Goal: Task Accomplishment & Management: Complete application form

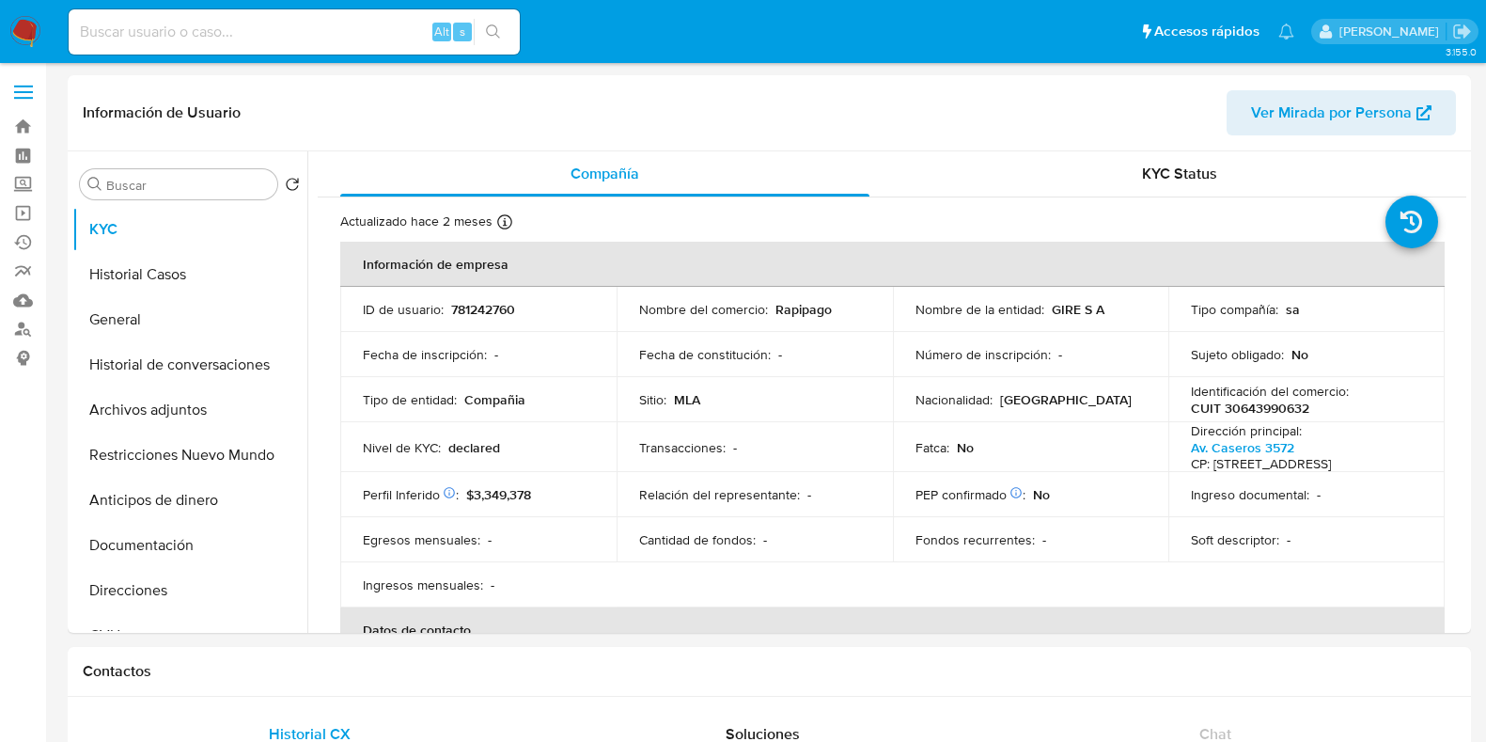
select select "10"
click at [234, 317] on button "General" at bounding box center [182, 319] width 220 height 45
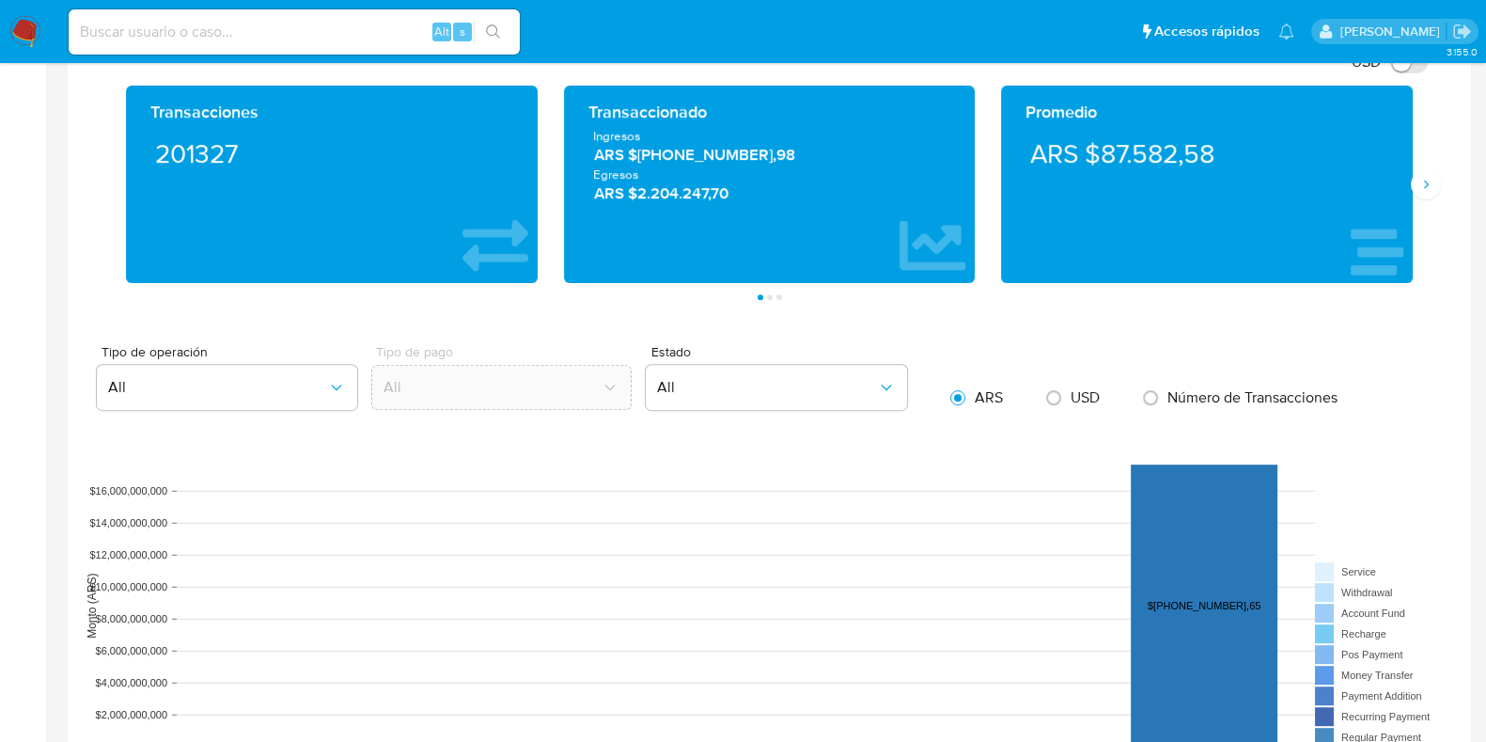
scroll to position [825, 0]
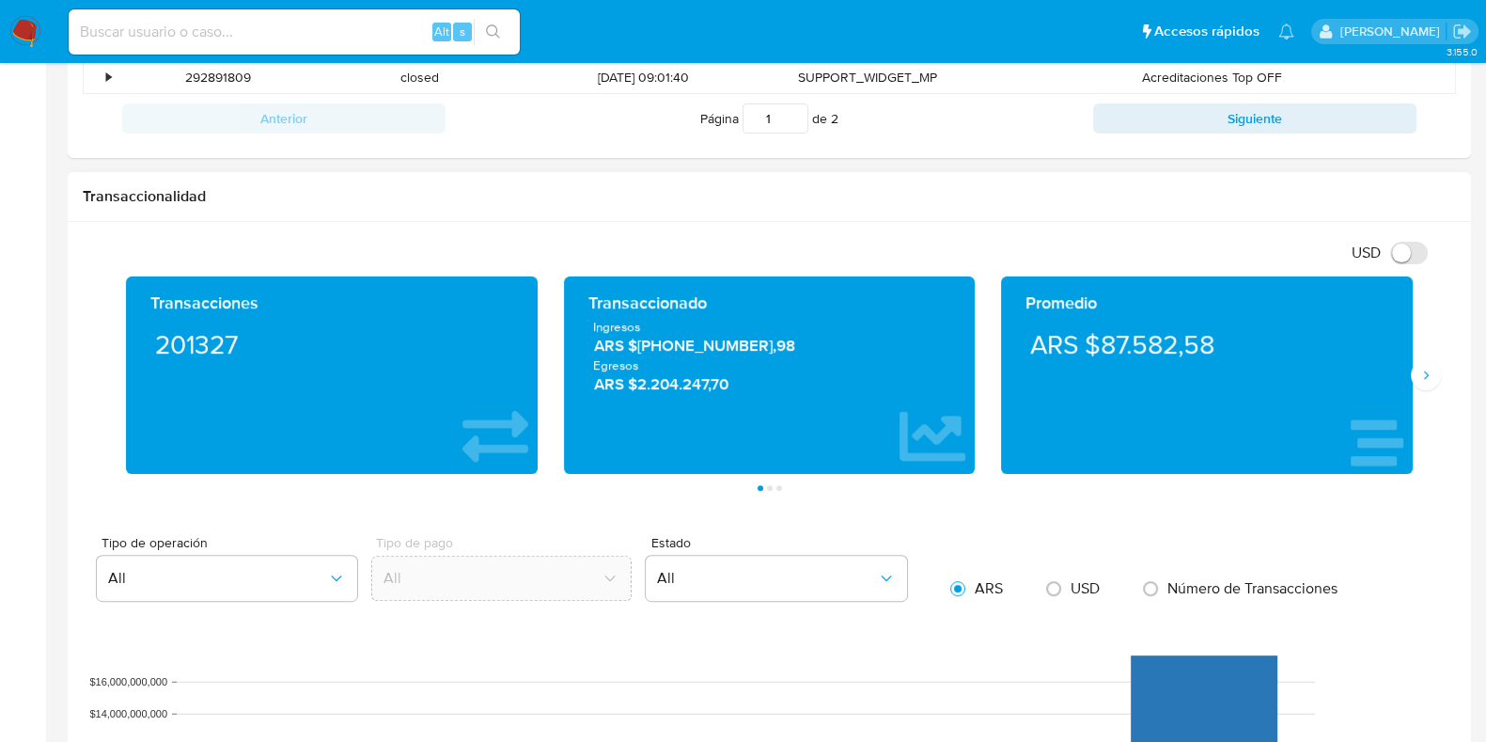
click at [1429, 394] on div "Transacciones 201327 Transaccionado Ingresos ARS $17.630.534.203,98 Egresos ARS…" at bounding box center [769, 383] width 1373 height 214
click at [1425, 368] on icon "Siguiente" at bounding box center [1425, 375] width 15 height 15
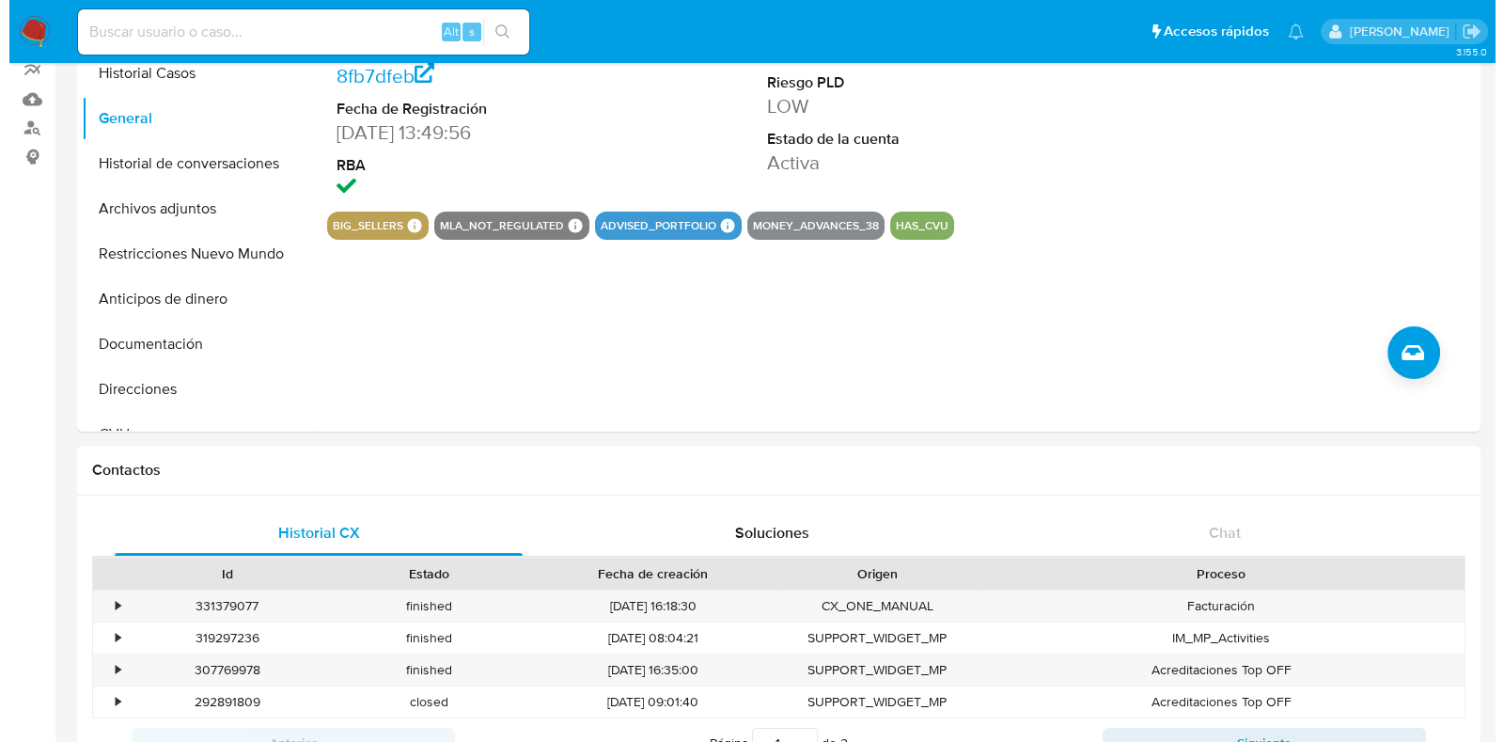
scroll to position [125, 0]
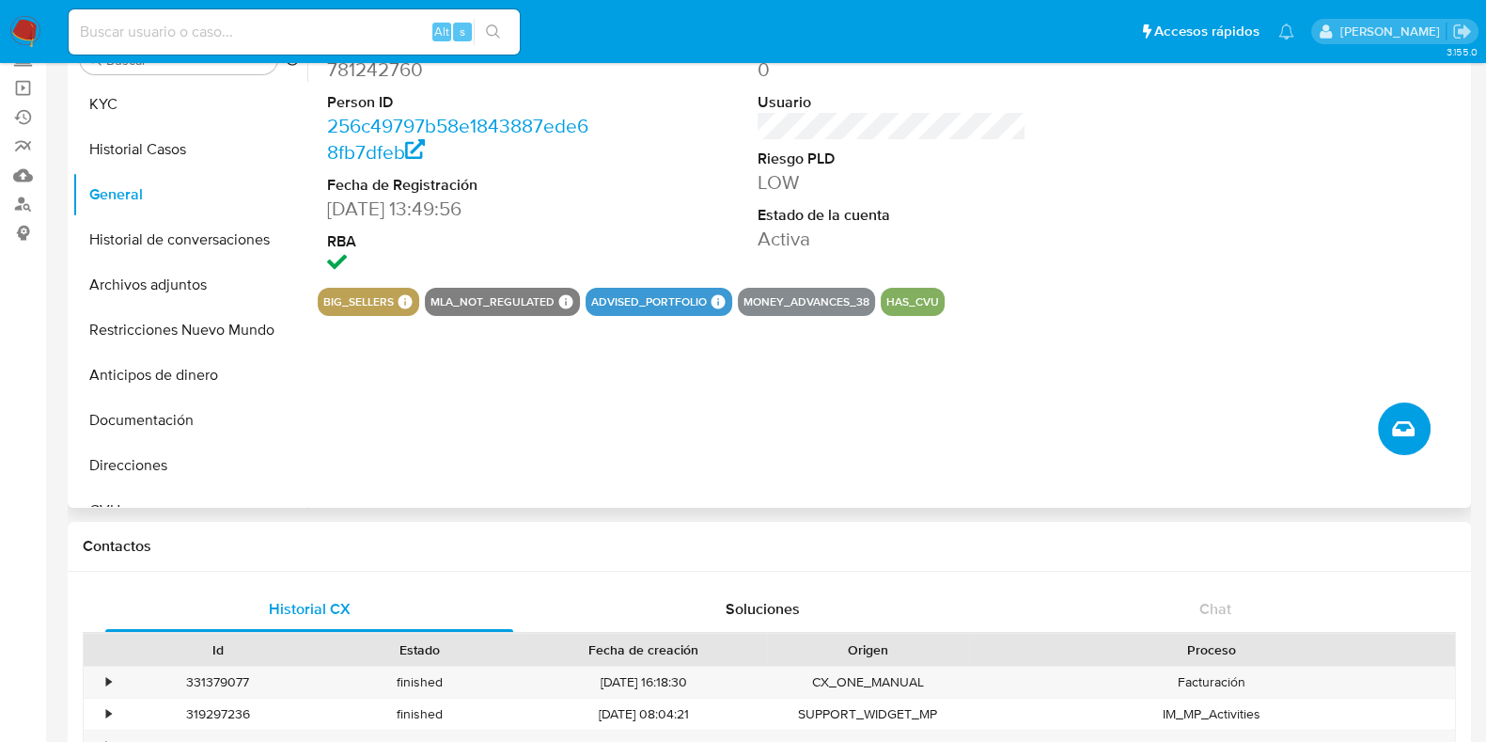
click at [1392, 432] on icon "Crear caso manual" at bounding box center [1403, 428] width 23 height 23
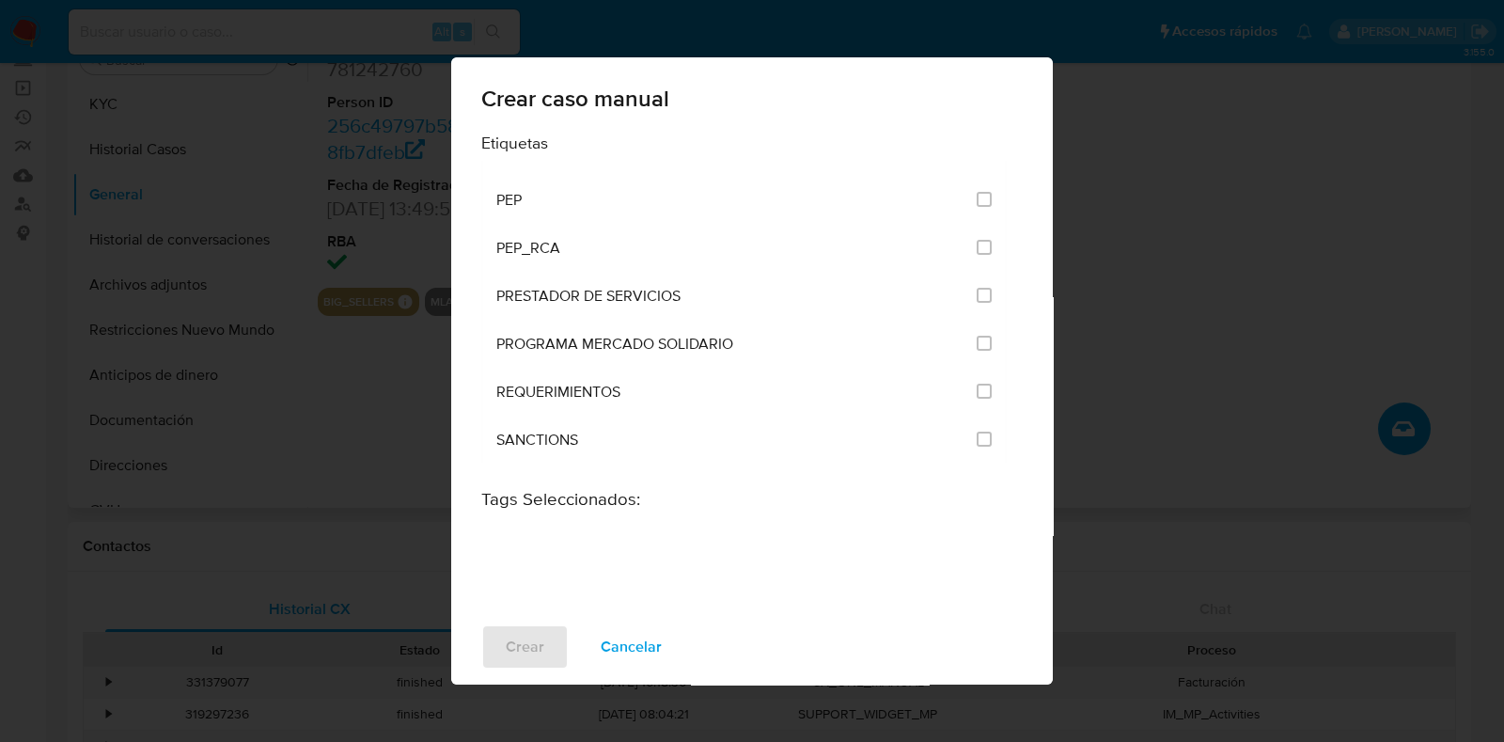
scroll to position [2115, 0]
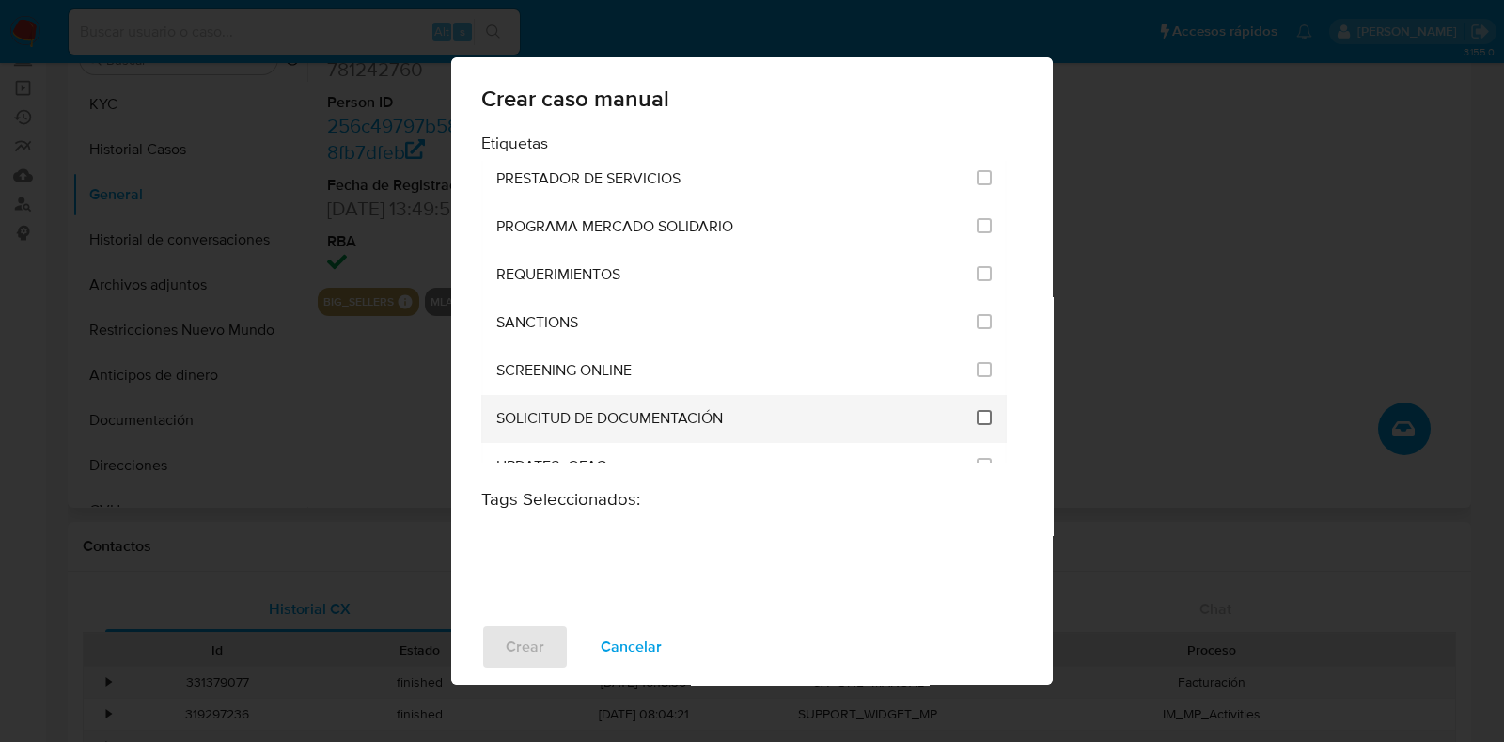
click at [982, 410] on input "2677" at bounding box center [984, 417] width 15 height 15
checkbox input "true"
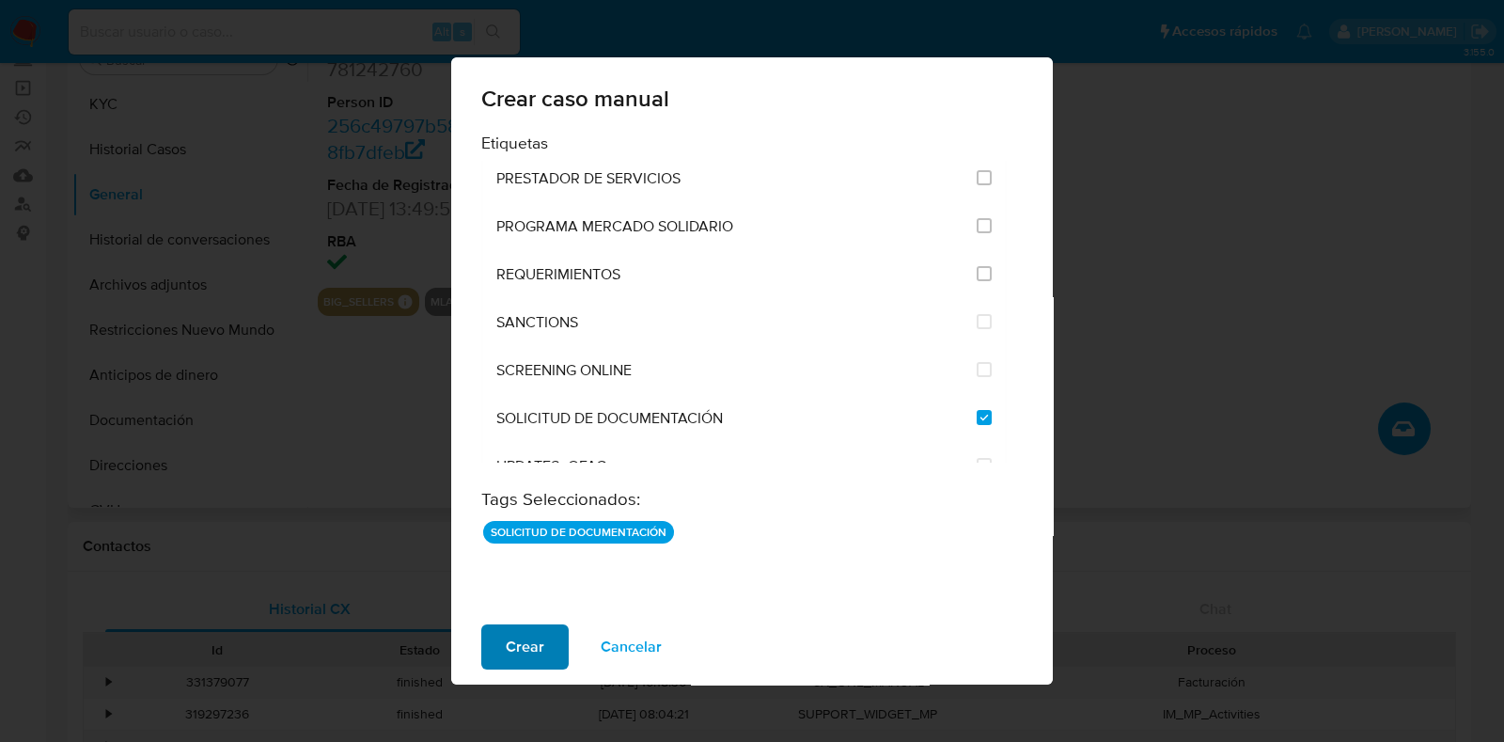
click at [532, 653] on span "Crear" at bounding box center [525, 646] width 39 height 41
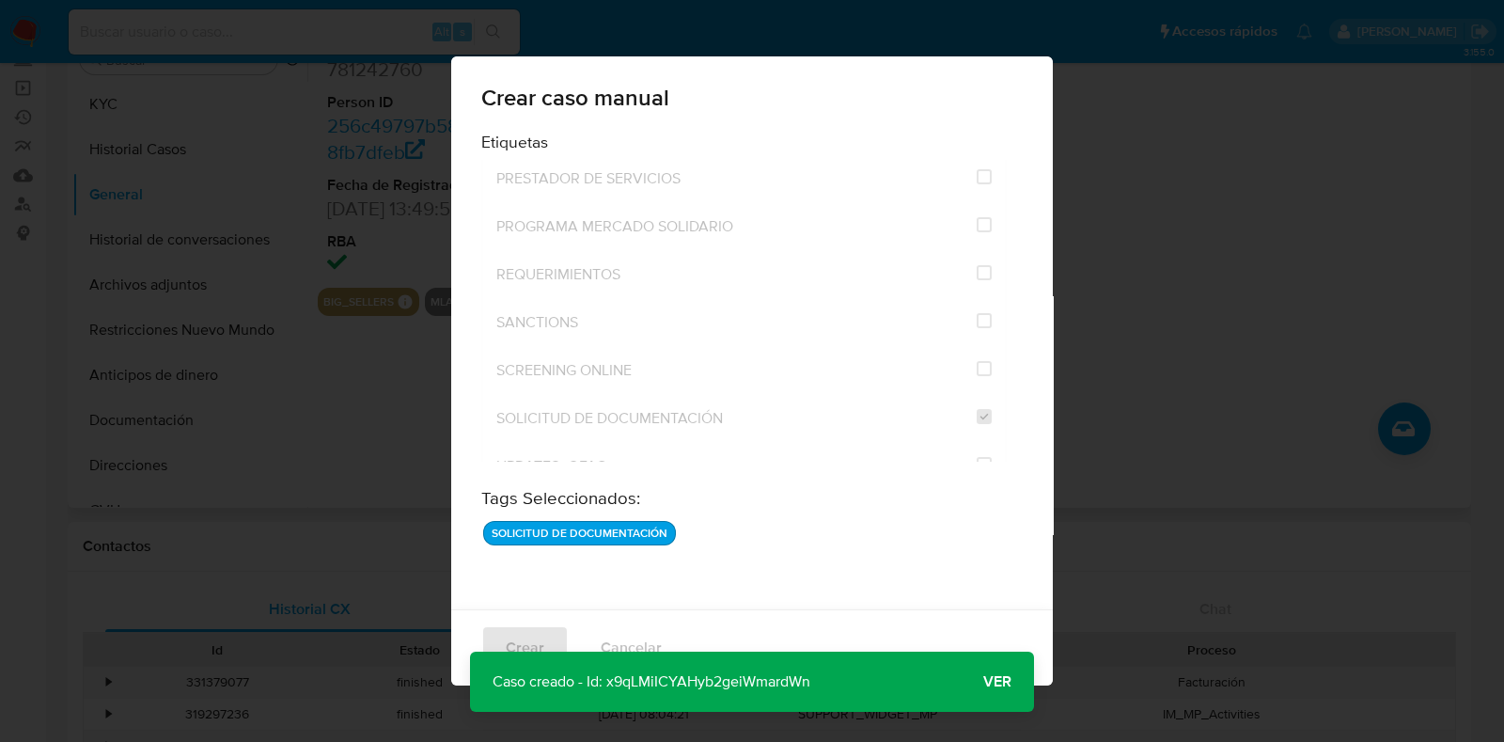
click at [997, 681] on span "Ver" at bounding box center [997, 681] width 28 height 0
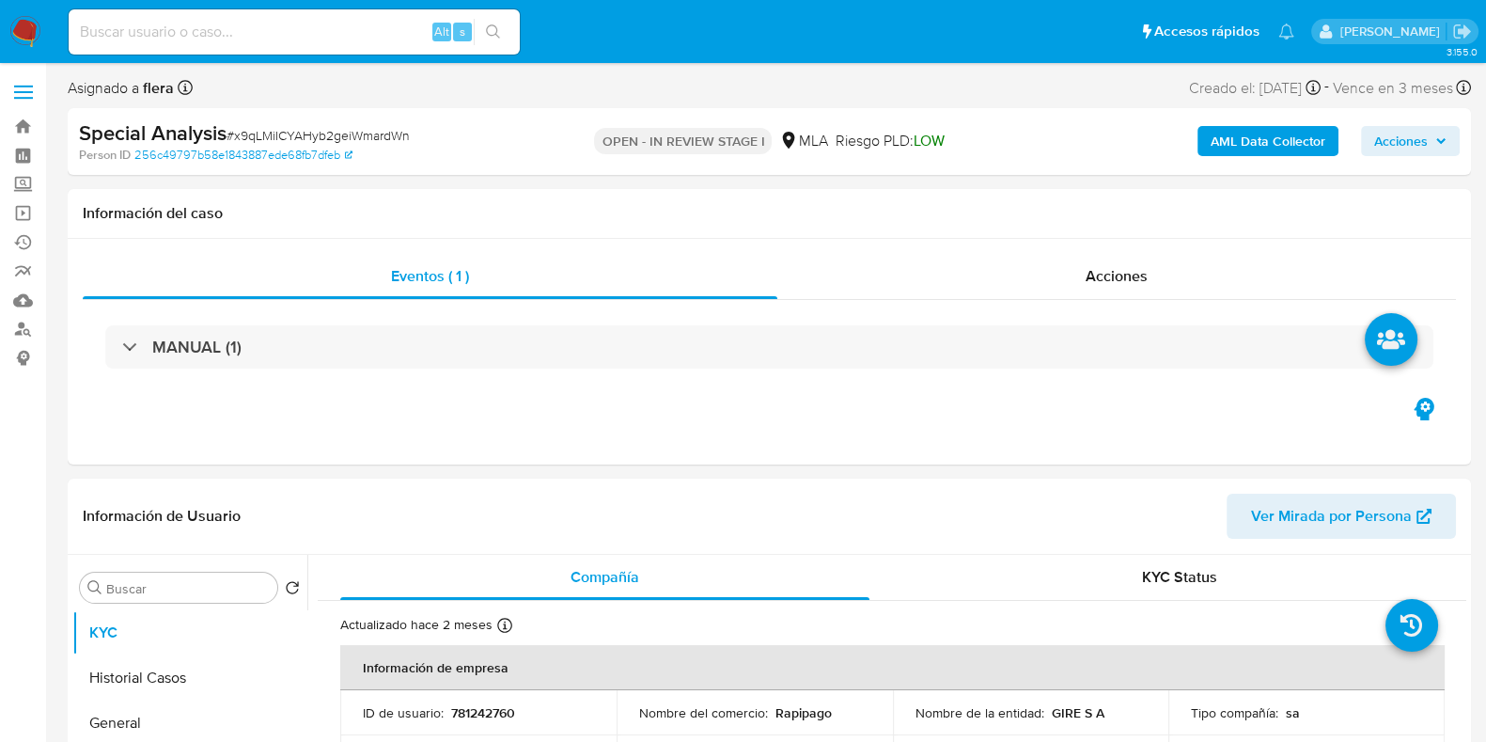
click at [323, 135] on span "# x9qLMiICYAHyb2geiWmardWn" at bounding box center [318, 135] width 183 height 19
copy span "x9qLMiICYAHyb2geiWmardWn"
select select "10"
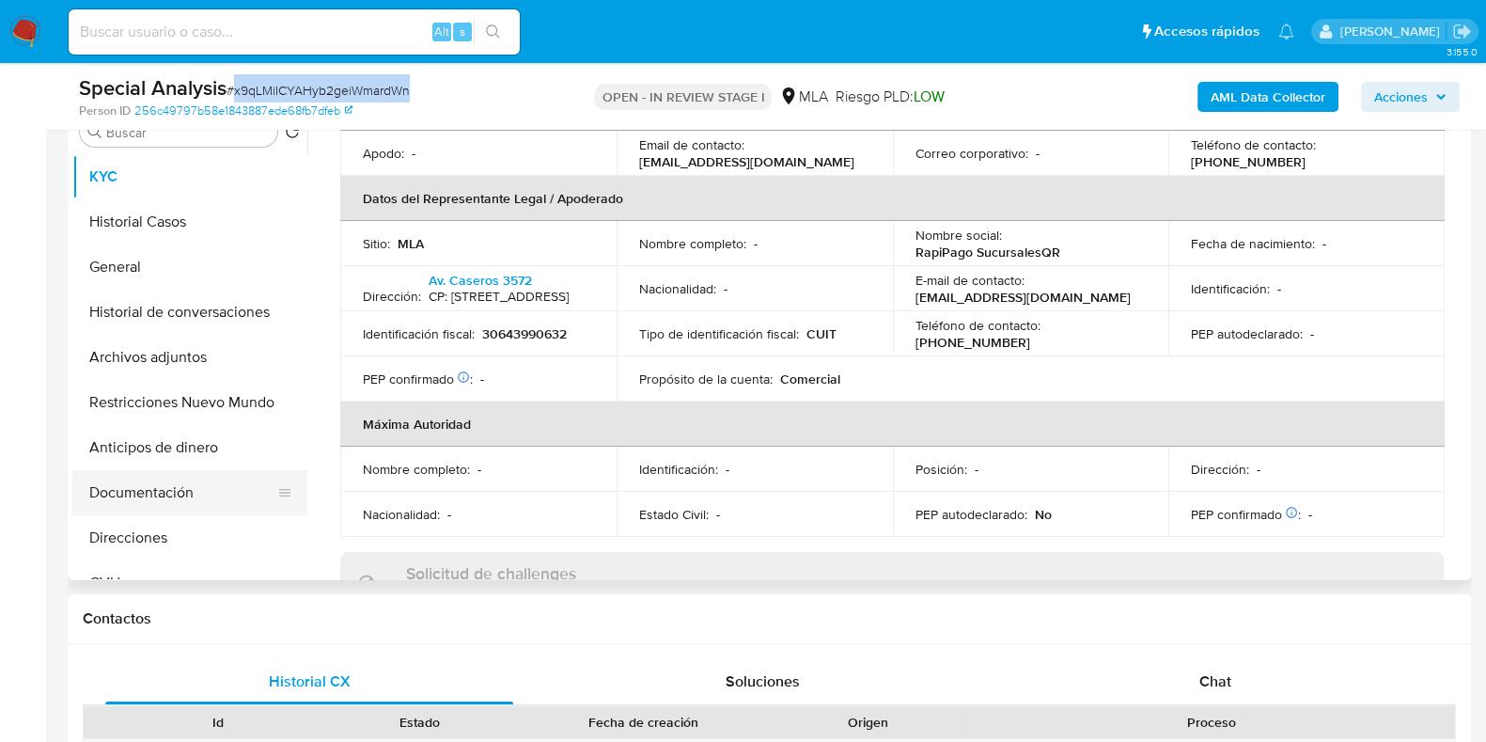
scroll to position [352, 0]
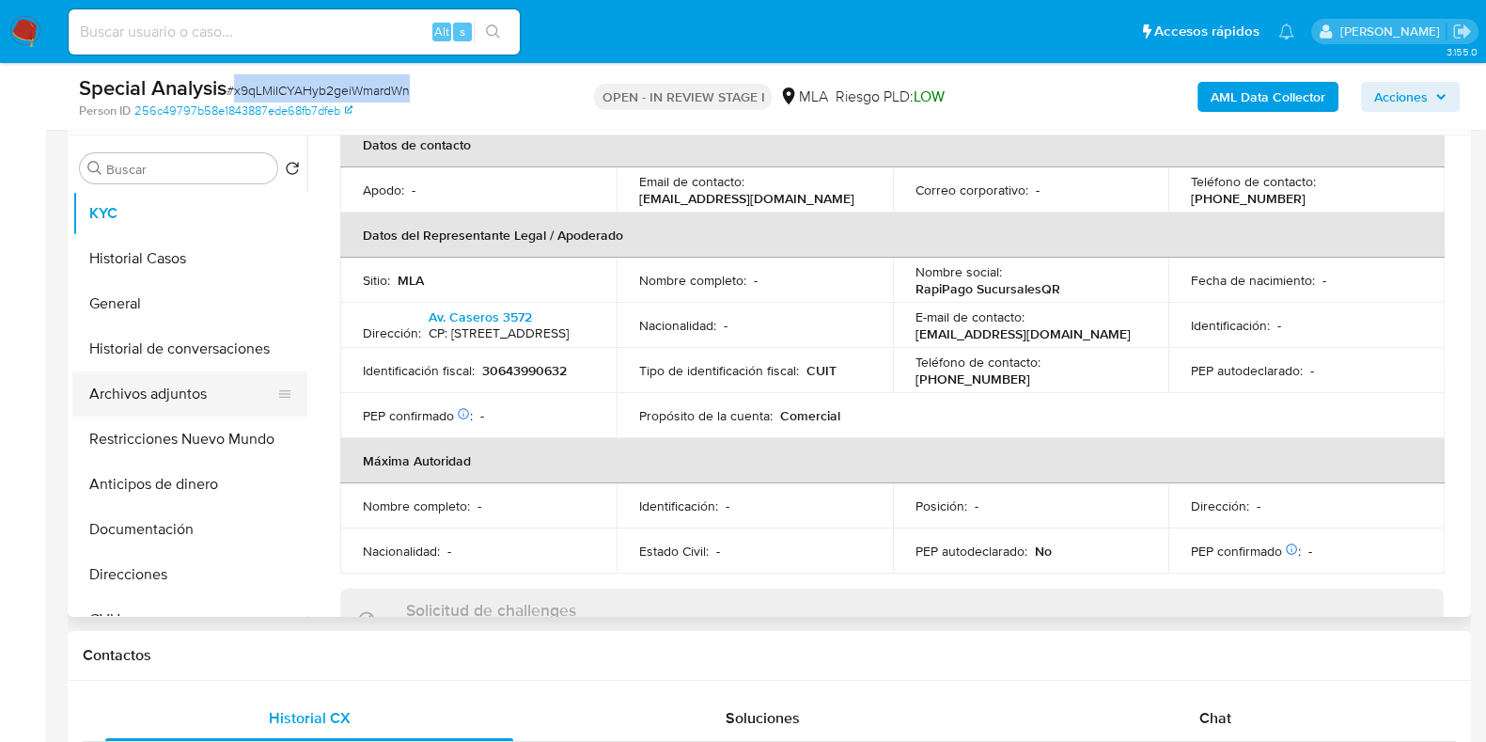
click at [113, 395] on button "Archivos adjuntos" at bounding box center [182, 393] width 220 height 45
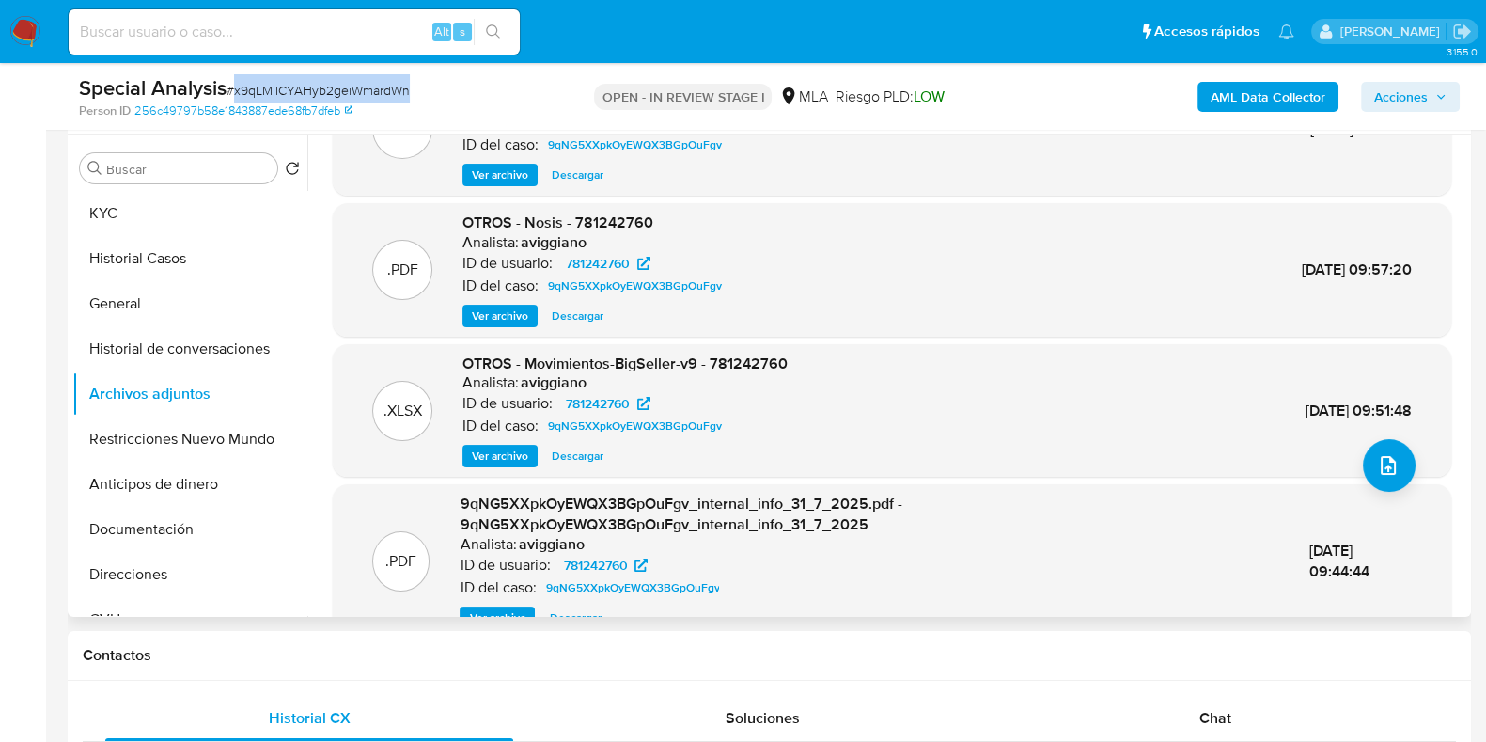
scroll to position [179, 0]
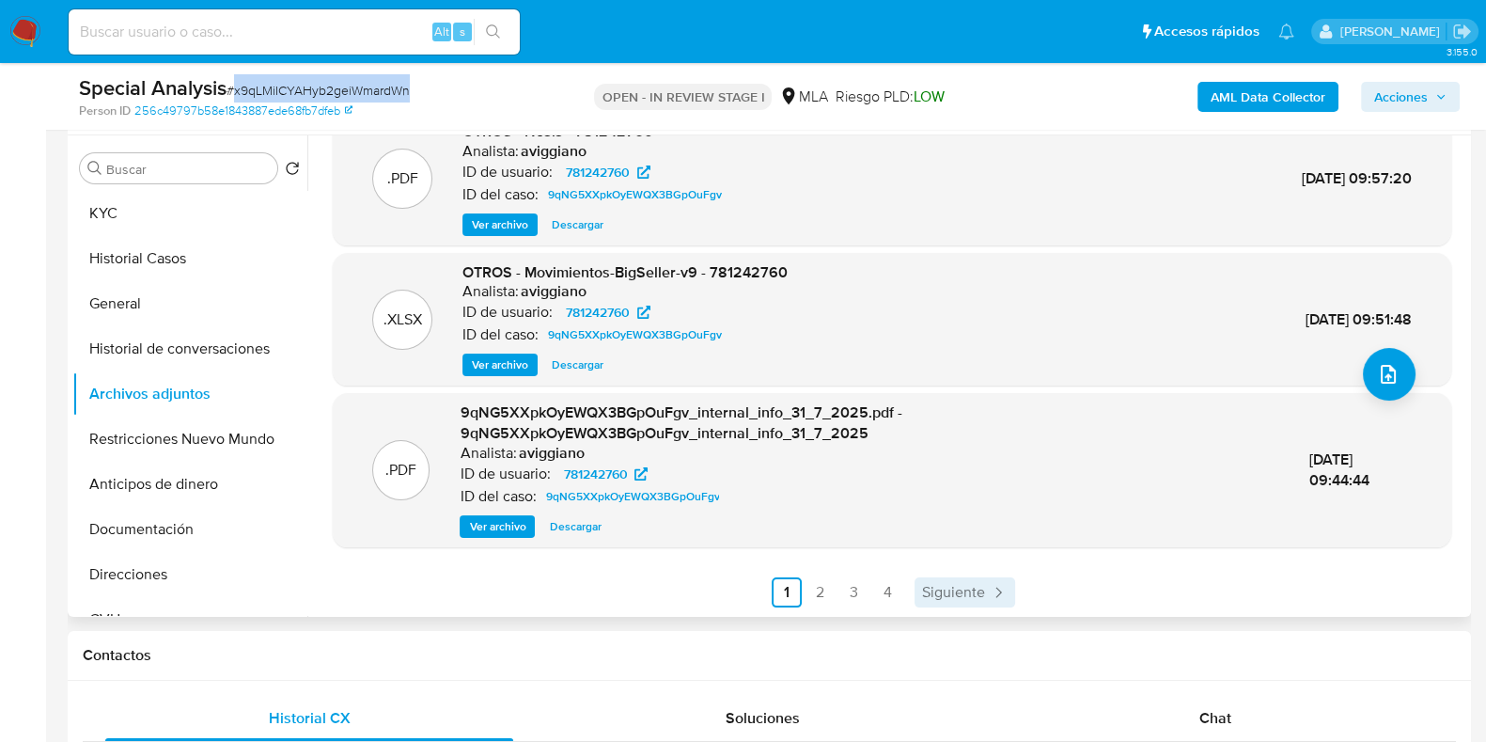
click at [931, 586] on span "Siguiente" at bounding box center [953, 592] width 63 height 15
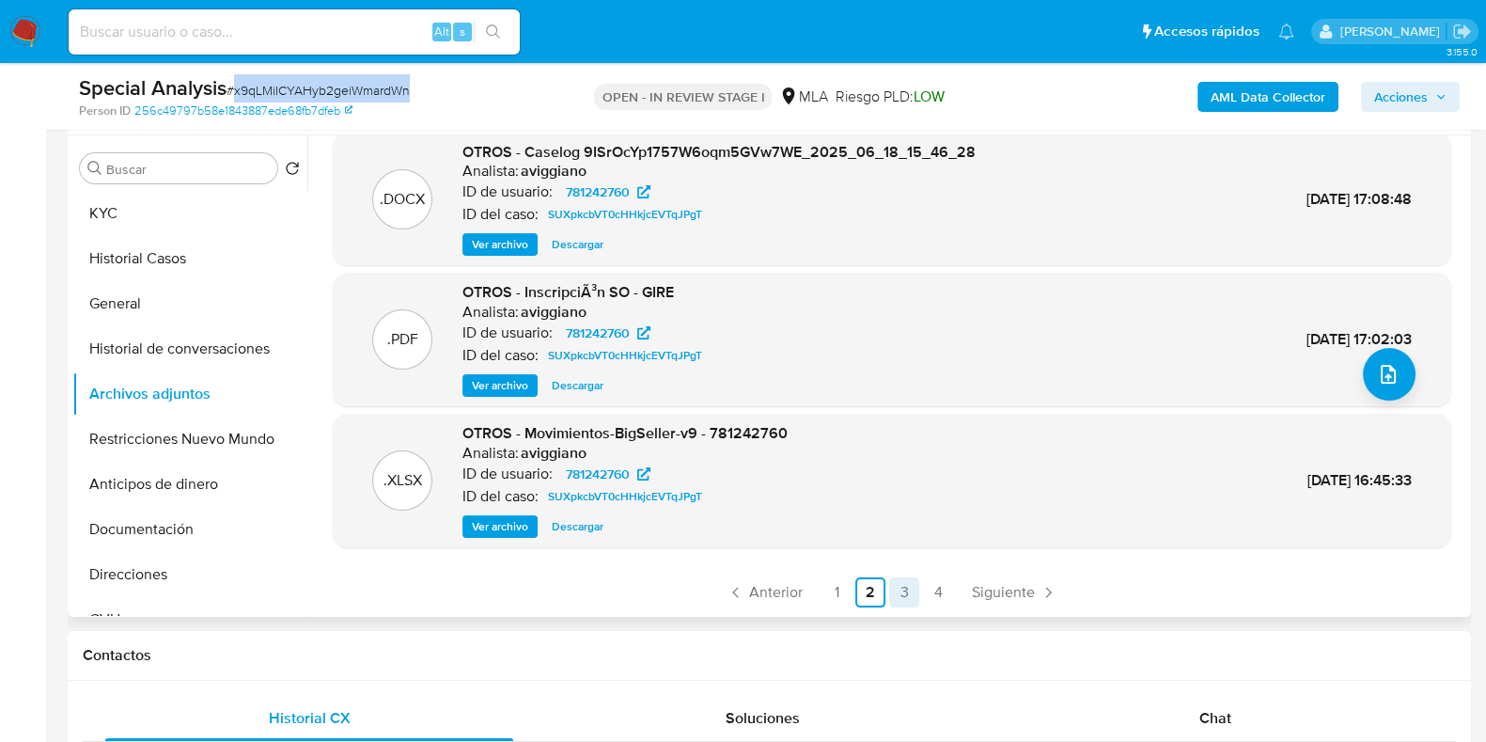
click at [906, 589] on link "3" at bounding box center [904, 592] width 30 height 30
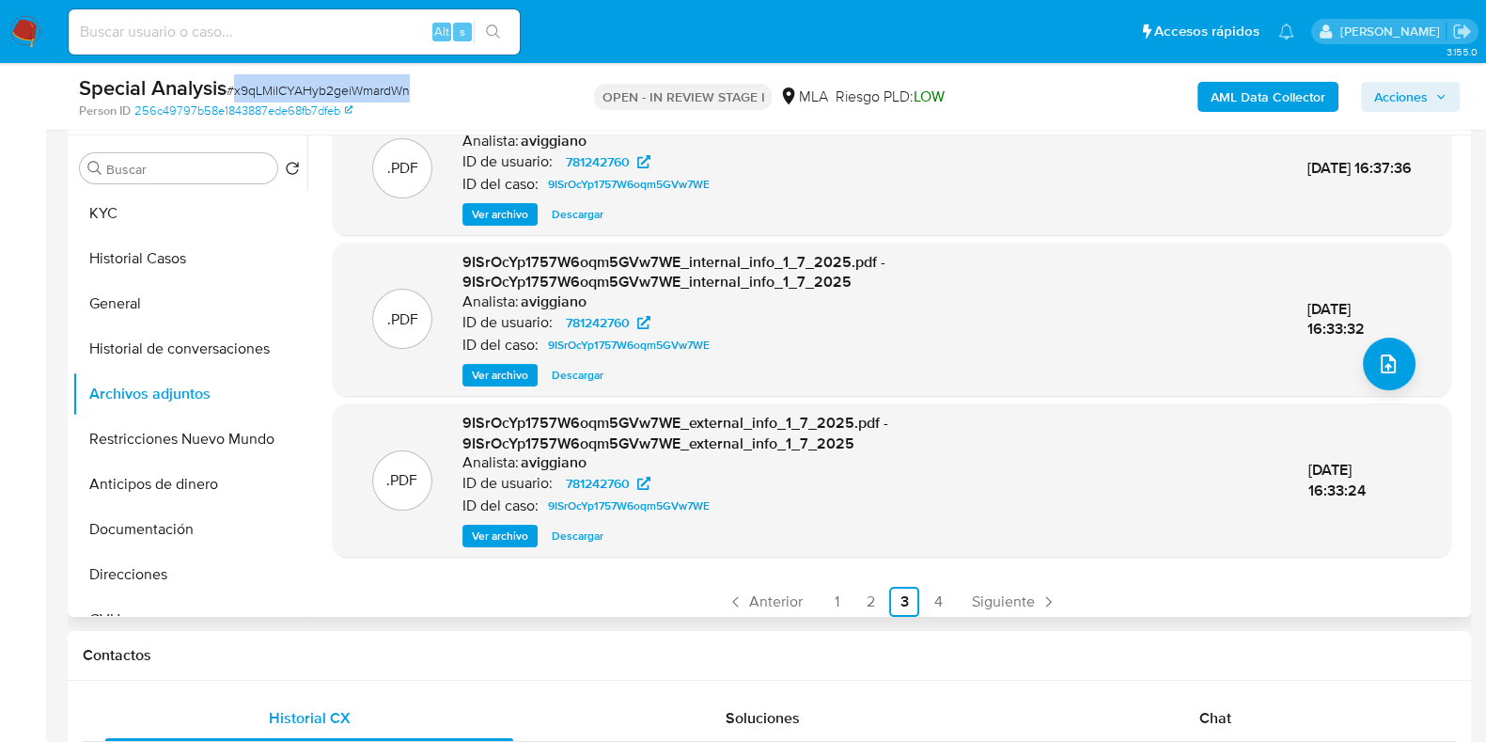
scroll to position [198, 0]
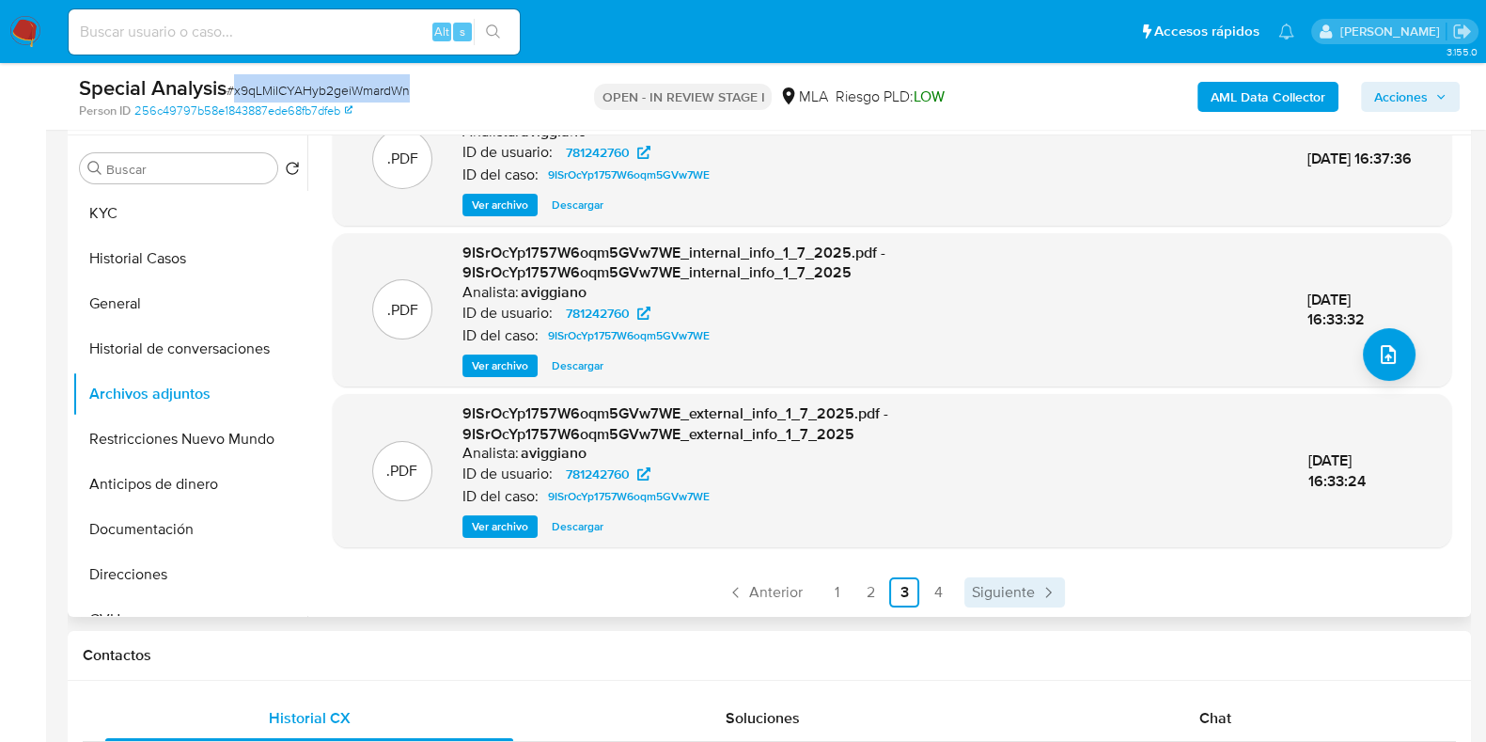
click at [1010, 589] on span "Siguiente" at bounding box center [1003, 592] width 63 height 15
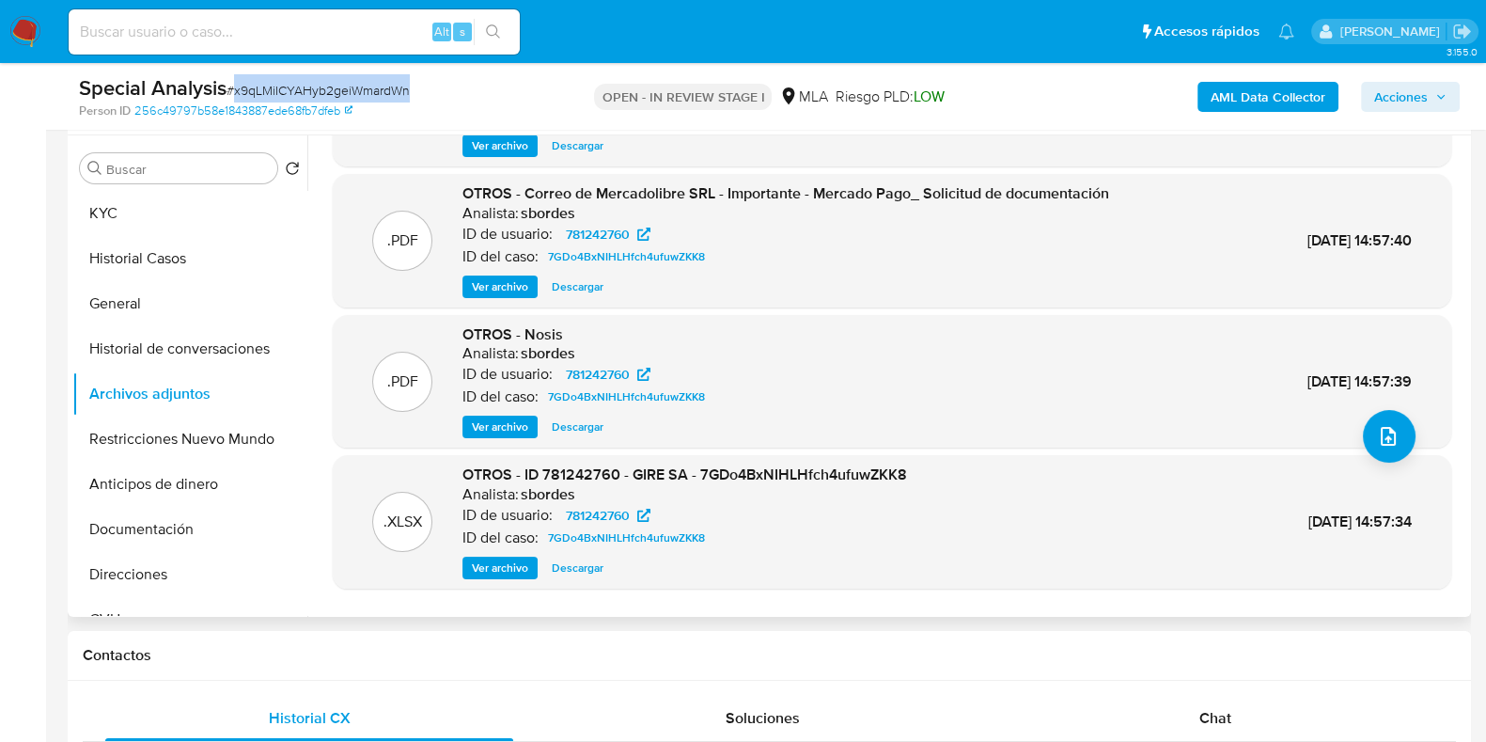
scroll to position [158, 0]
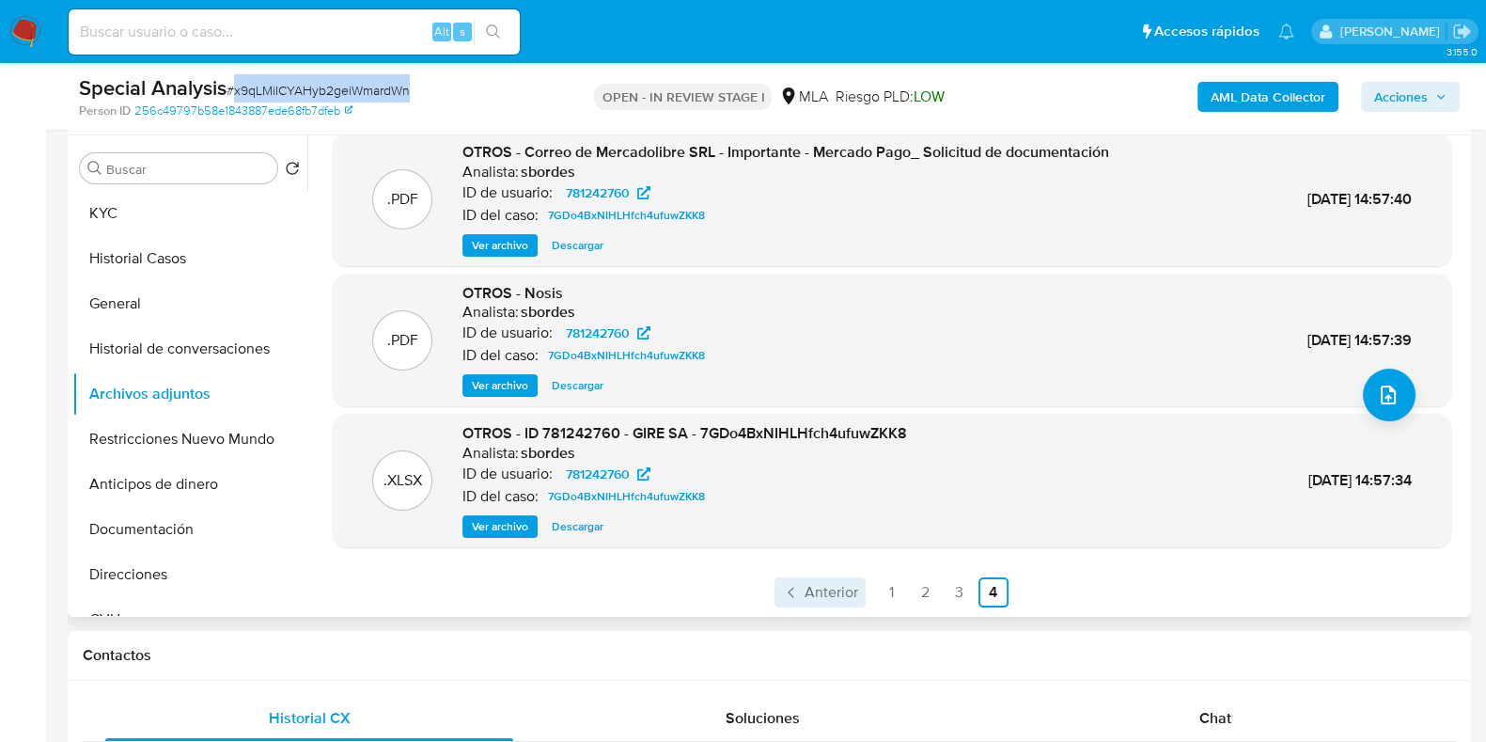
click at [805, 586] on span "Anterior" at bounding box center [832, 592] width 54 height 15
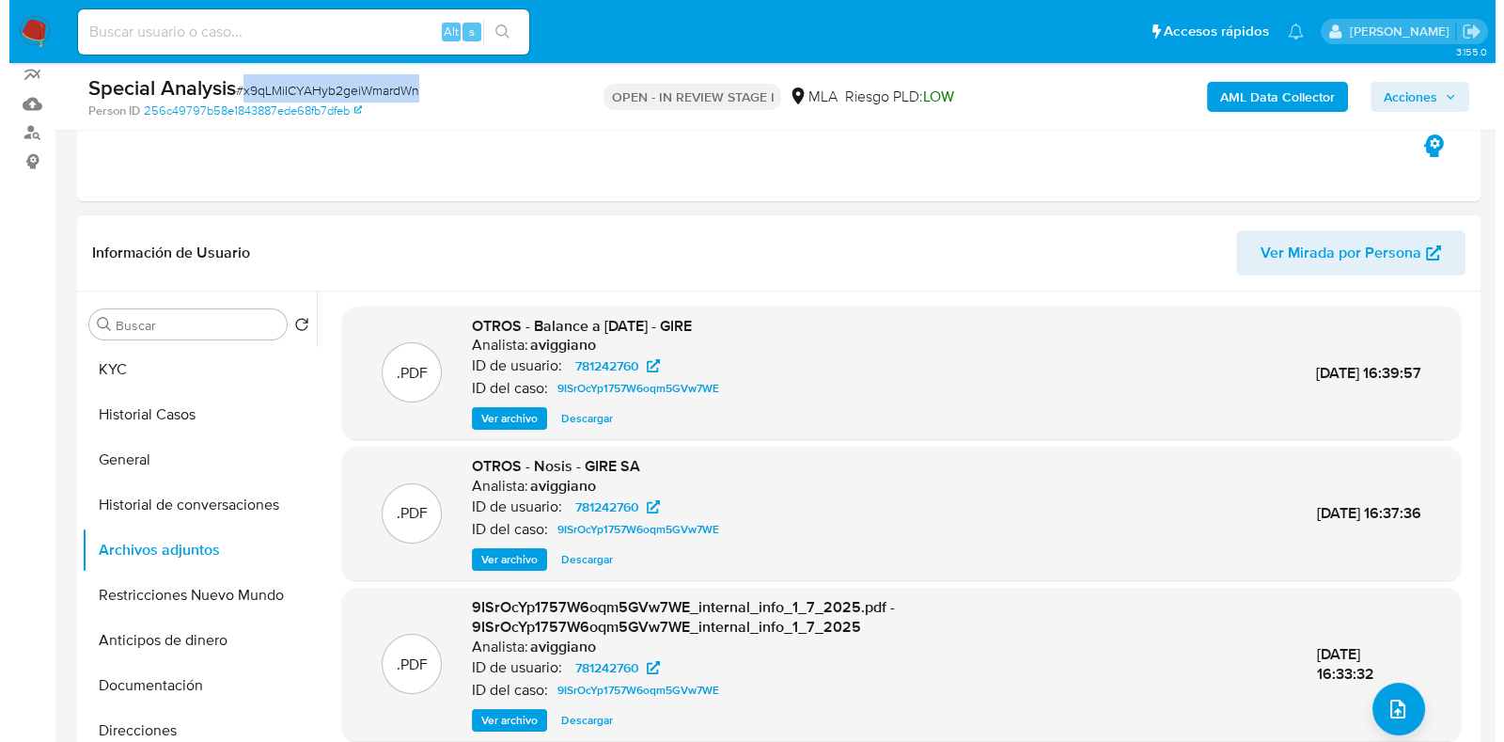
scroll to position [234, 0]
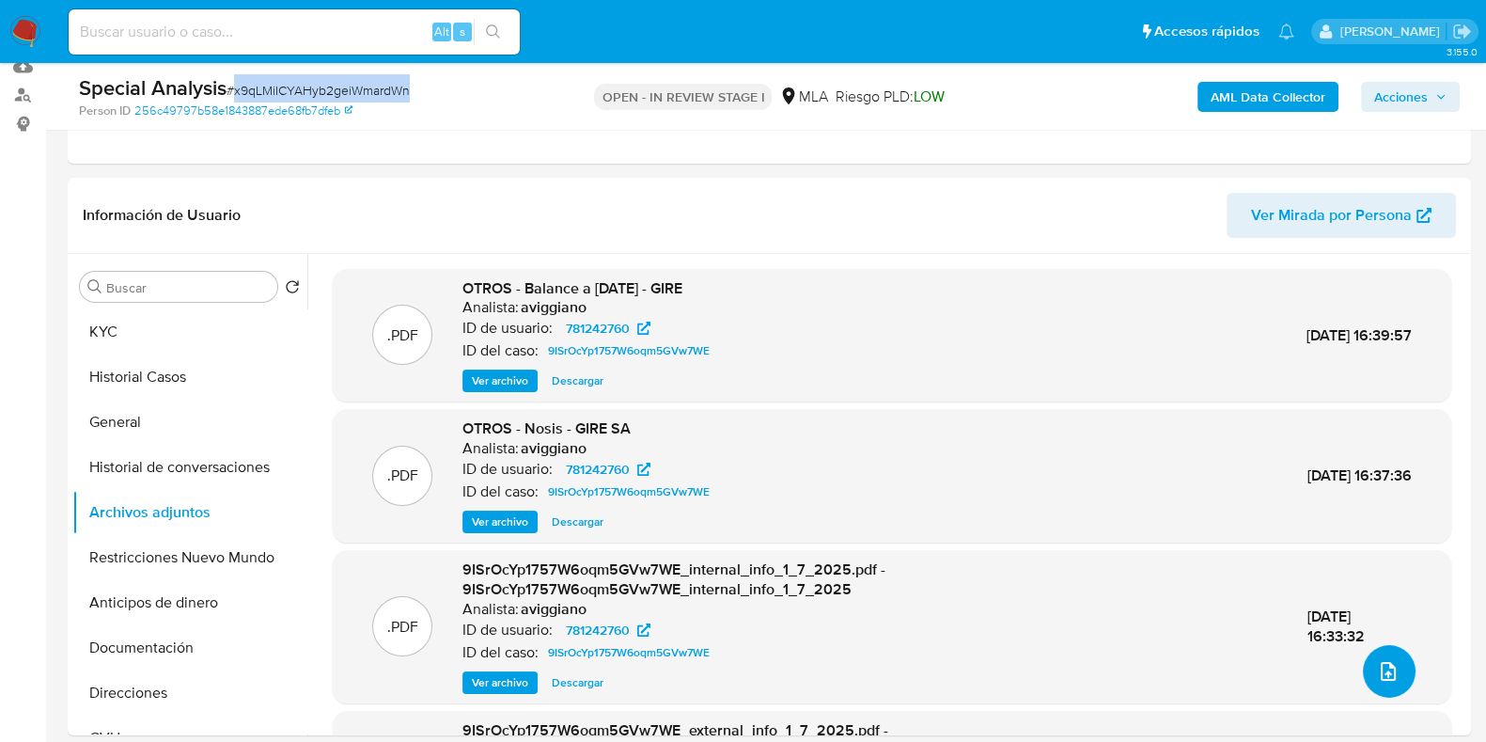
click at [1384, 674] on icon "upload-file" at bounding box center [1388, 671] width 15 height 19
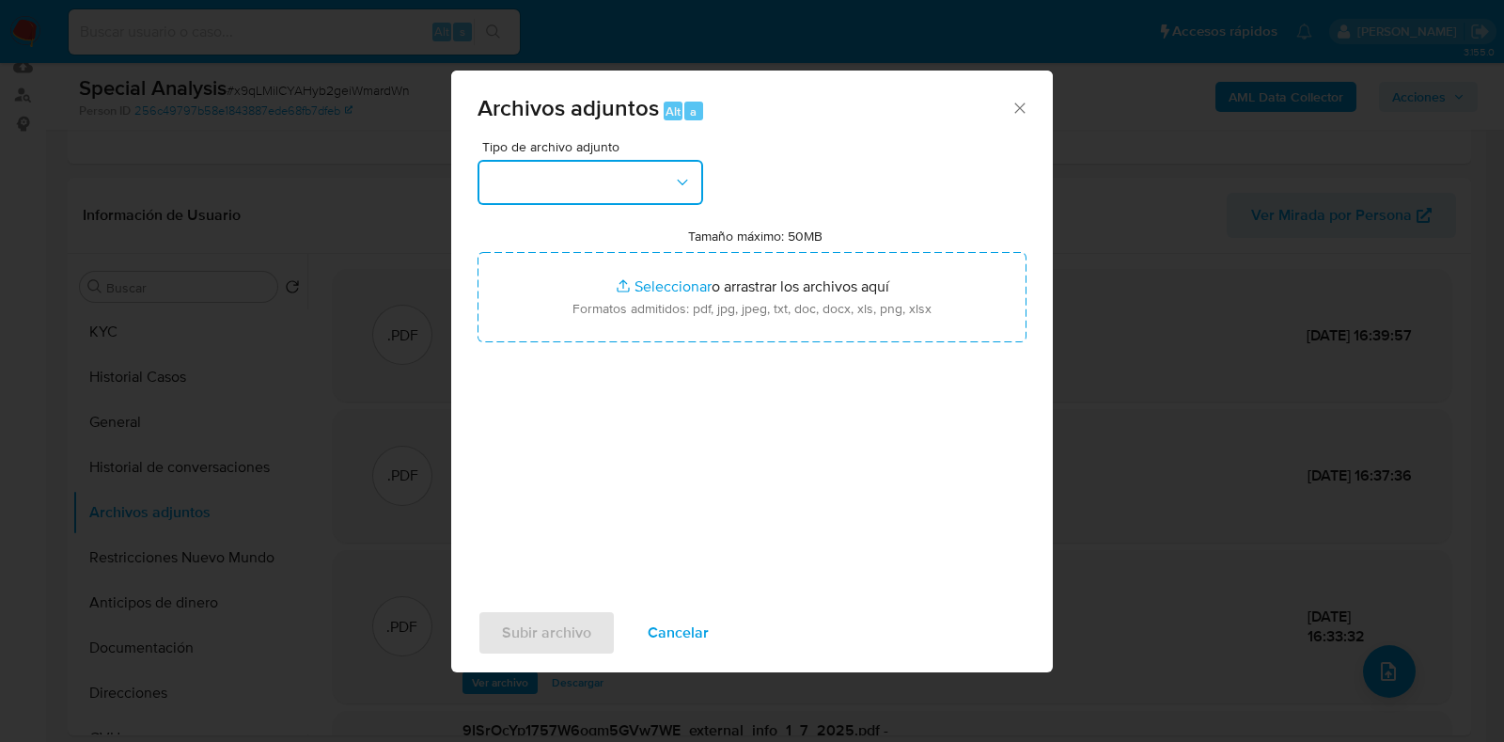
click at [666, 192] on button "button" at bounding box center [590, 182] width 226 height 45
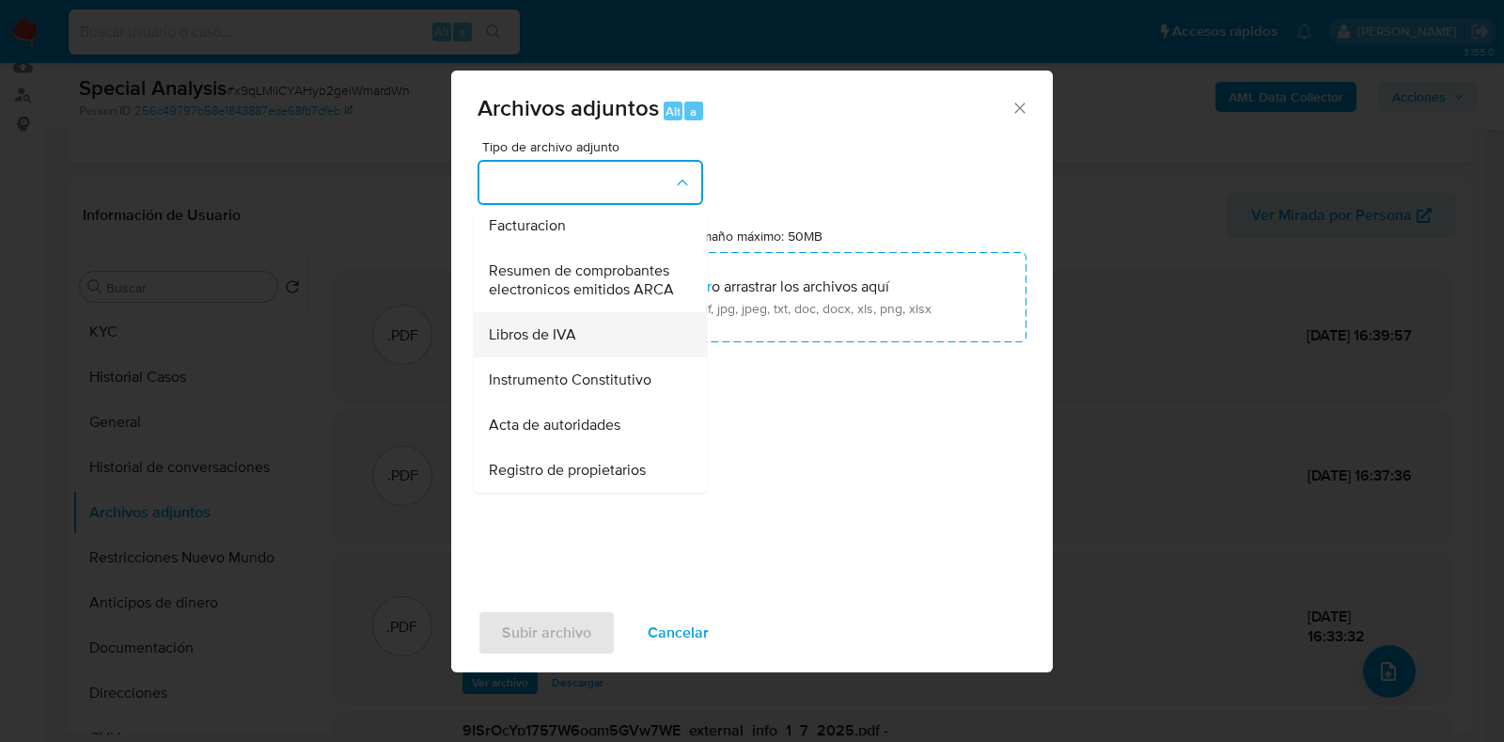
scroll to position [850, 0]
click at [608, 381] on span "Instrumento Constitutivo" at bounding box center [570, 379] width 163 height 19
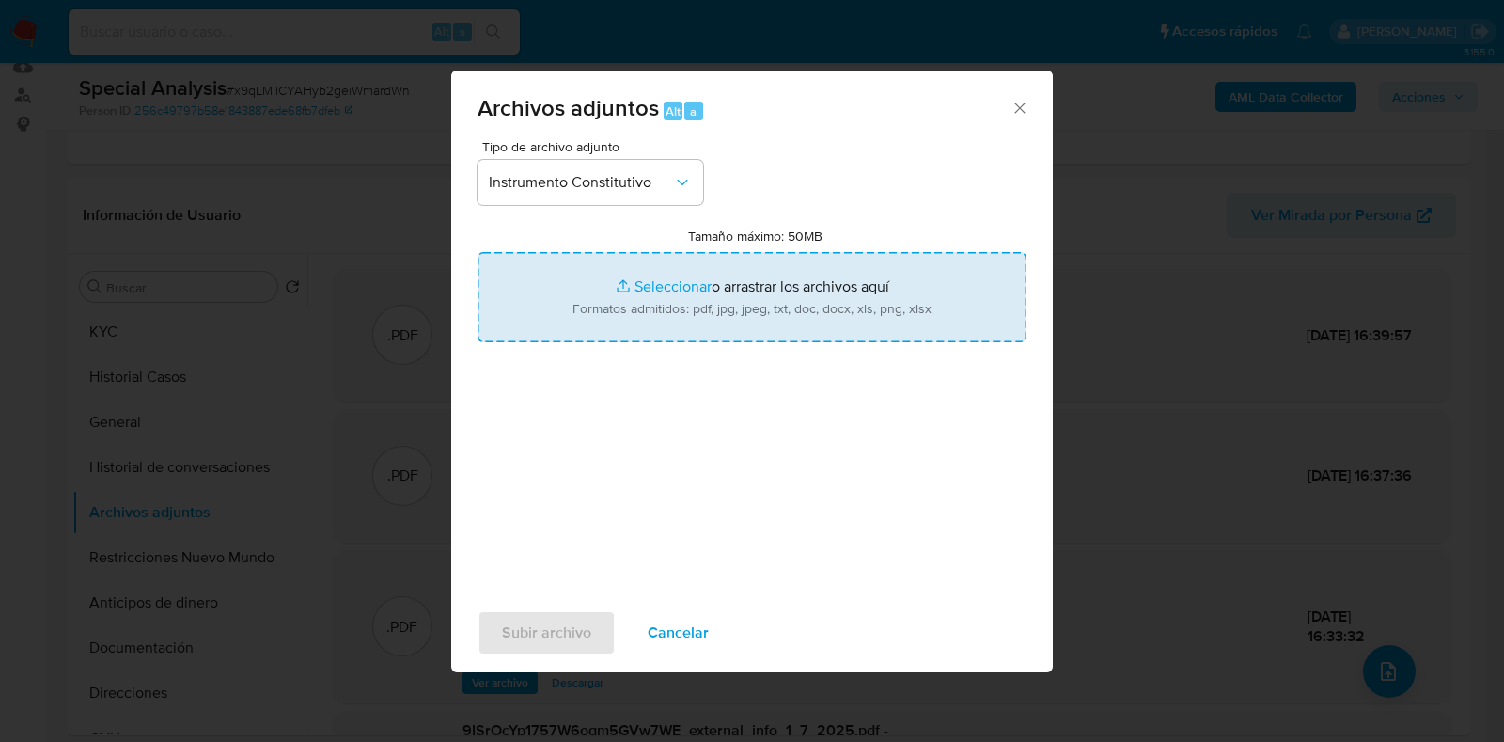
type input "C:\fakepath\ESTATUTO GIRE SA COMPLETO ACTUALIZADO AUTENTICADO.PDF"
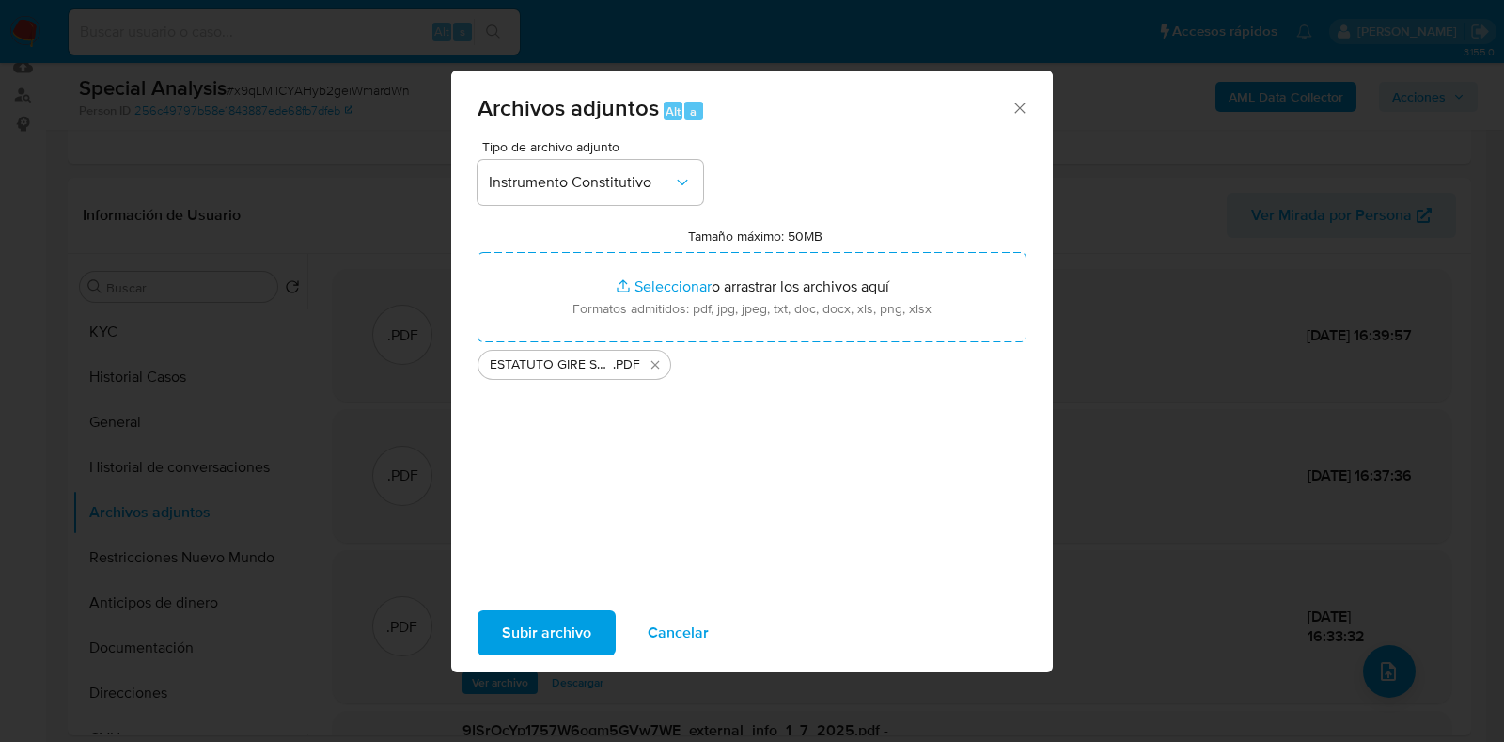
click at [540, 641] on span "Subir archivo" at bounding box center [546, 632] width 89 height 41
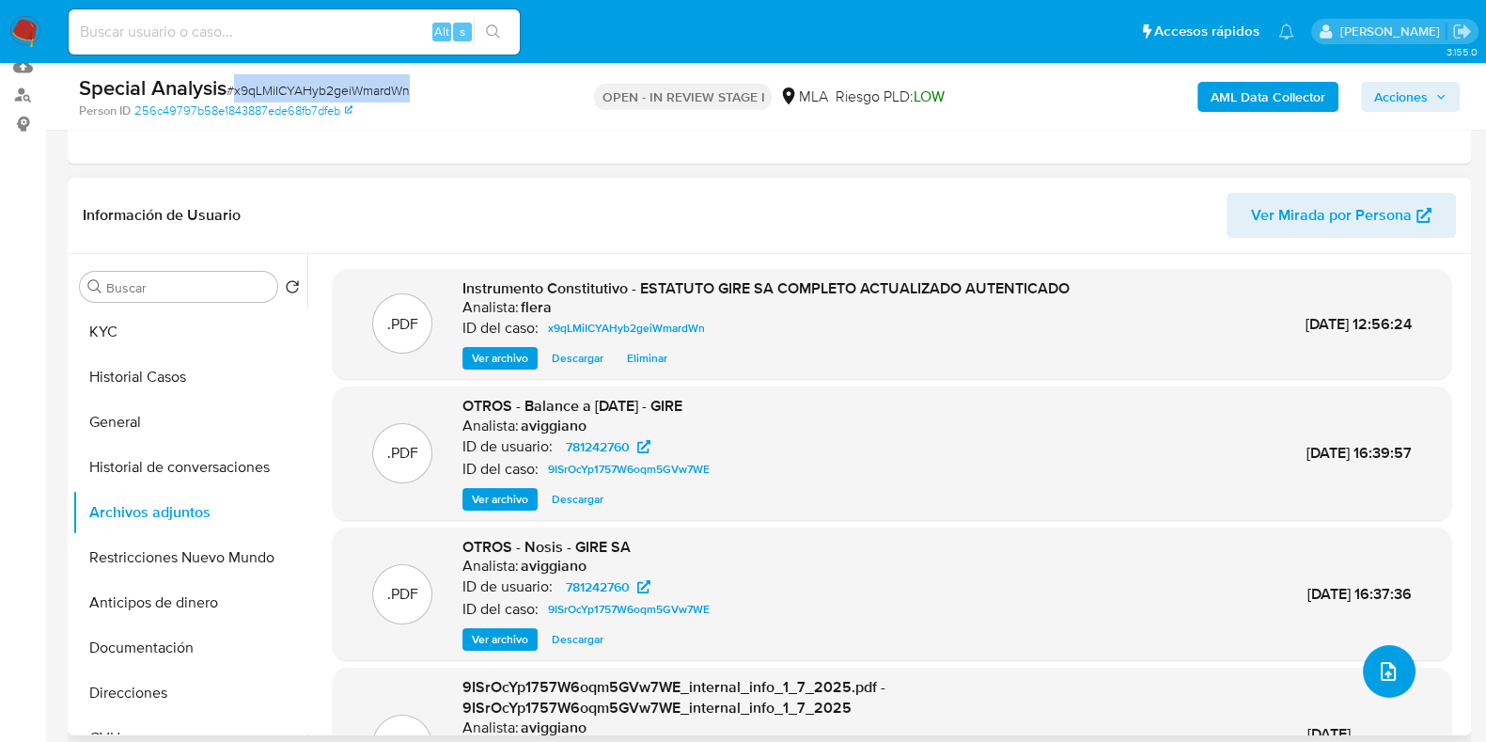
click at [1390, 660] on span "upload-file" at bounding box center [1388, 671] width 23 height 23
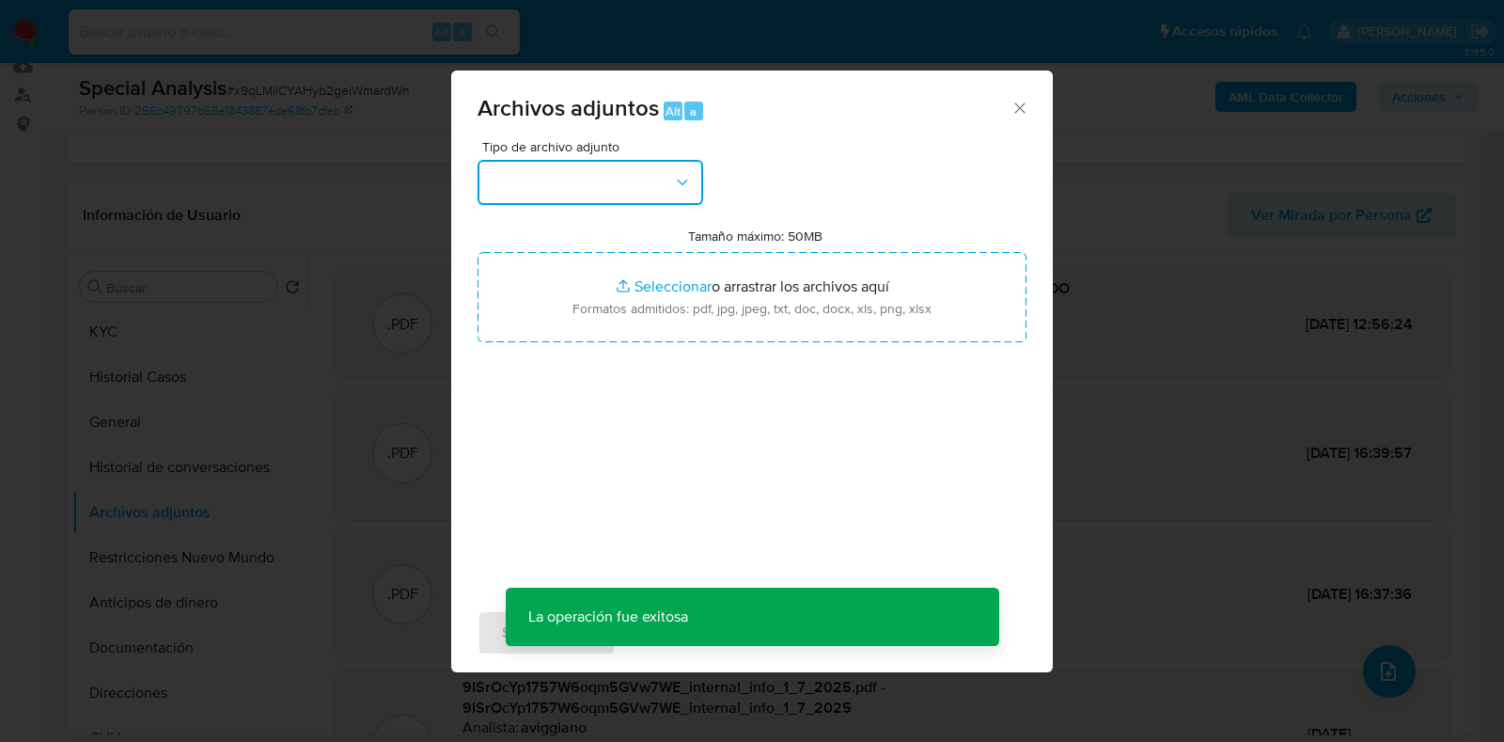
click at [630, 181] on button "button" at bounding box center [590, 182] width 226 height 45
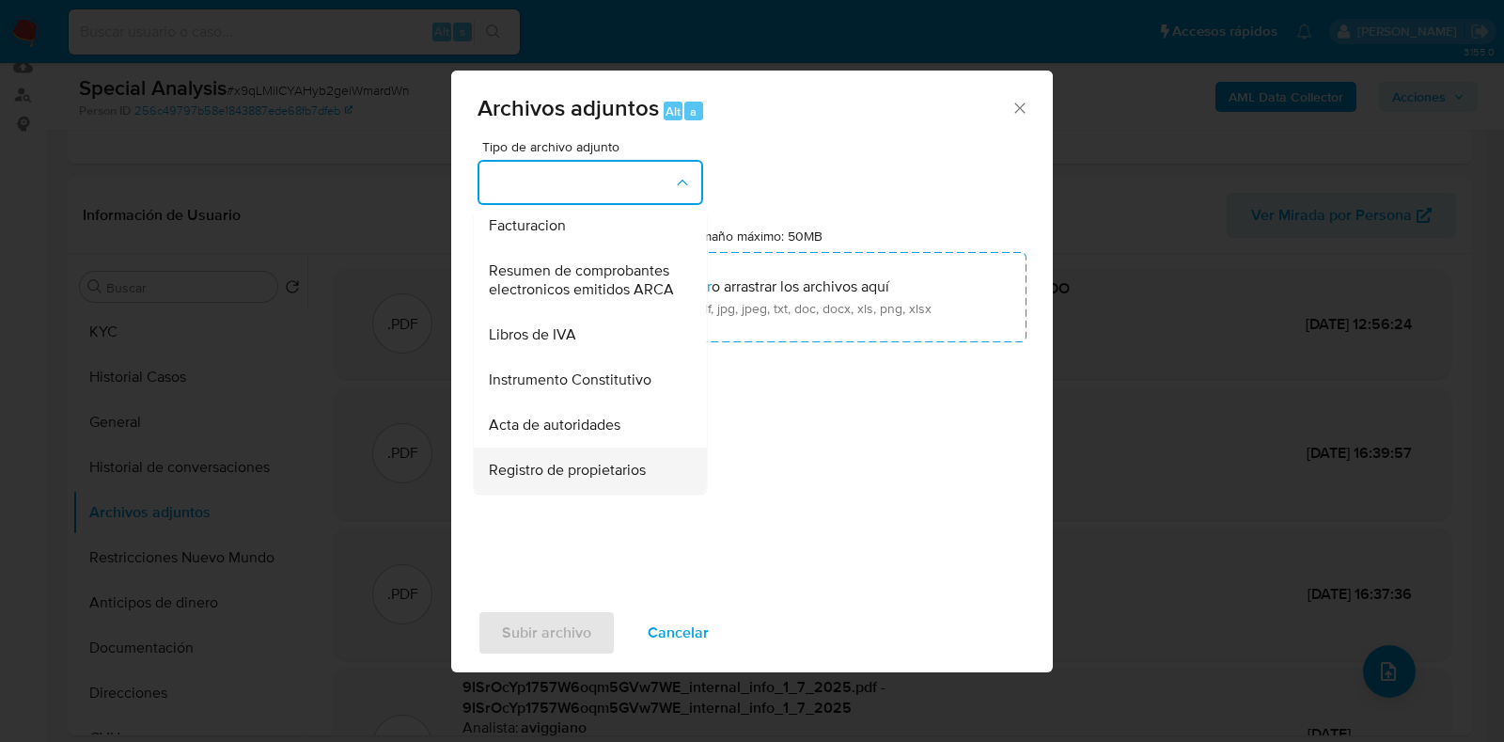
click at [615, 472] on span "Registro de propietarios" at bounding box center [567, 470] width 157 height 19
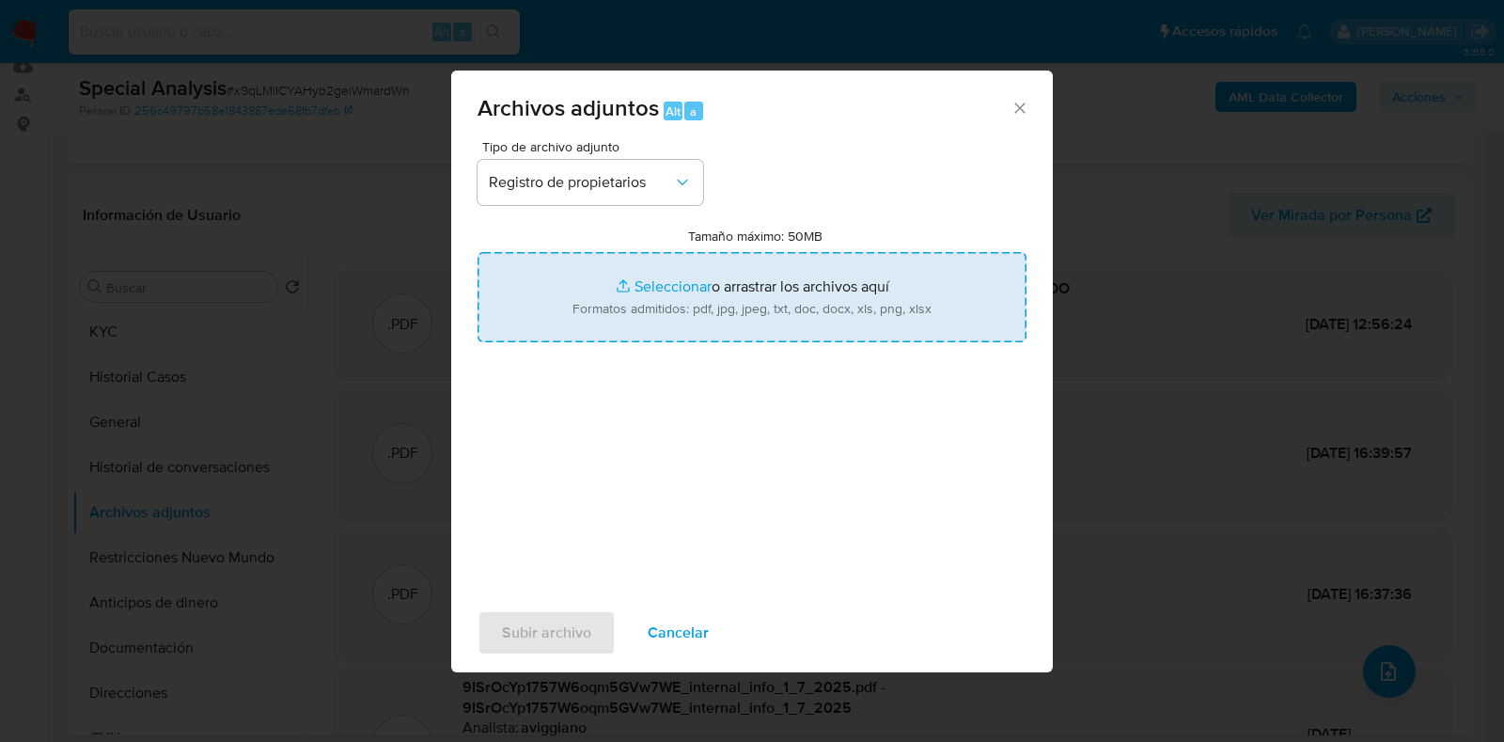
type input "C:\fakepath\GIRE- Accionistas.pdf"
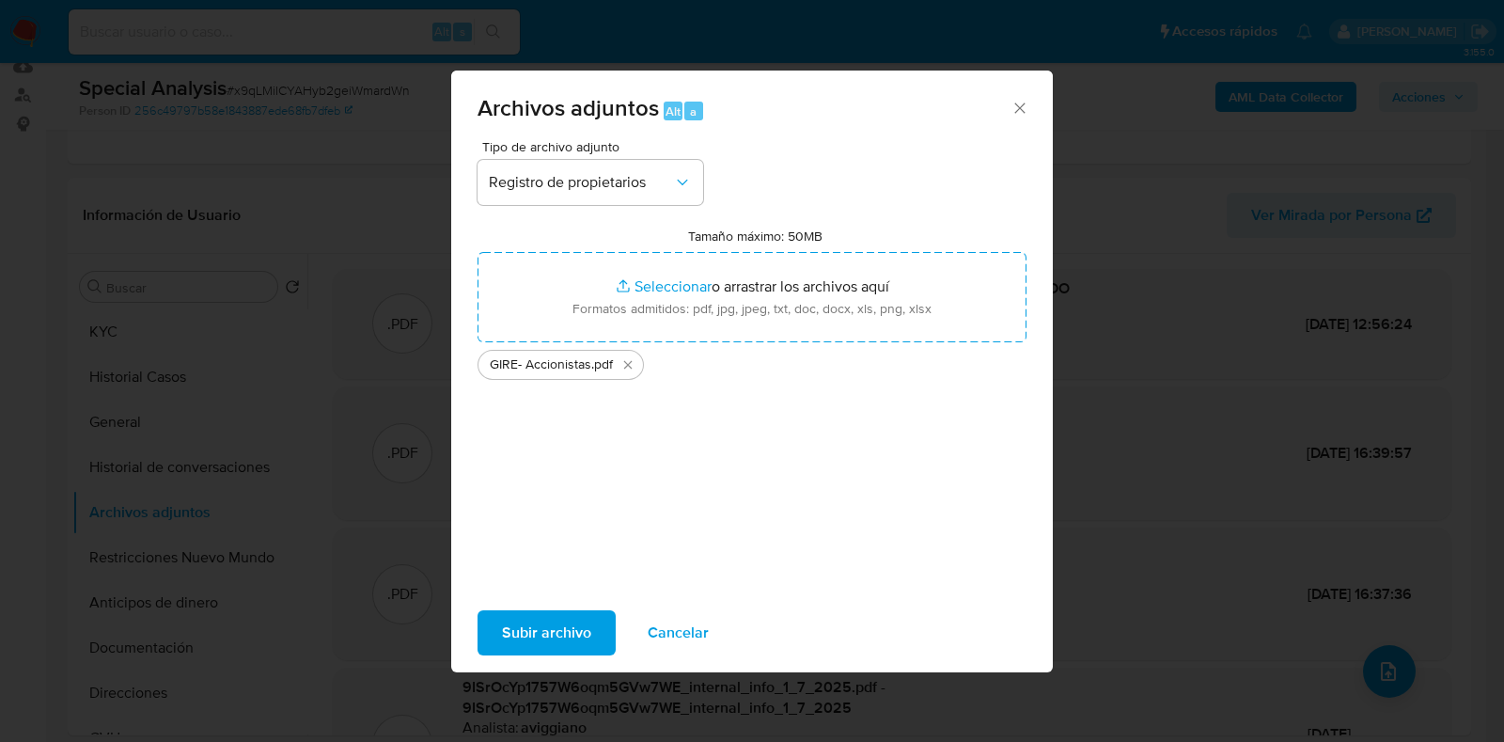
click at [562, 641] on span "Subir archivo" at bounding box center [546, 632] width 89 height 41
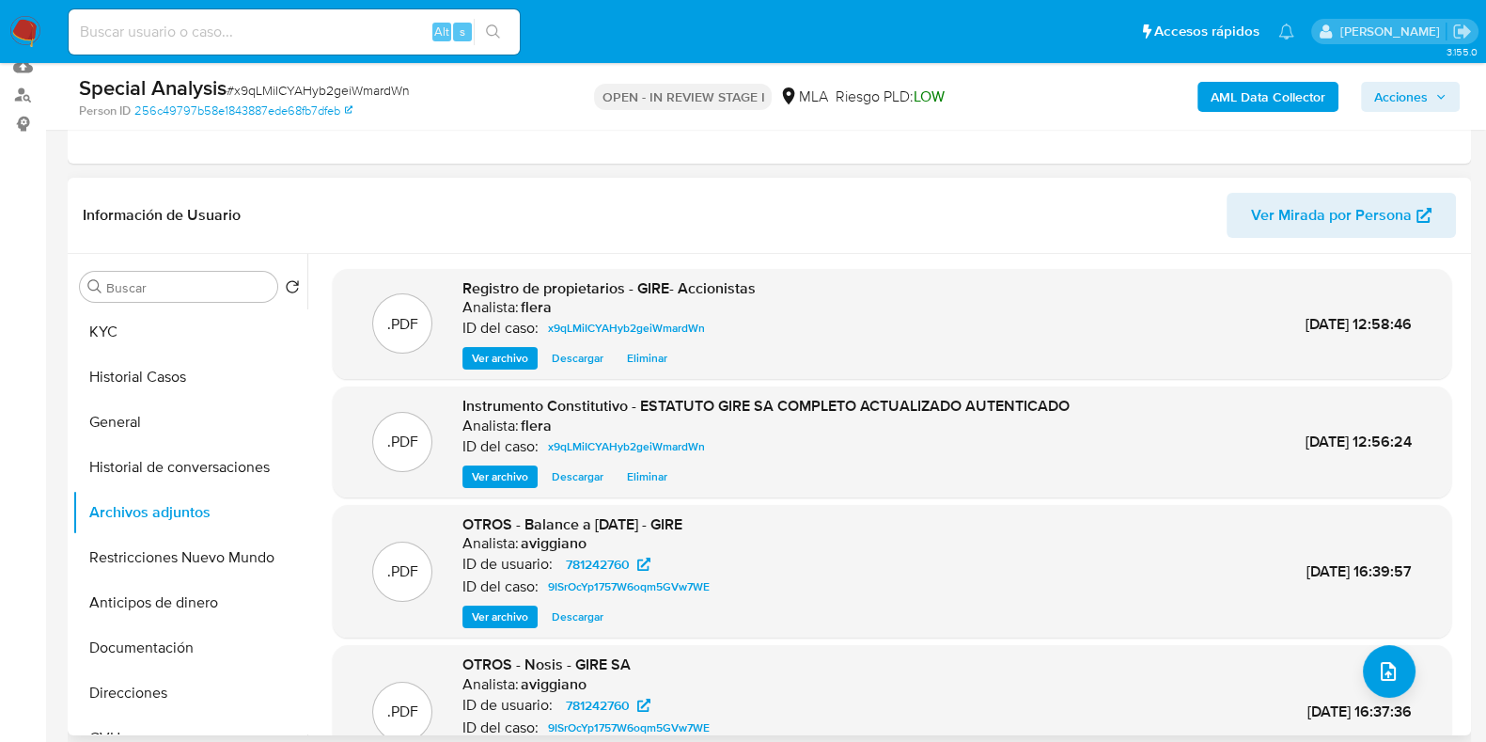
click at [915, 284] on div ".PDF Registro de propietarios - GIRE- Accionistas Analista: flera ID del caso: …" at bounding box center [892, 324] width 1100 height 92
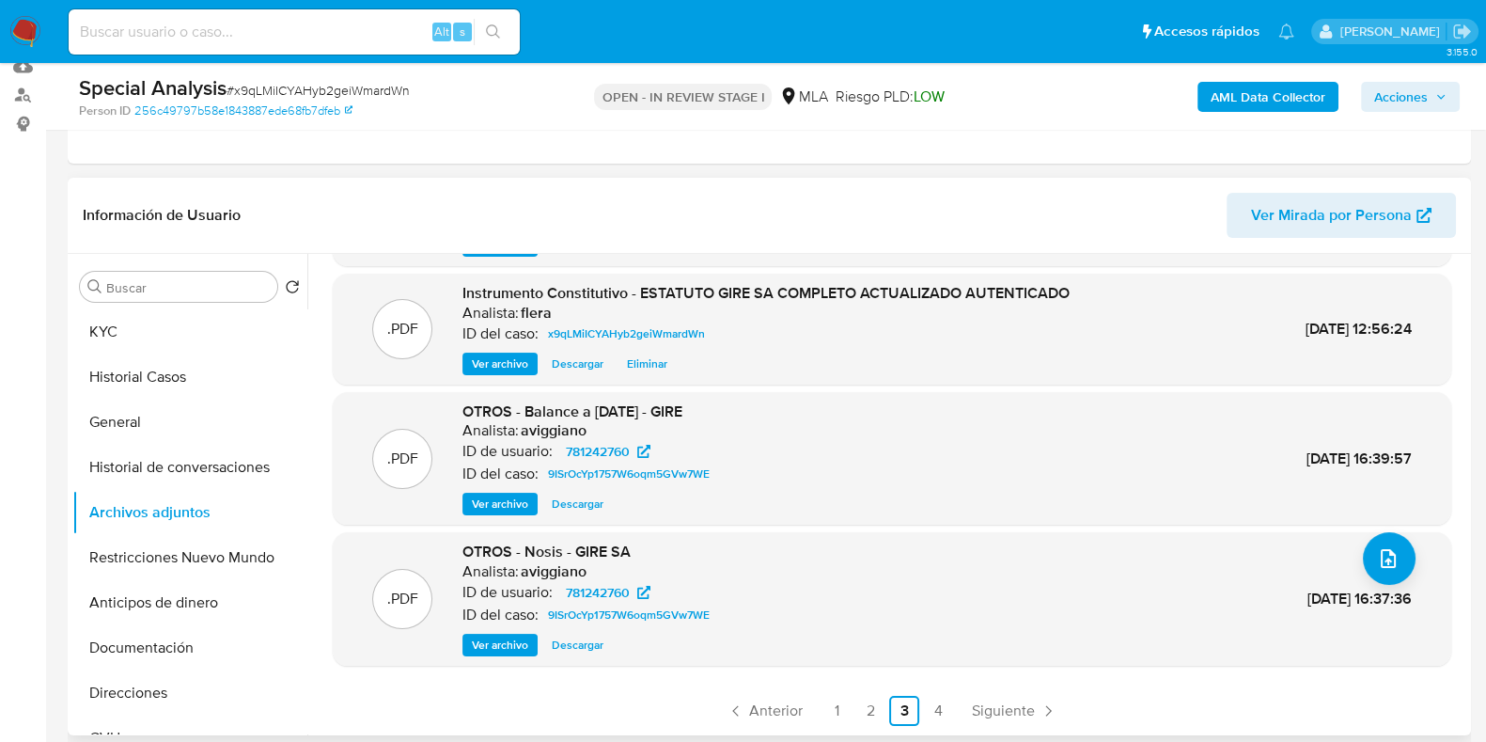
click at [484, 505] on span "Ver archivo" at bounding box center [500, 503] width 56 height 19
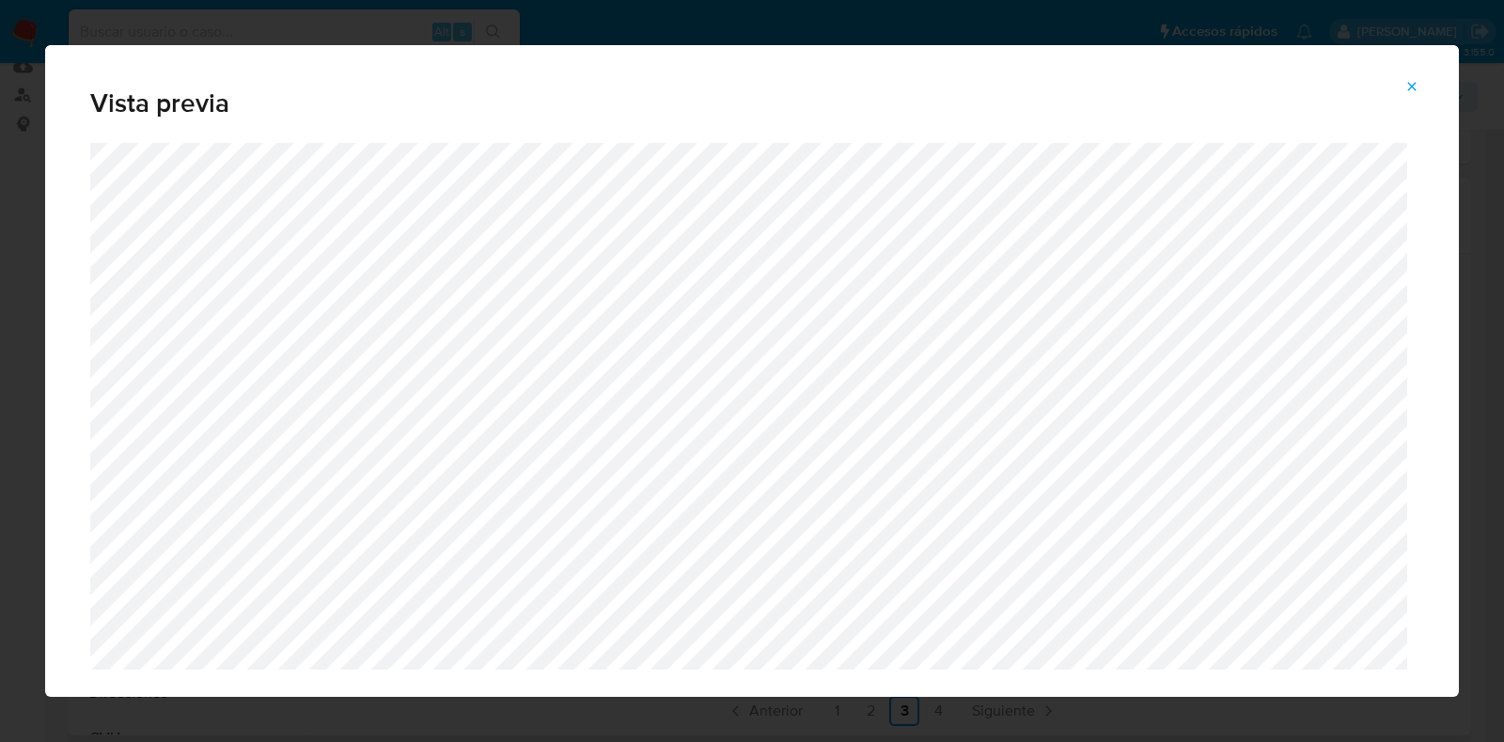
click at [1405, 93] on icon "Attachment preview" at bounding box center [1411, 86] width 15 height 15
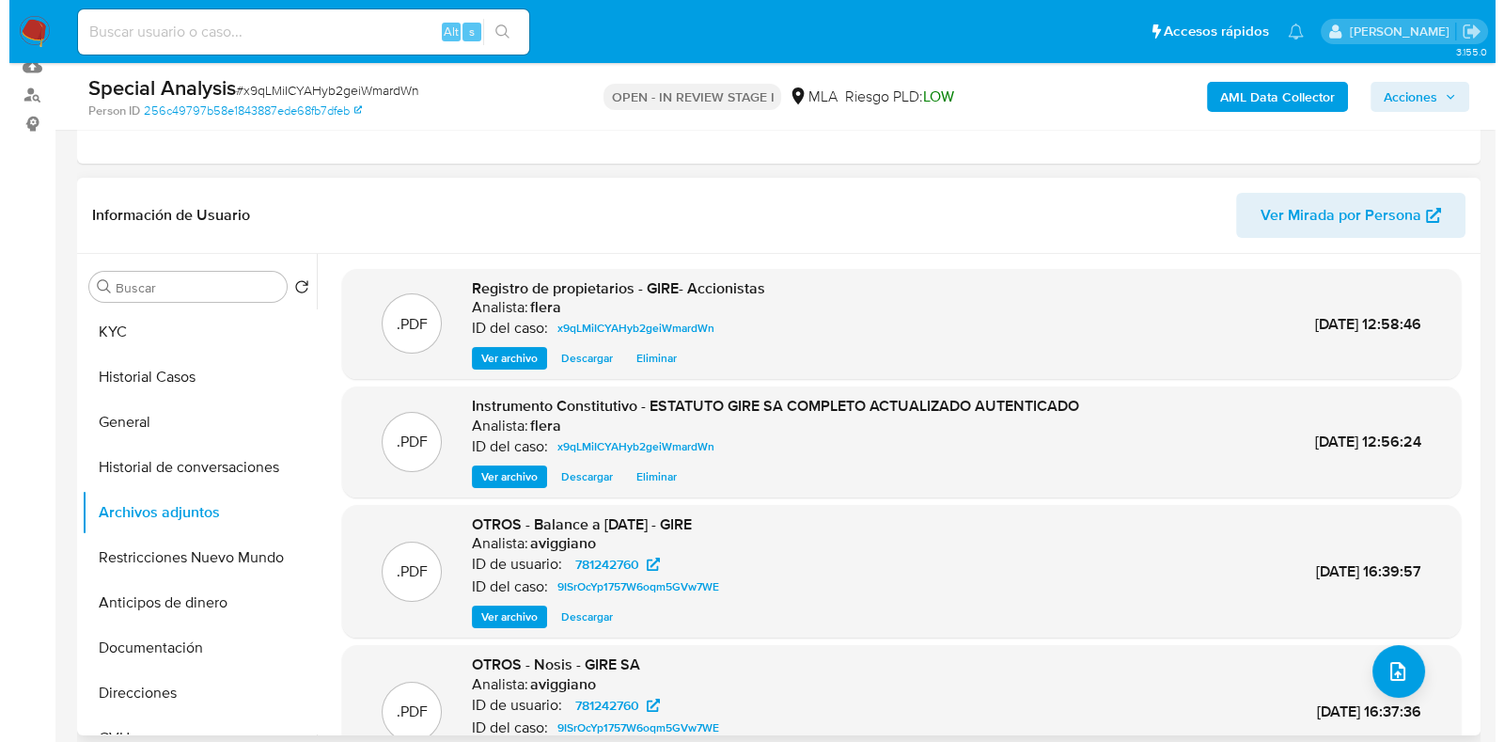
scroll to position [0, 0]
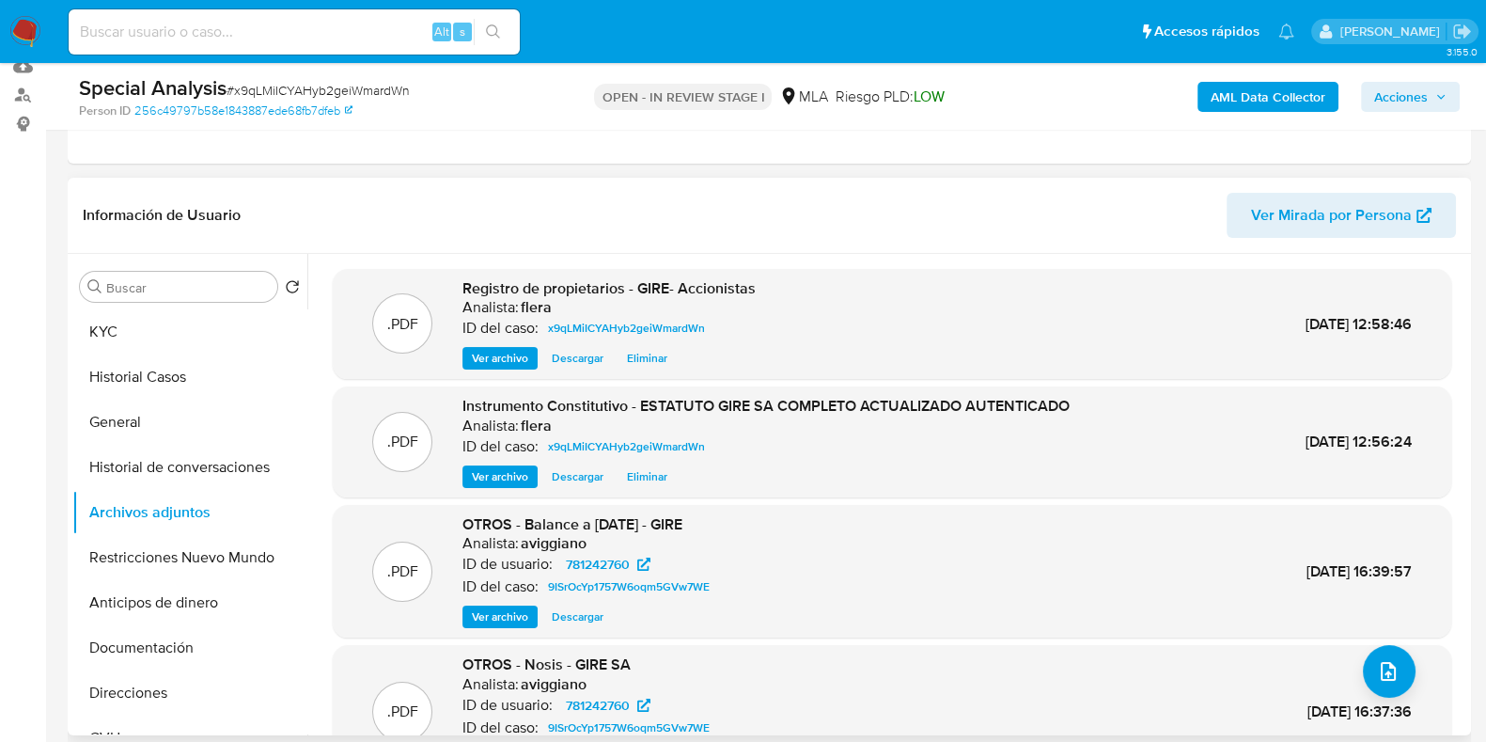
click at [494, 363] on span "Ver archivo" at bounding box center [500, 358] width 56 height 19
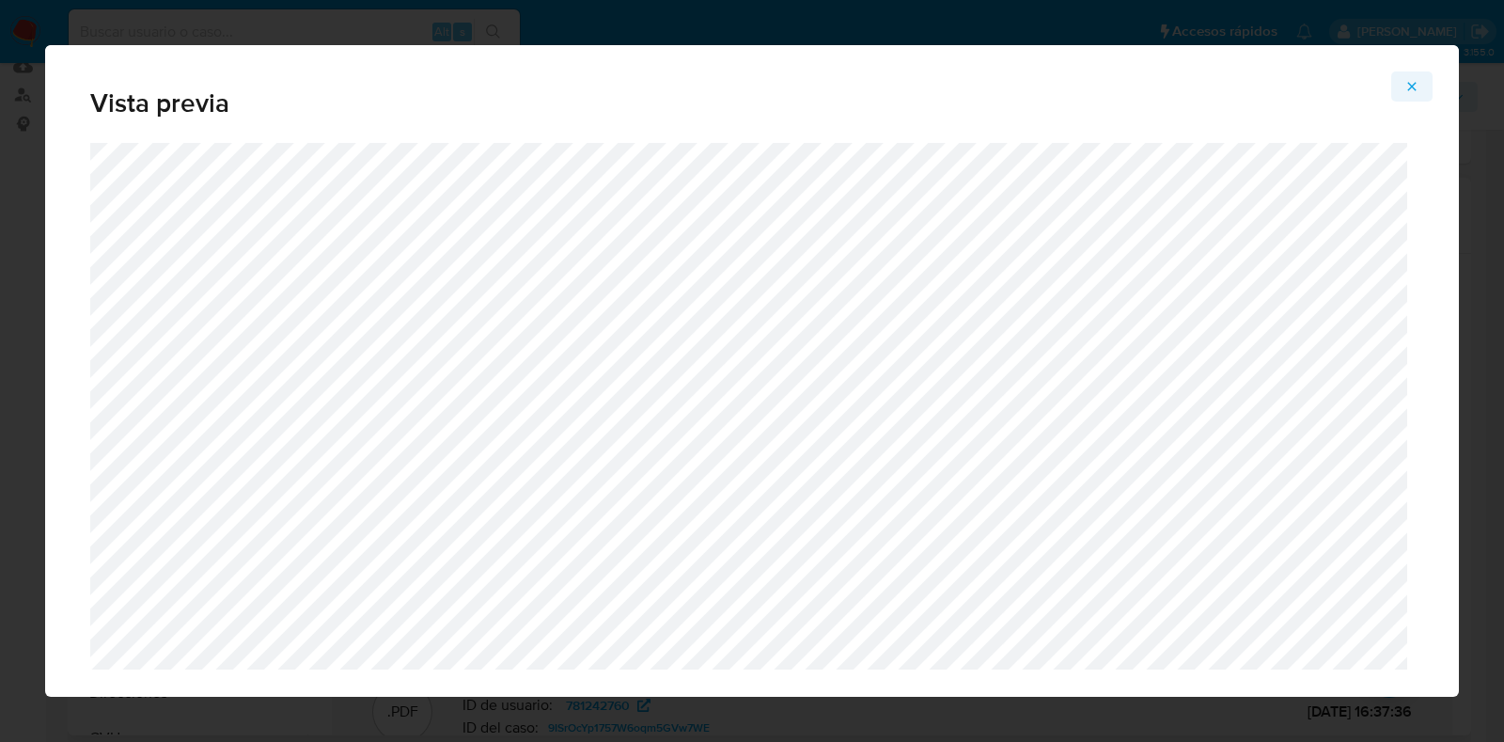
click at [1406, 88] on icon "Attachment preview" at bounding box center [1411, 86] width 15 height 15
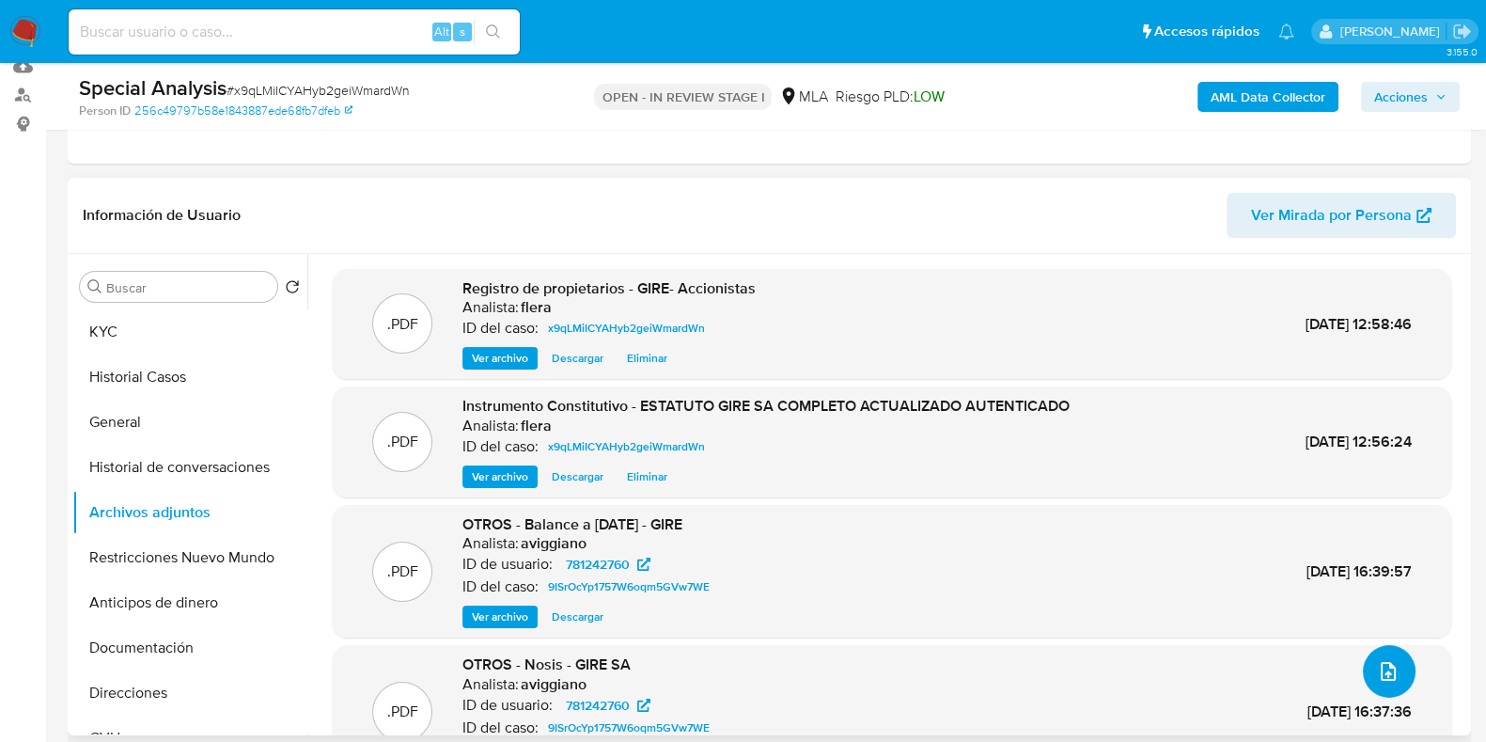
click at [1378, 685] on button "upload-file" at bounding box center [1389, 671] width 53 height 53
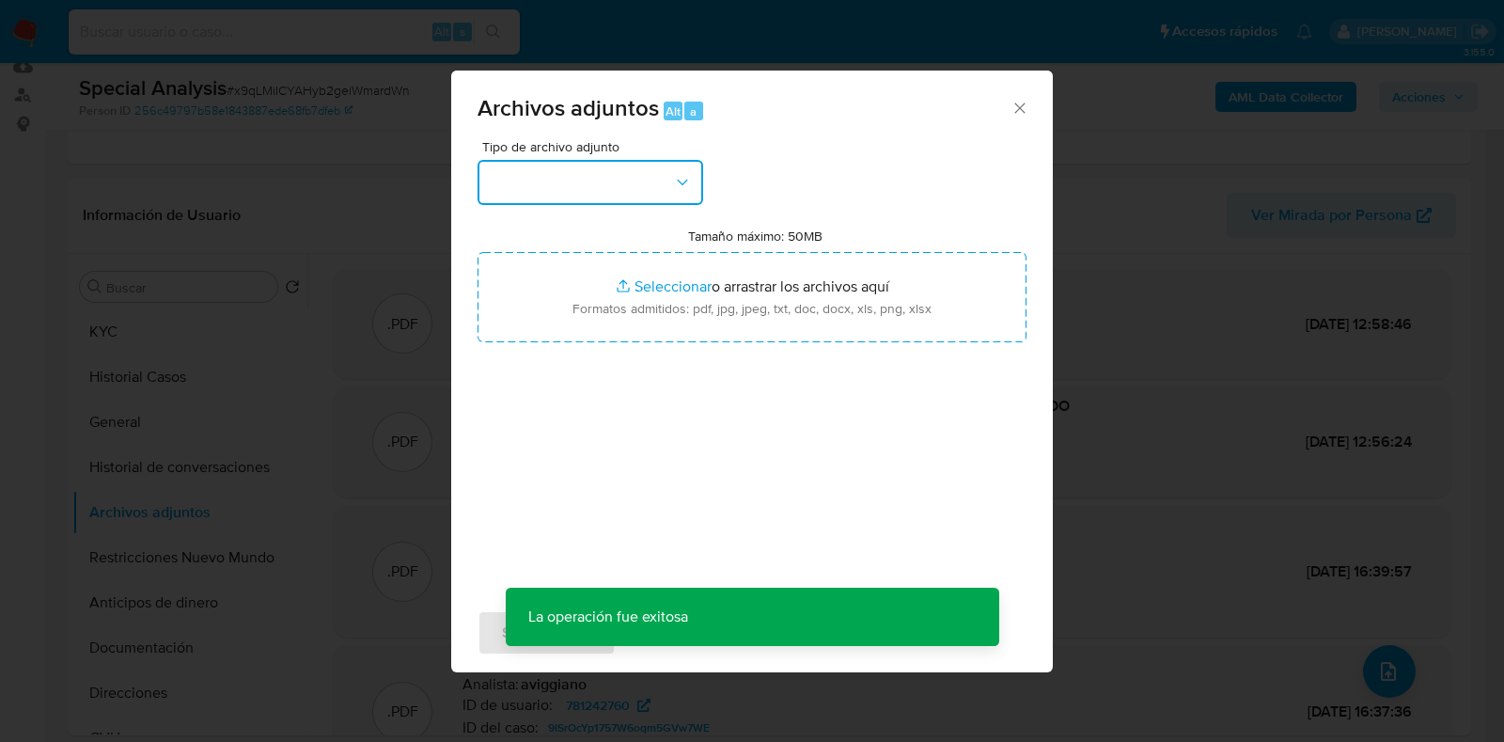
click at [686, 174] on icon "button" at bounding box center [682, 182] width 19 height 19
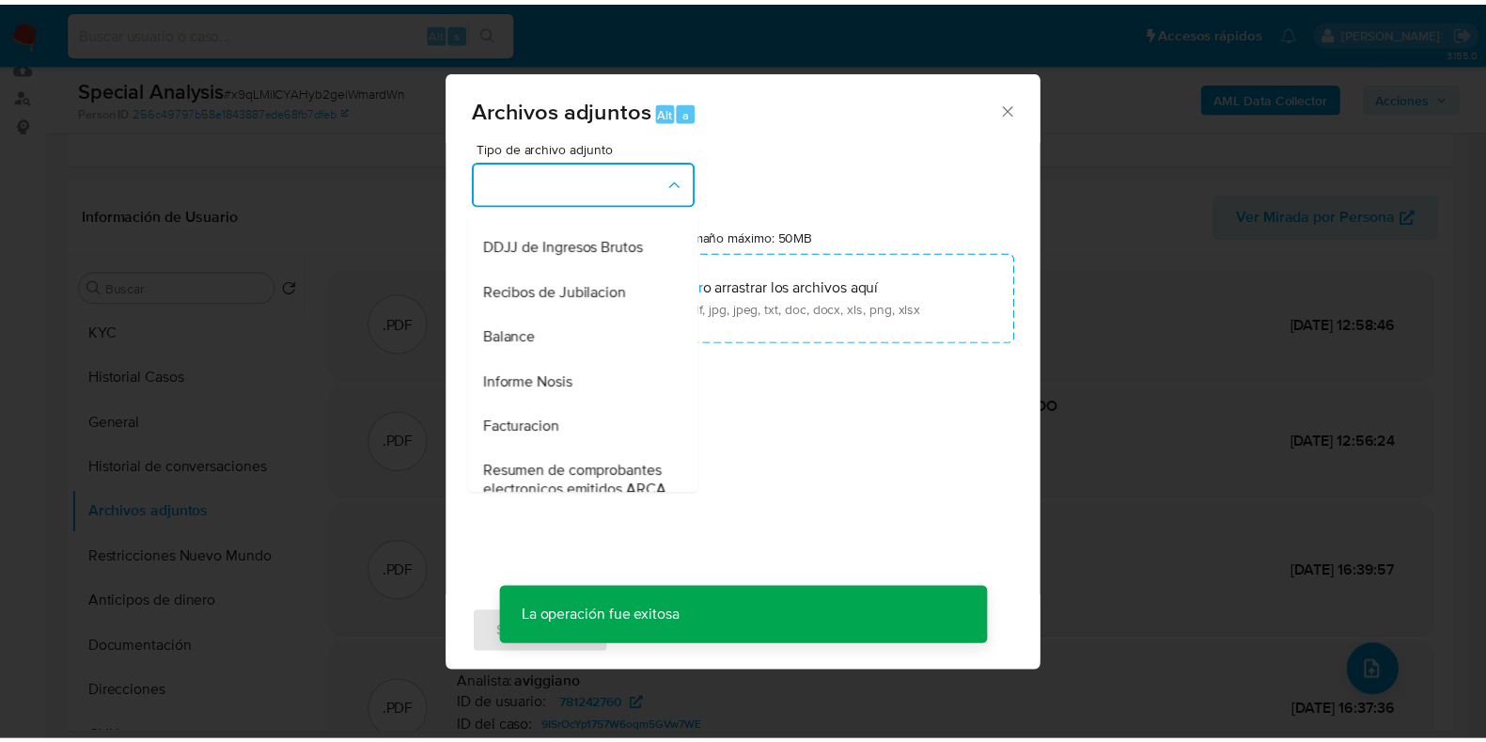
scroll to position [850, 0]
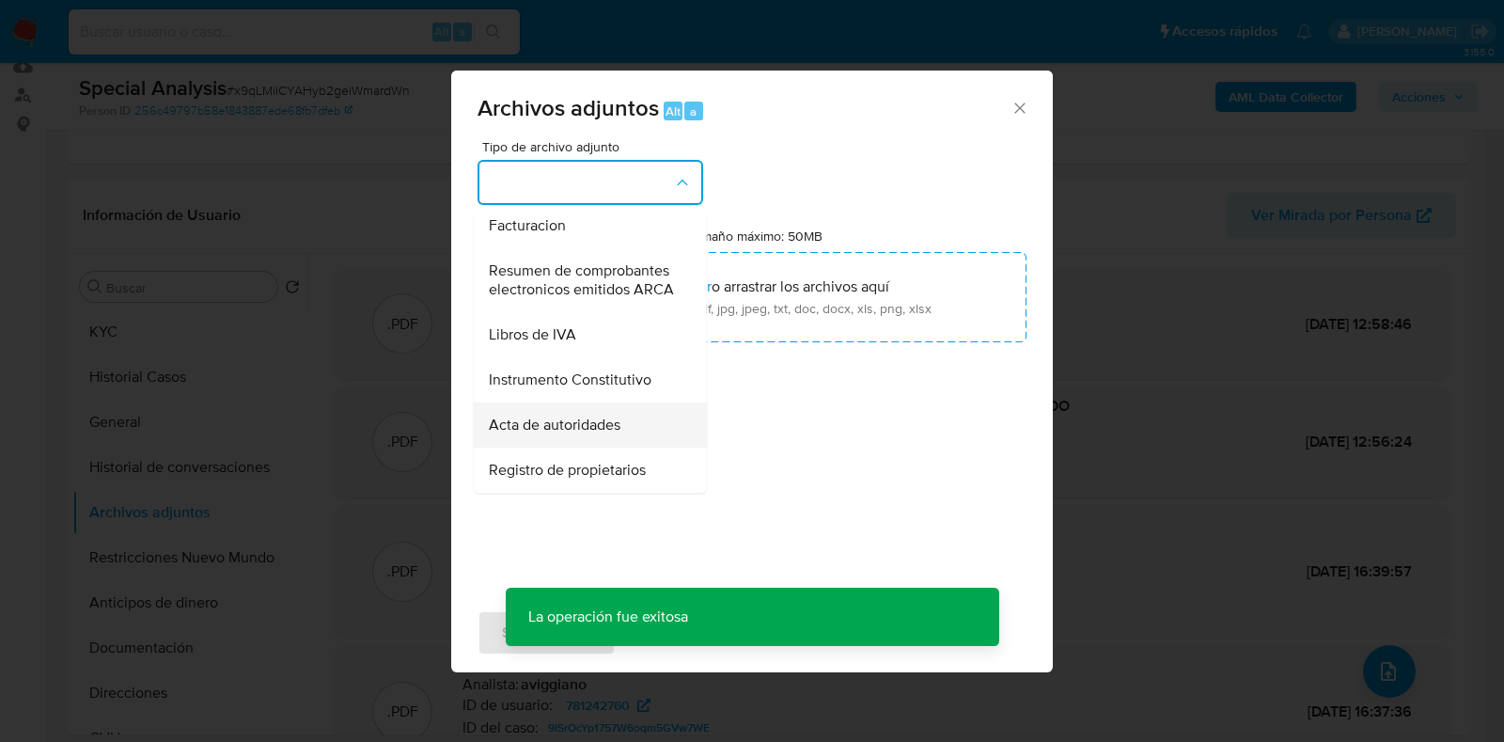
click at [621, 425] on div "Acta de autoridades" at bounding box center [585, 424] width 192 height 45
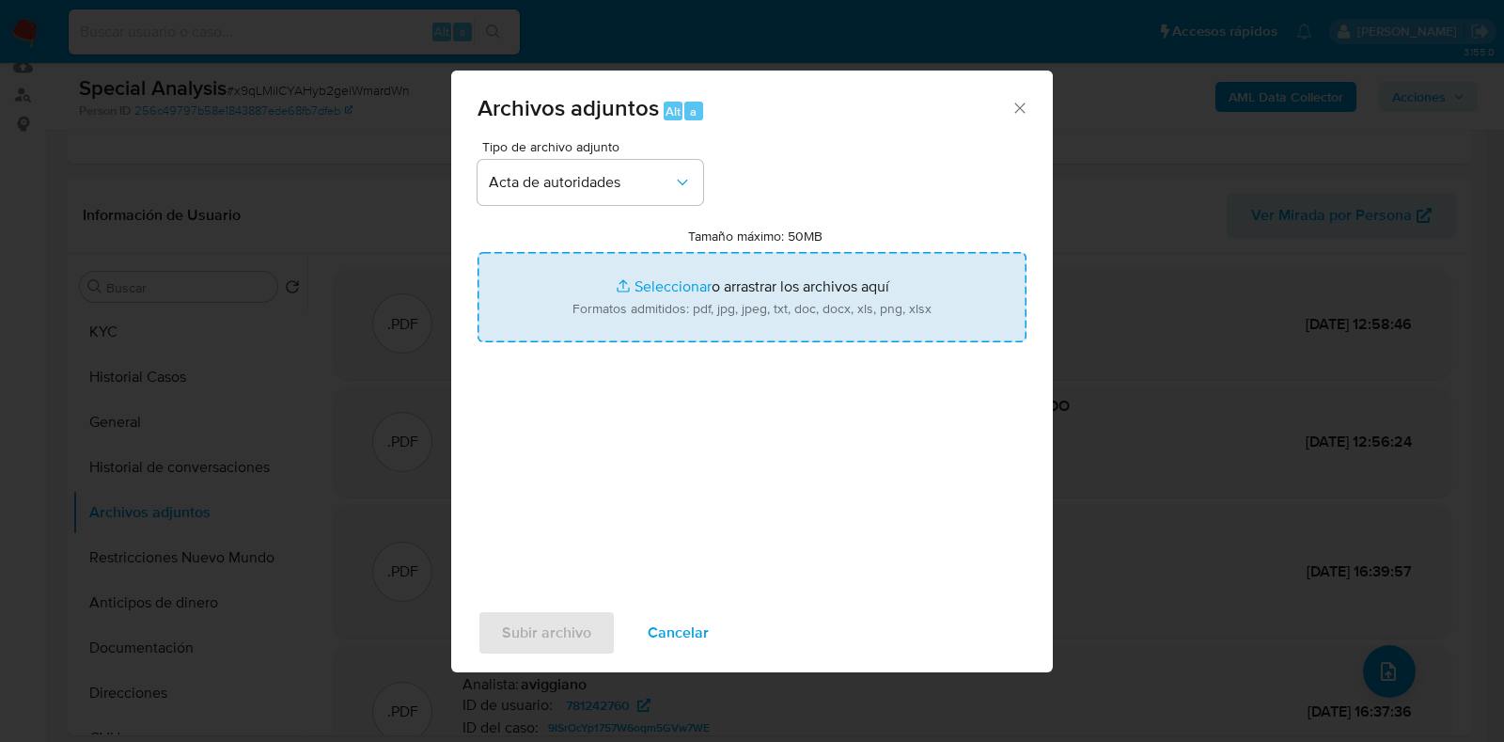
type input "C:\fakepath\Gire SA - Inscripción - Designación de autoridades - Composición ac…"
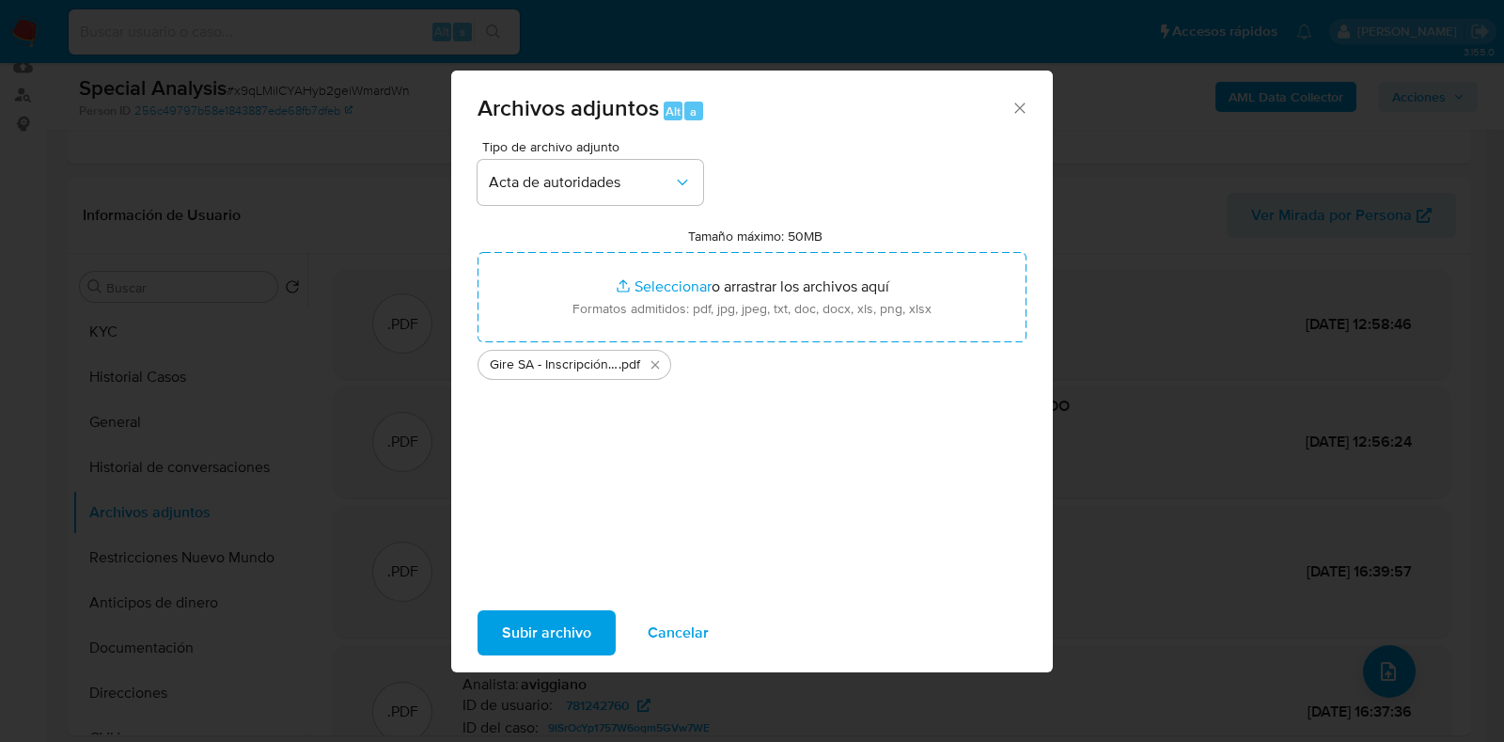
click at [563, 640] on span "Subir archivo" at bounding box center [546, 632] width 89 height 41
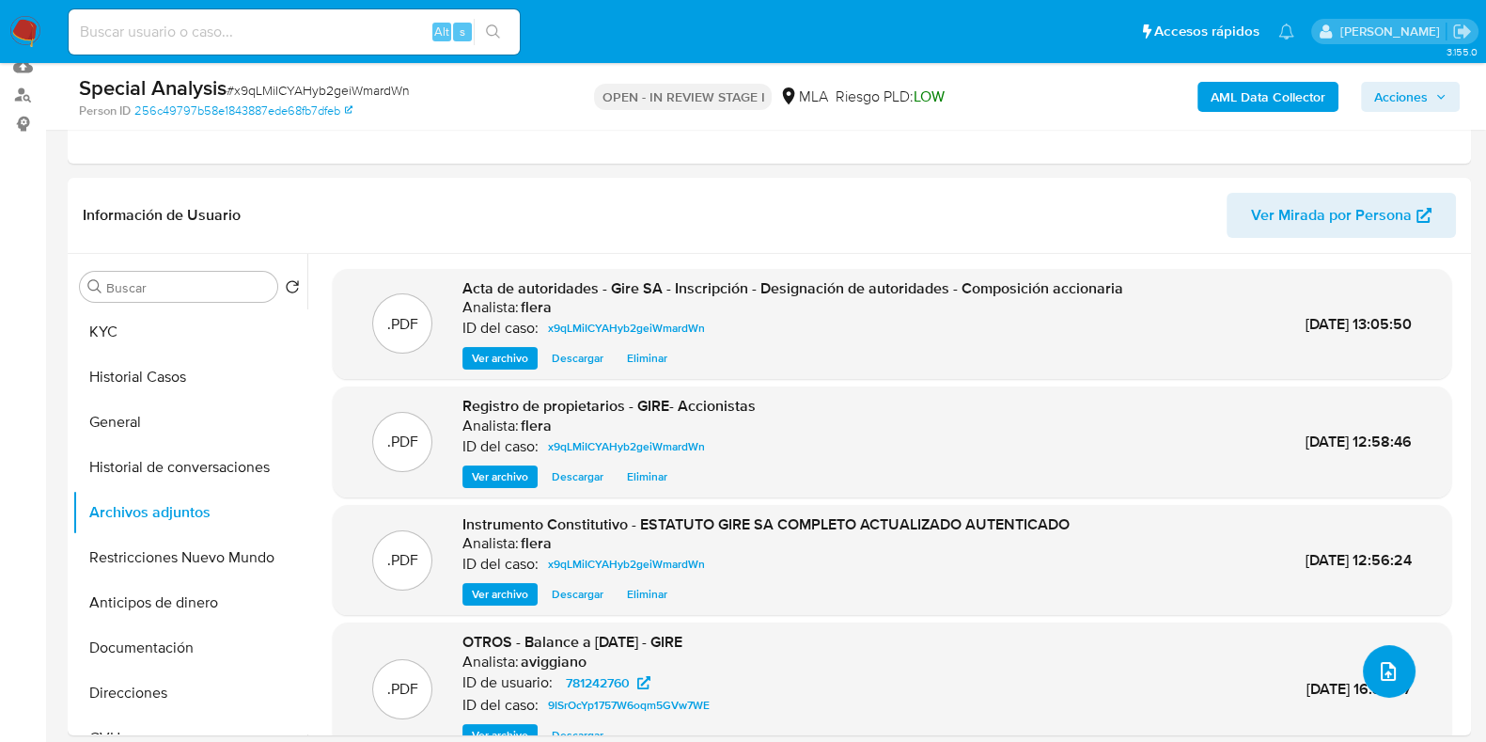
scroll to position [0, 0]
click at [249, 335] on button "KYC" at bounding box center [182, 331] width 220 height 45
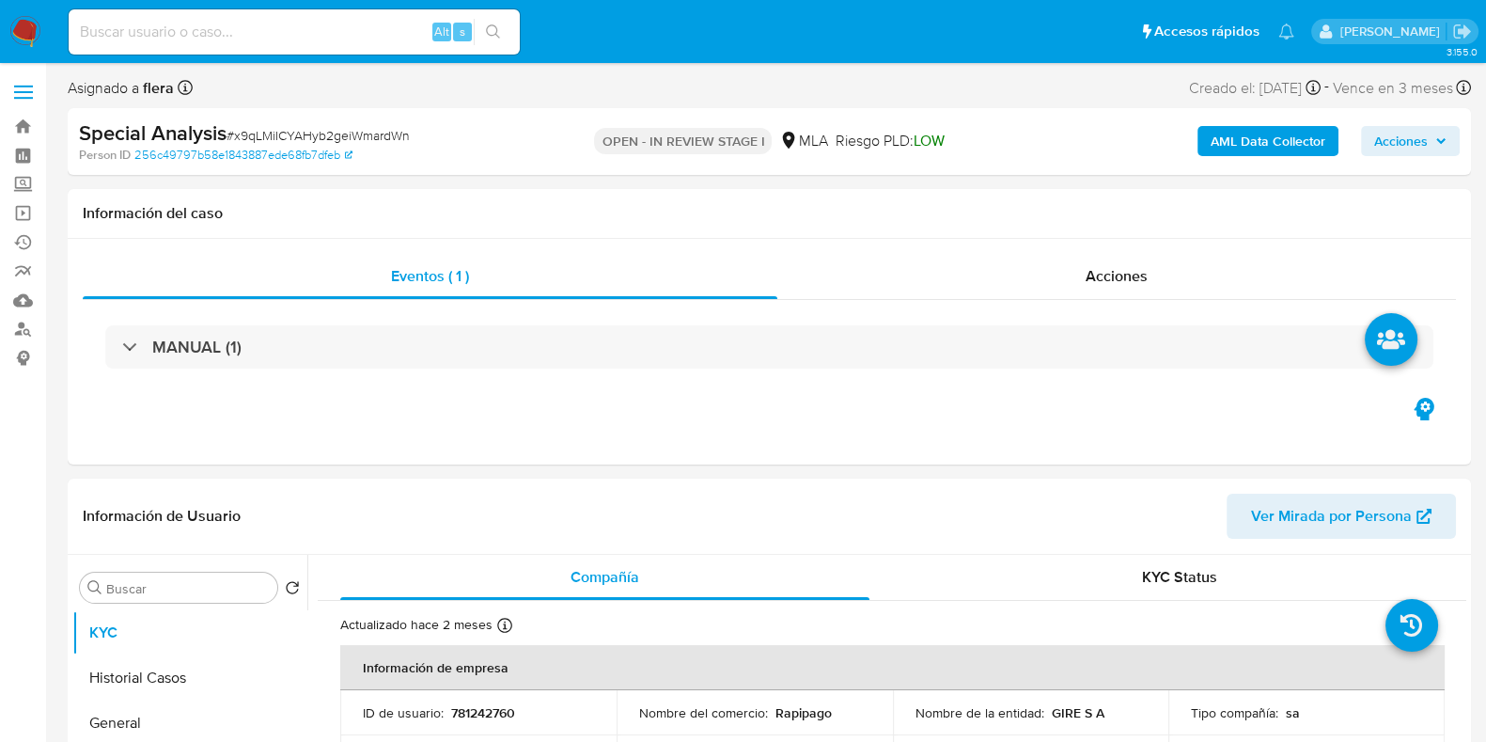
click at [1414, 134] on span "Acciones" at bounding box center [1401, 141] width 54 height 30
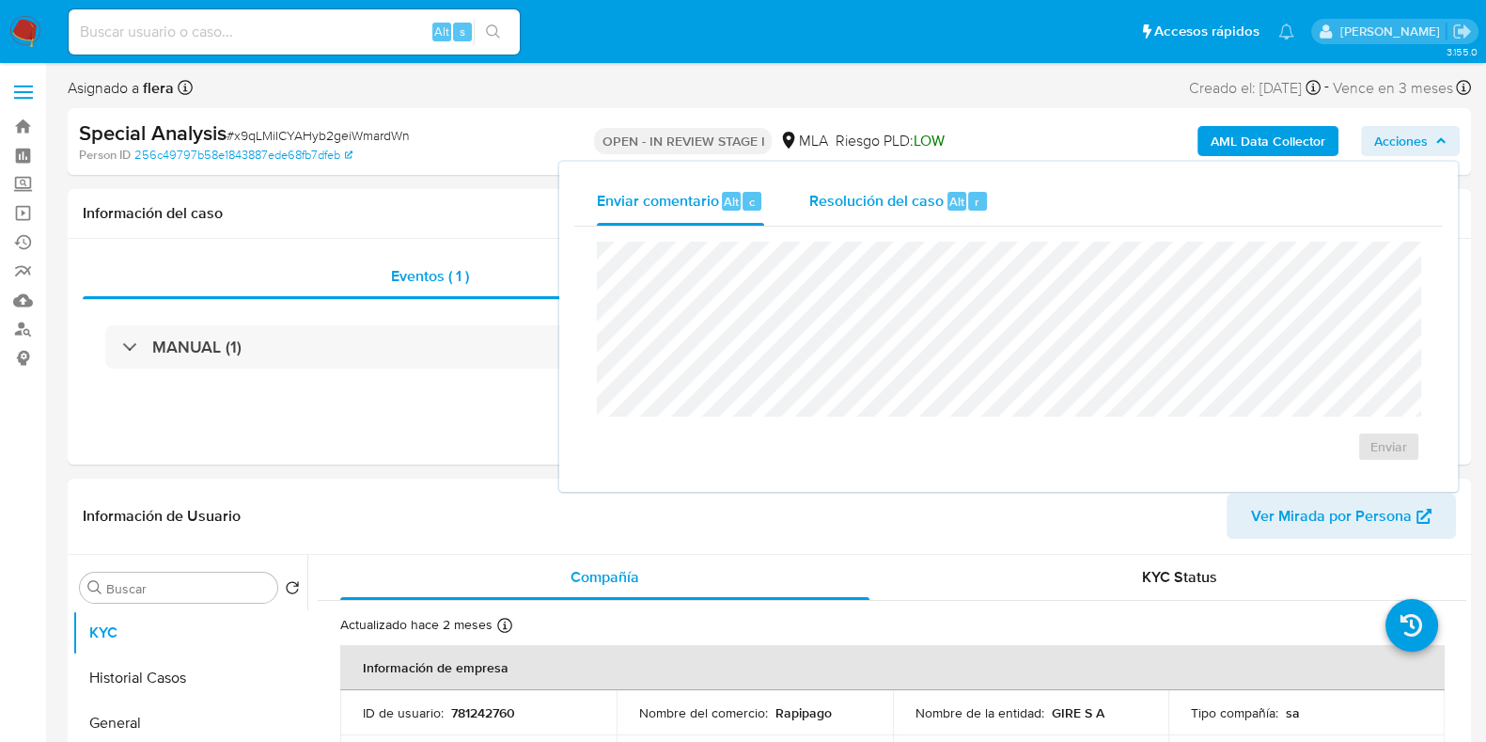
click at [883, 200] on span "Resolución del caso" at bounding box center [876, 201] width 134 height 22
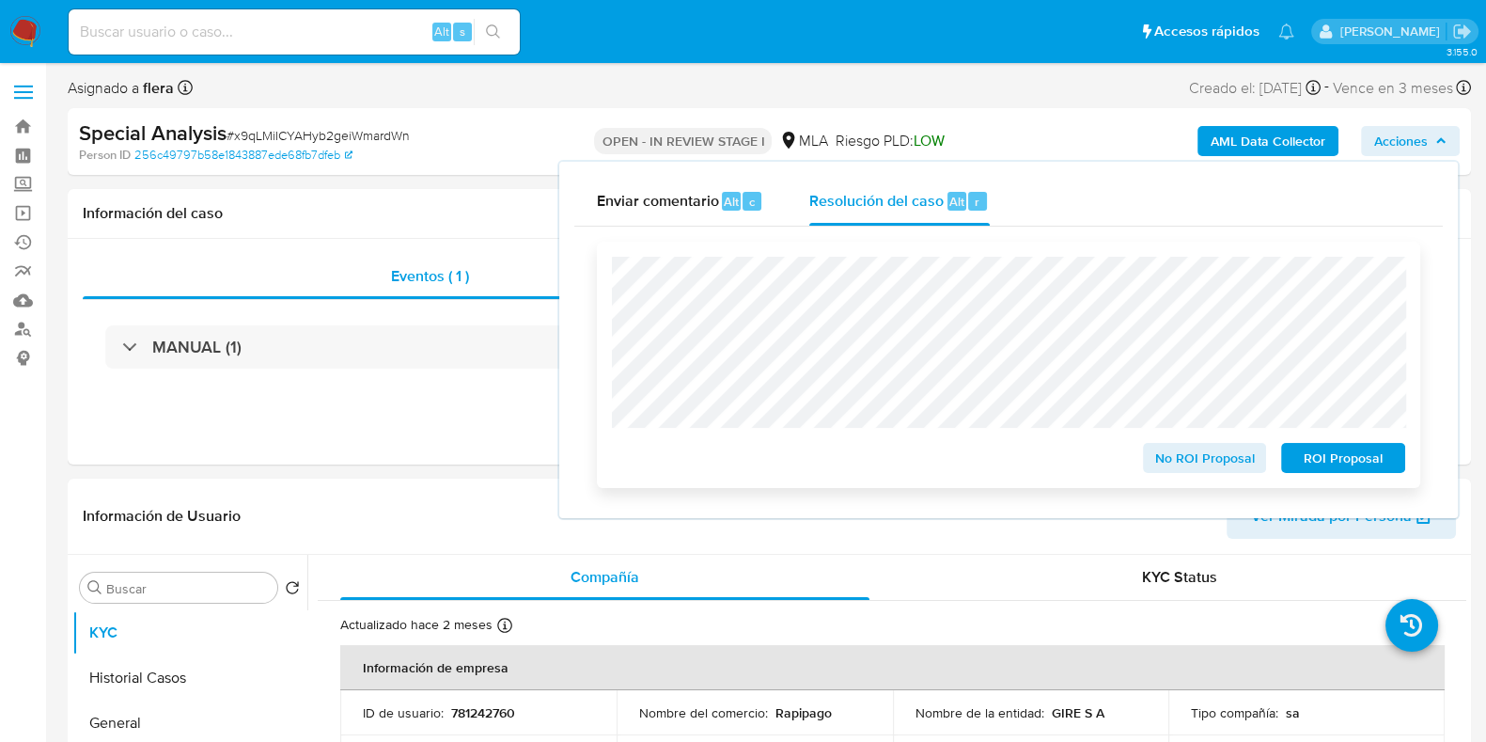
click at [1161, 458] on span "No ROI Proposal" at bounding box center [1205, 458] width 98 height 26
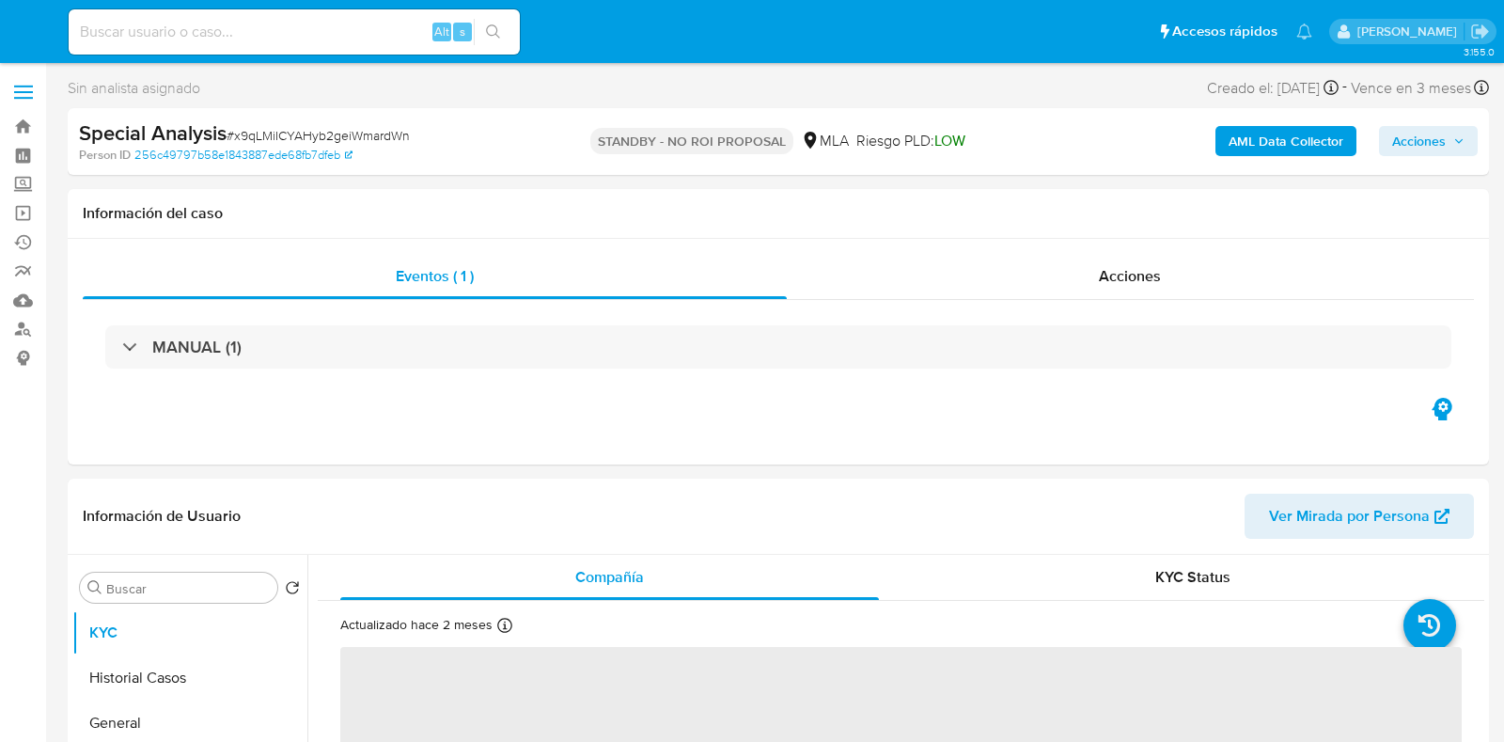
select select "10"
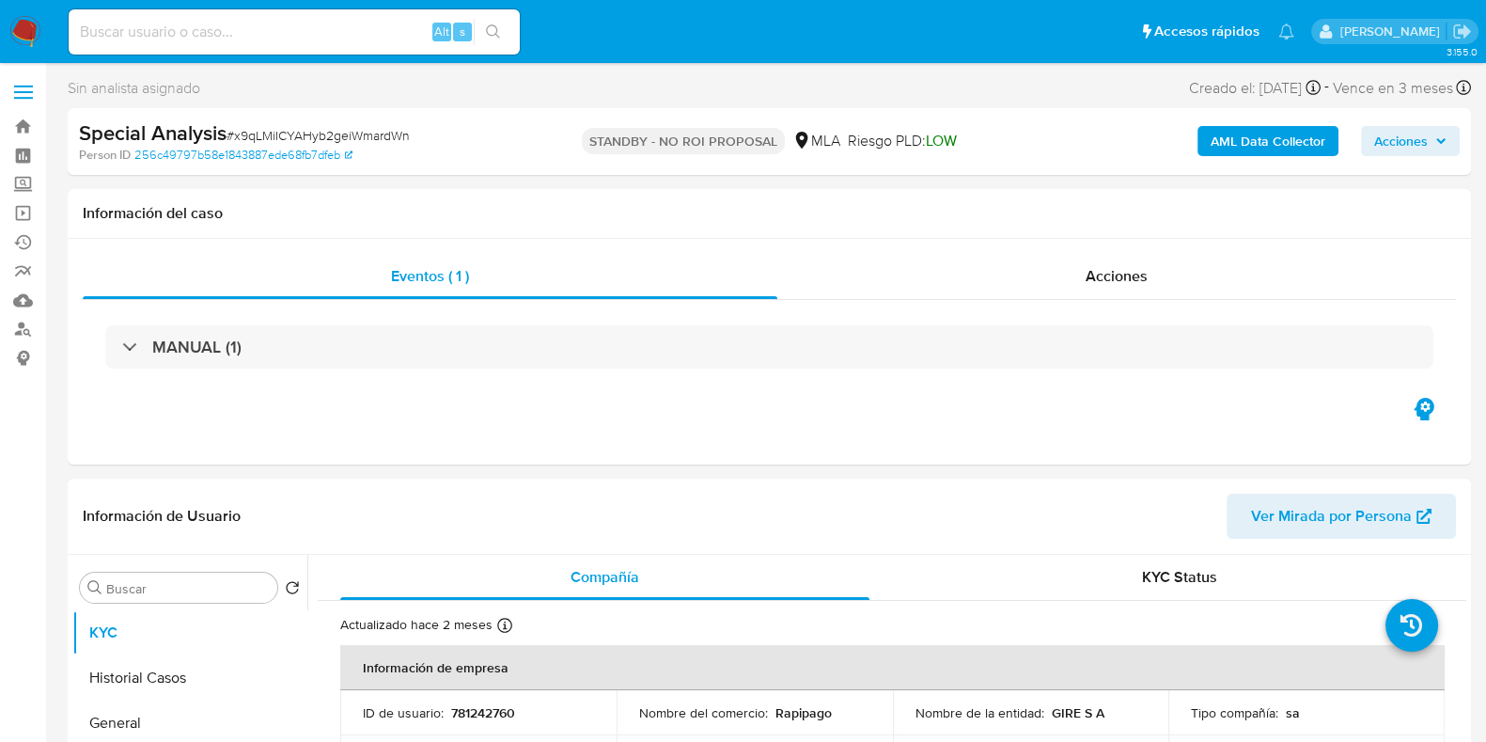
click at [299, 46] on div "Alt s" at bounding box center [294, 31] width 451 height 45
click at [300, 32] on input at bounding box center [294, 32] width 451 height 24
paste input "651045211"
type input "651045211"
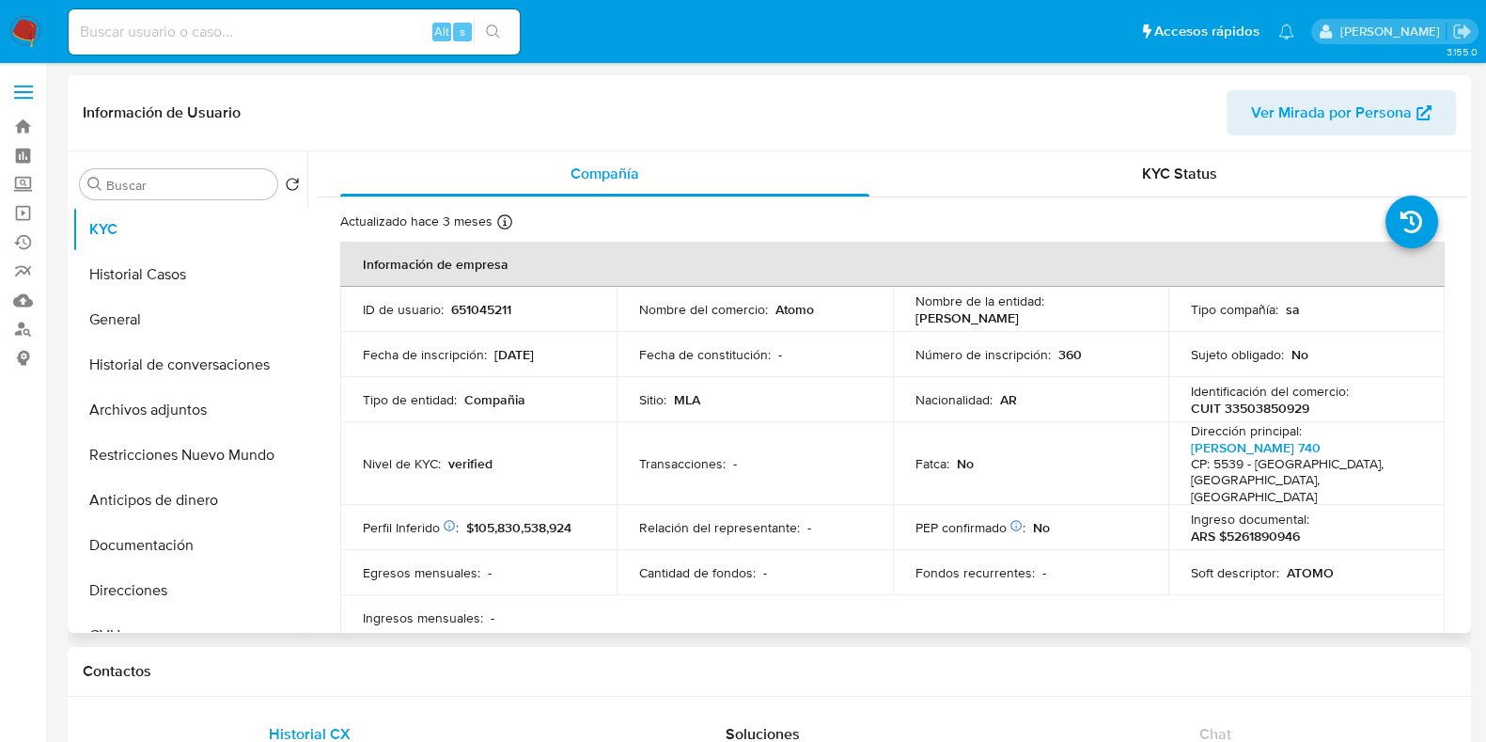
select select "10"
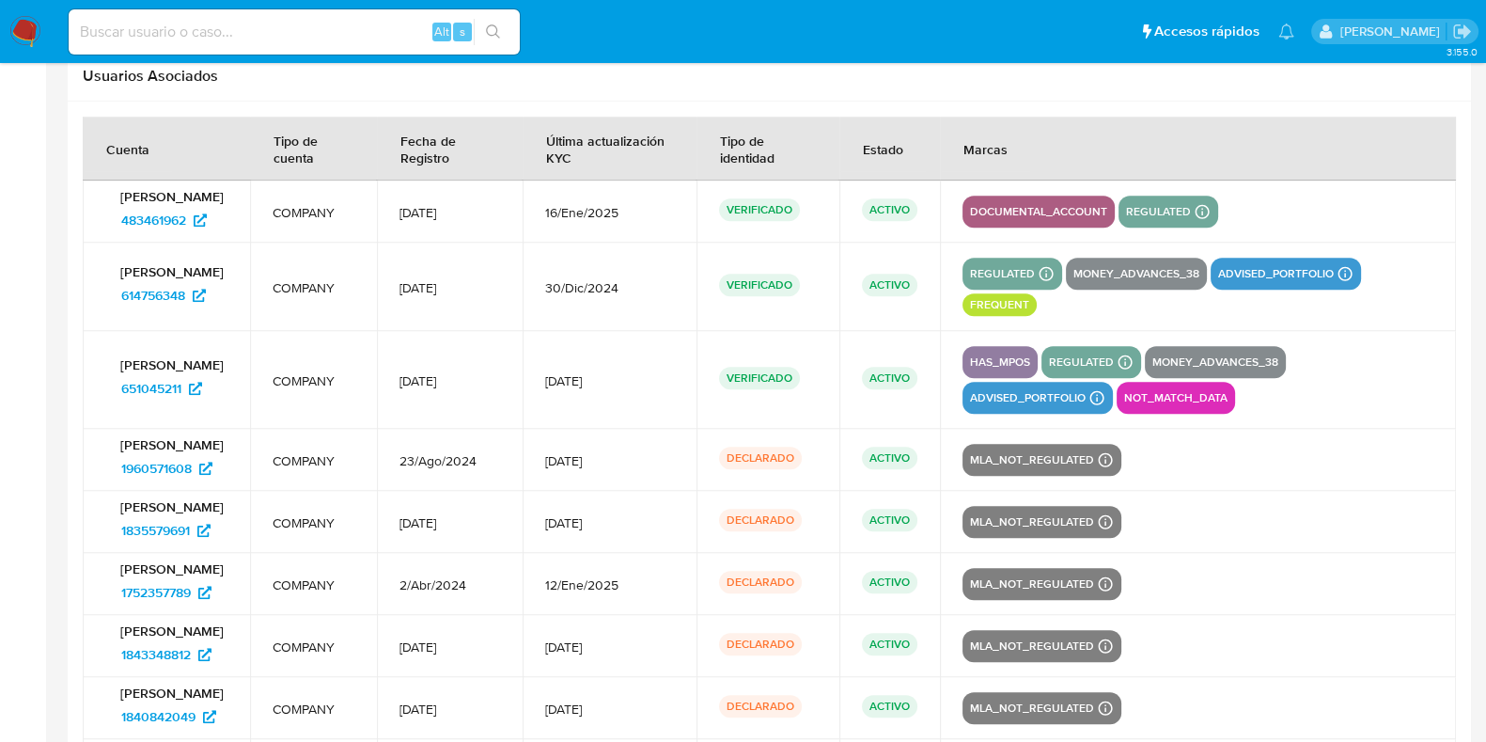
scroll to position [2321, 0]
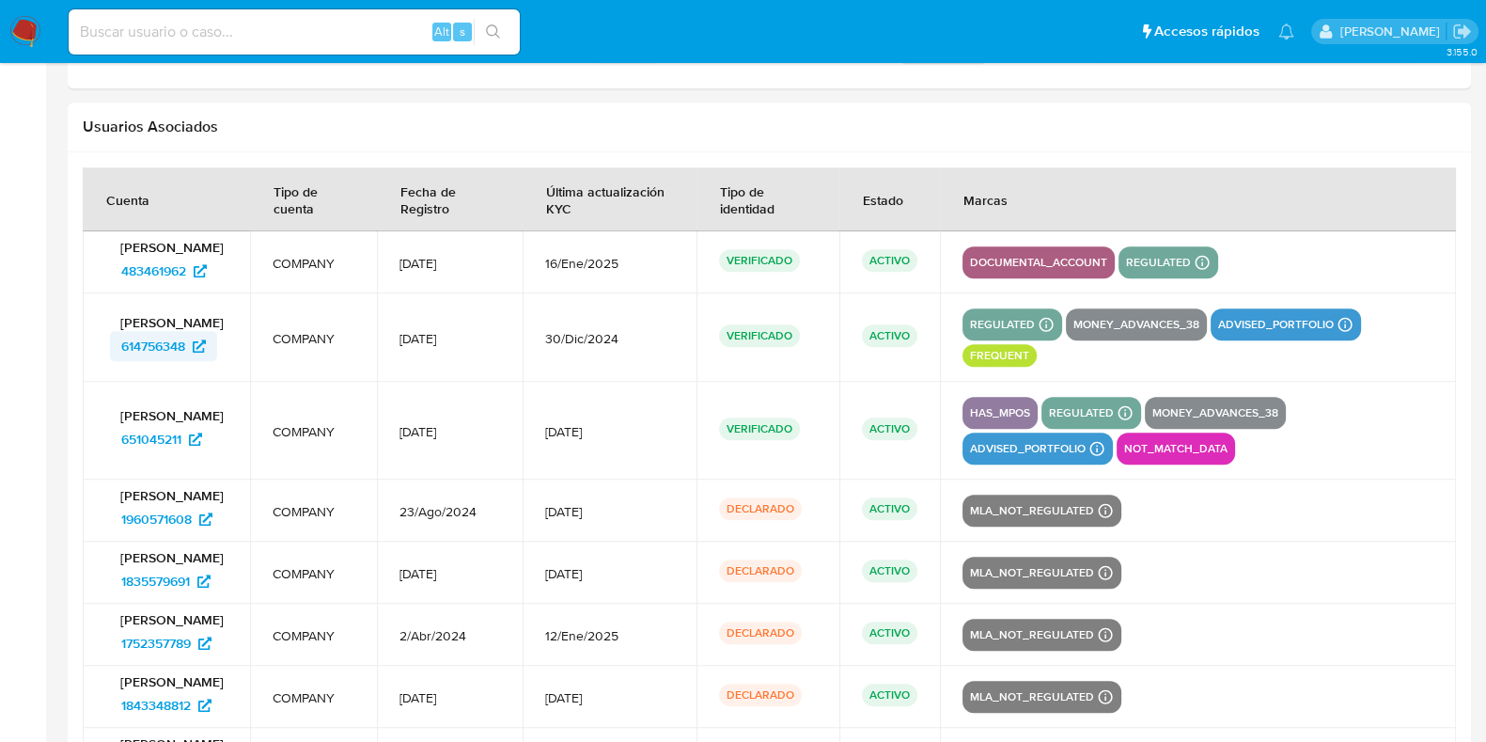
click at [145, 340] on span "614756348" at bounding box center [153, 346] width 64 height 30
click at [174, 262] on span "483461962" at bounding box center [153, 271] width 65 height 30
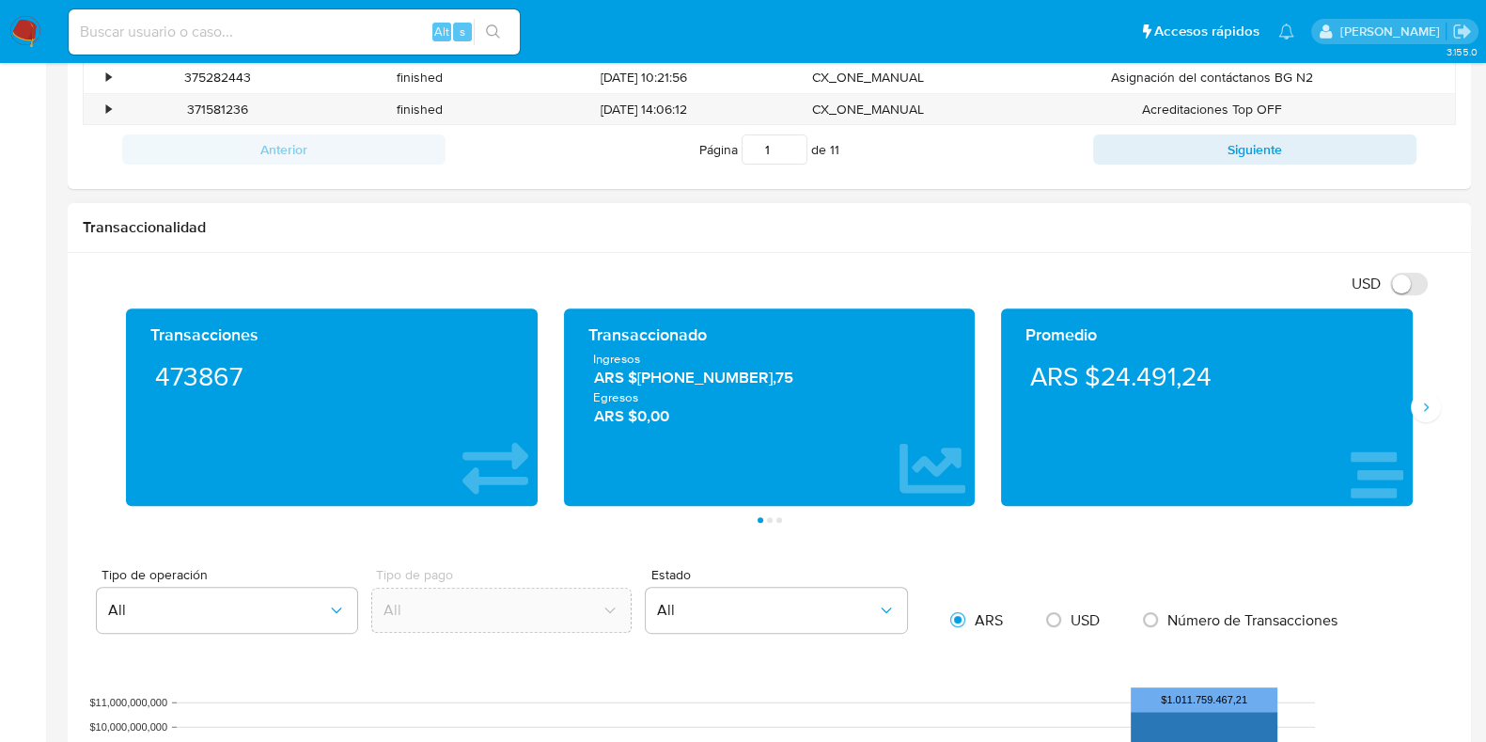
scroll to position [793, 0]
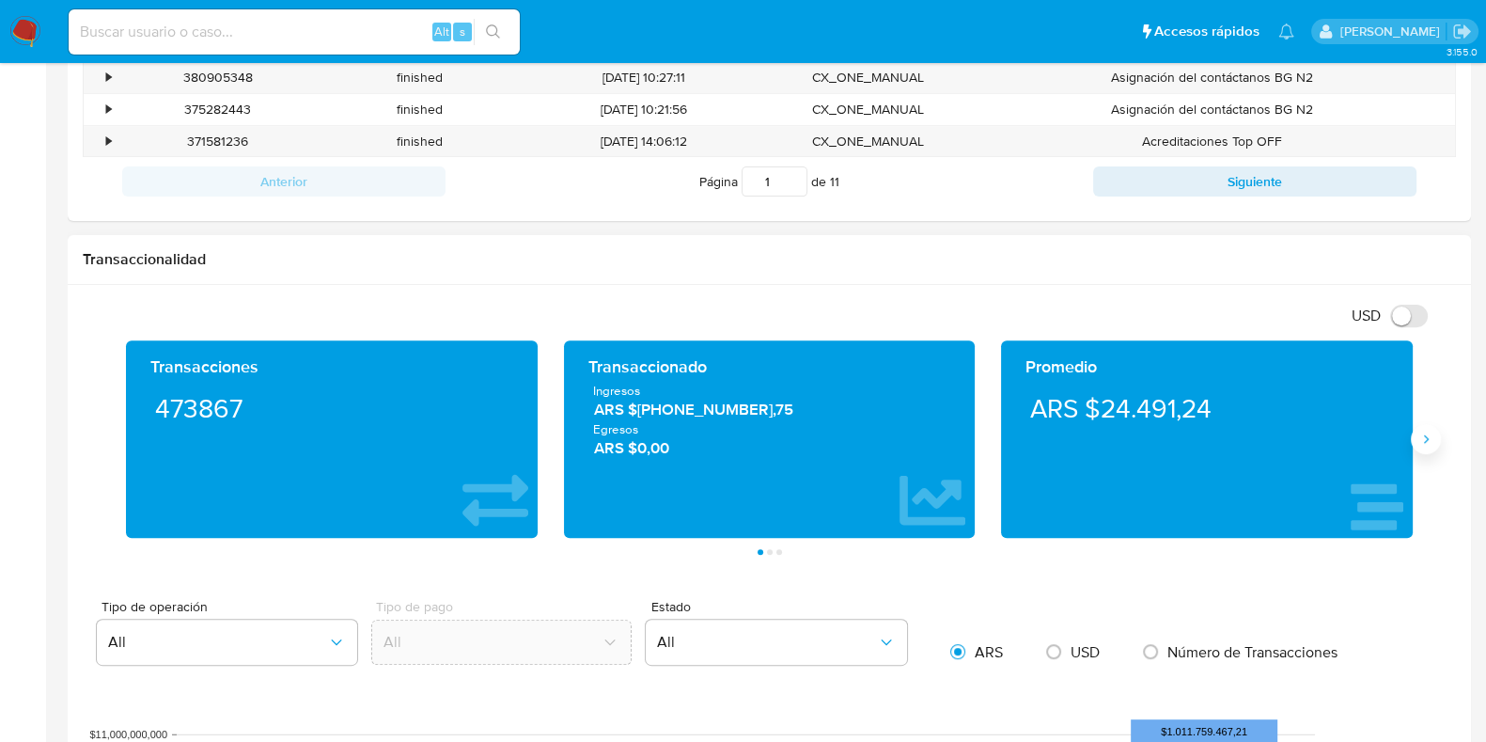
click at [1424, 446] on button "Siguiente" at bounding box center [1426, 439] width 30 height 30
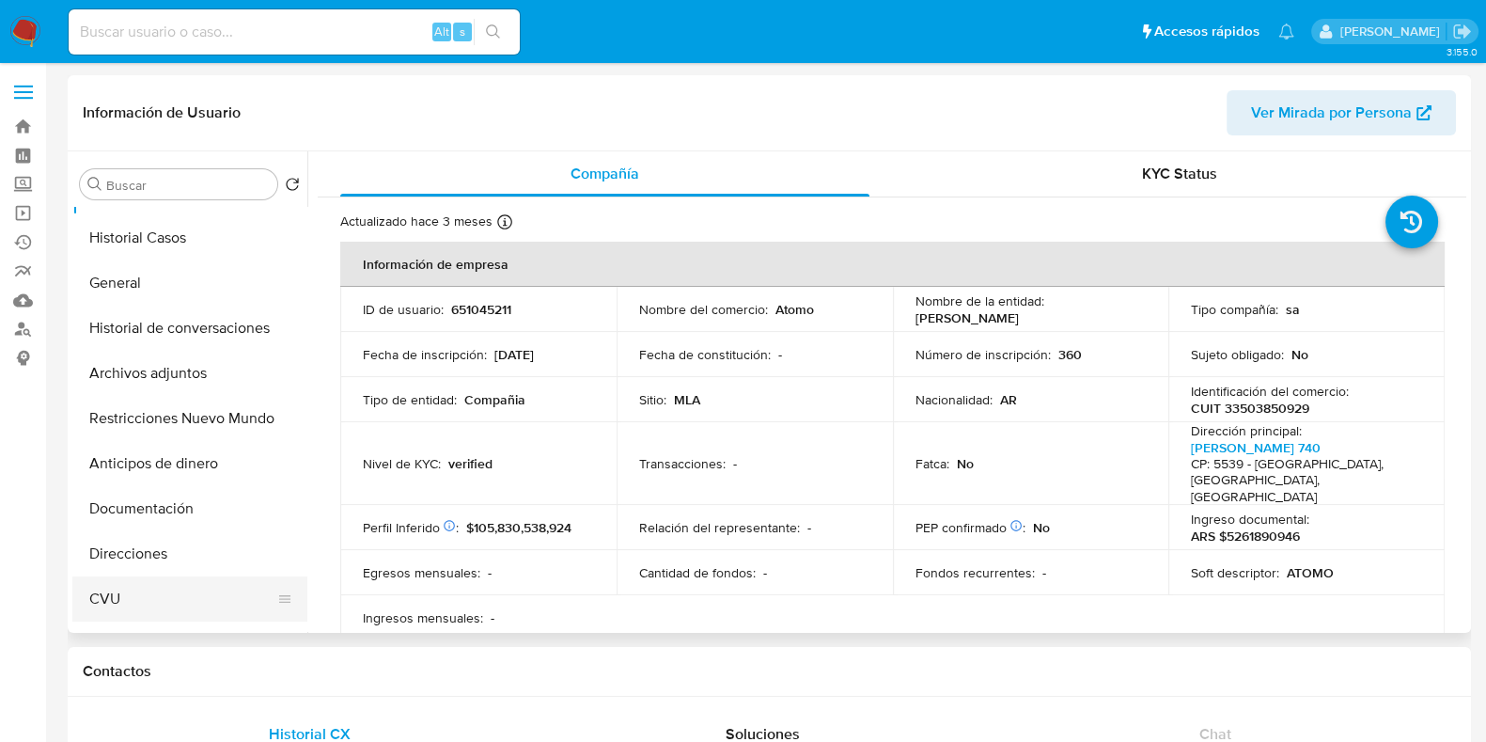
scroll to position [0, 0]
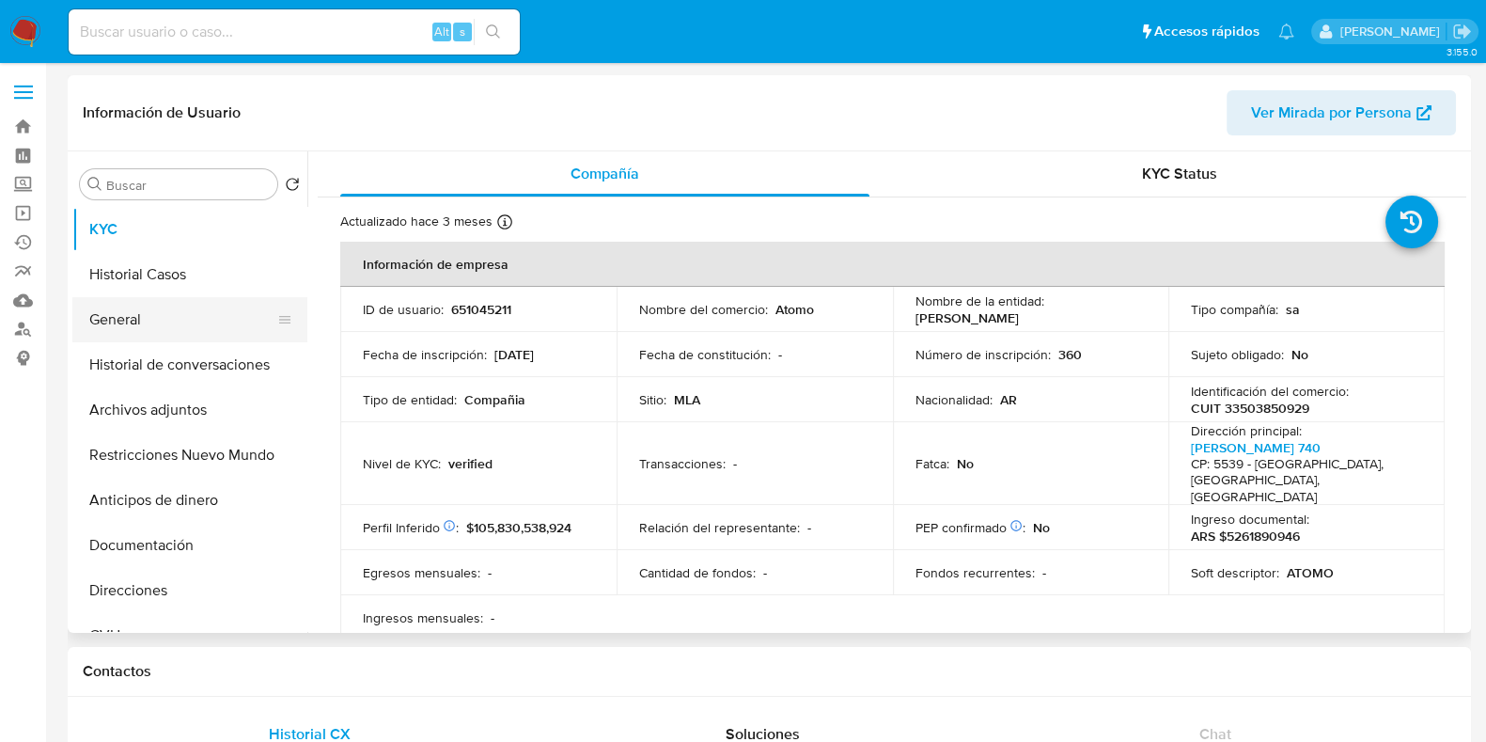
click at [130, 321] on button "General" at bounding box center [182, 319] width 220 height 45
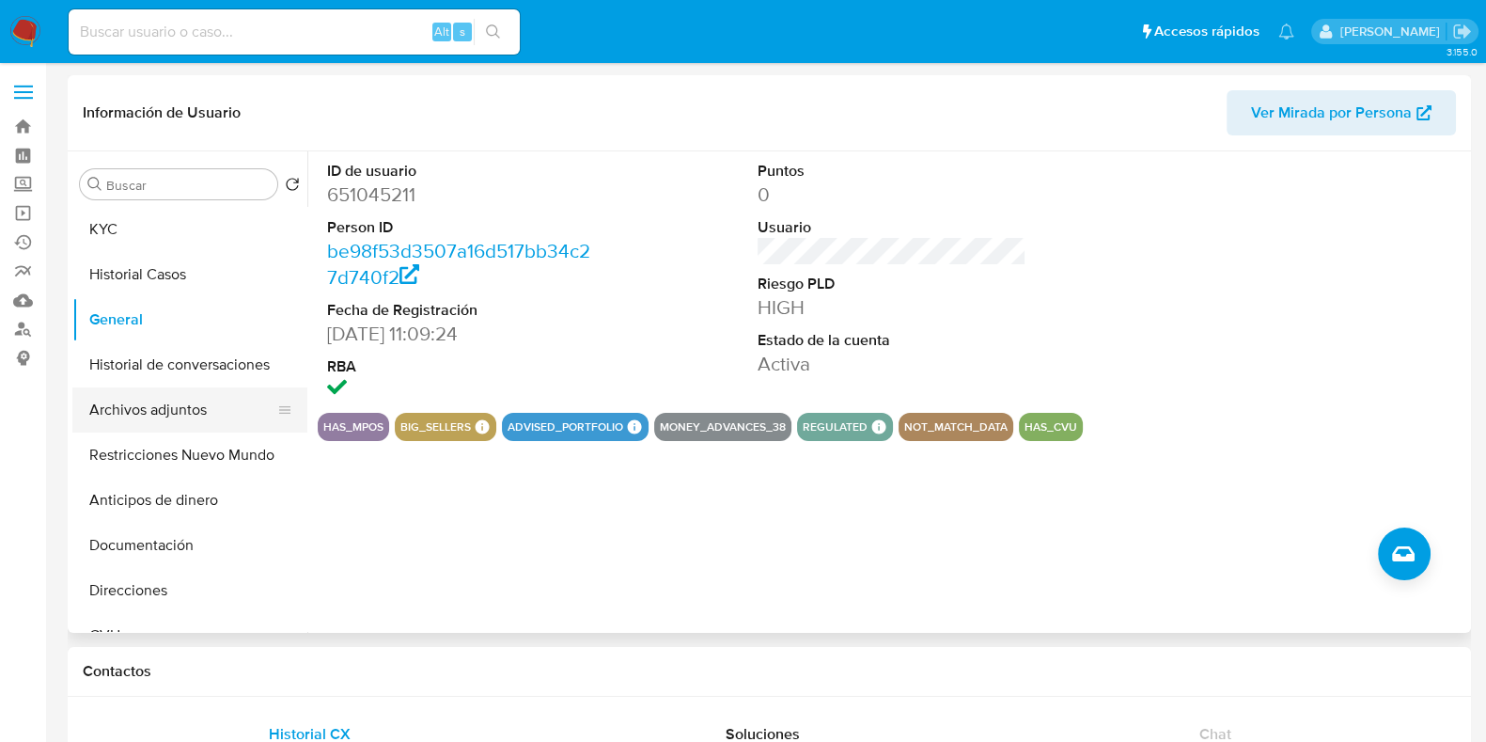
click at [143, 419] on button "Archivos adjuntos" at bounding box center [182, 409] width 220 height 45
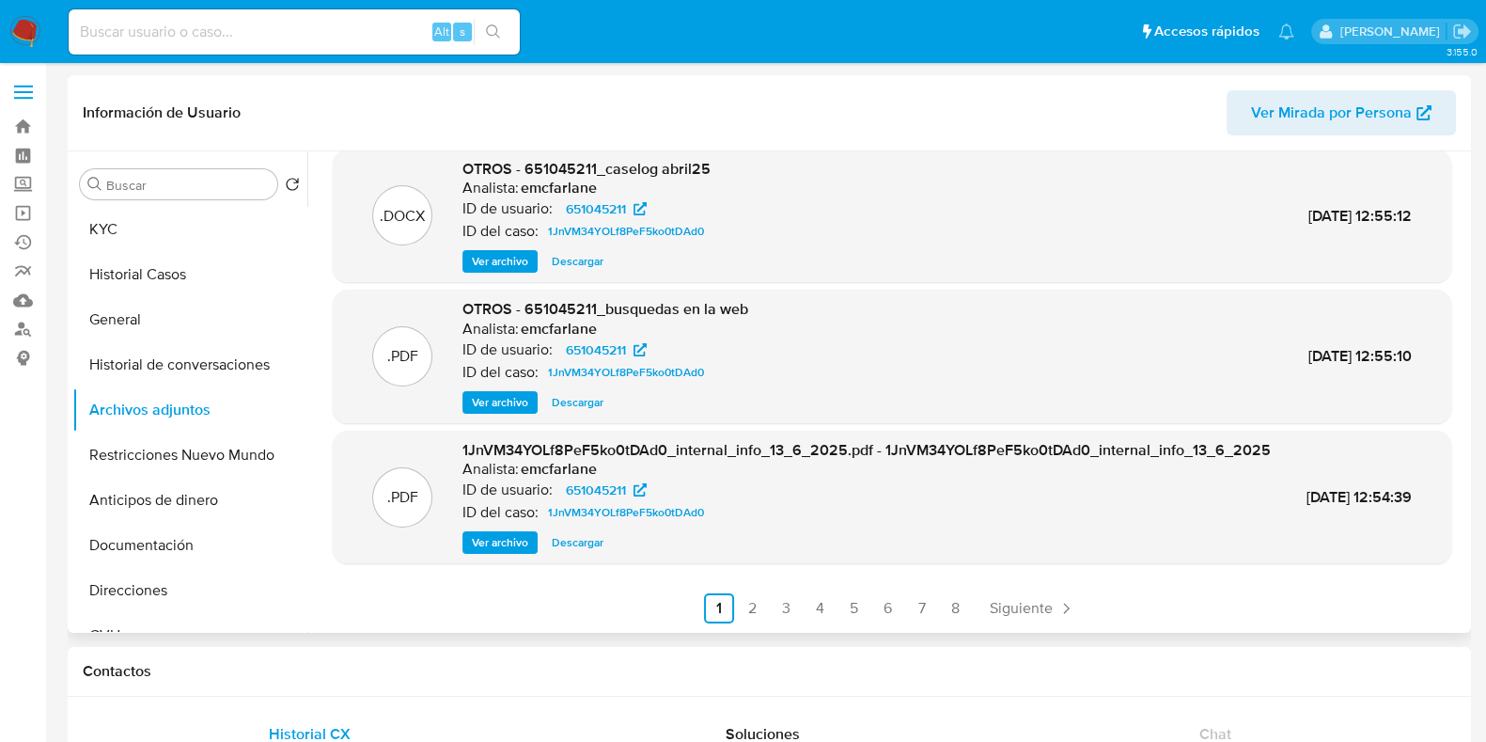
scroll to position [179, 0]
click at [745, 613] on link "2" at bounding box center [753, 608] width 30 height 30
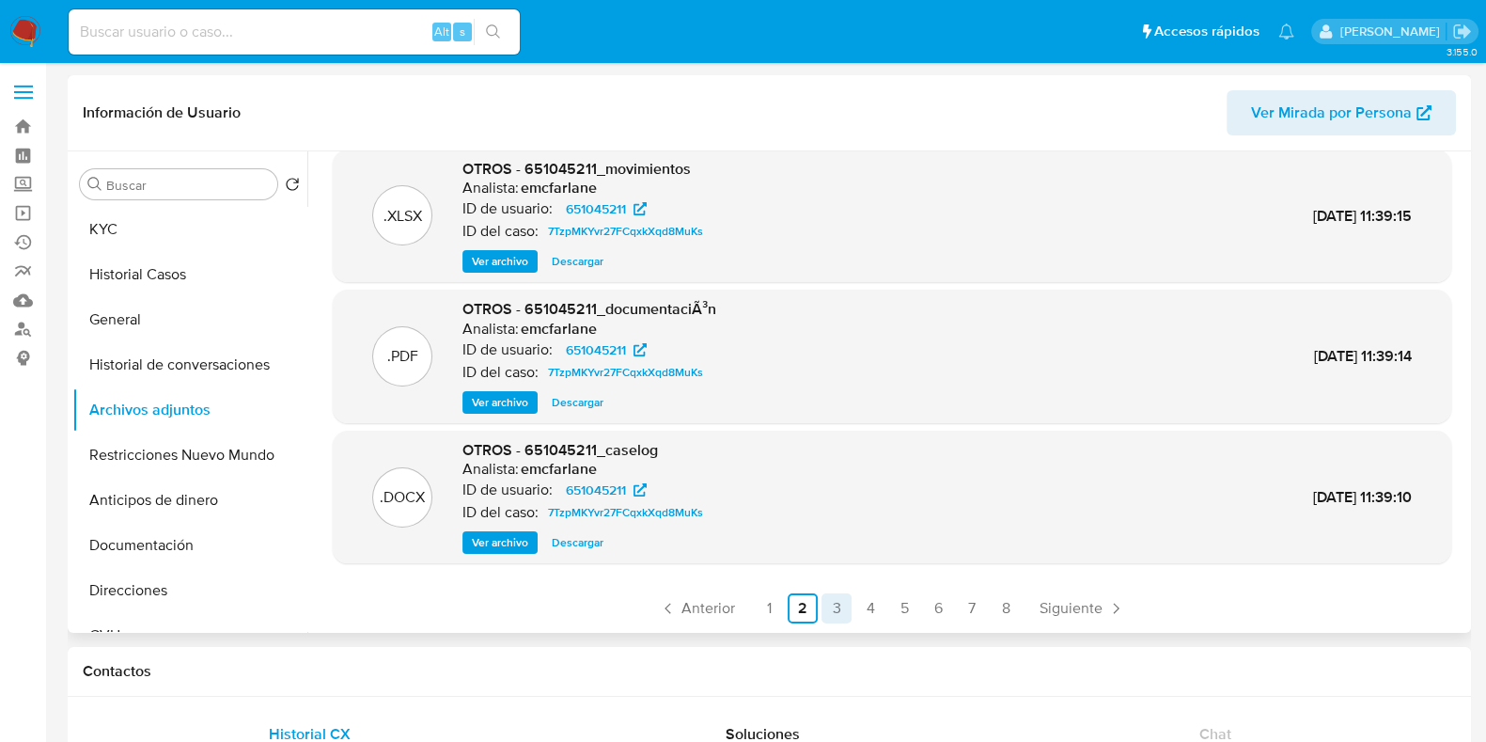
click at [837, 617] on link "3" at bounding box center [836, 608] width 30 height 30
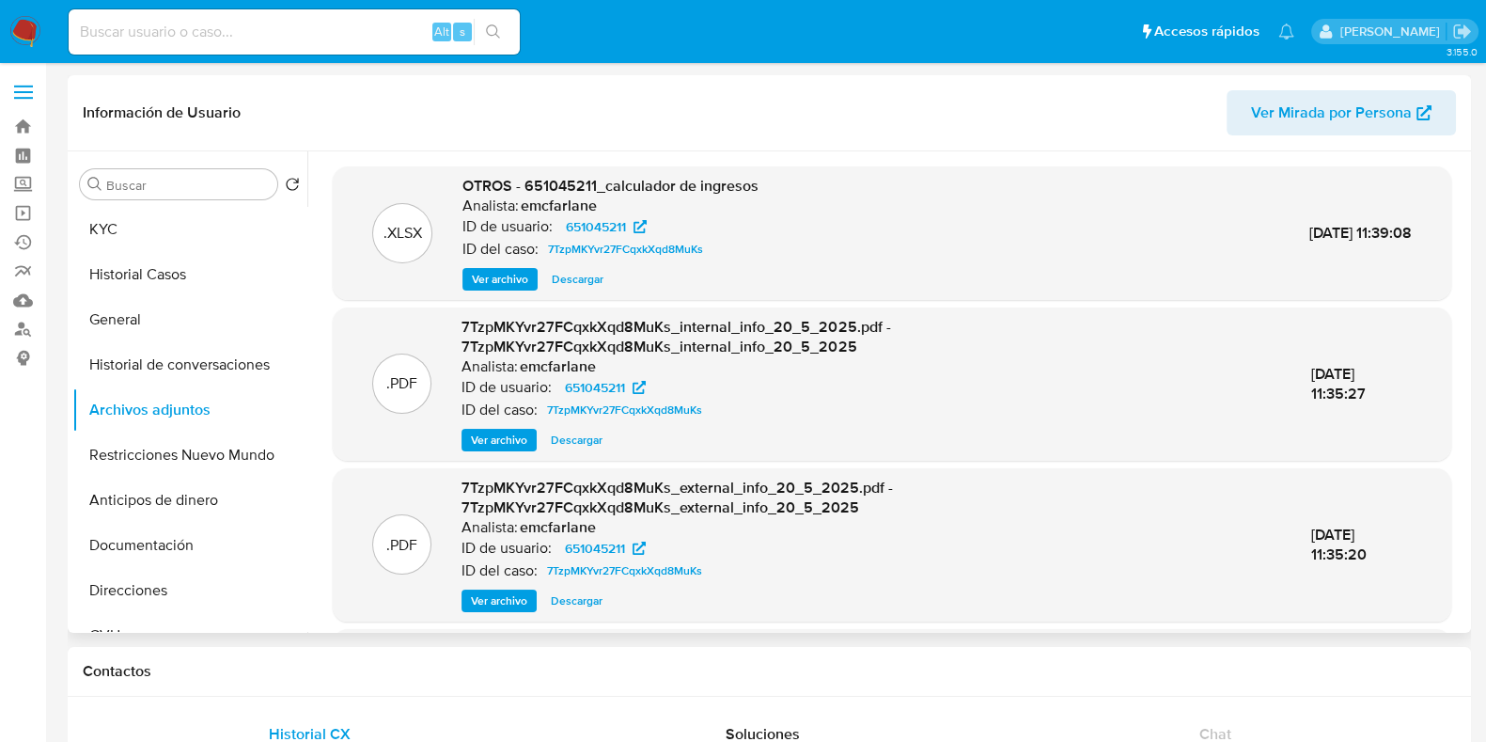
scroll to position [216, 0]
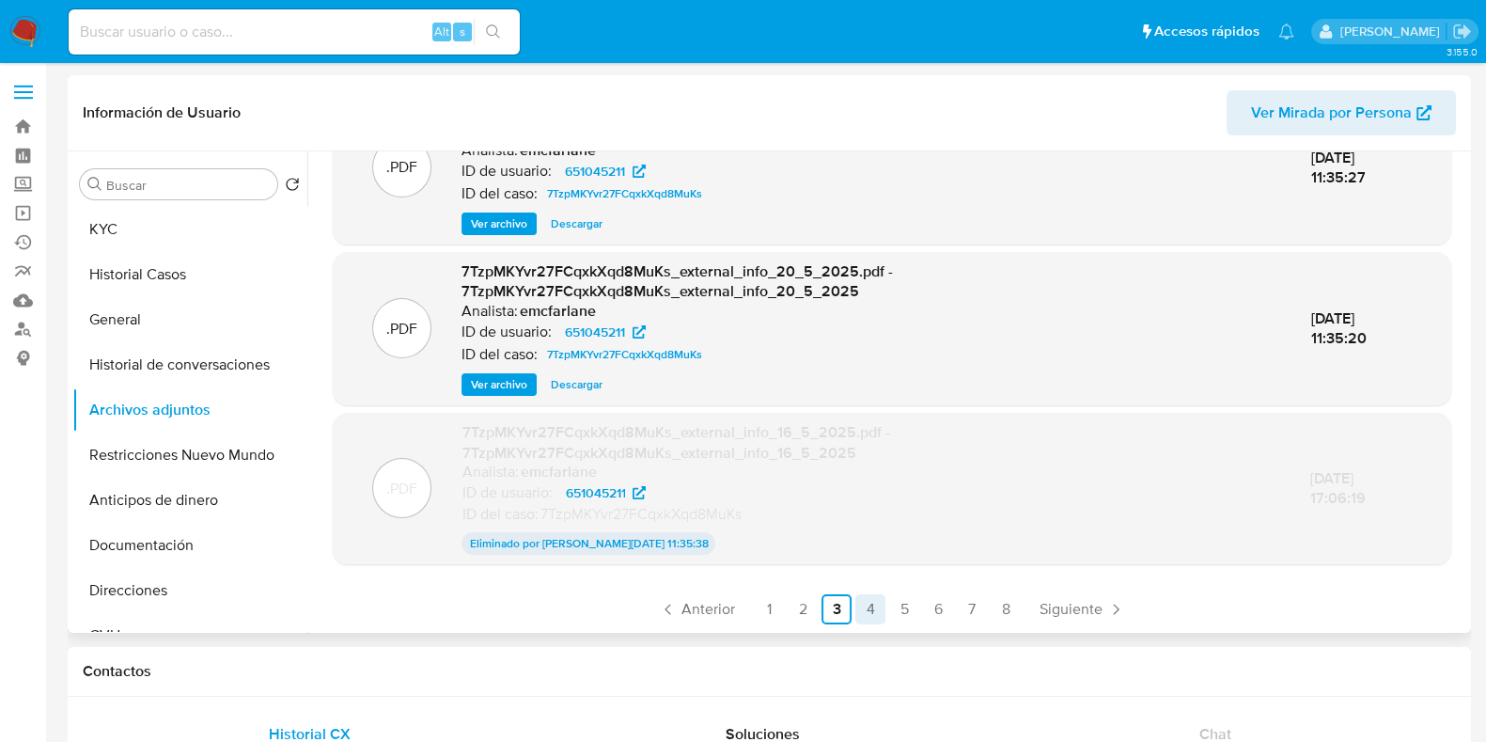
click at [873, 620] on link "4" at bounding box center [870, 609] width 30 height 30
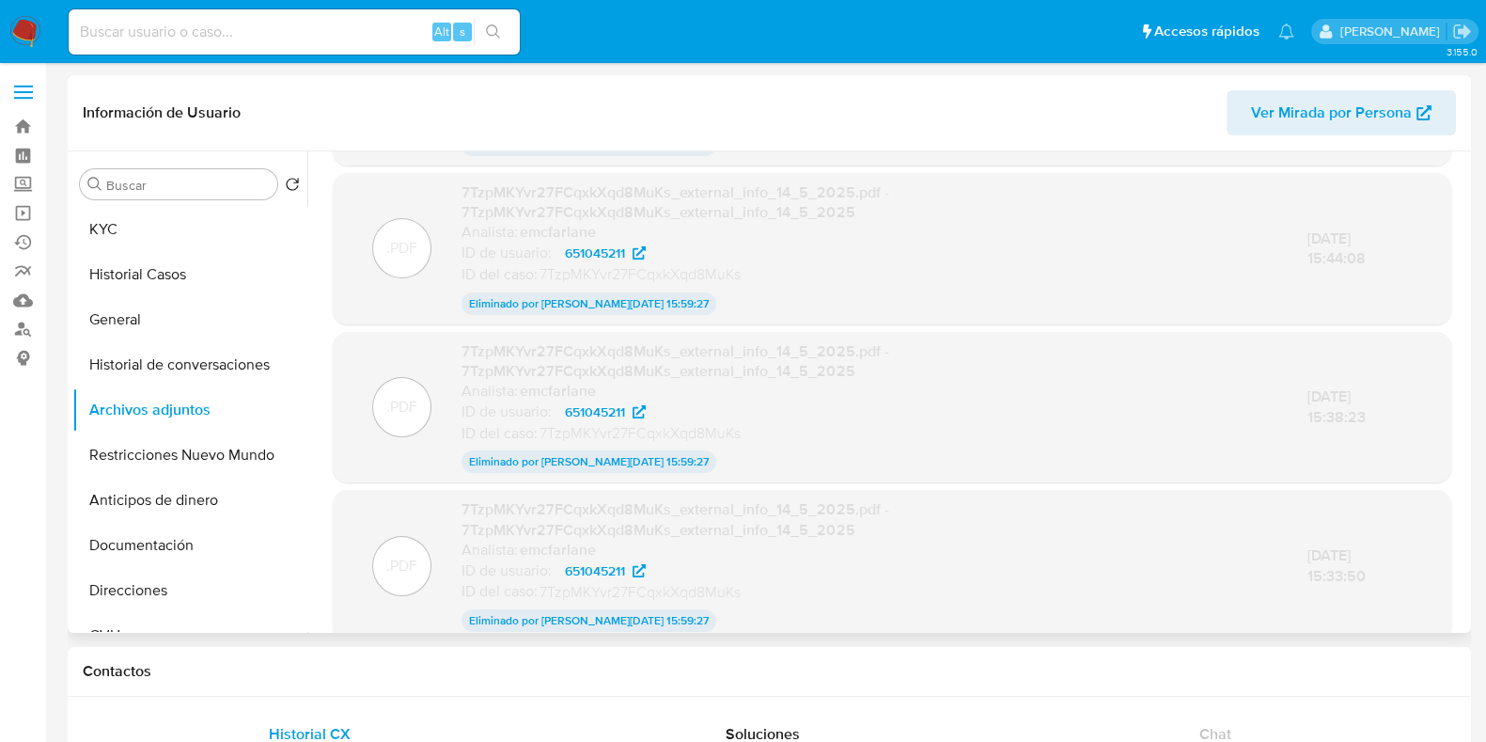
scroll to position [229, 0]
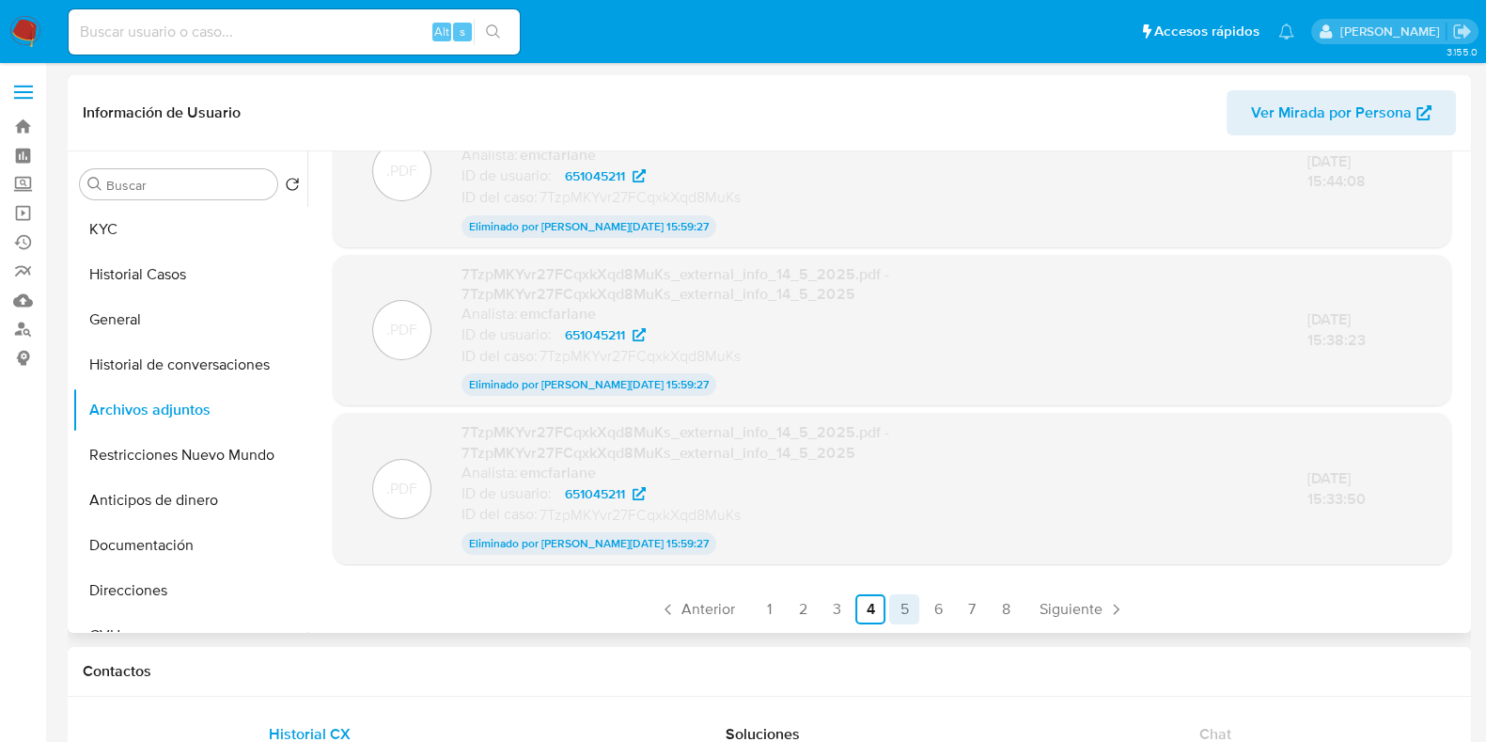
click at [891, 610] on link "5" at bounding box center [904, 609] width 30 height 30
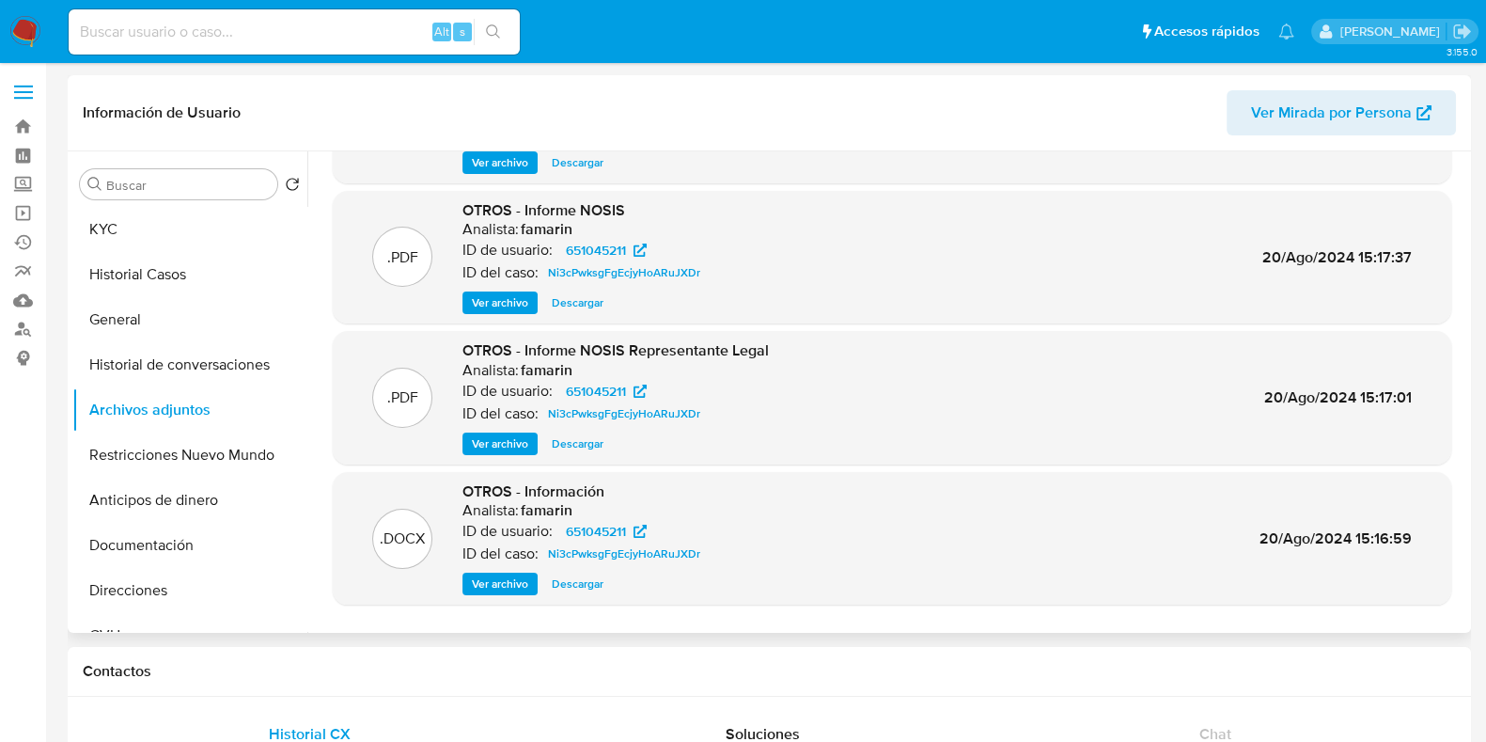
scroll to position [158, 0]
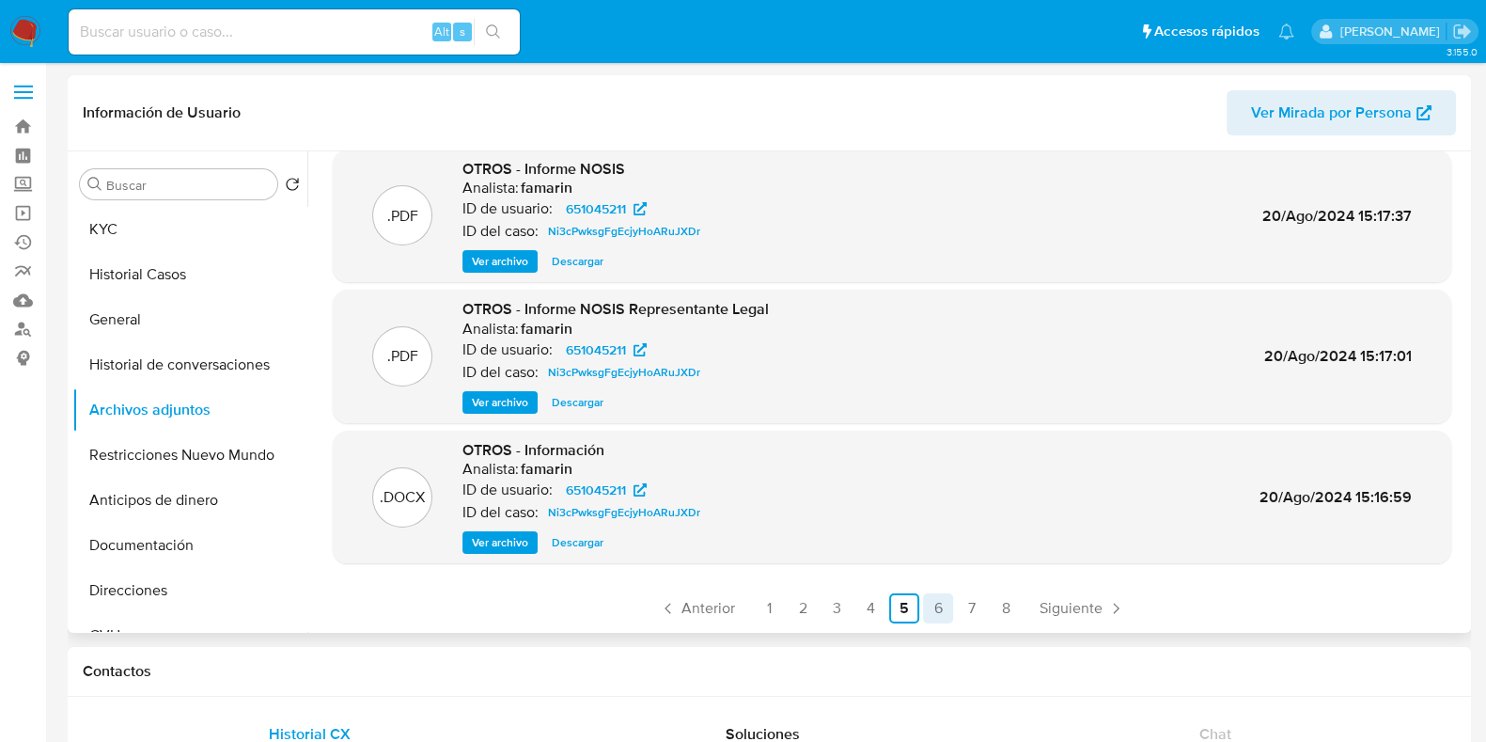
click at [926, 618] on link "6" at bounding box center [938, 608] width 30 height 30
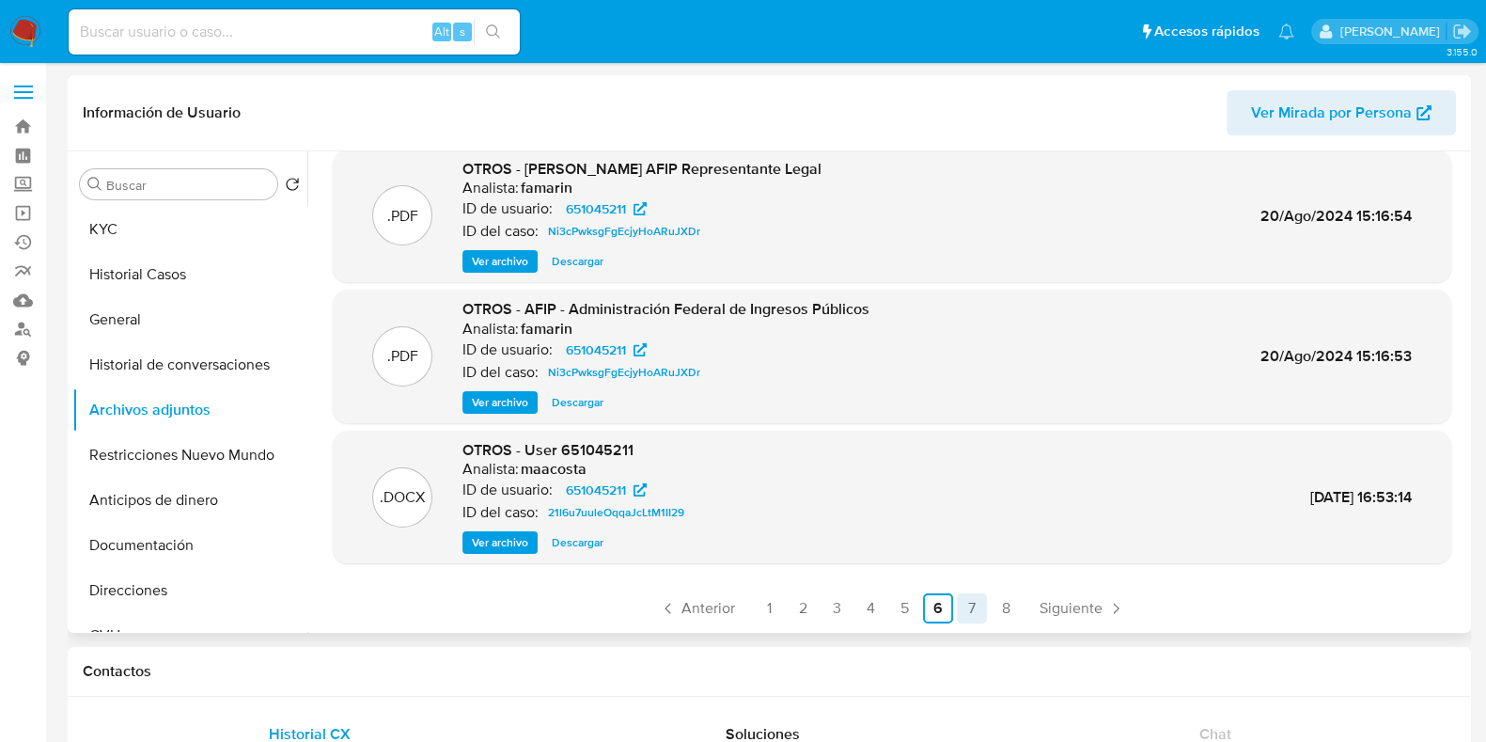
click at [963, 618] on link "7" at bounding box center [972, 608] width 30 height 30
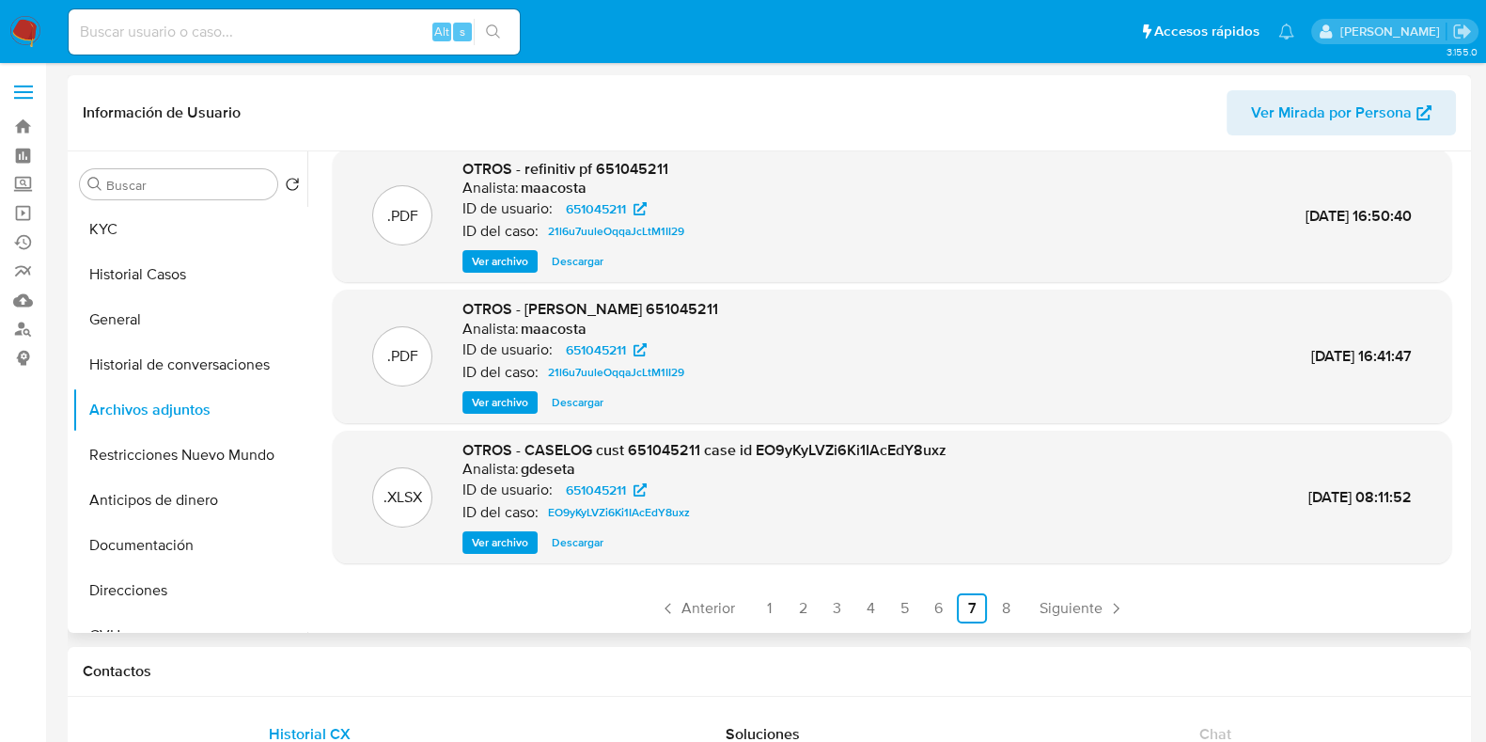
click at [1003, 624] on div ".PDF OTROS - refinitiv pj 651045211 Analista: maacosta ID de usuario: 651045211…" at bounding box center [886, 391] width 1159 height 481
click at [999, 604] on link "8" at bounding box center [1006, 608] width 30 height 30
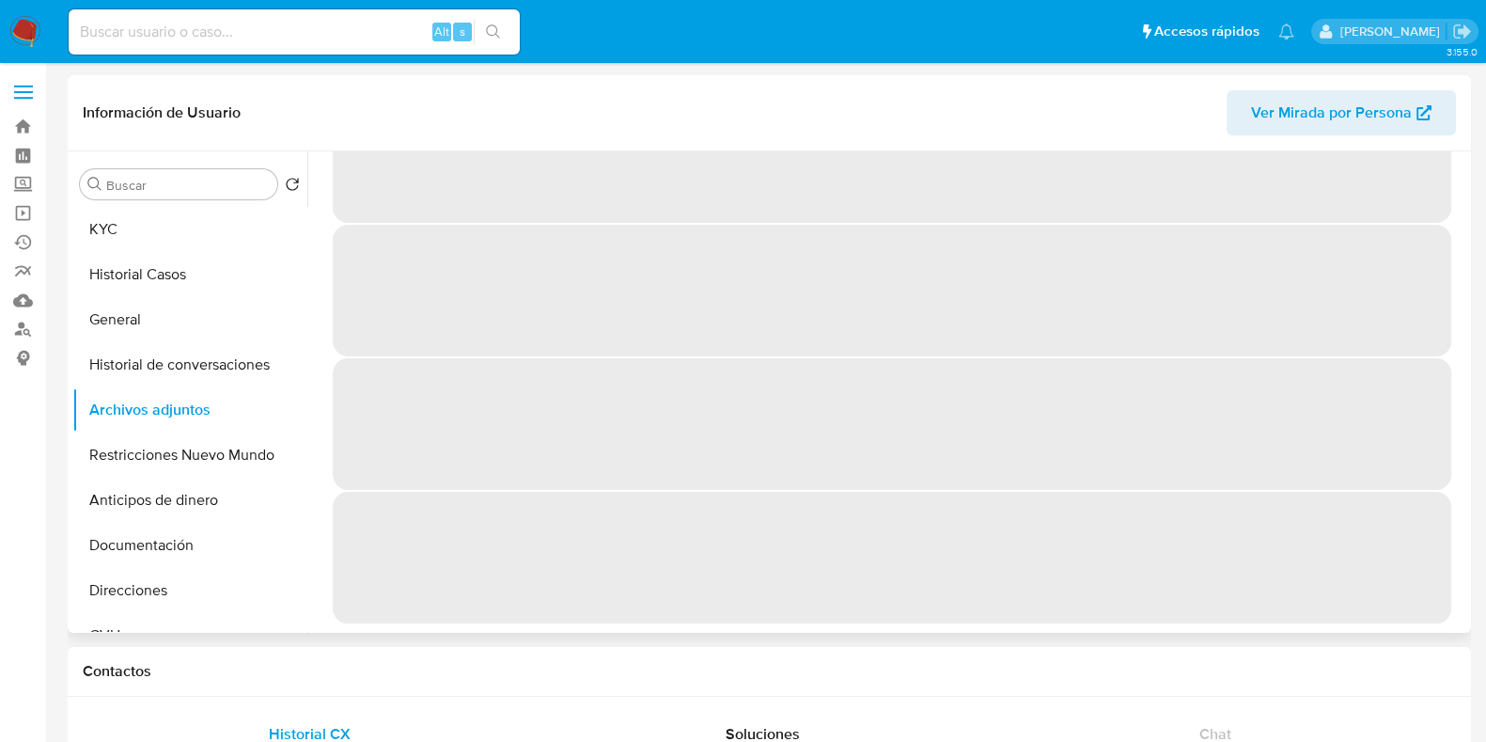
scroll to position [0, 0]
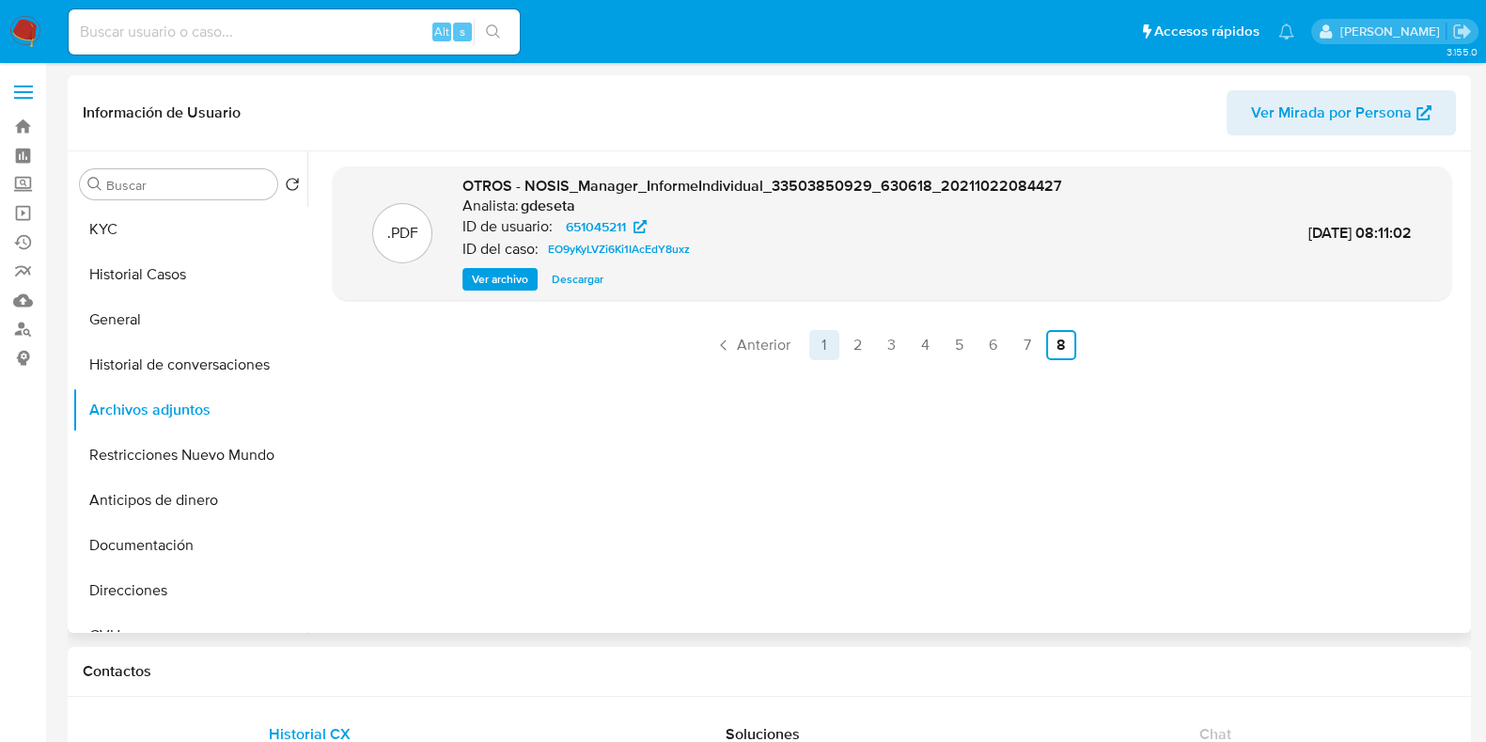
click at [813, 348] on link "1" at bounding box center [824, 345] width 30 height 30
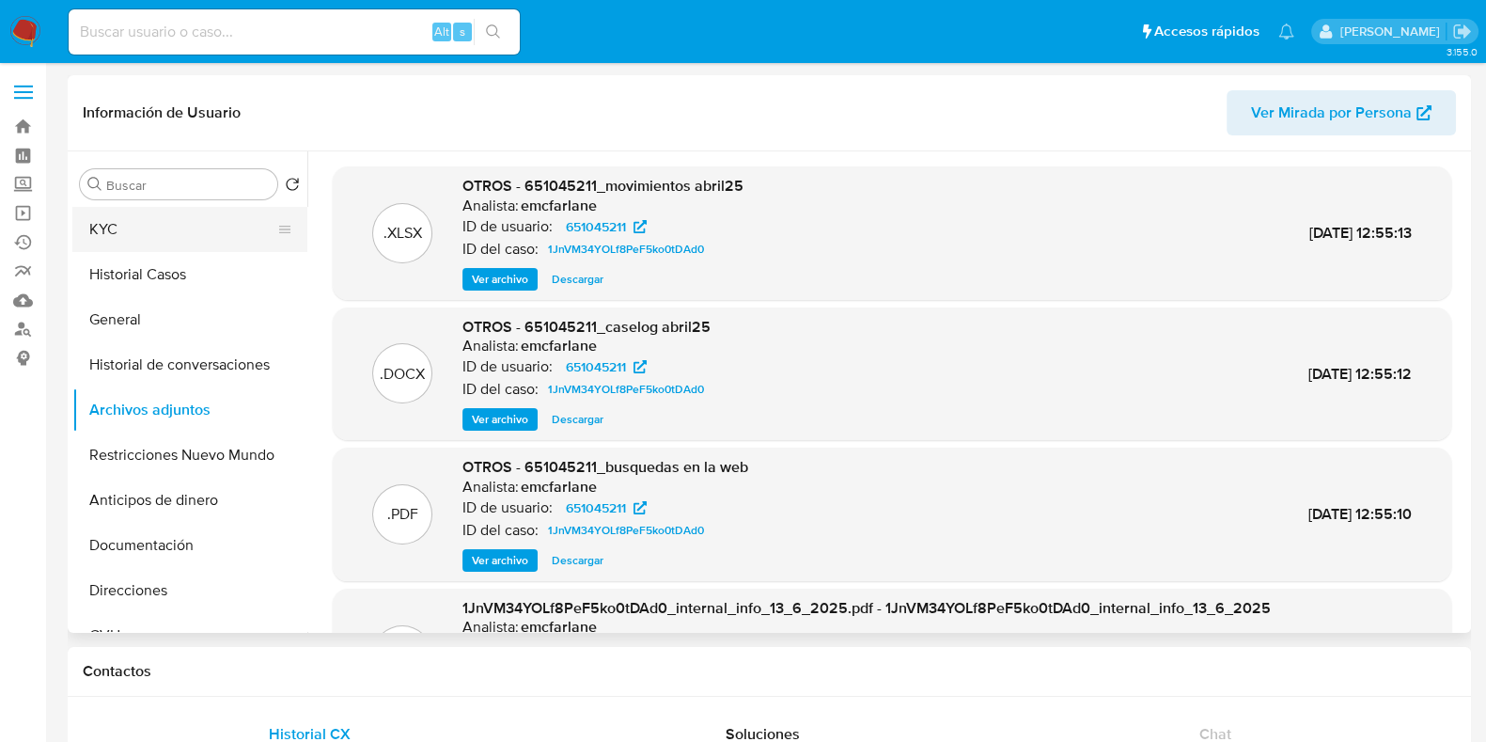
click at [178, 242] on button "KYC" at bounding box center [182, 229] width 220 height 45
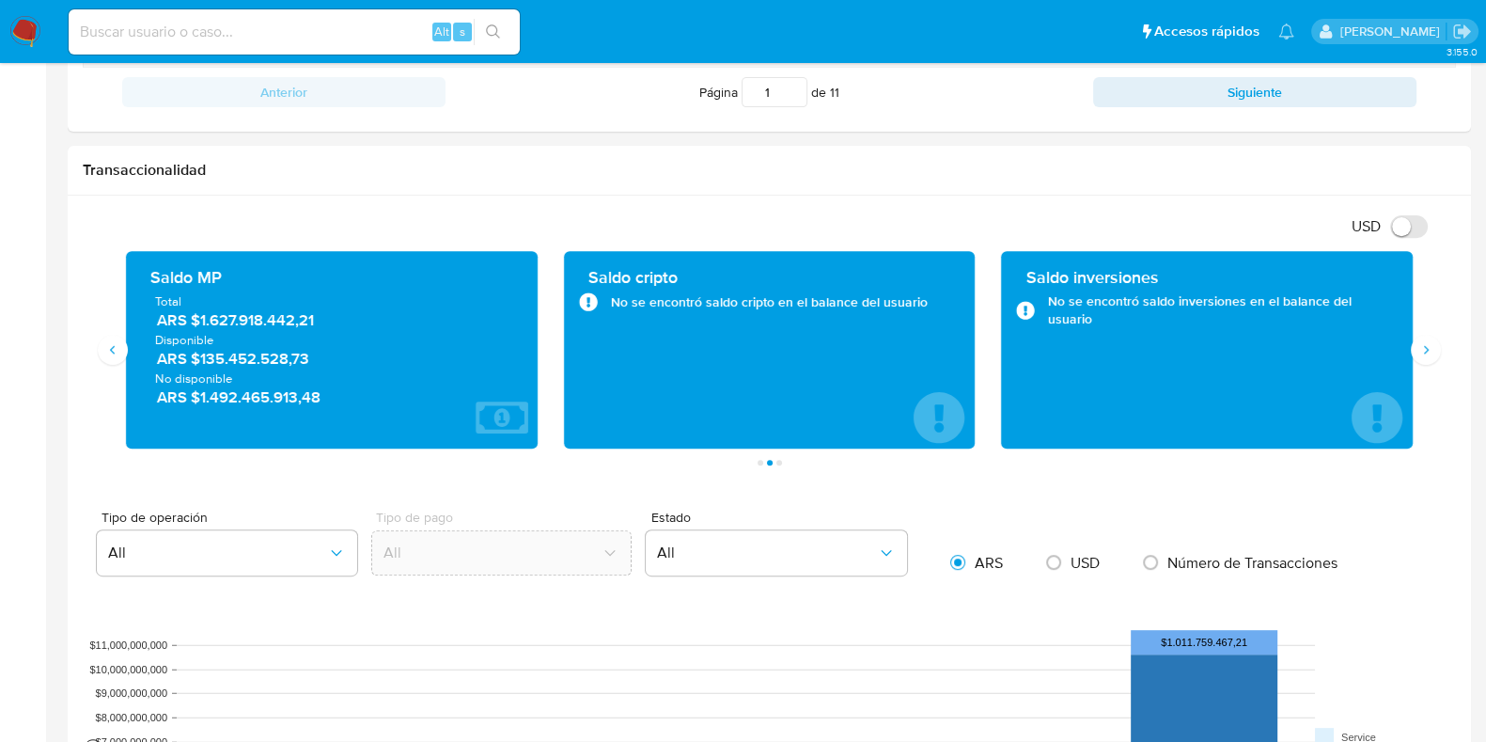
scroll to position [874, 0]
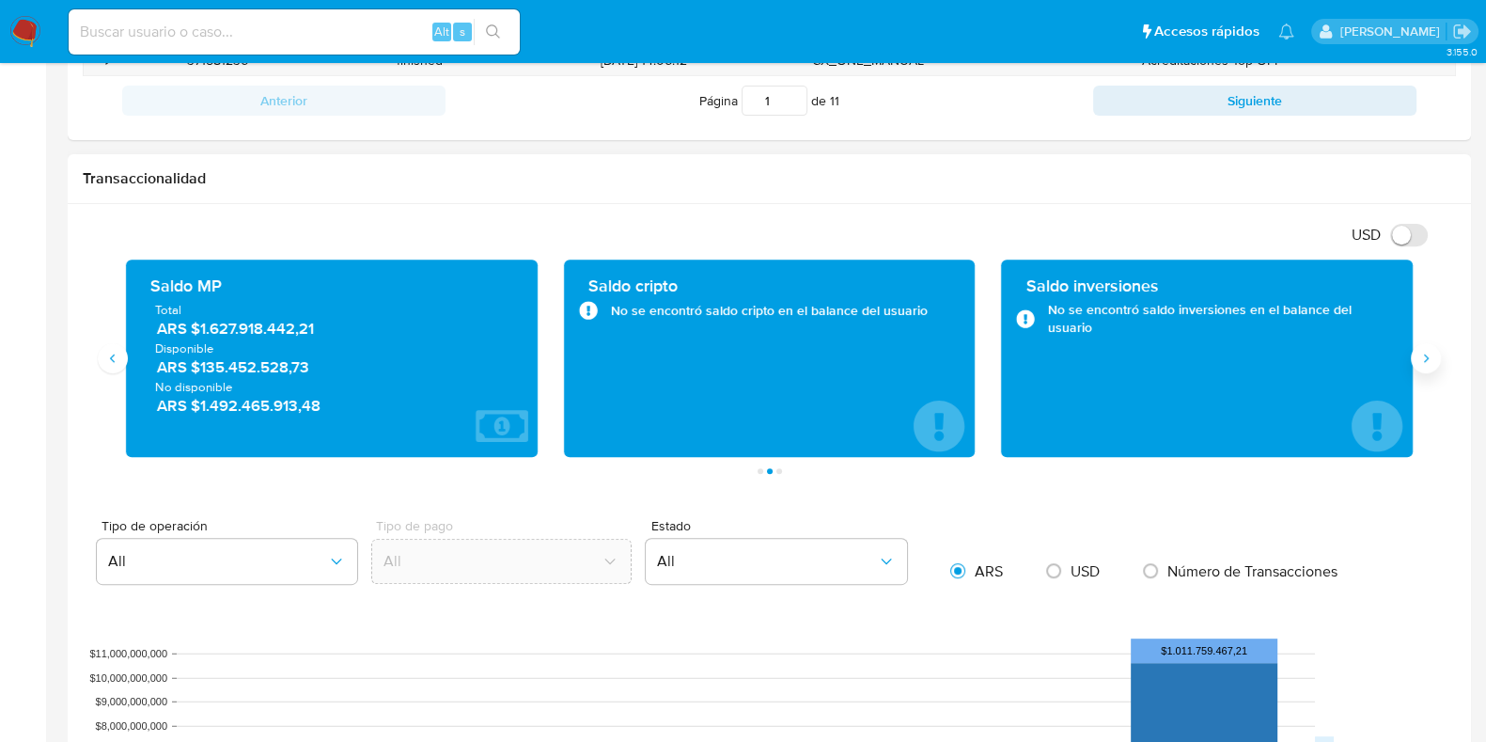
click at [1420, 356] on icon "Siguiente" at bounding box center [1425, 358] width 15 height 15
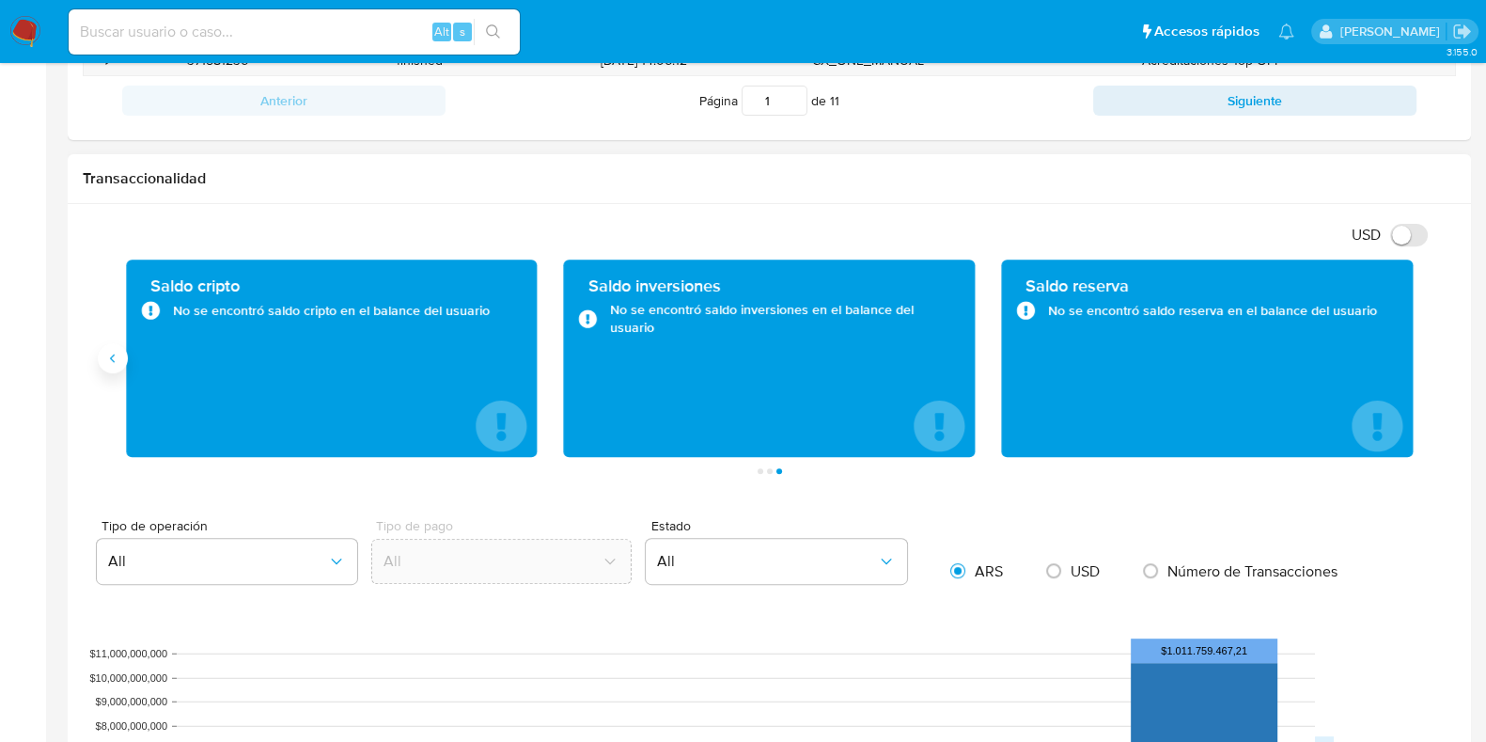
click at [110, 359] on icon "Anterior" at bounding box center [112, 358] width 15 height 15
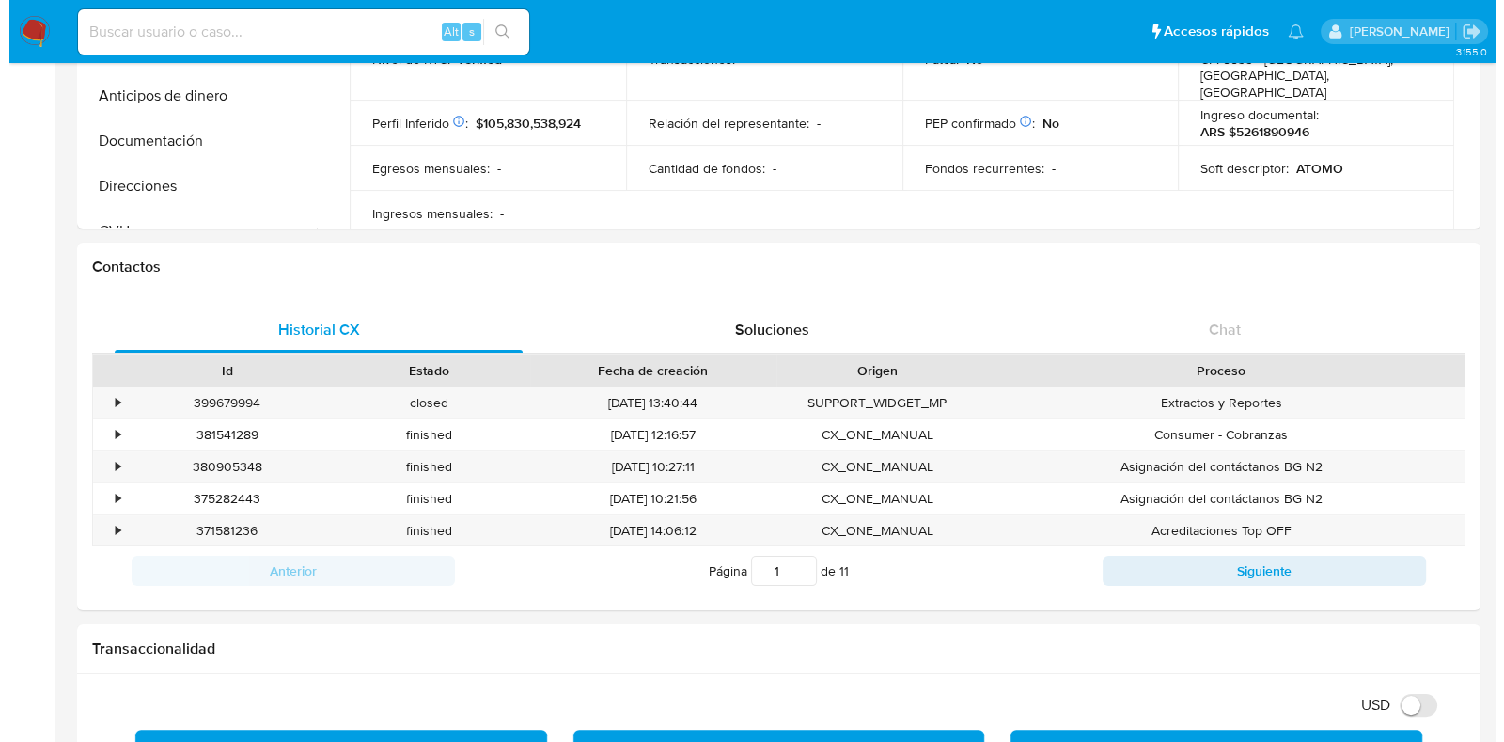
scroll to position [52, 0]
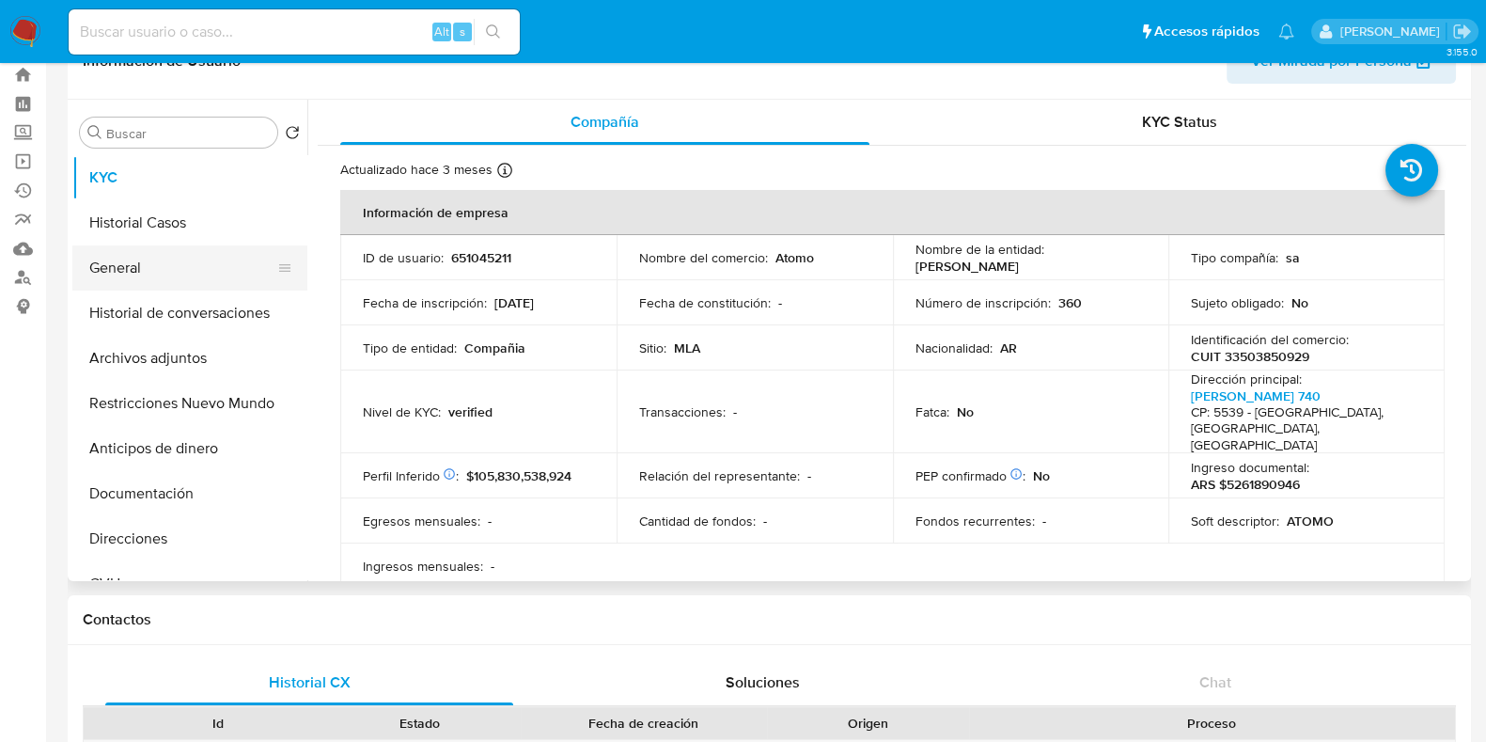
click at [150, 260] on button "General" at bounding box center [182, 267] width 220 height 45
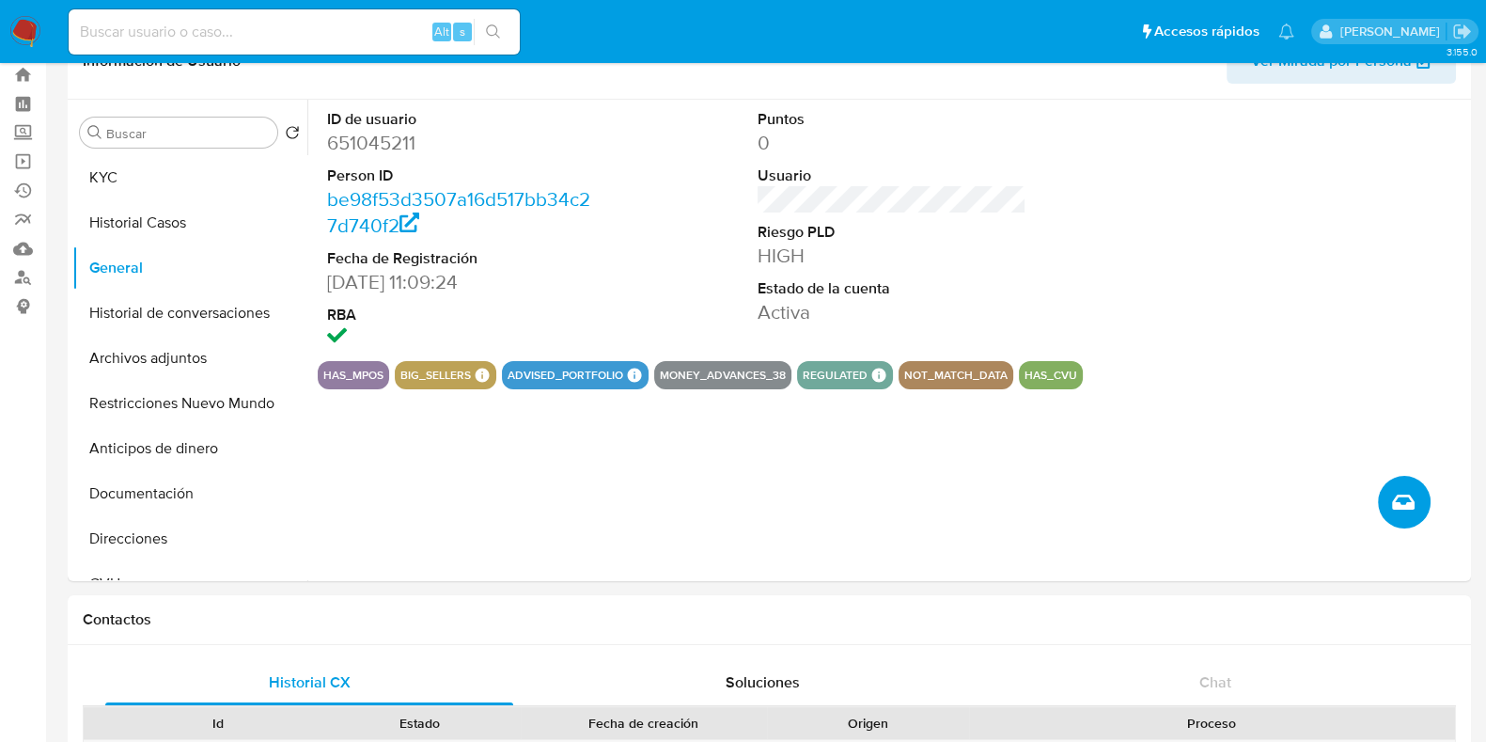
click at [1401, 491] on icon "Crear caso manual" at bounding box center [1403, 502] width 23 height 23
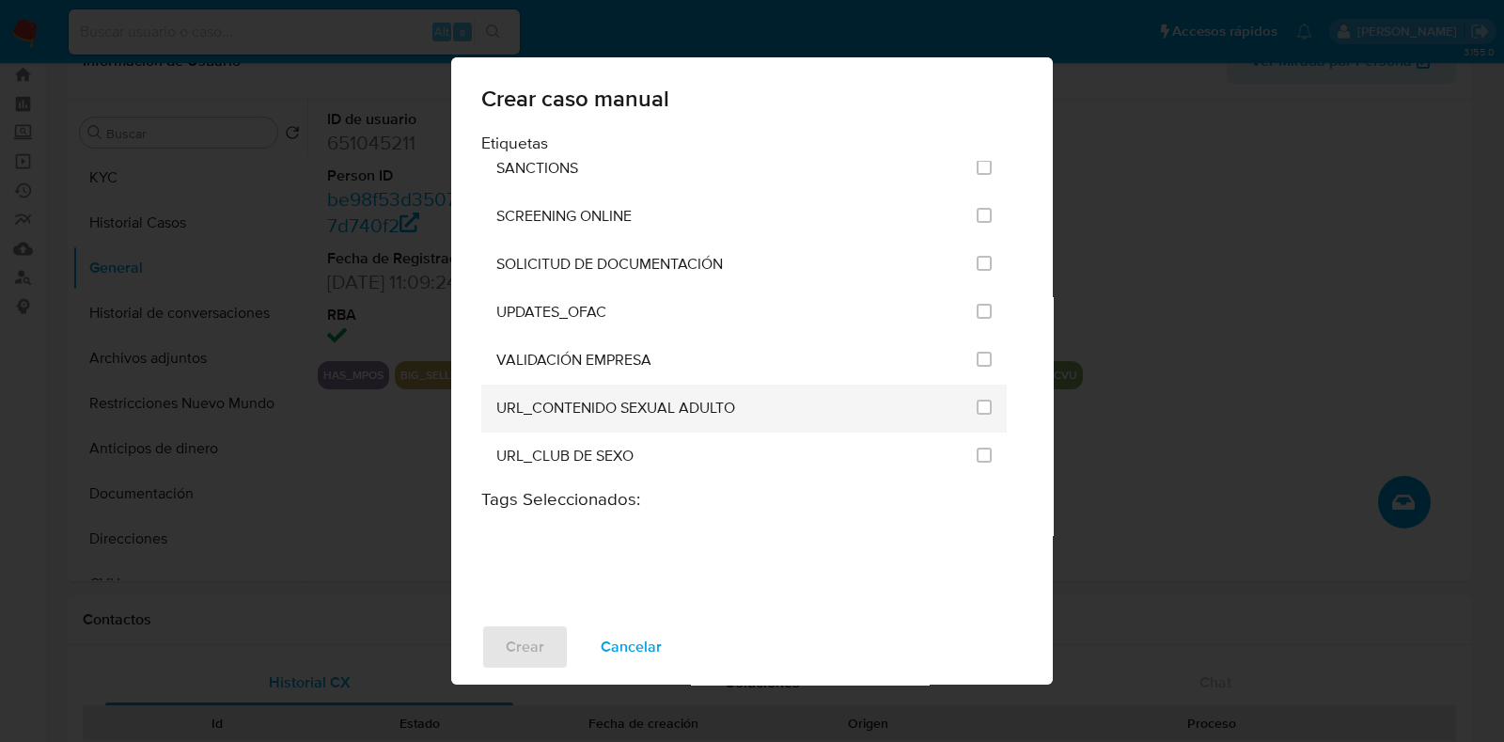
scroll to position [2232, 0]
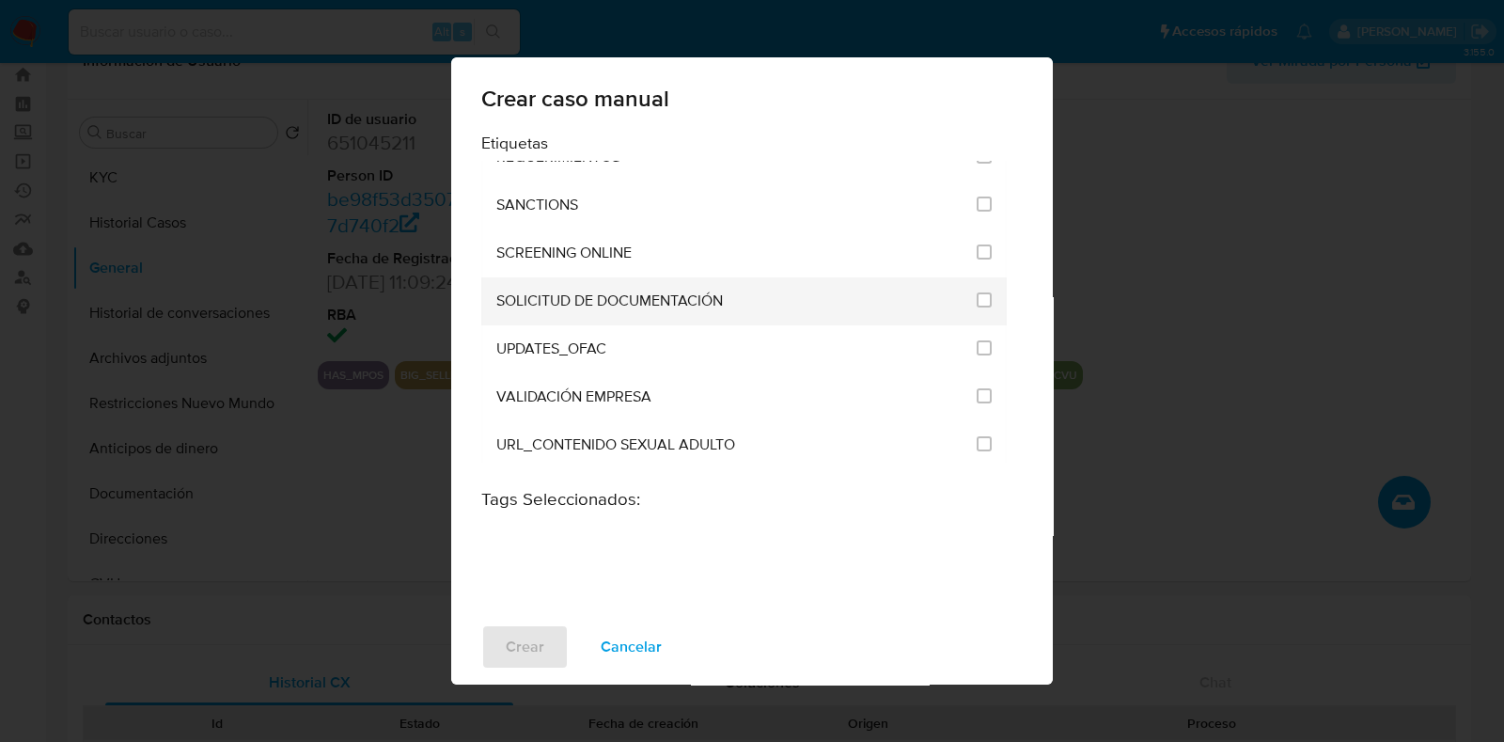
click at [738, 277] on div "SOLICITUD DE DOCUMENTACIÓN" at bounding box center [730, 301] width 469 height 48
click at [977, 292] on input "2677" at bounding box center [984, 299] width 15 height 15
checkbox input "true"
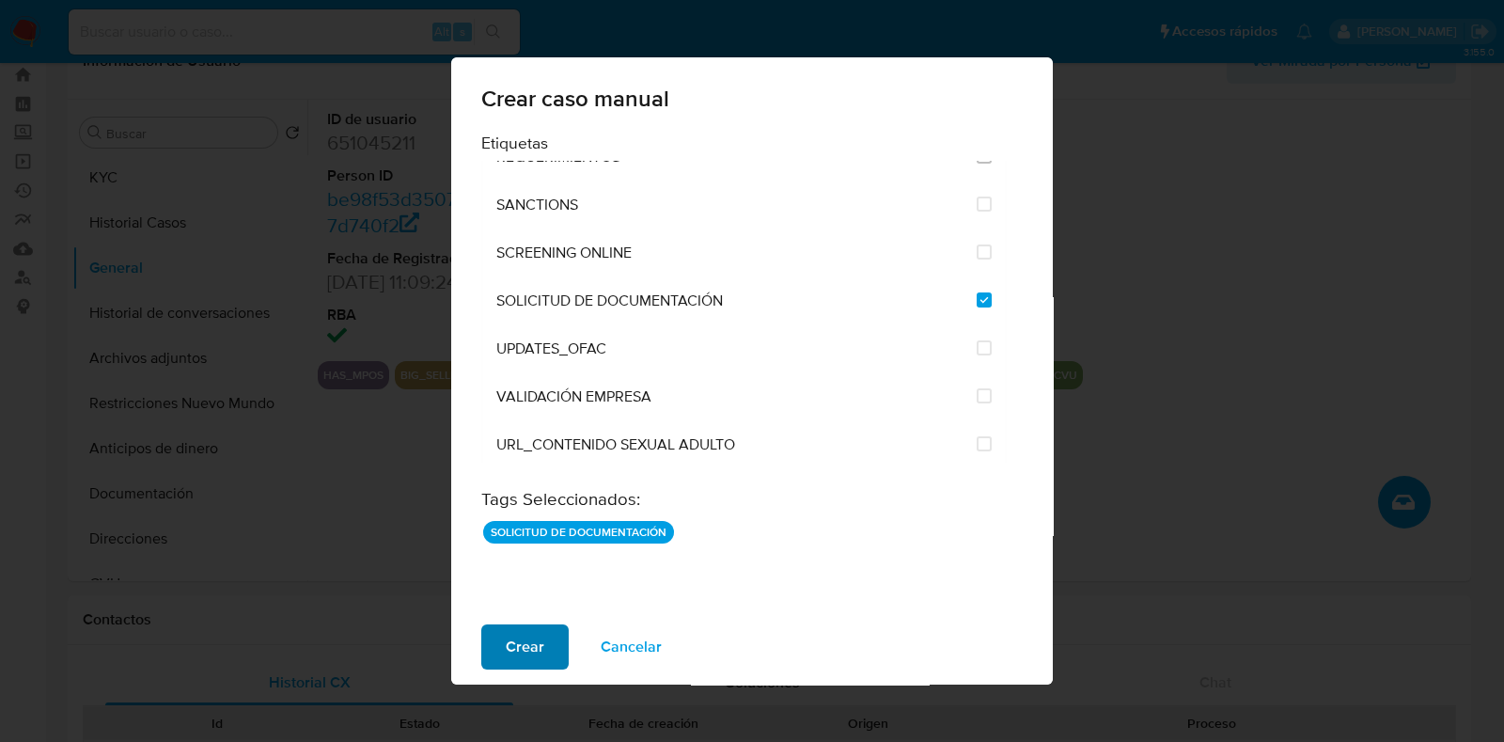
click at [511, 640] on span "Crear" at bounding box center [525, 646] width 39 height 41
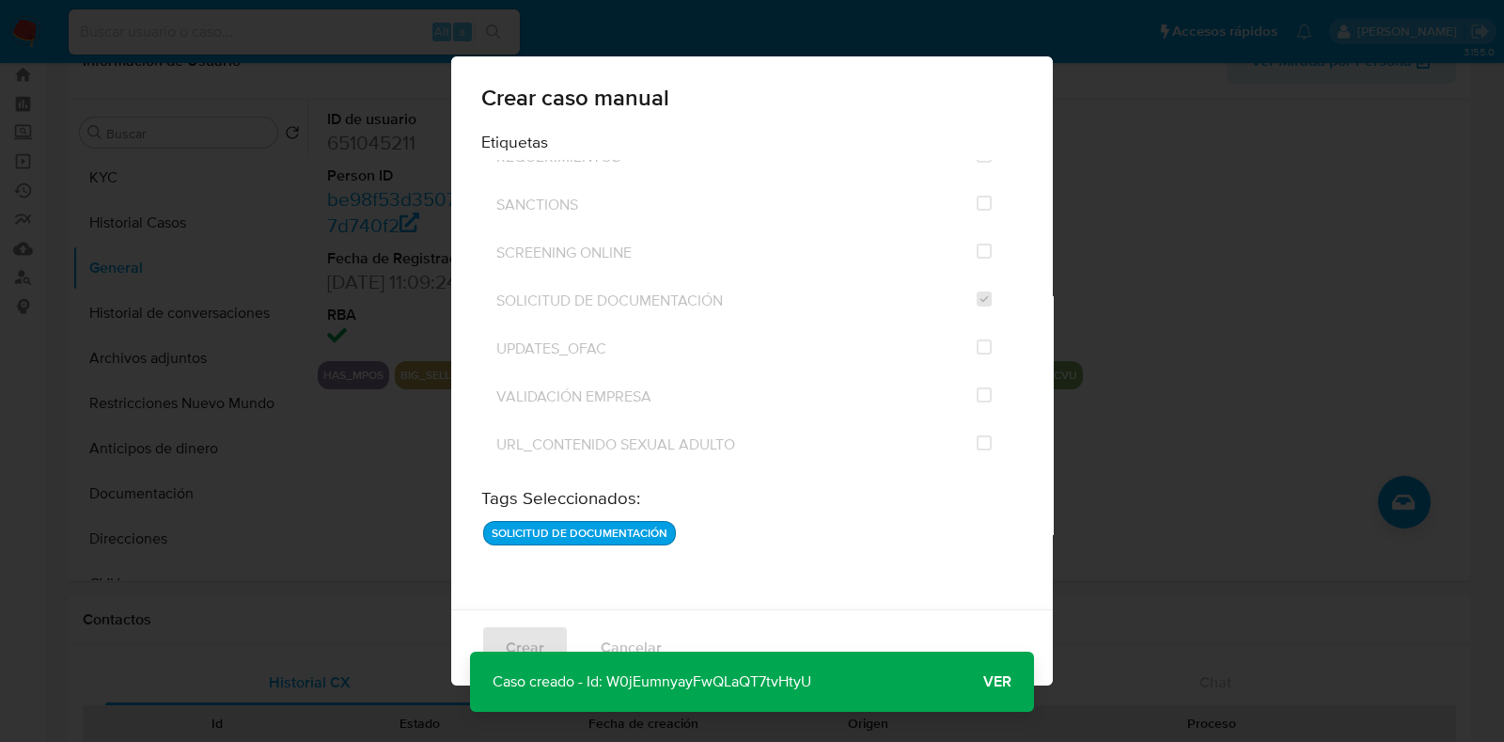
click at [995, 681] on span "Ver" at bounding box center [997, 681] width 28 height 0
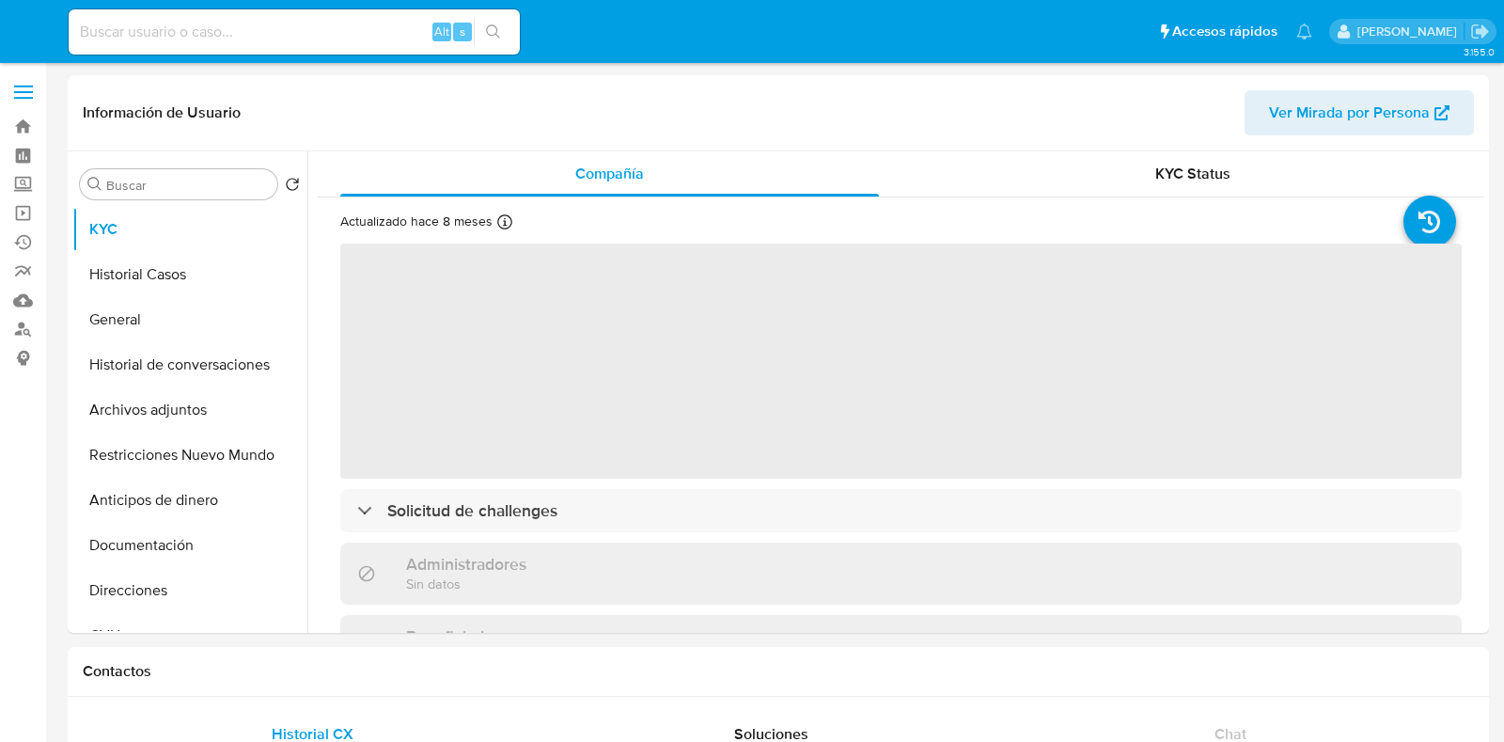
select select "10"
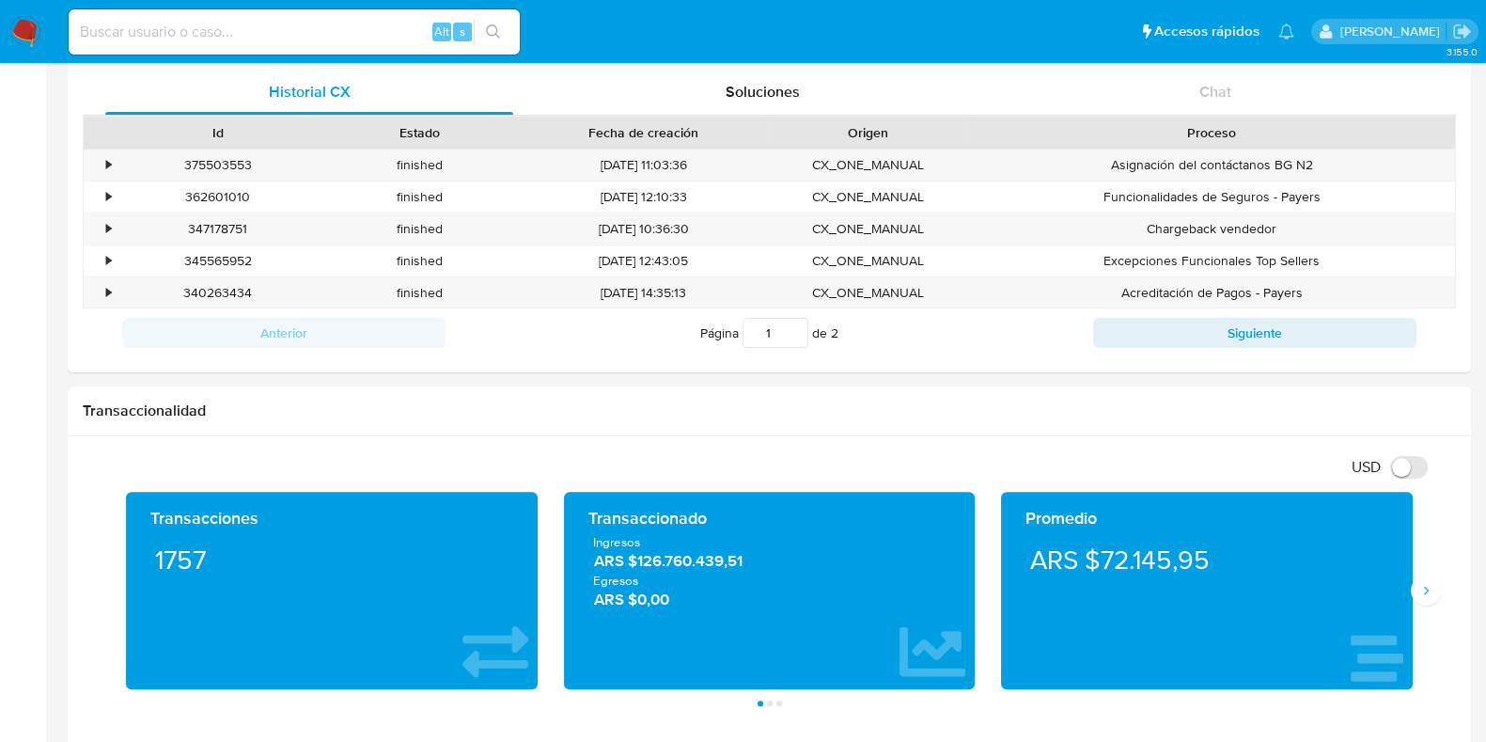
scroll to position [821, 0]
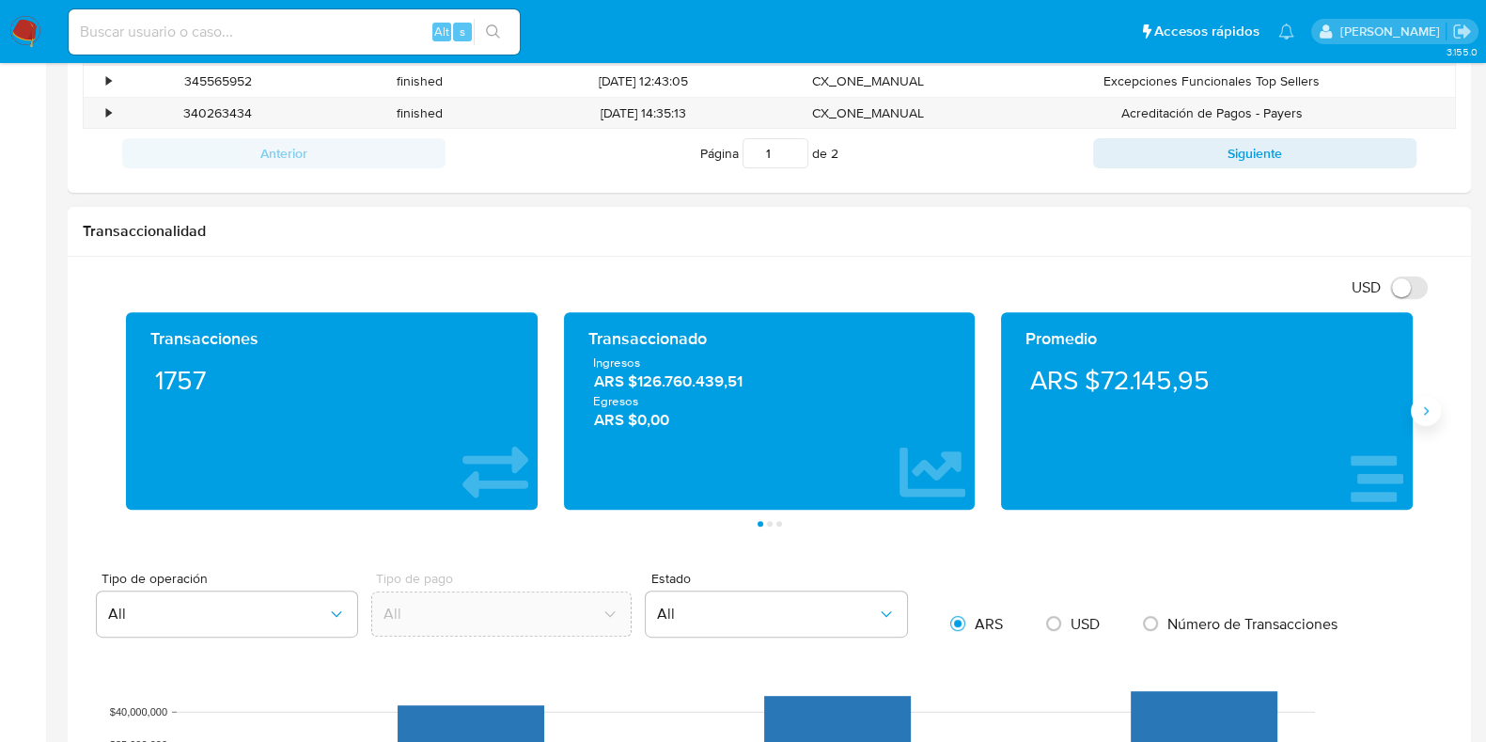
click at [1433, 403] on button "Siguiente" at bounding box center [1426, 411] width 30 height 30
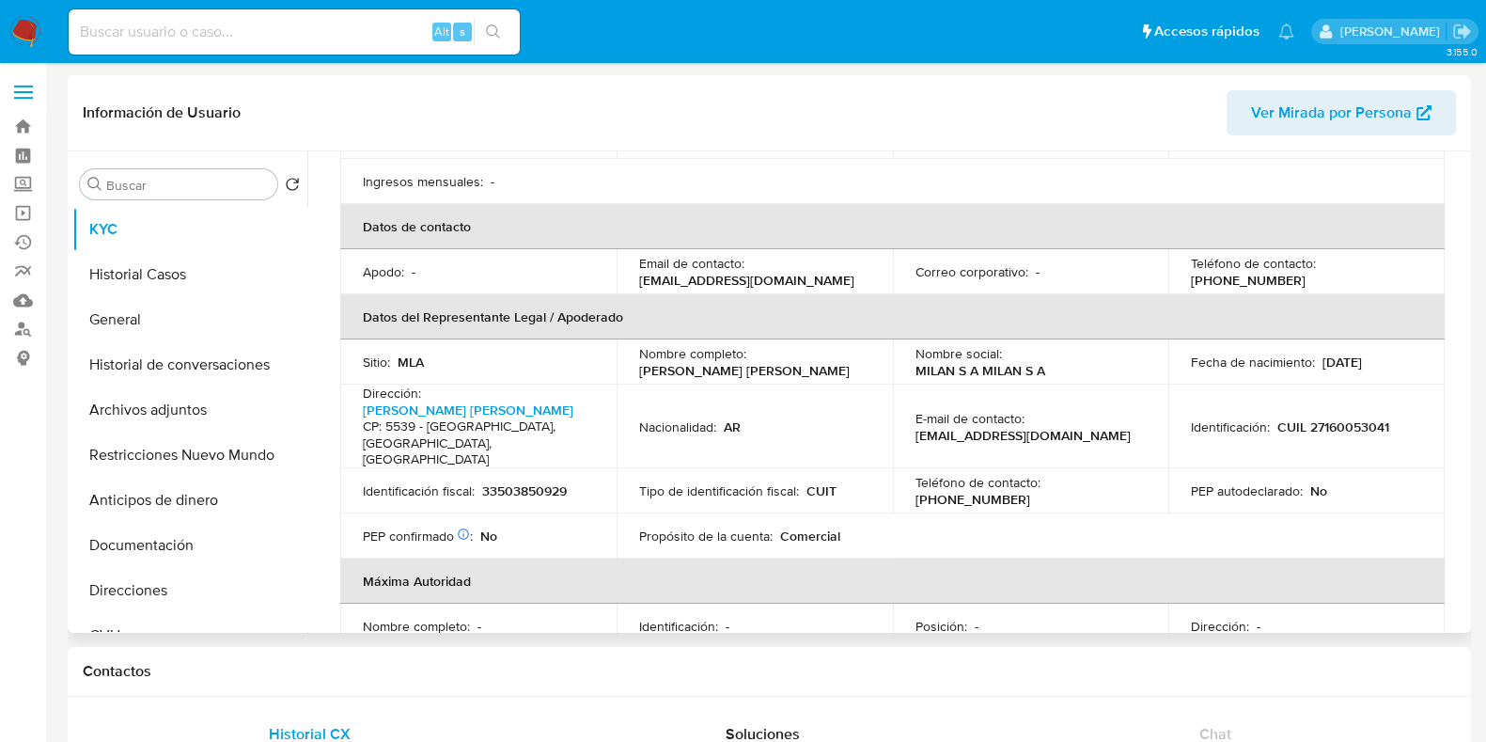
scroll to position [0, 0]
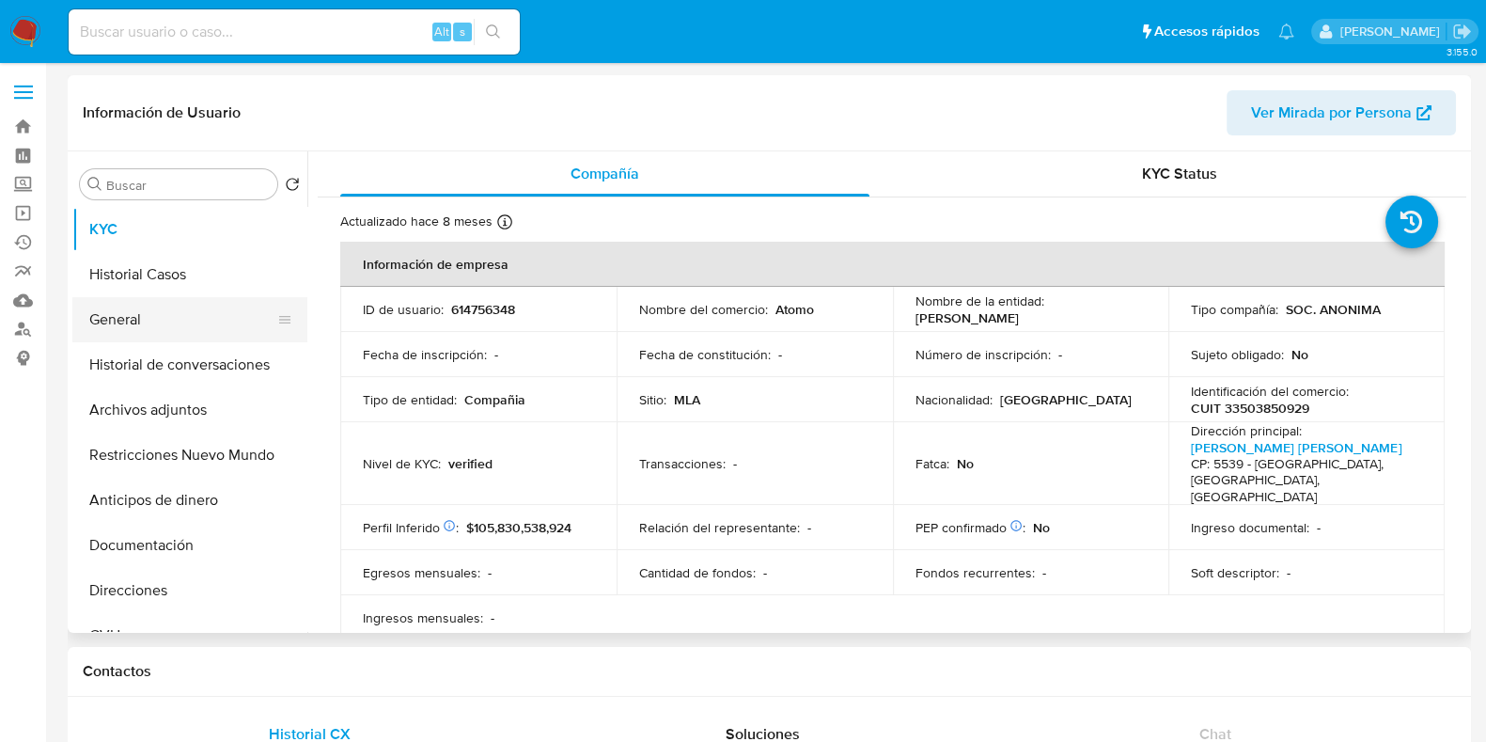
click at [171, 324] on button "General" at bounding box center [182, 319] width 220 height 45
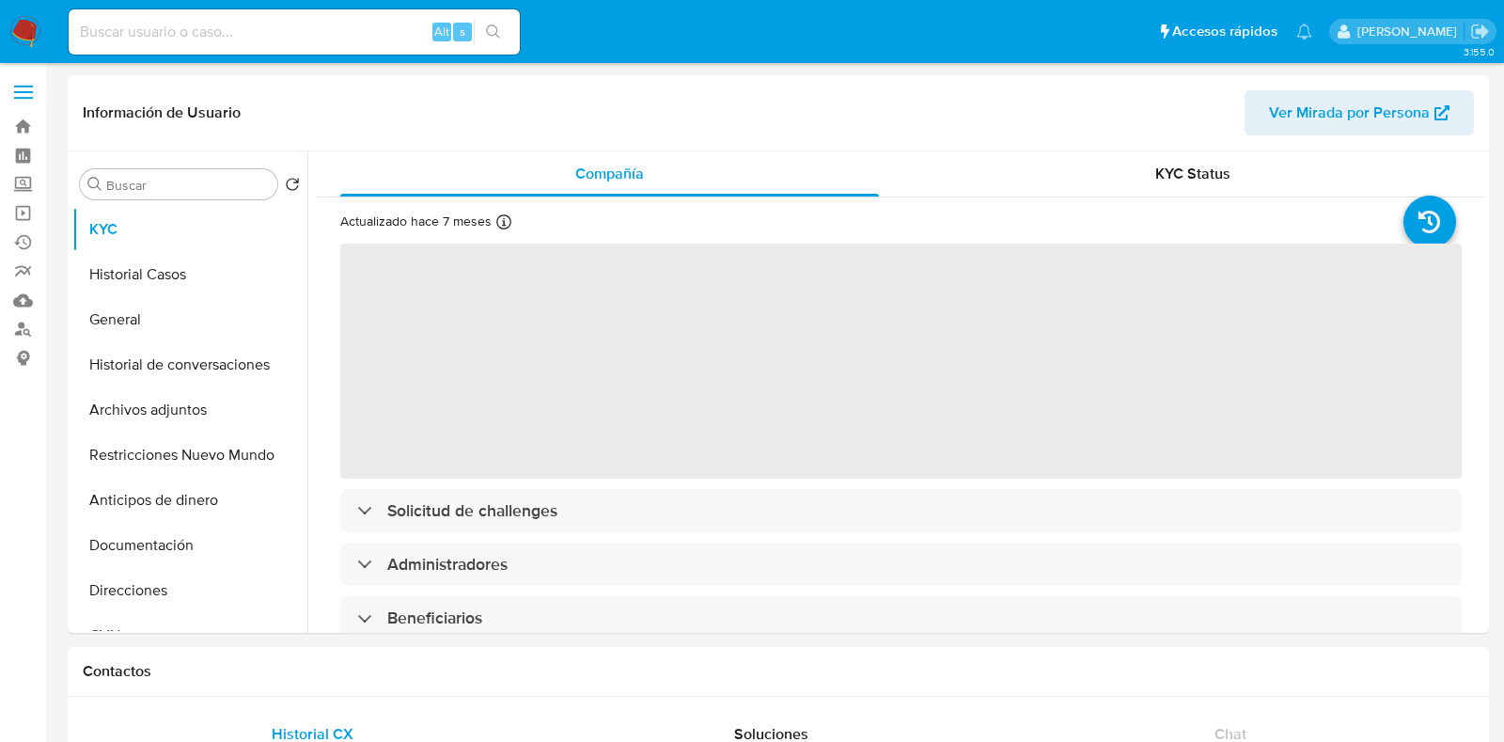
select select "10"
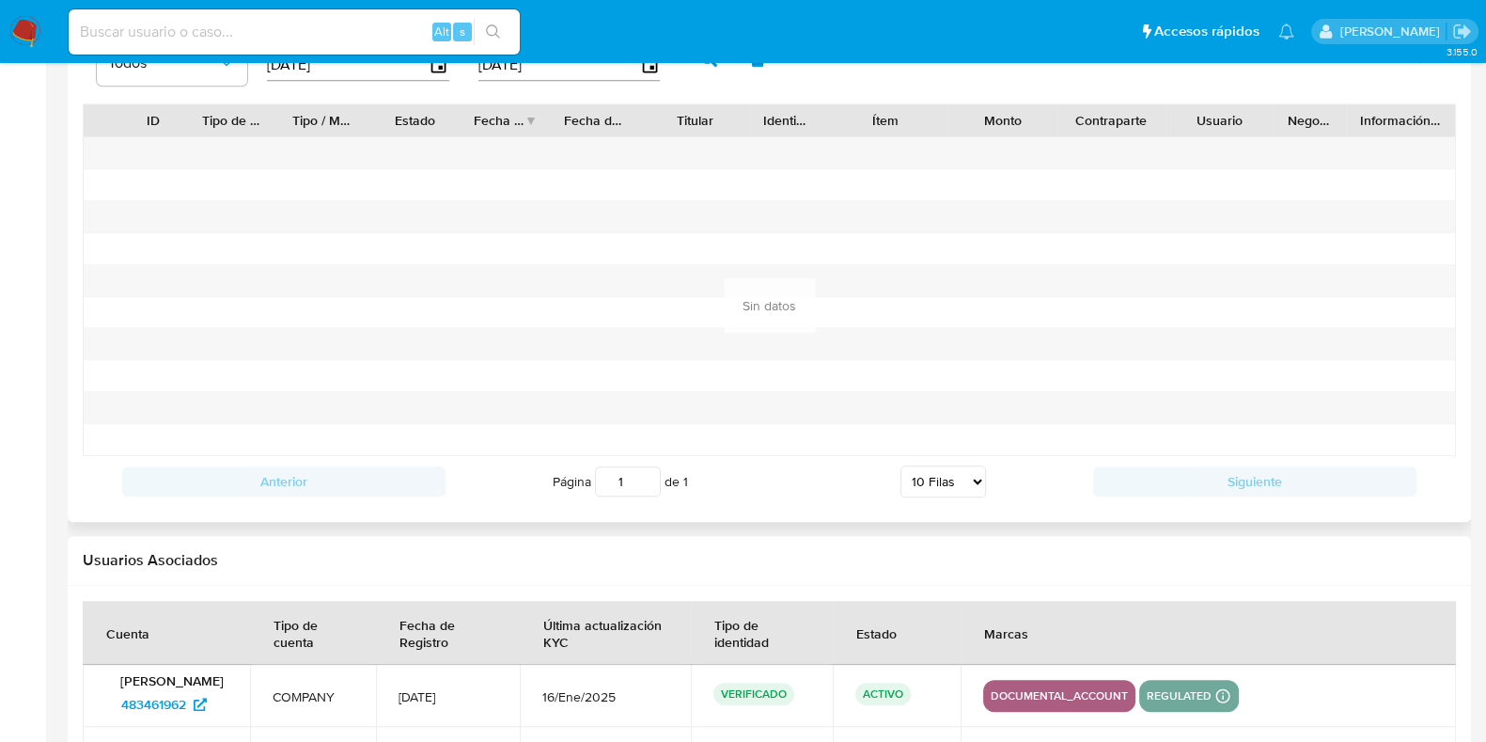
scroll to position [1644, 0]
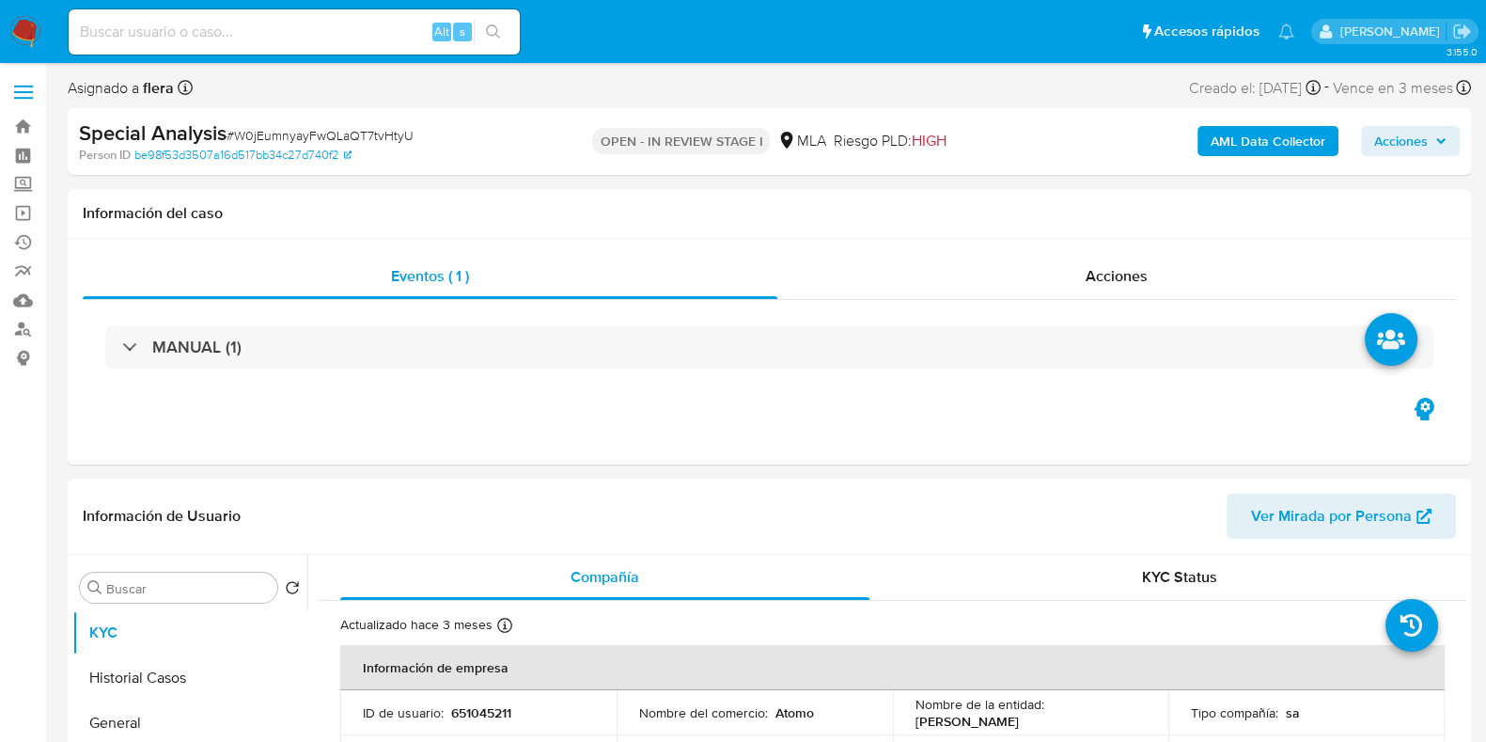
select select "10"
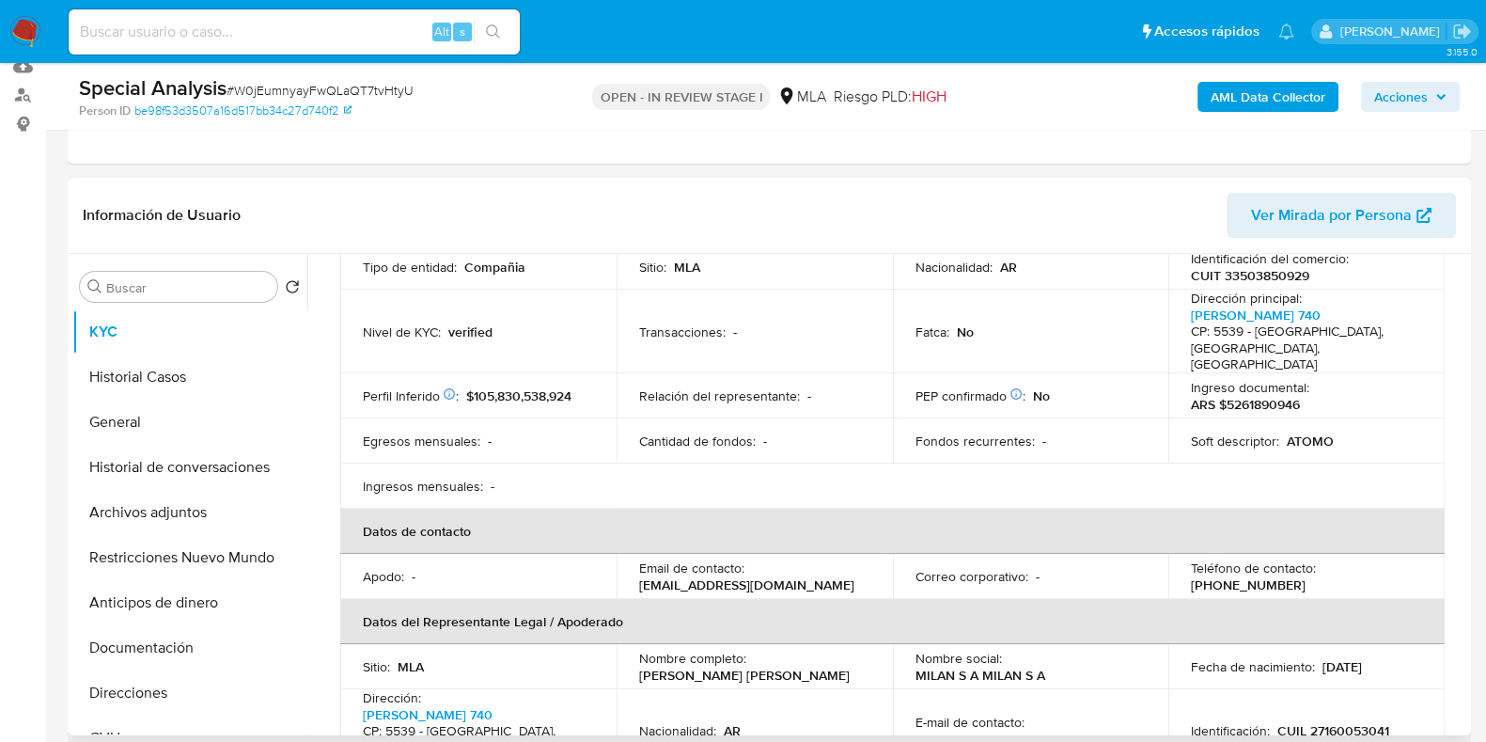
scroll to position [234, 0]
click at [289, 82] on span "# W0jEumnyayFwQLaQT7tvHtyU" at bounding box center [320, 90] width 187 height 19
copy span "W0jEumnyayFwQLaQT7tvHtyU"
click at [100, 526] on button "Archivos adjuntos" at bounding box center [182, 512] width 220 height 45
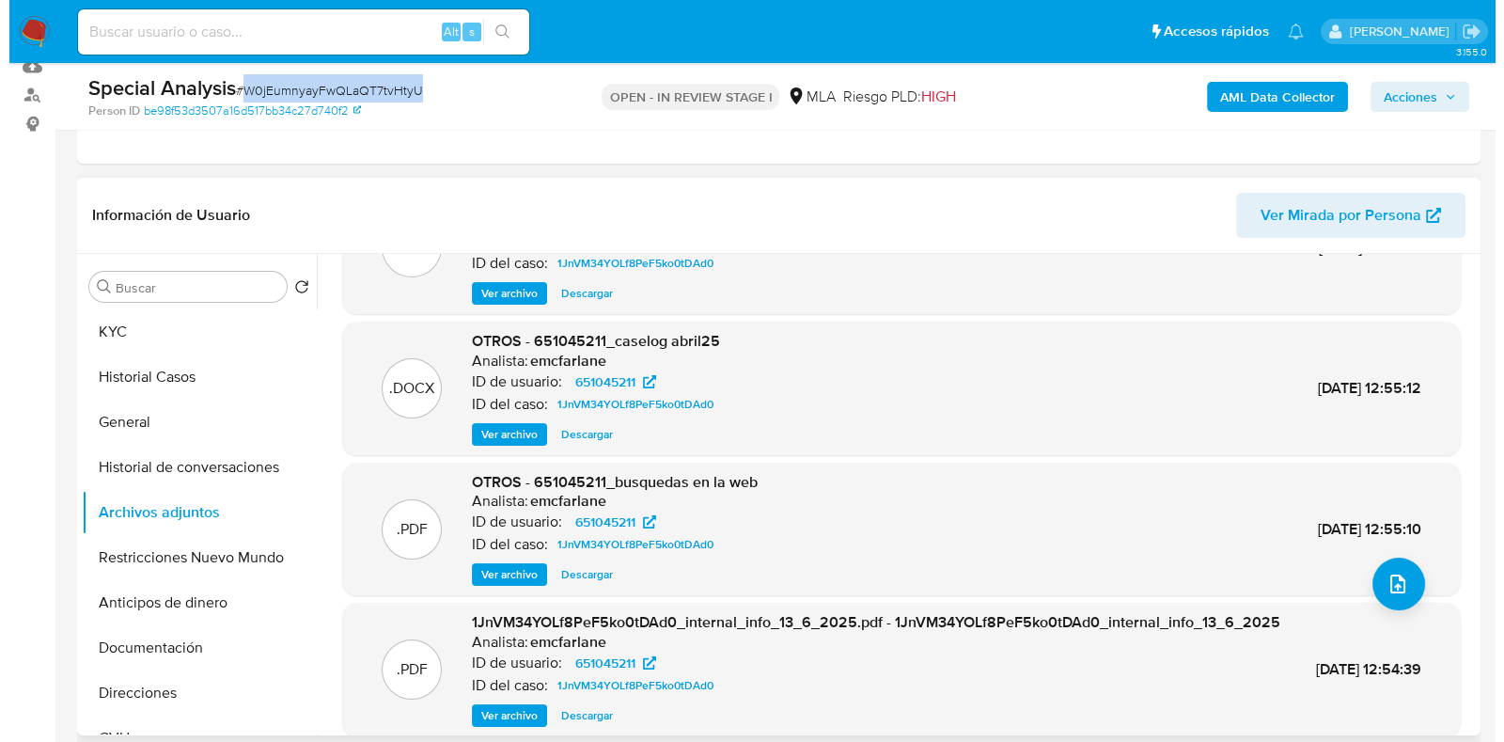
scroll to position [179, 0]
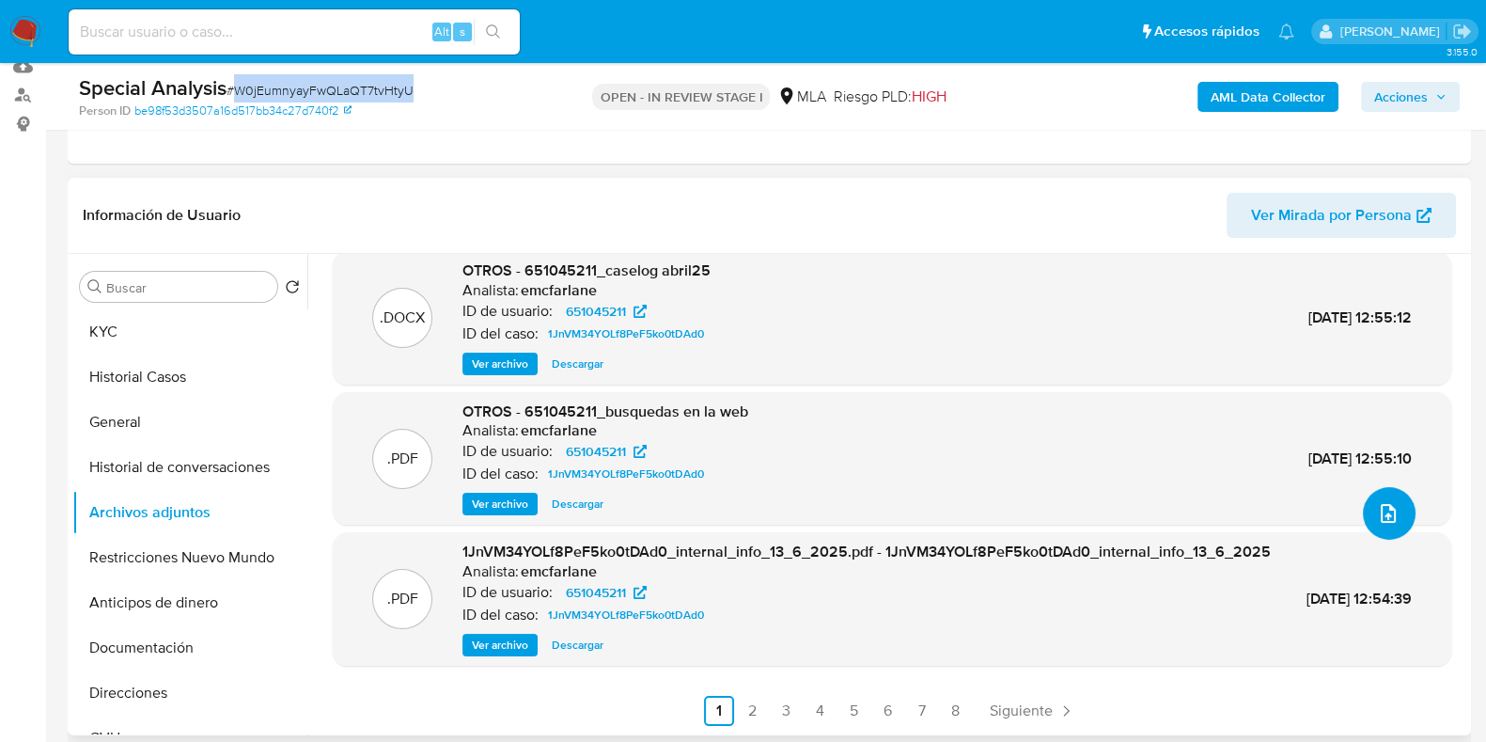
click at [1390, 505] on button "upload-file" at bounding box center [1389, 513] width 53 height 53
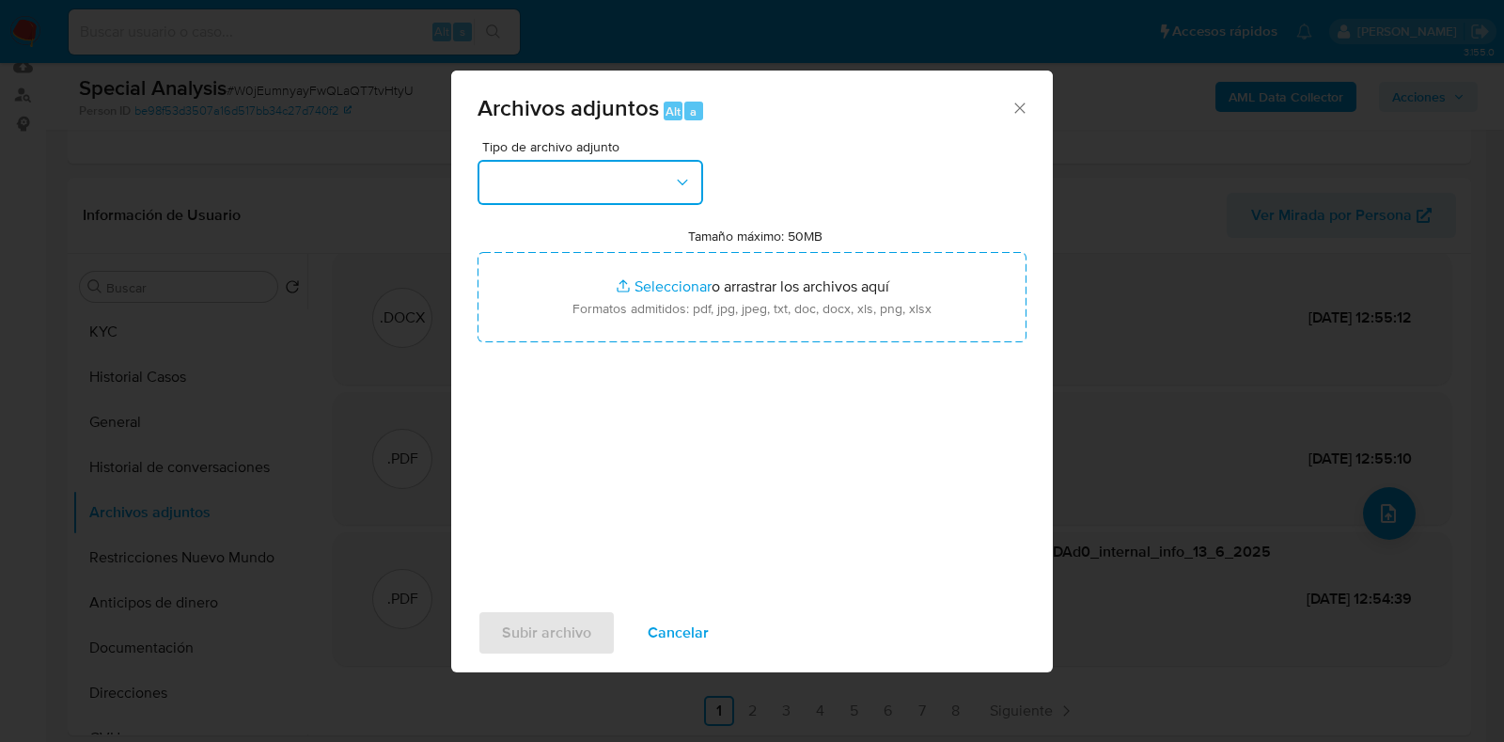
click at [630, 174] on button "button" at bounding box center [590, 182] width 226 height 45
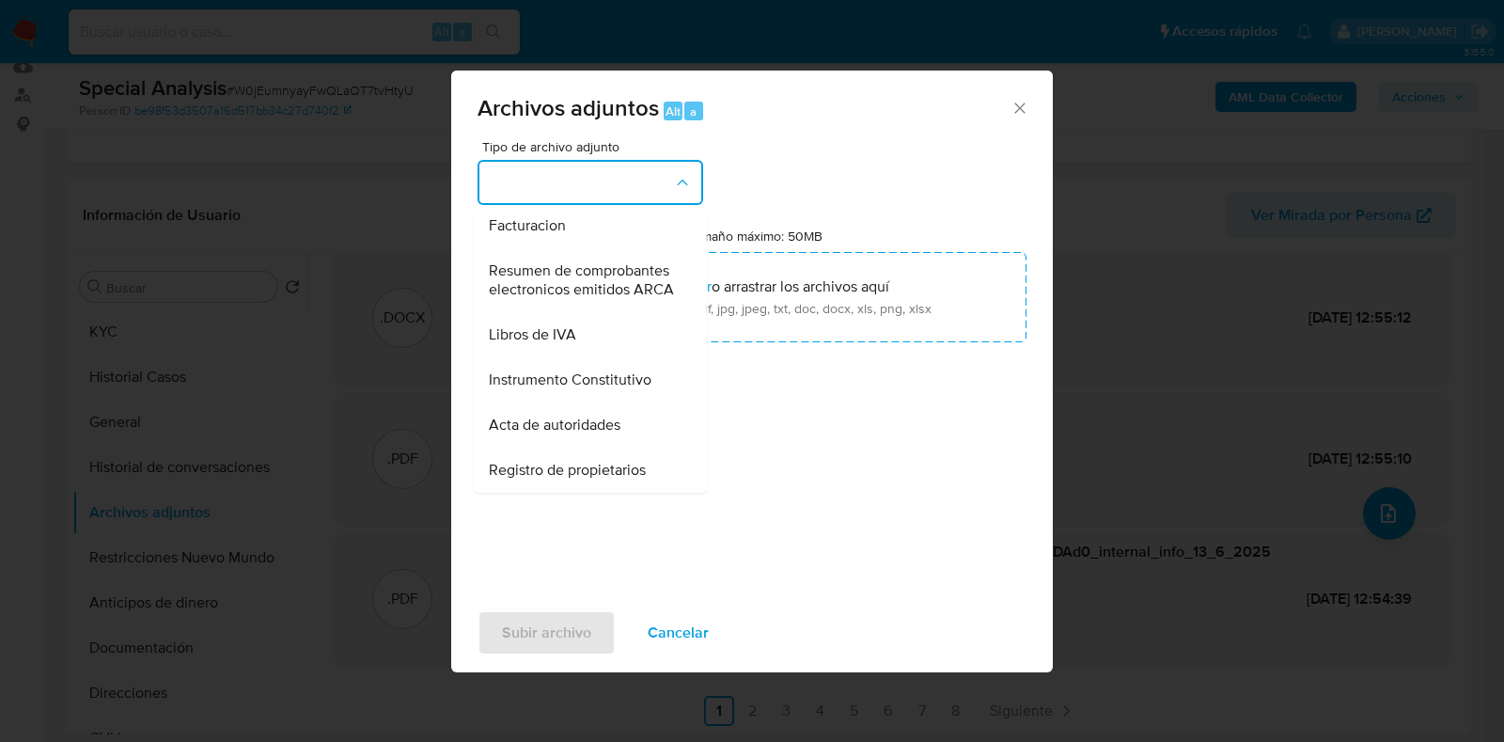
scroll to position [850, 0]
click at [601, 391] on div "Instrumento Constitutivo" at bounding box center [585, 379] width 192 height 45
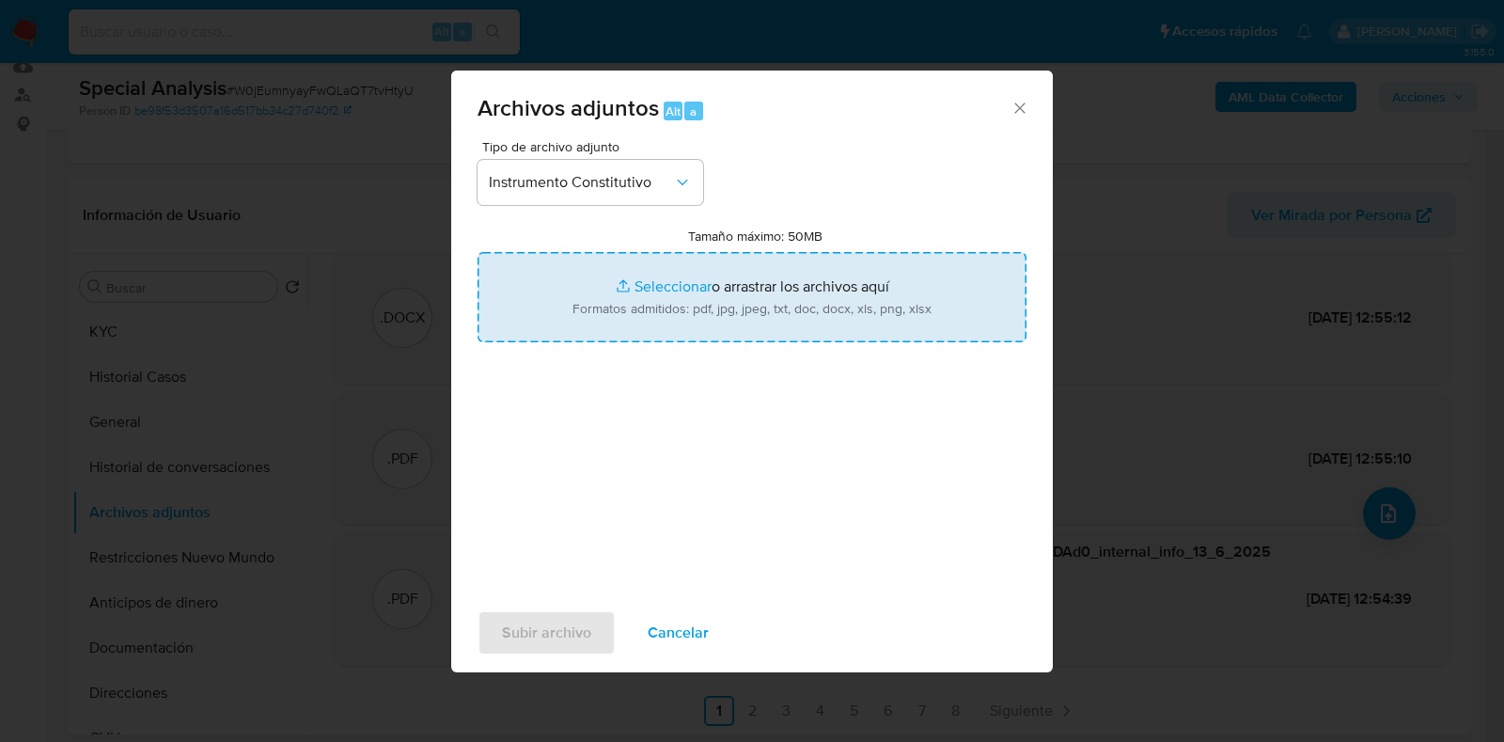
type input "C:\fakepath\Estatuto (actualizado).pdf"
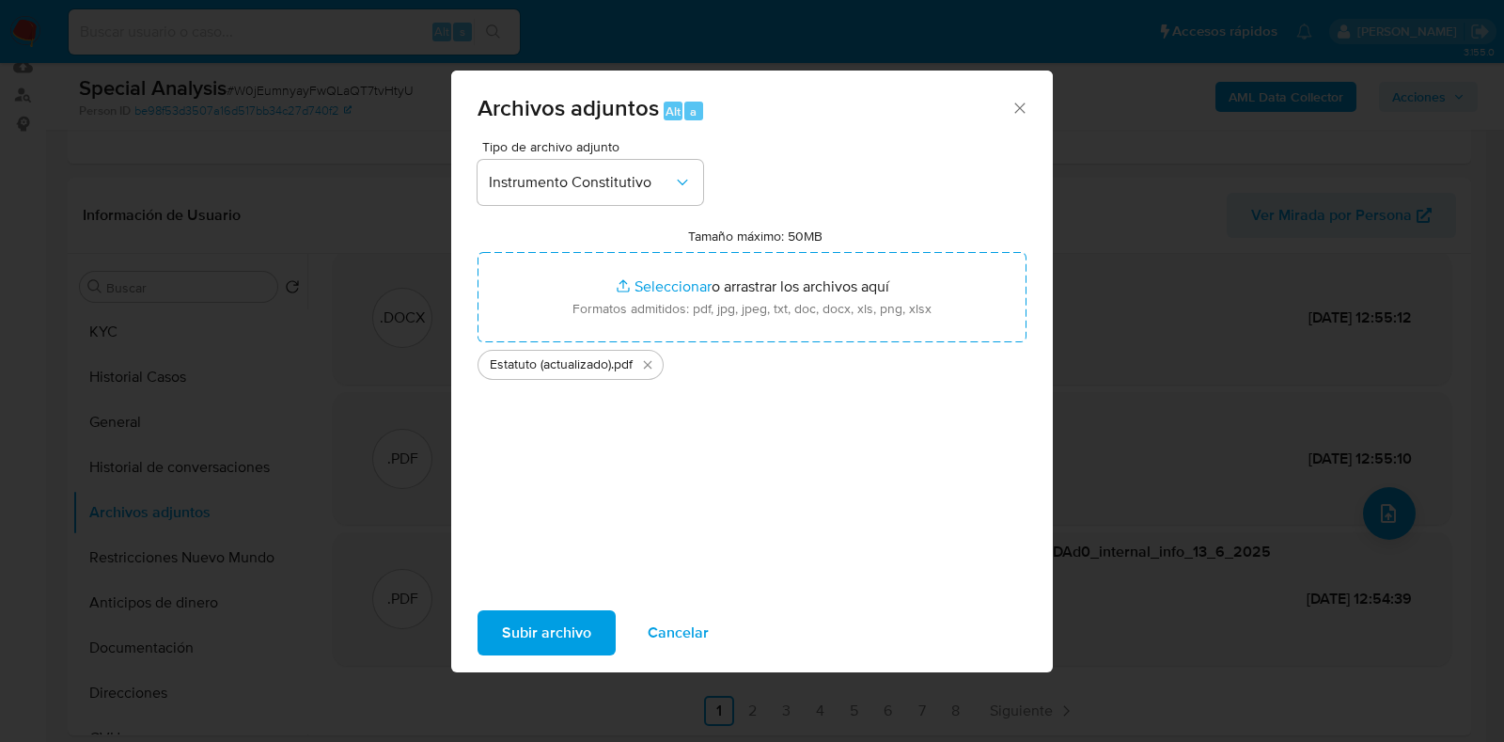
click at [543, 638] on span "Subir archivo" at bounding box center [546, 632] width 89 height 41
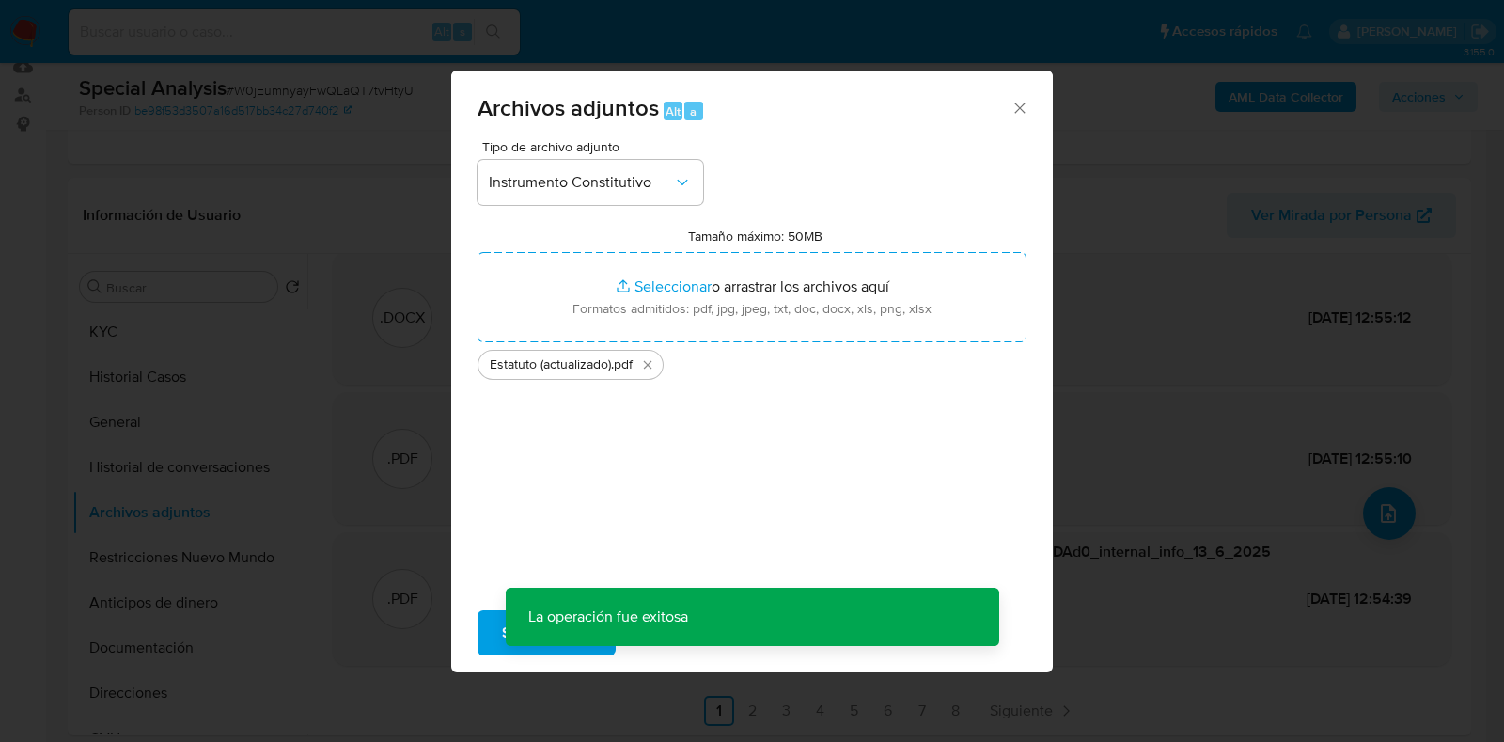
scroll to position [136, 0]
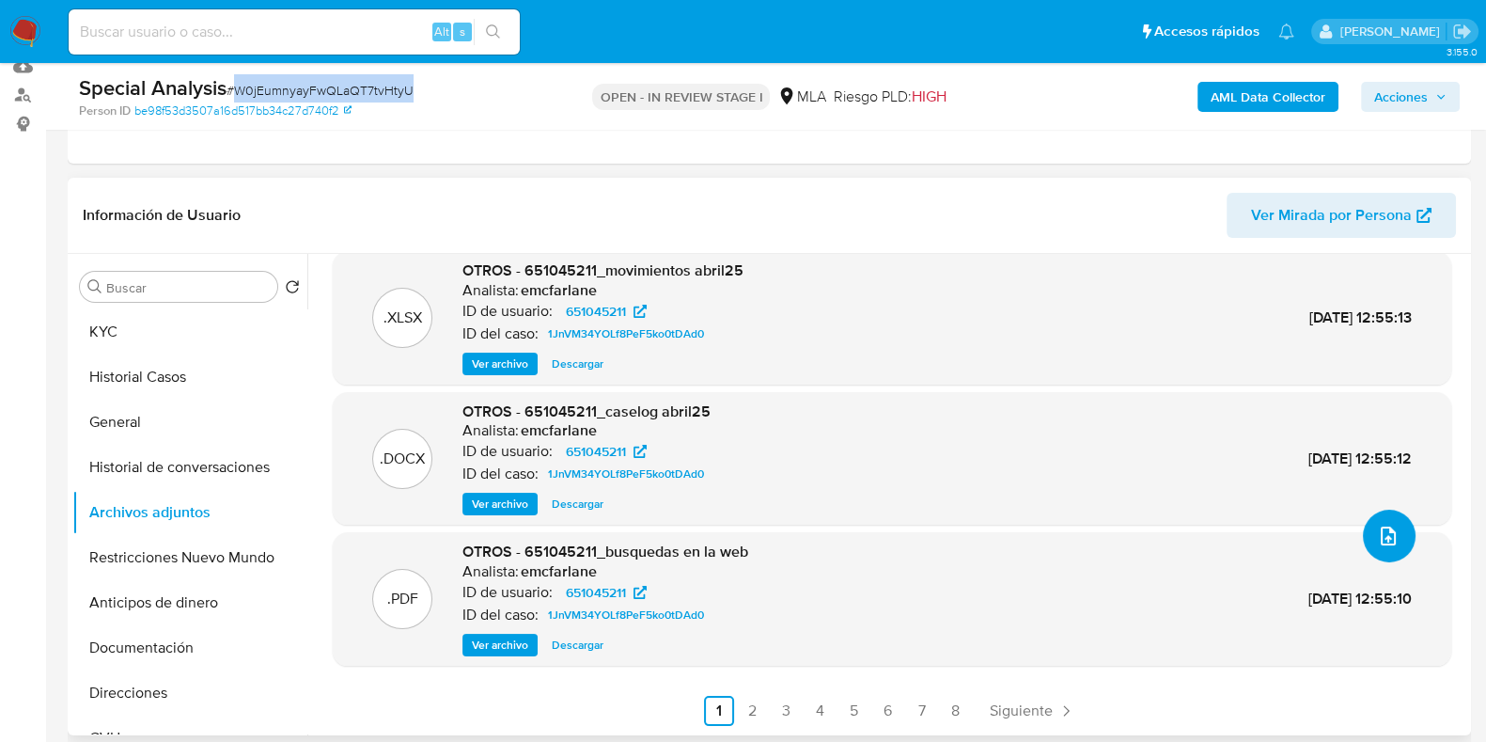
click at [1365, 540] on button "upload-file" at bounding box center [1389, 535] width 53 height 53
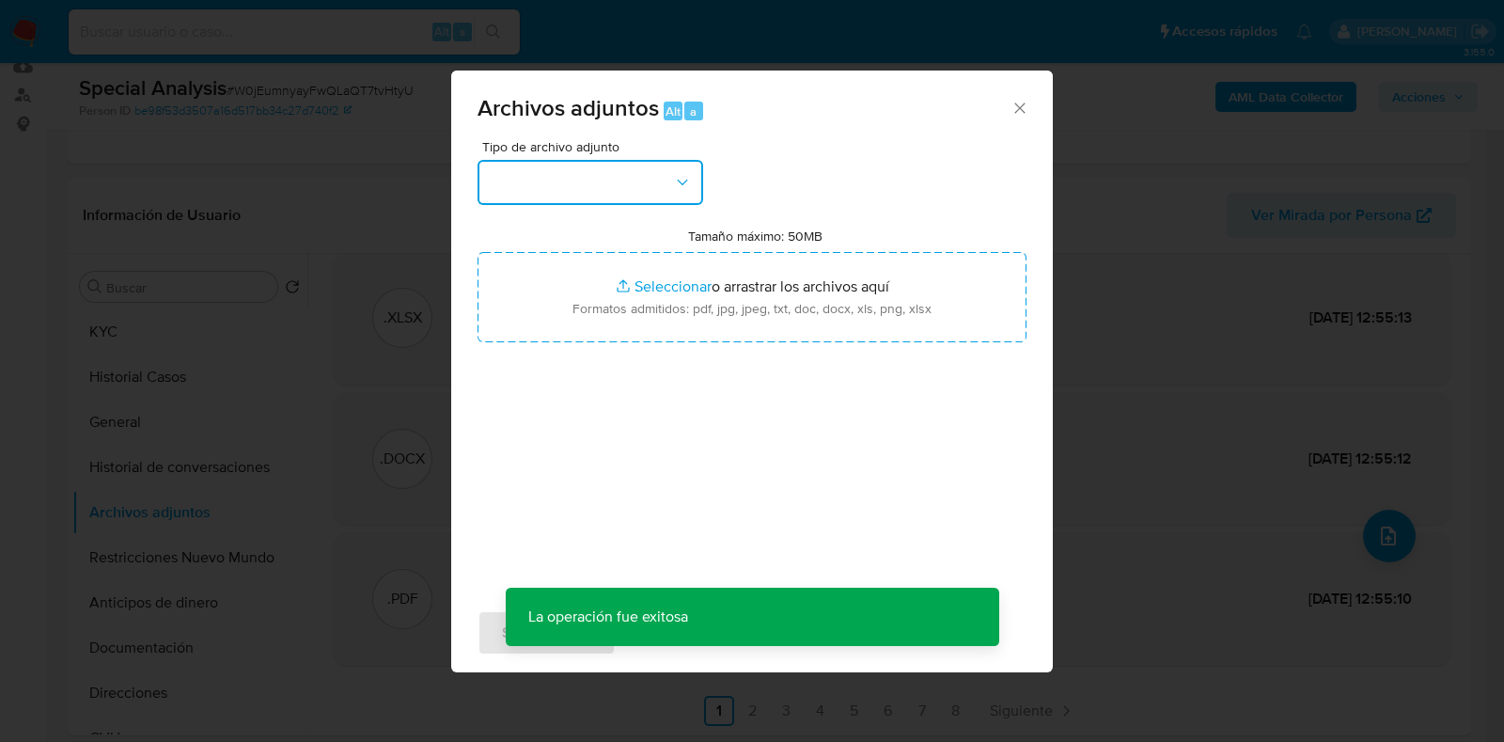
click at [644, 190] on button "button" at bounding box center [590, 182] width 226 height 45
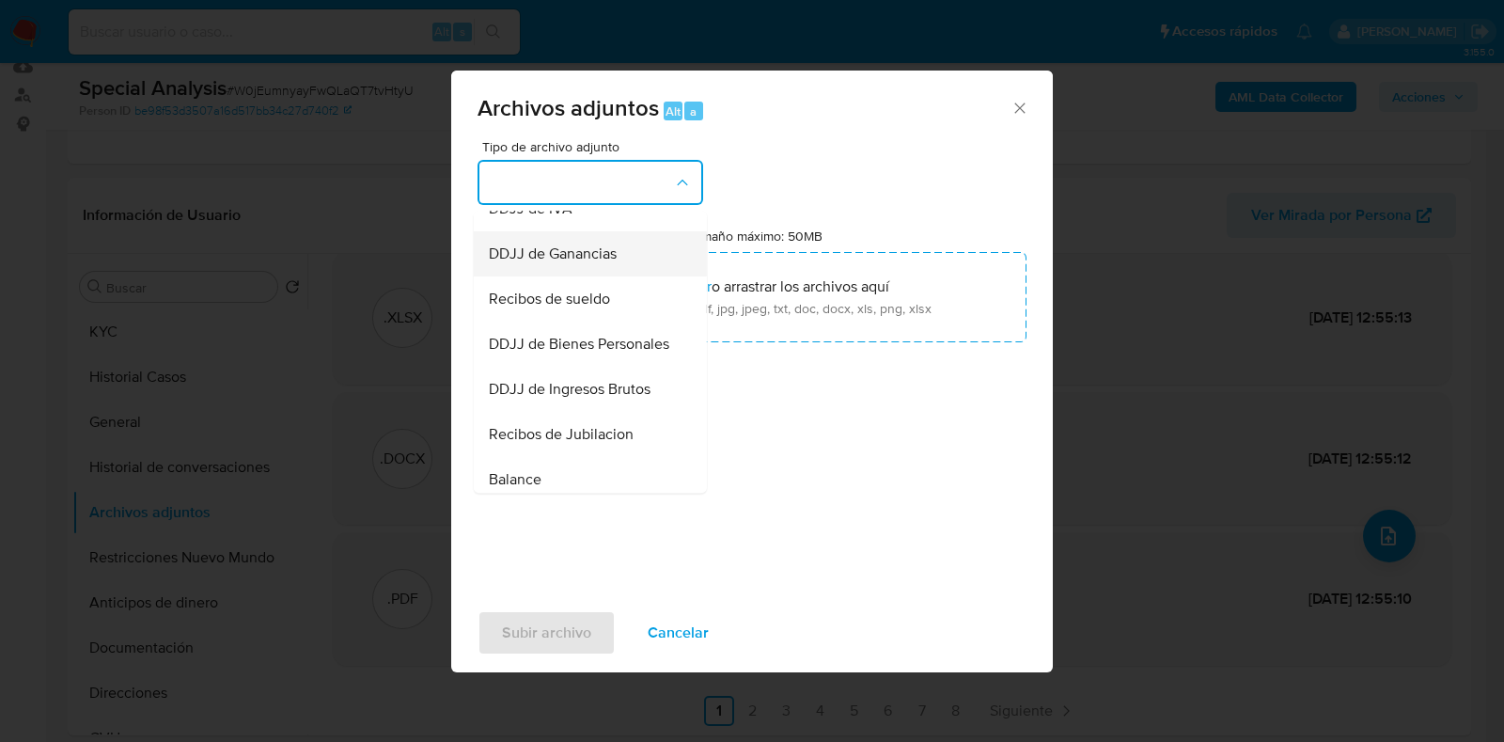
scroll to position [467, 0]
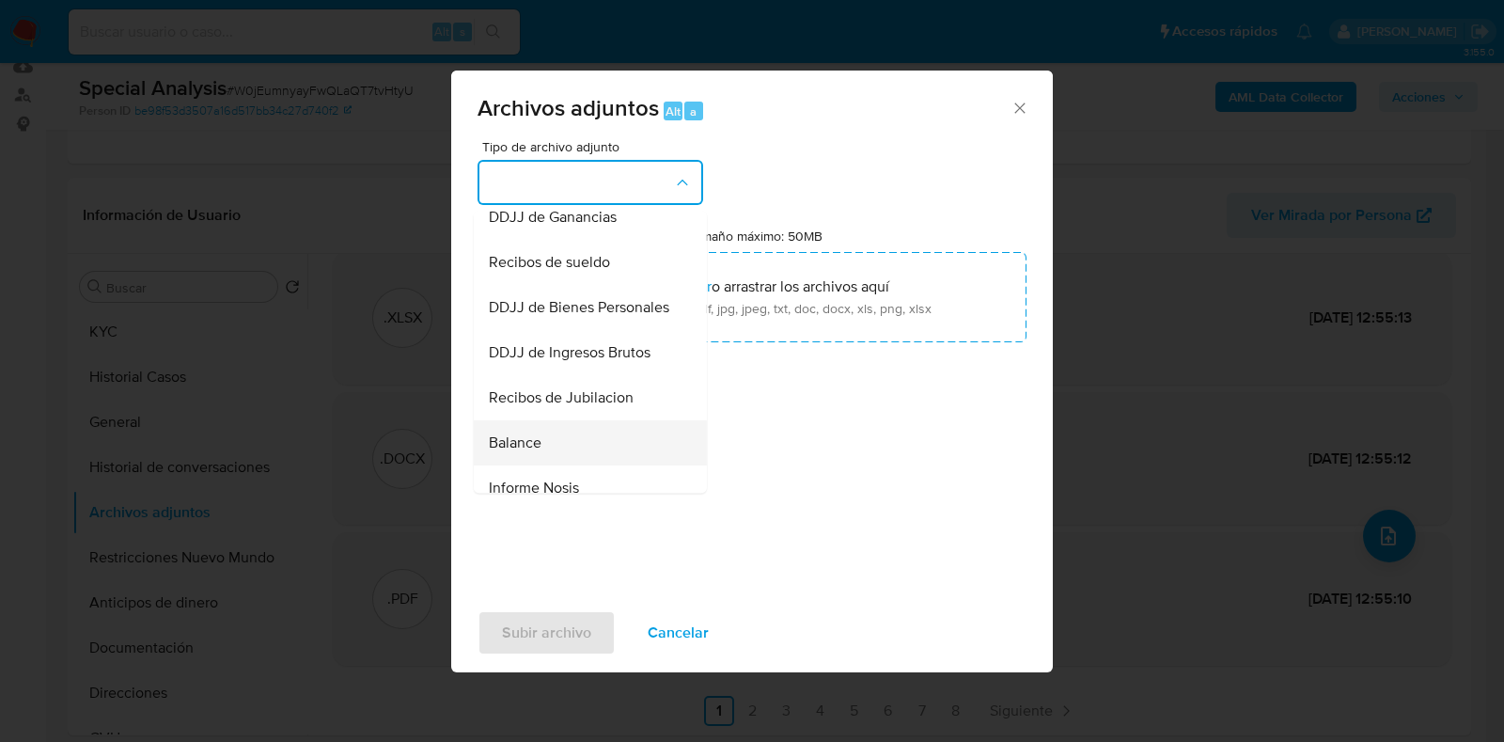
click at [567, 465] on div "Balance" at bounding box center [585, 442] width 192 height 45
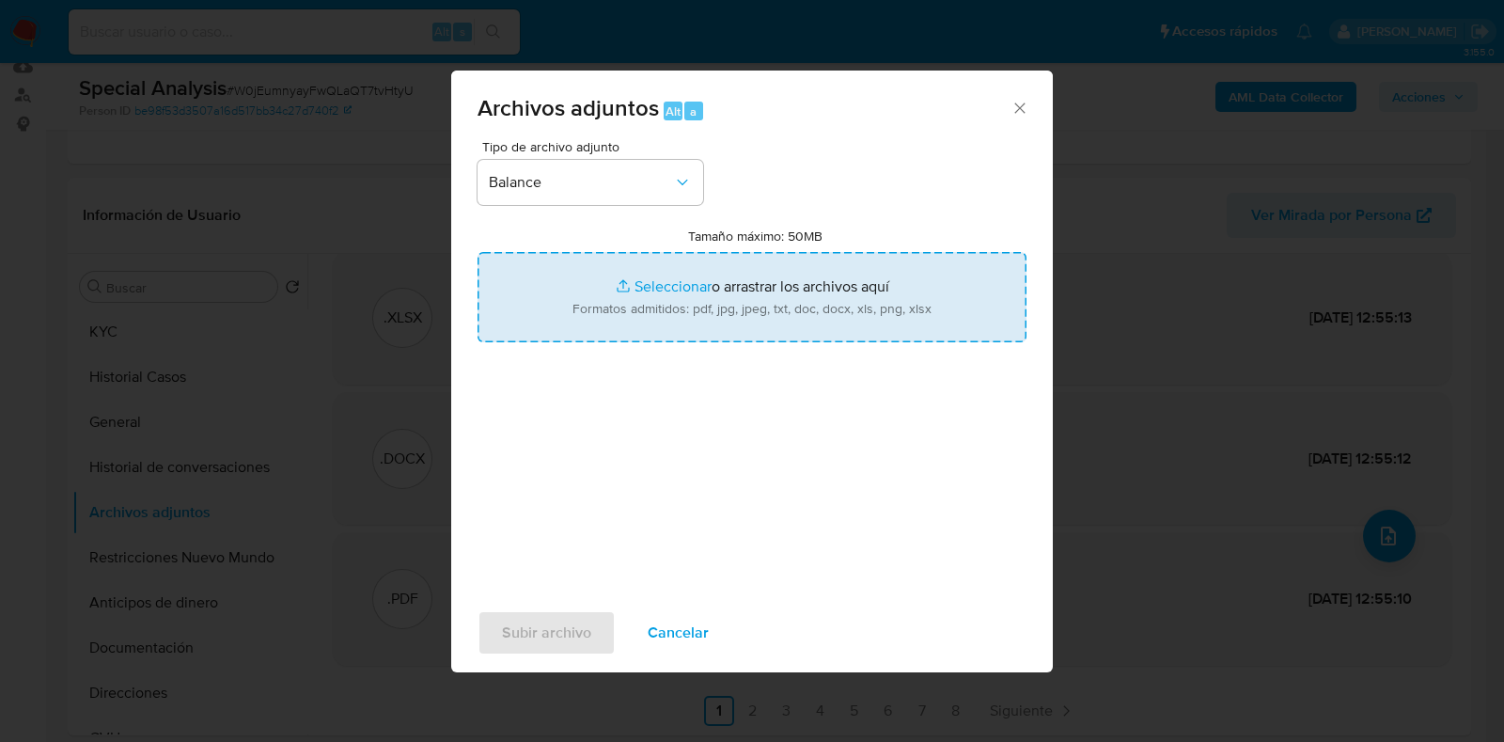
type input "C:\fakepath\MILLAN SA Balance 2024 Legalizado.pdf"
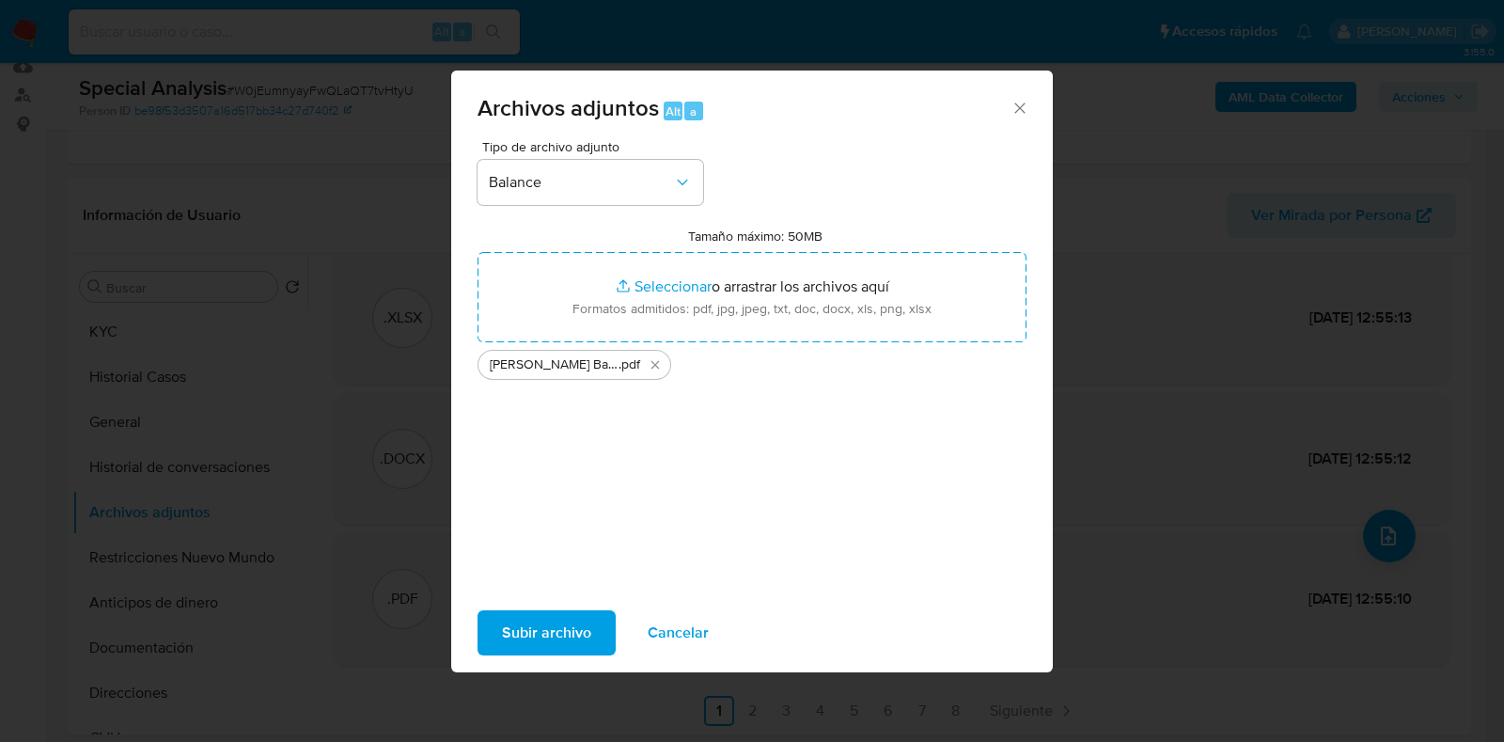
click at [507, 636] on span "Subir archivo" at bounding box center [546, 632] width 89 height 41
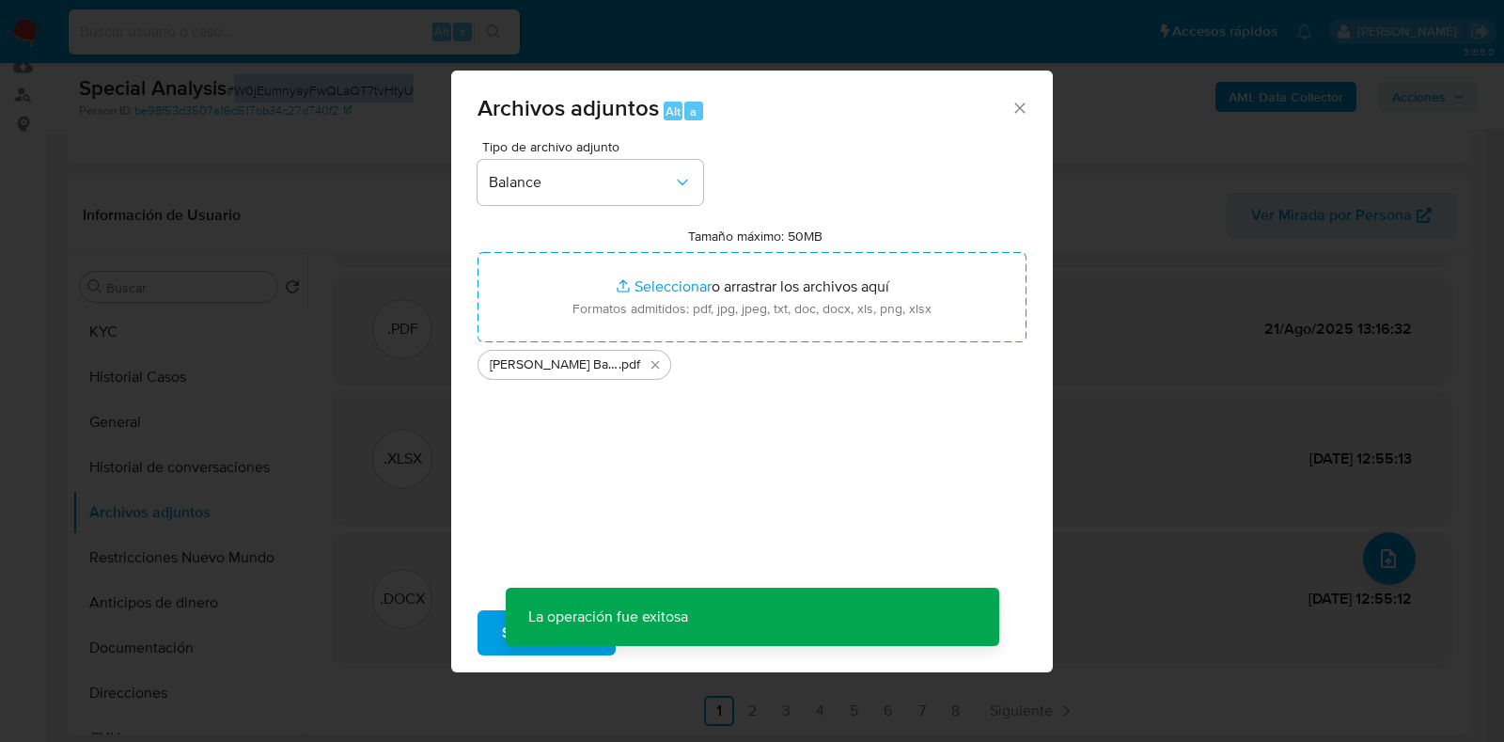
scroll to position [113, 0]
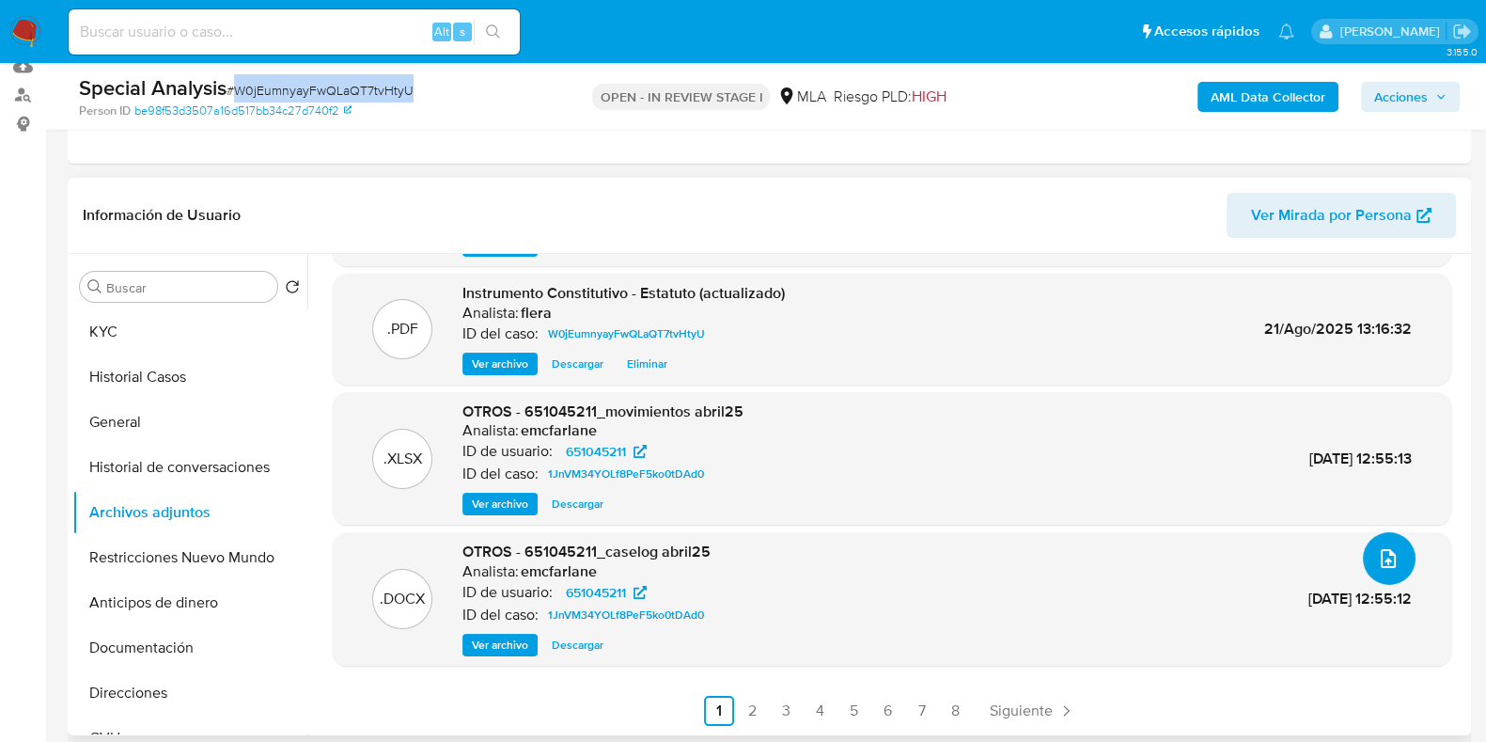
click at [1386, 560] on icon "upload-file" at bounding box center [1388, 558] width 15 height 19
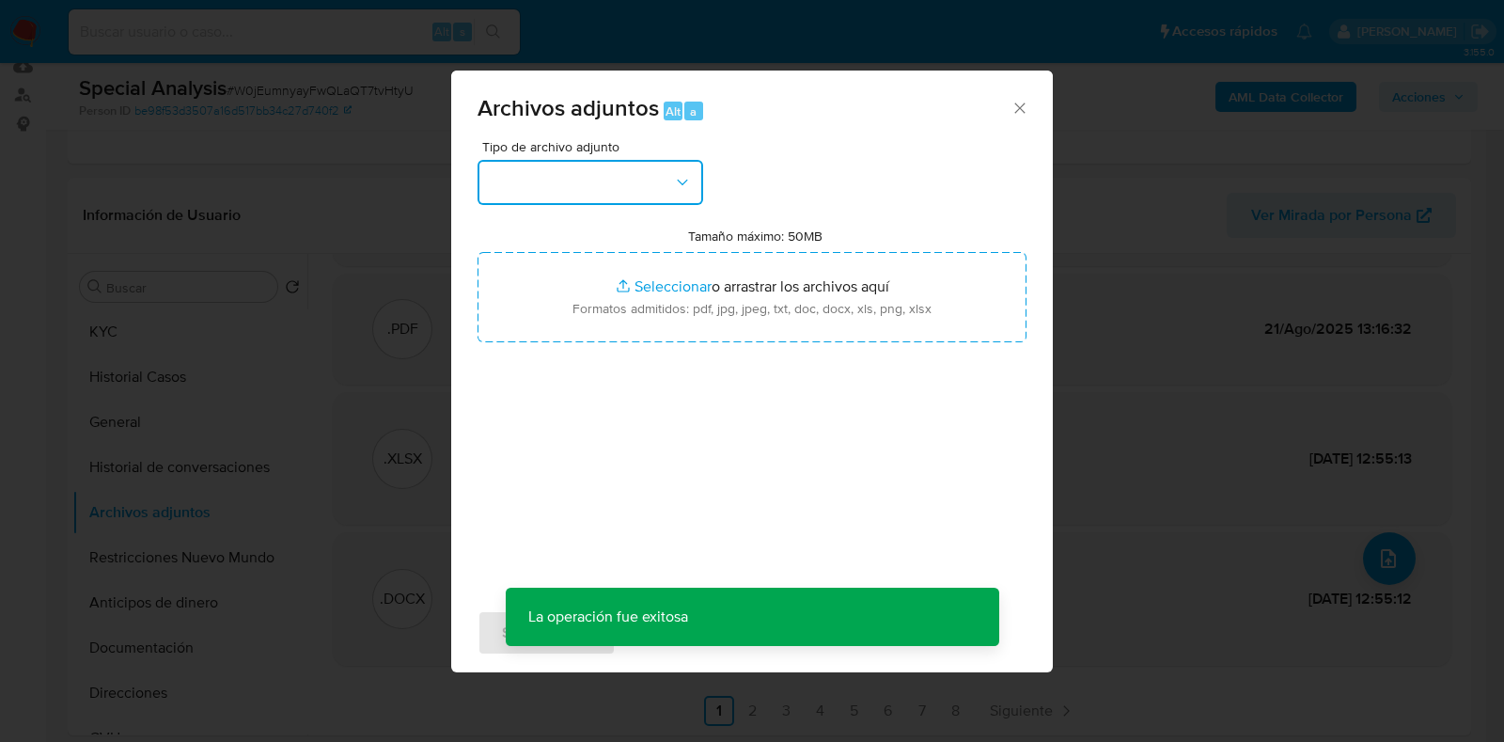
click at [636, 175] on button "button" at bounding box center [590, 182] width 226 height 45
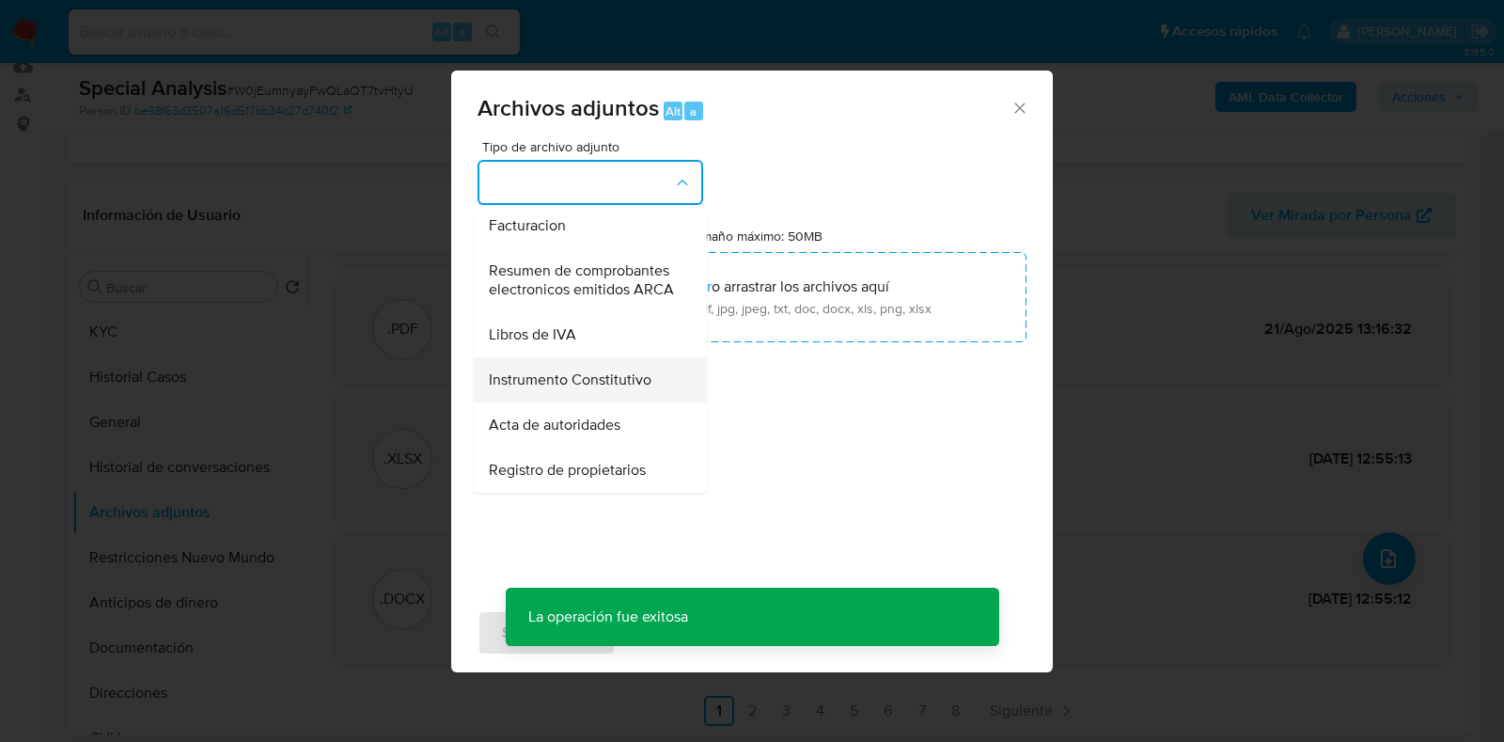
scroll to position [850, 0]
click at [600, 422] on span "Acta de autoridades" at bounding box center [555, 424] width 132 height 19
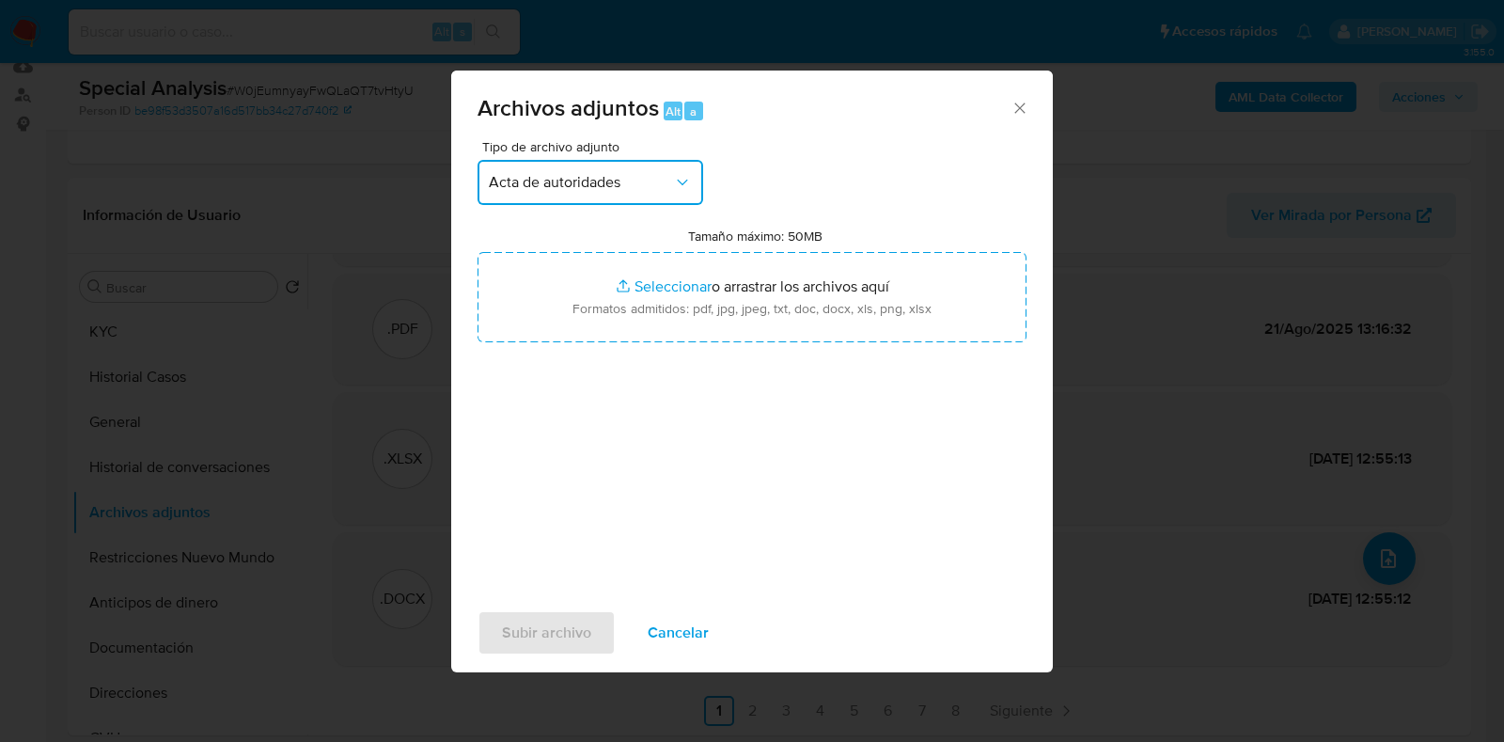
click at [673, 176] on icon "button" at bounding box center [682, 182] width 19 height 19
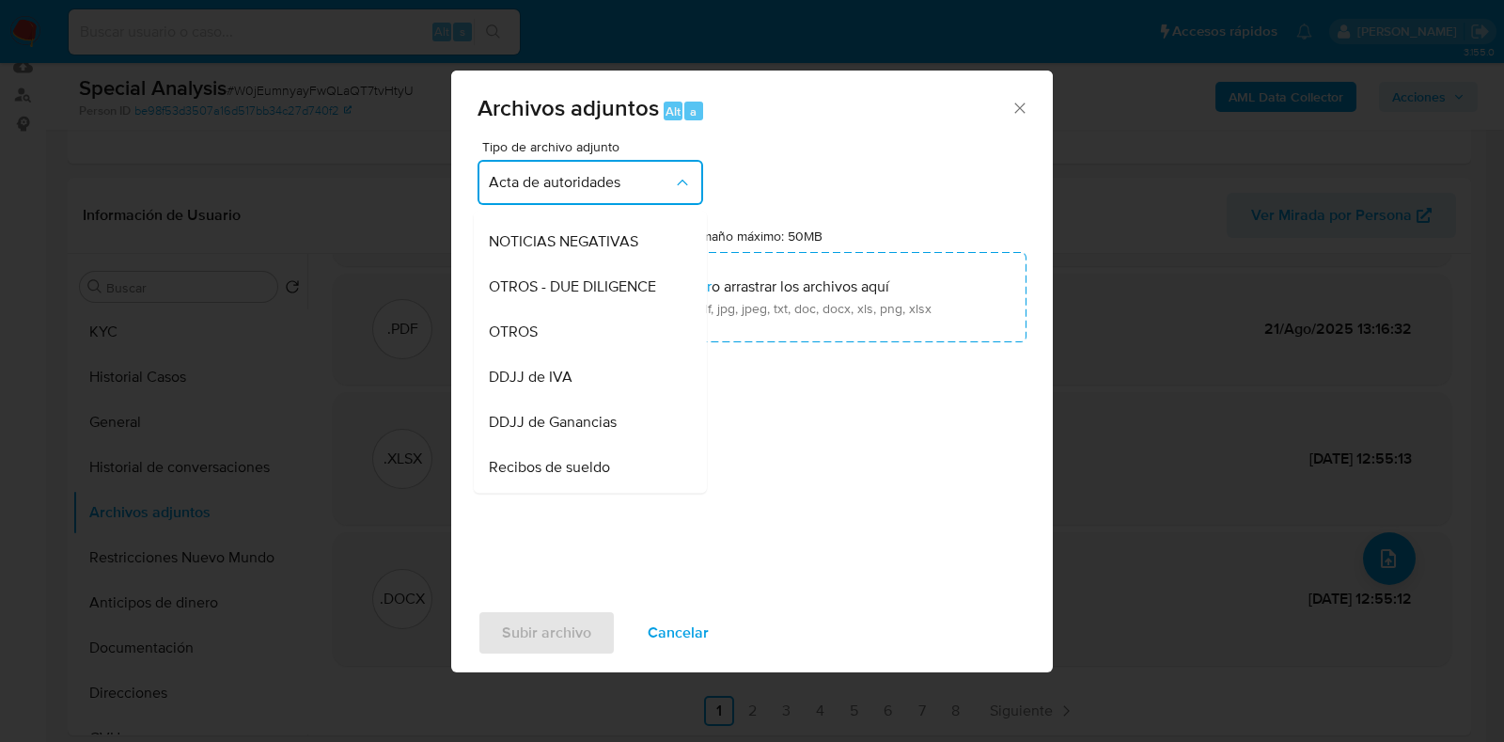
scroll to position [380, 0]
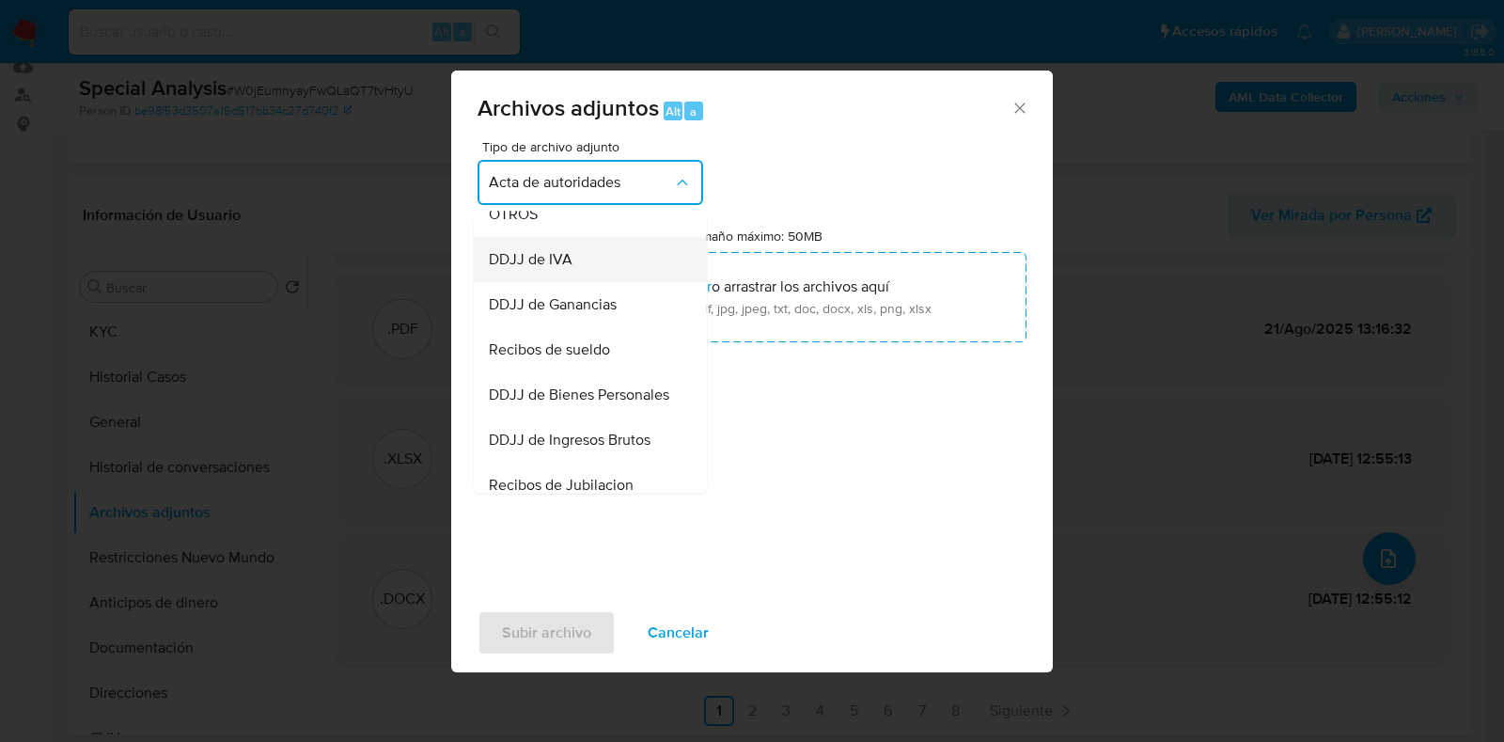
click at [582, 282] on div "DDJJ de IVA" at bounding box center [585, 259] width 192 height 45
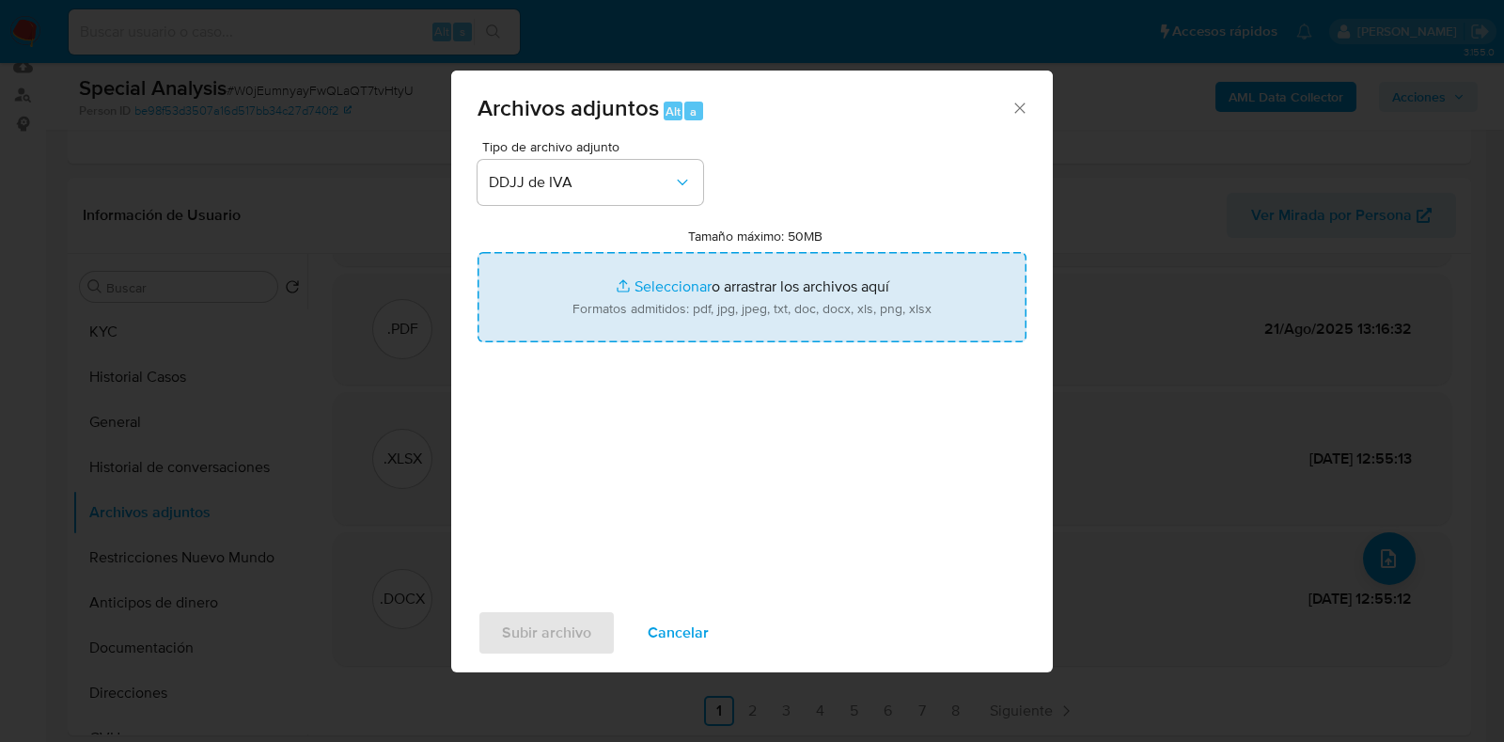
type input "C:\fakepath\DDJJ IVA enero- marzo 2025.pdf"
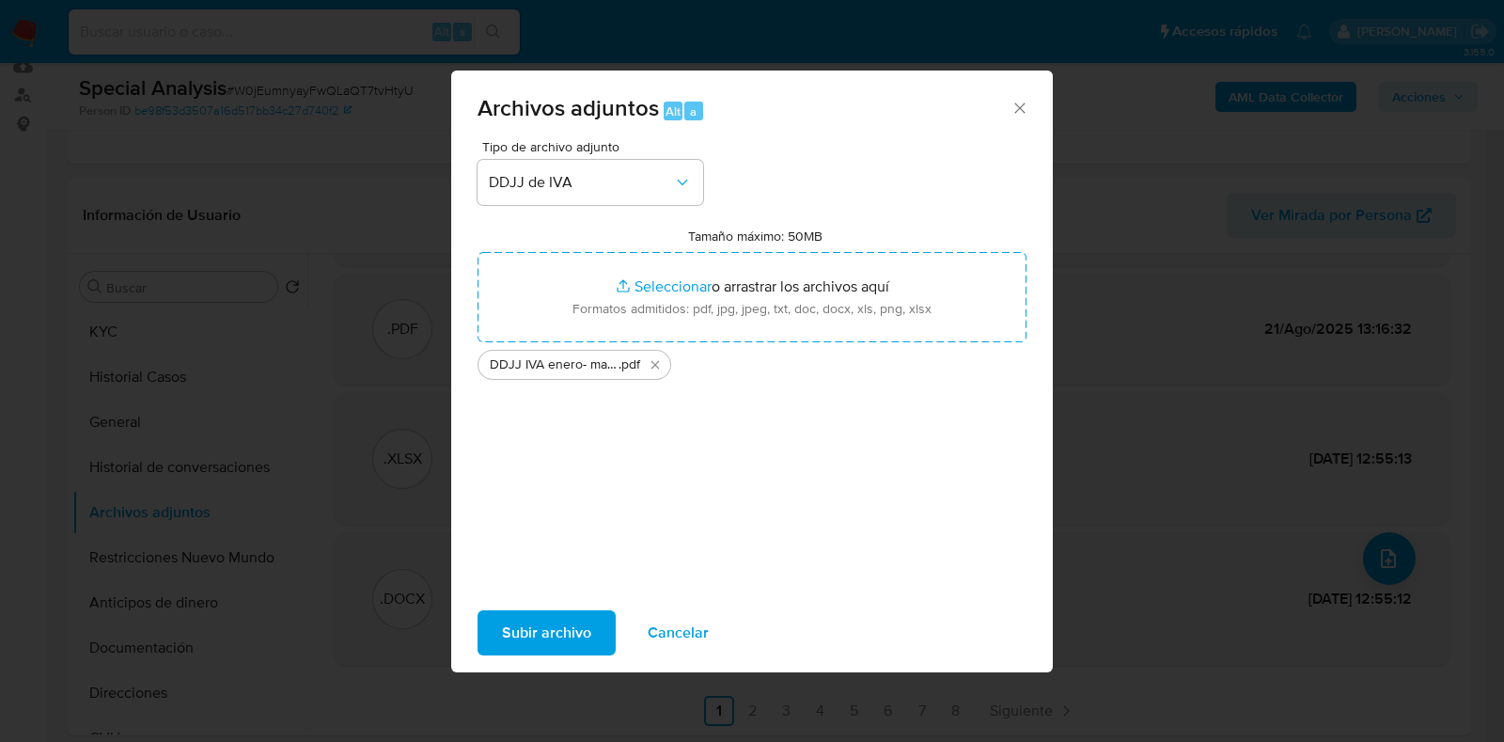
click at [560, 633] on span "Subir archivo" at bounding box center [546, 632] width 89 height 41
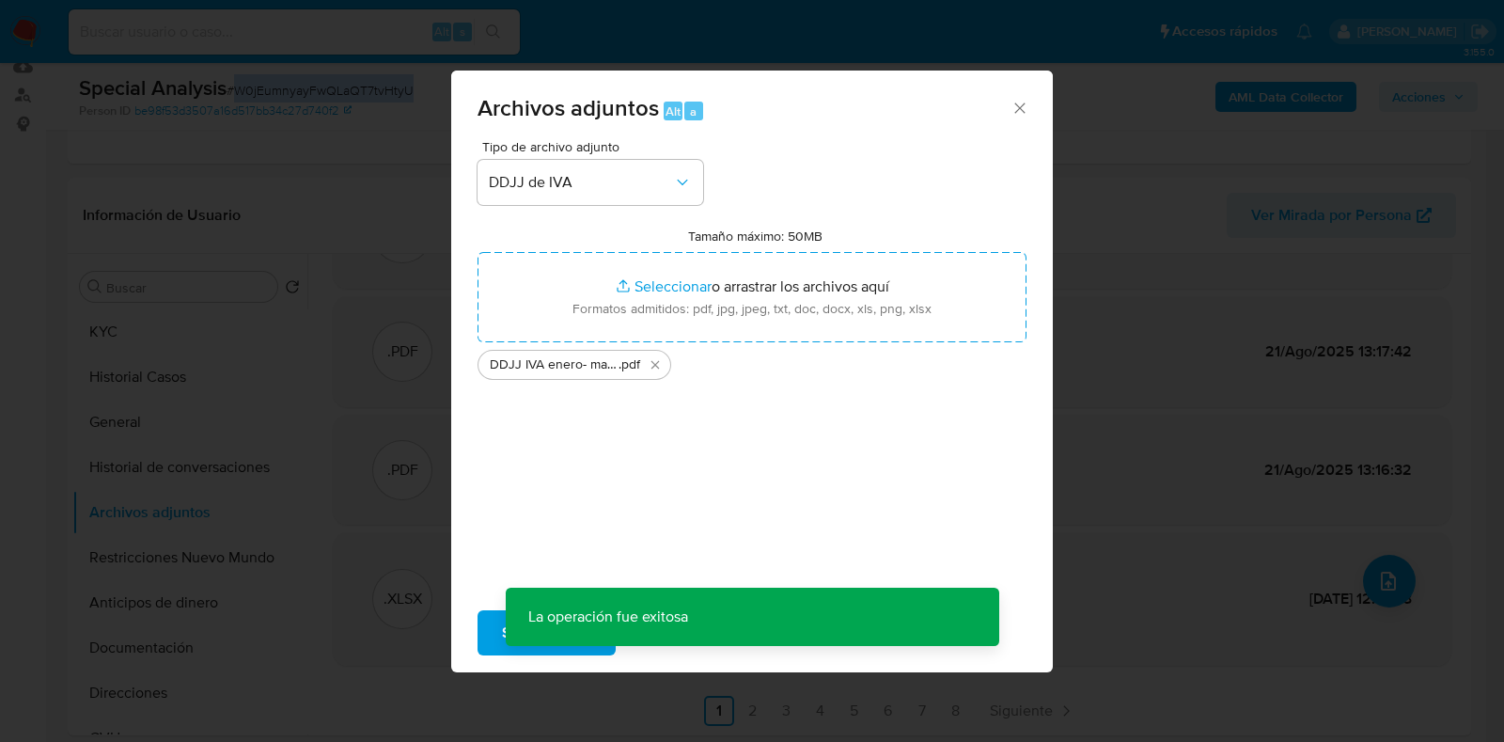
scroll to position [90, 0]
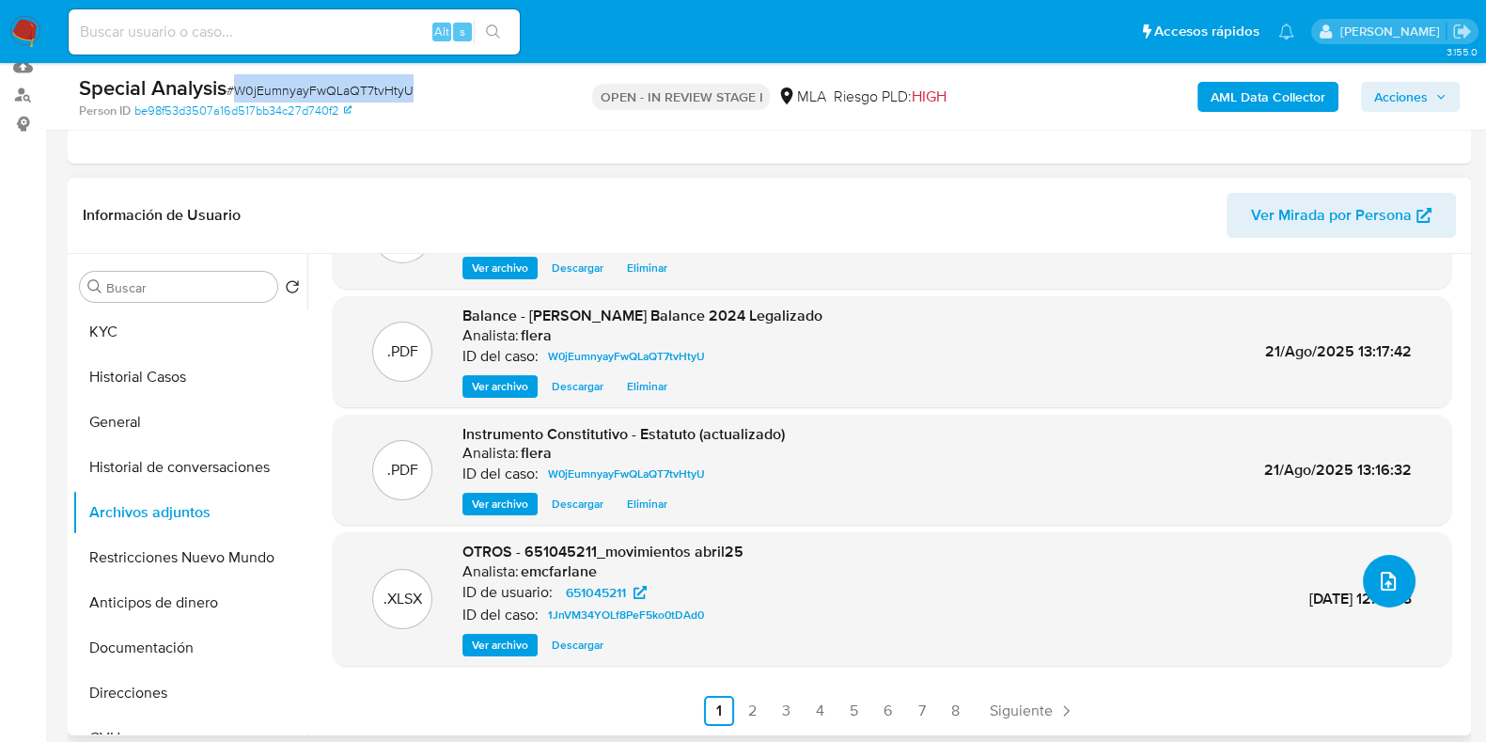
click at [1382, 570] on icon "upload-file" at bounding box center [1388, 581] width 23 height 23
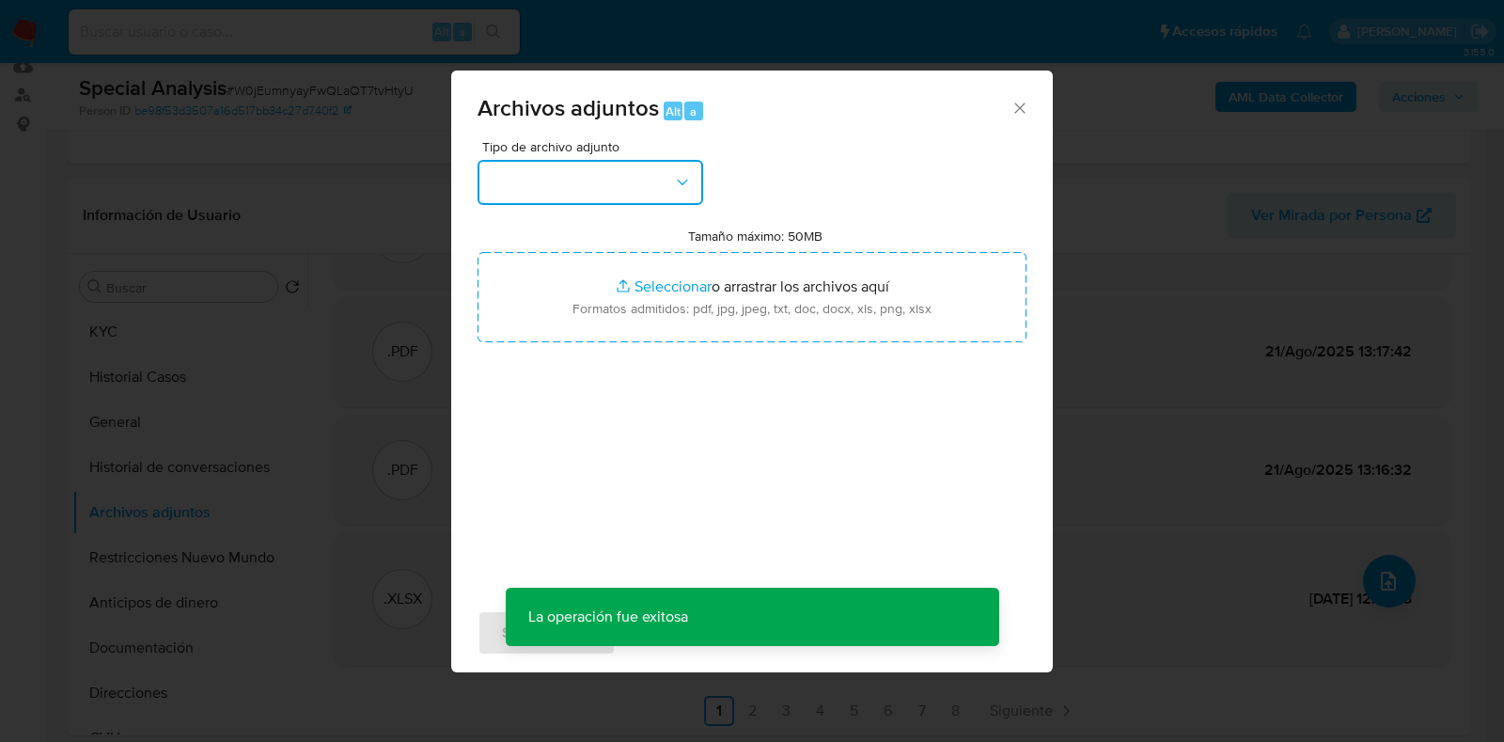
click at [668, 181] on button "button" at bounding box center [590, 182] width 226 height 45
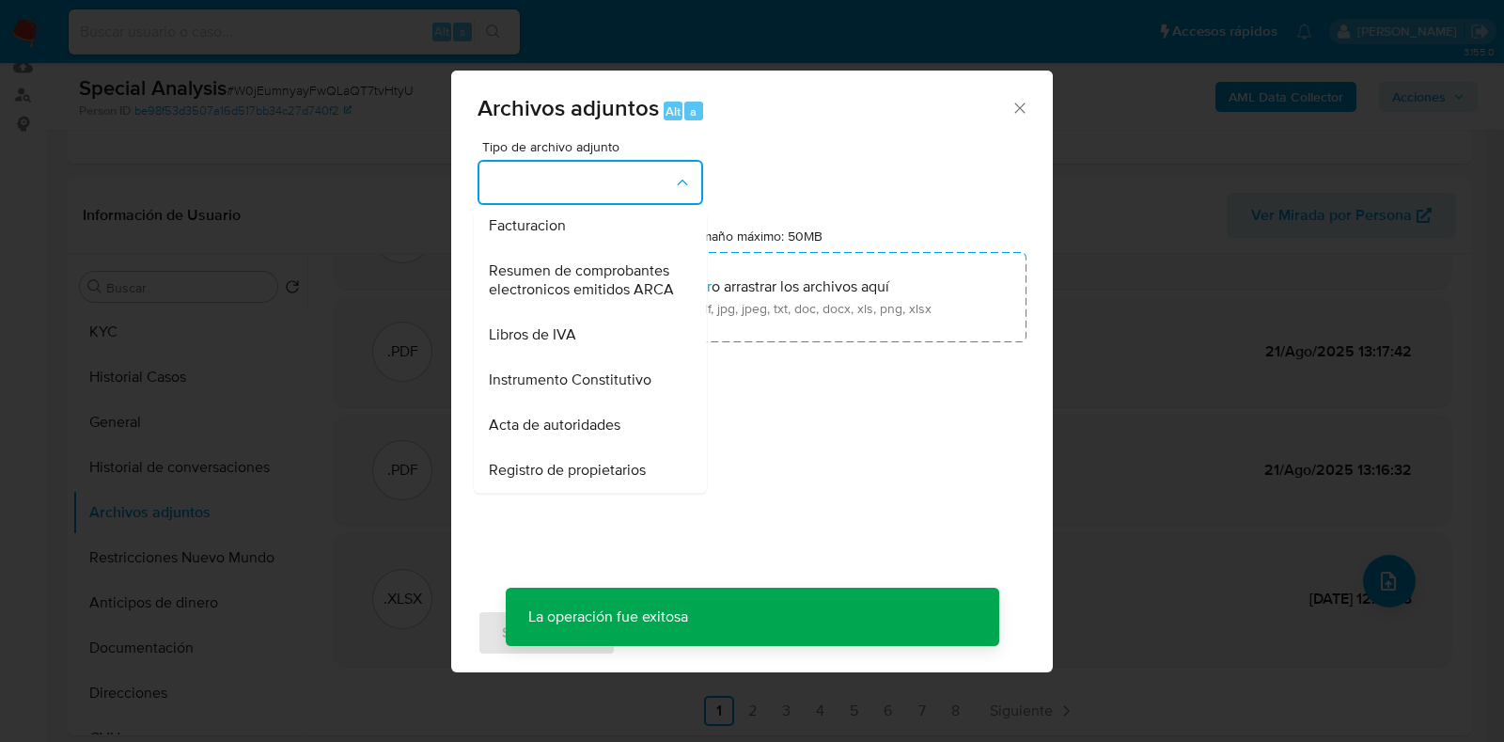
scroll to position [850, 0]
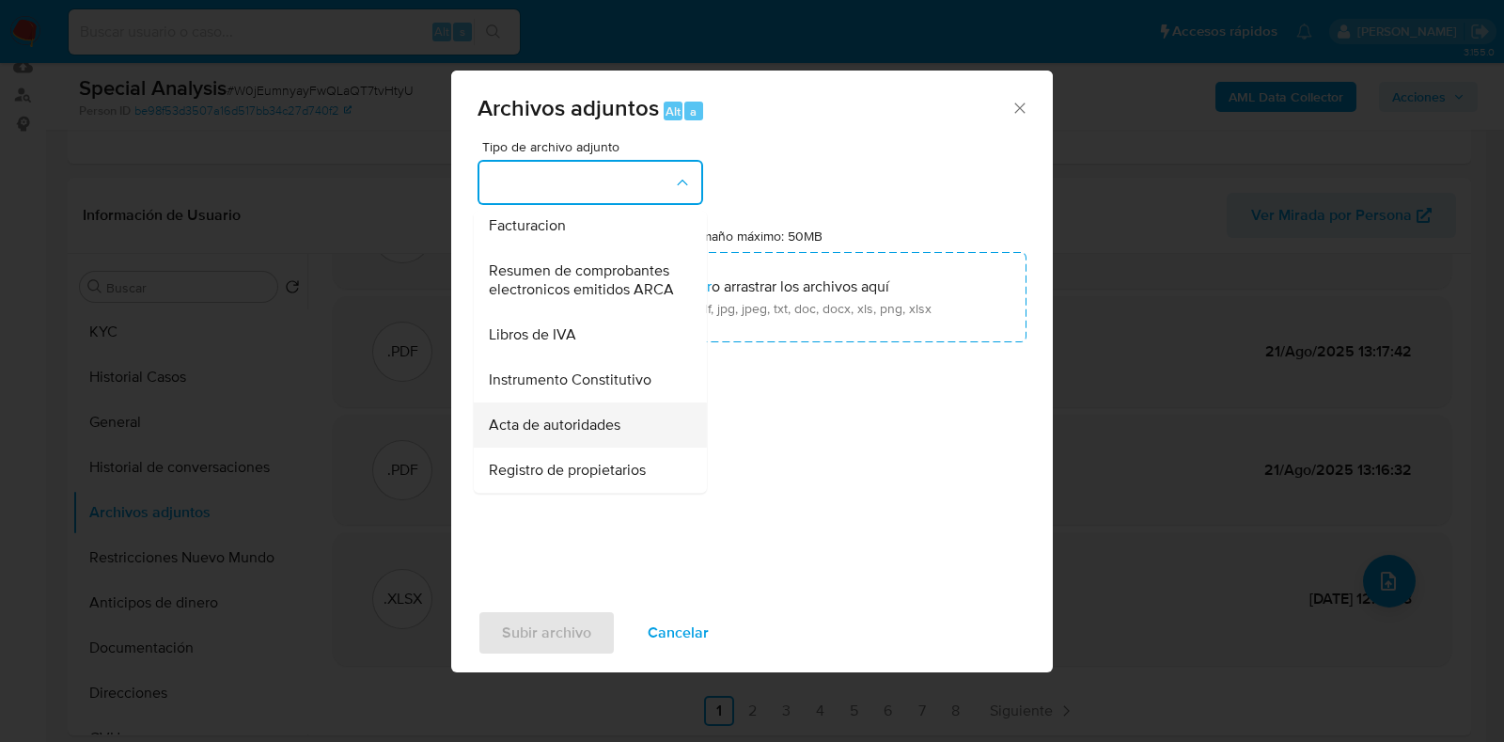
click at [635, 420] on div "Acta de autoridades" at bounding box center [585, 424] width 192 height 45
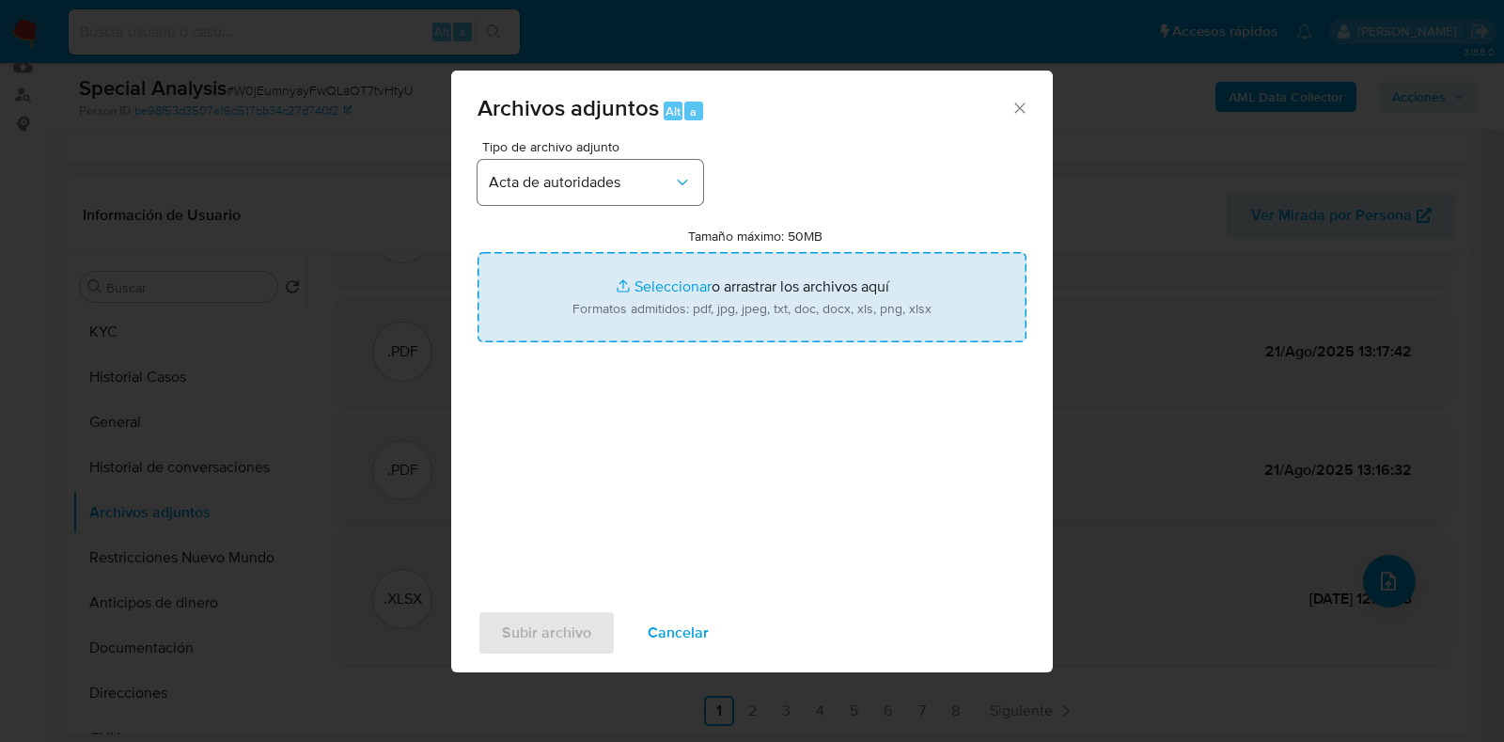
type input "C:\fakepath\Acta Asamblea 2022 - Designación autoridades.pdf"
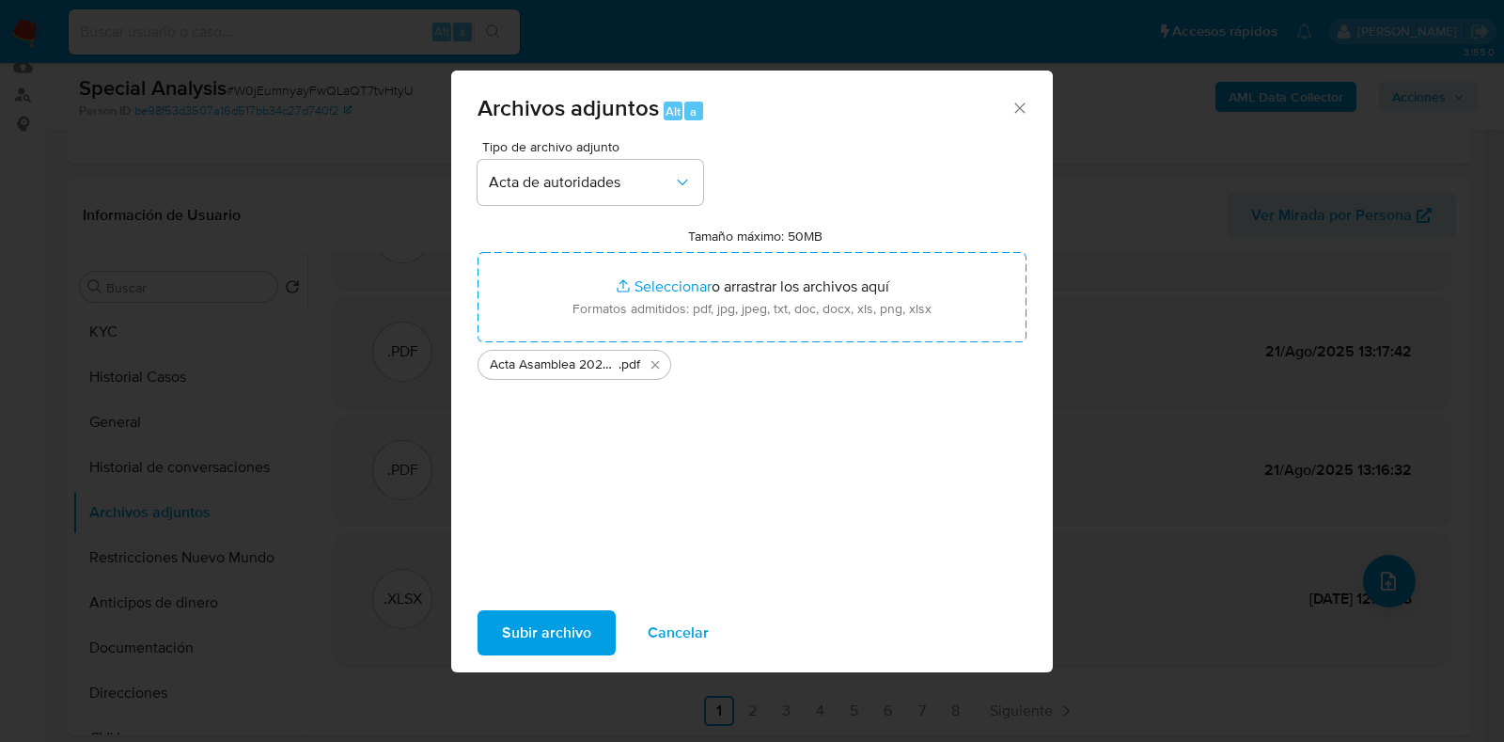
click at [521, 646] on span "Subir archivo" at bounding box center [546, 632] width 89 height 41
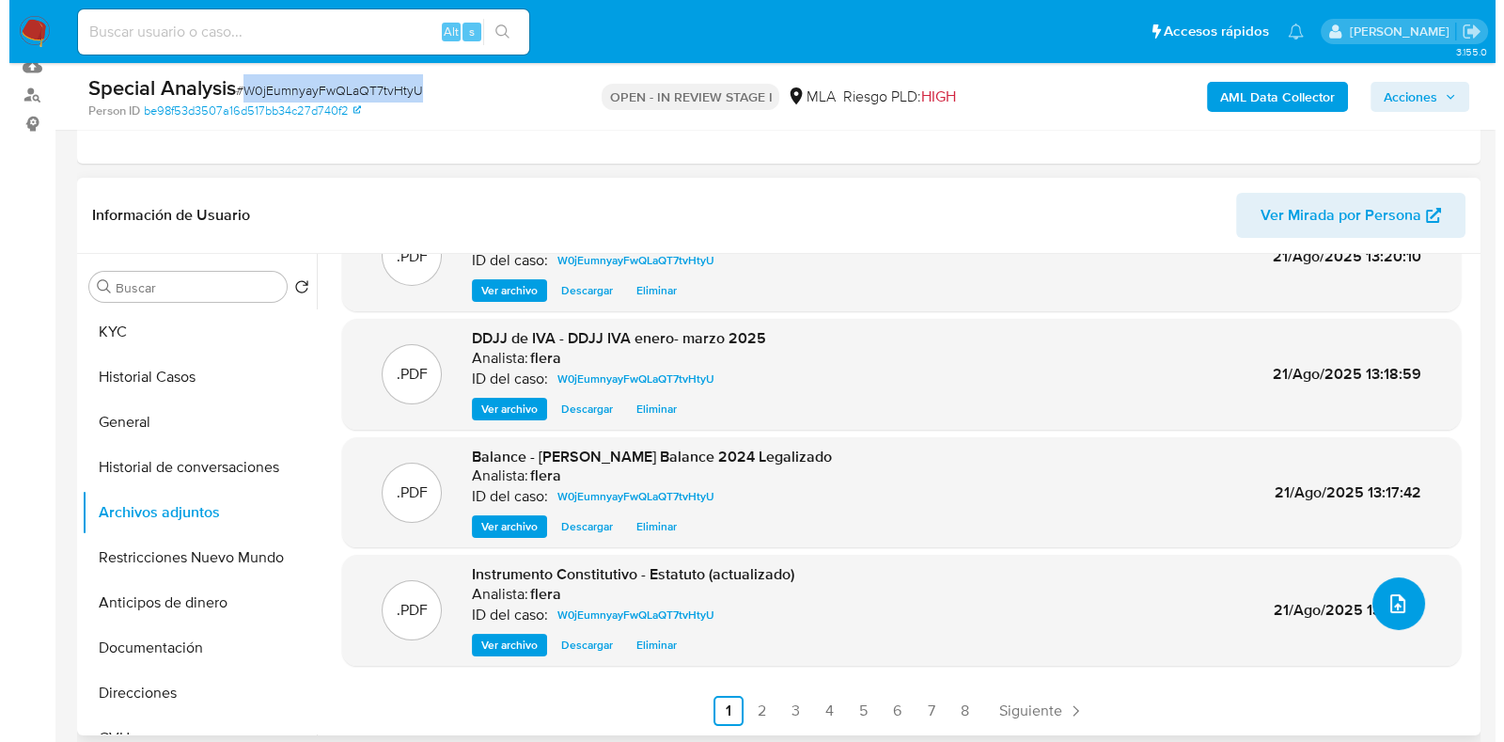
scroll to position [0, 0]
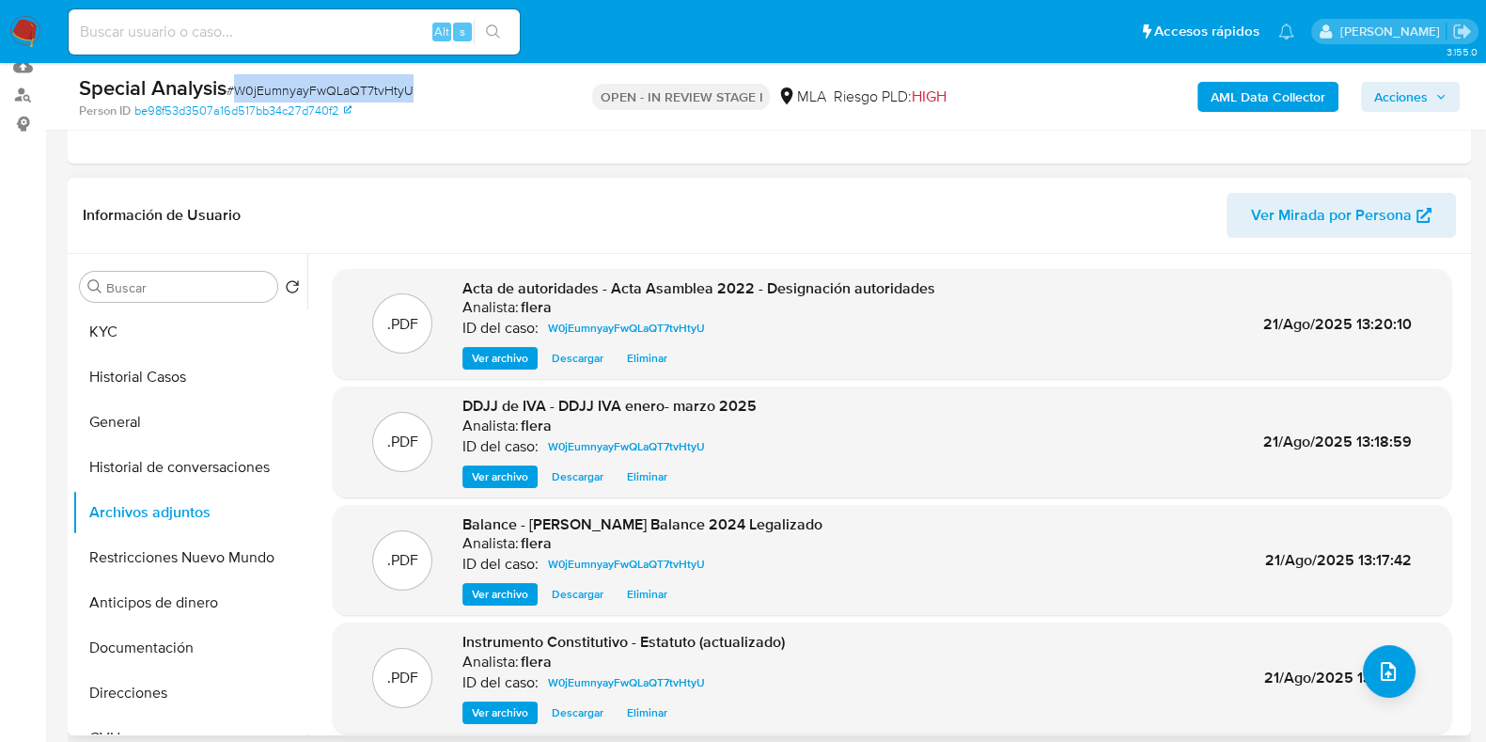
click at [503, 713] on span "Ver archivo" at bounding box center [500, 712] width 56 height 19
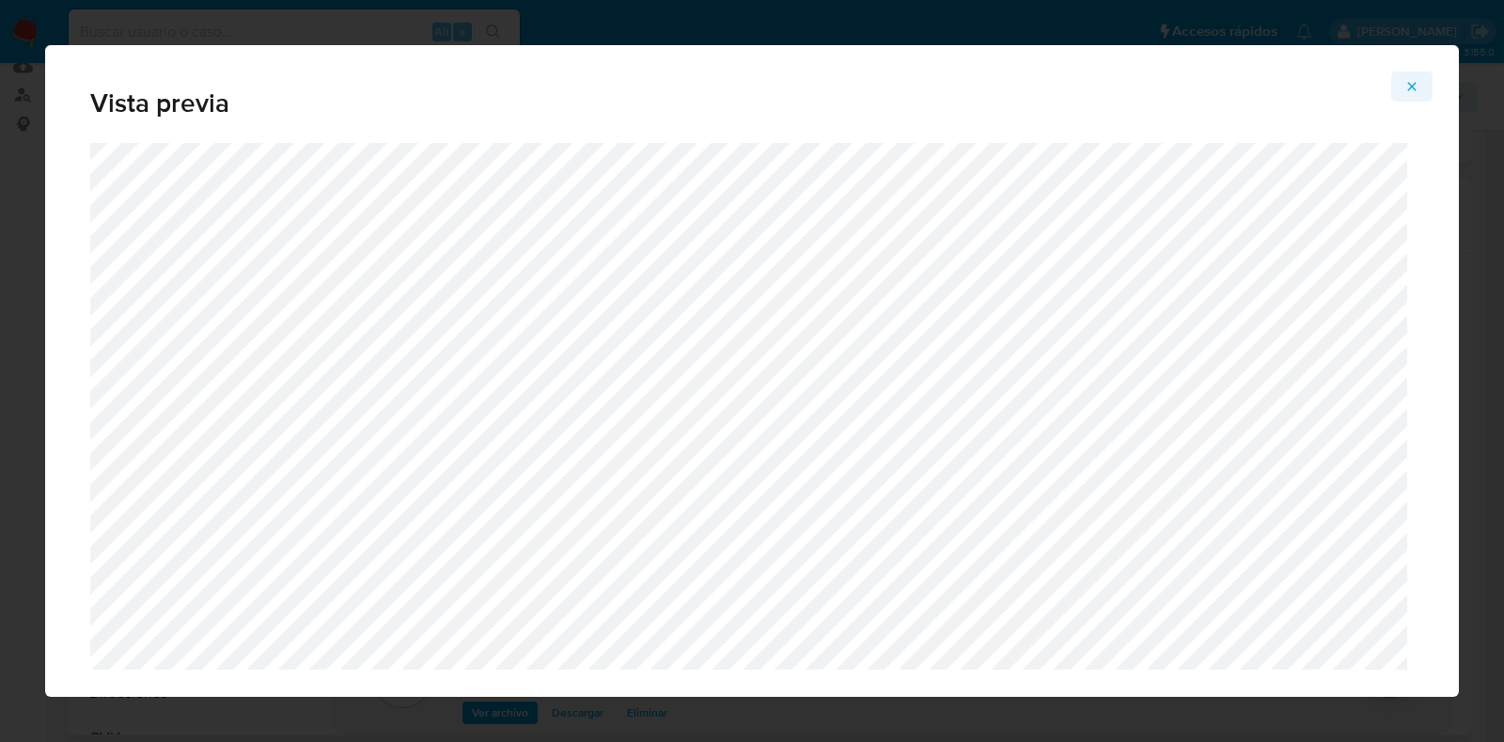
click at [1413, 80] on icon "Attachment preview" at bounding box center [1411, 86] width 15 height 15
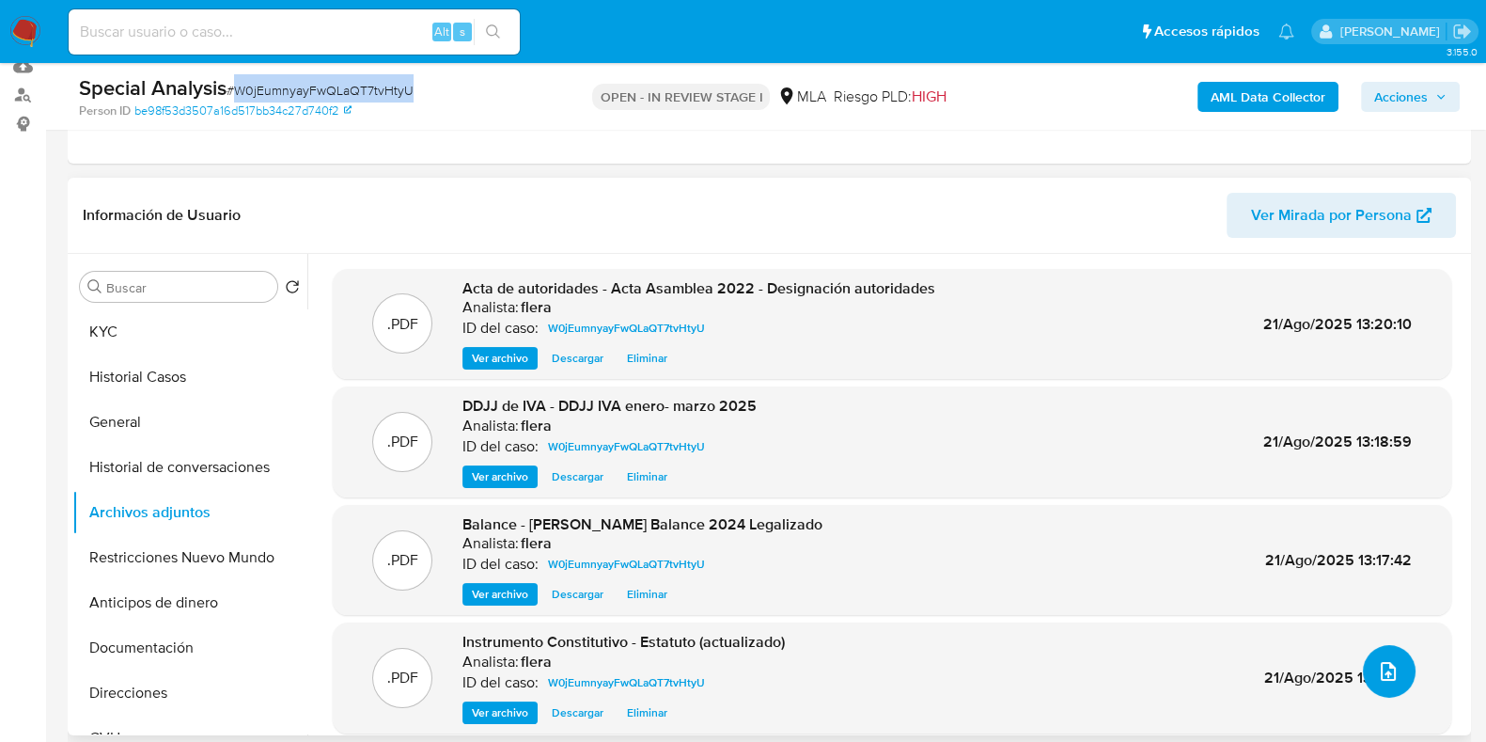
click at [1388, 679] on span "upload-file" at bounding box center [1388, 671] width 23 height 23
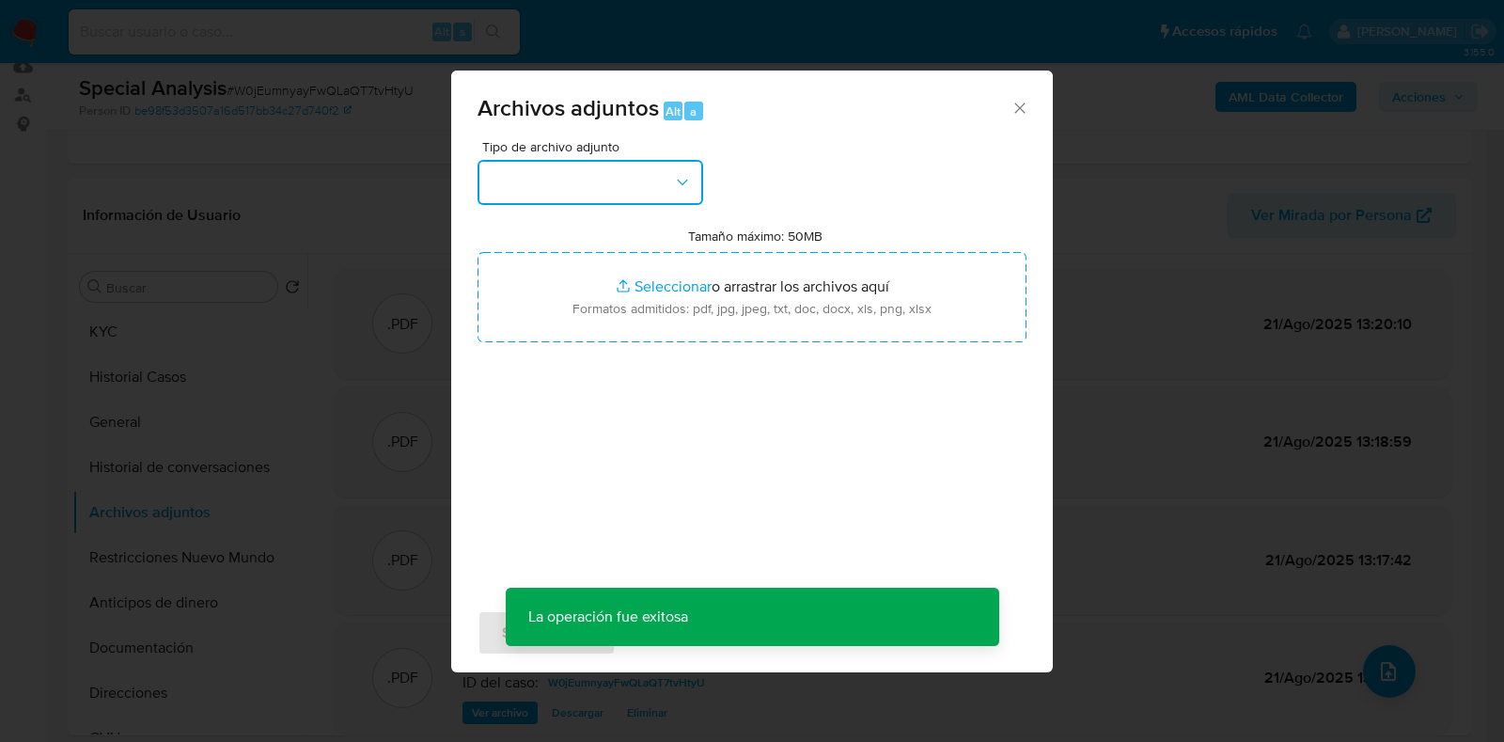
click at [685, 173] on icon "button" at bounding box center [682, 182] width 19 height 19
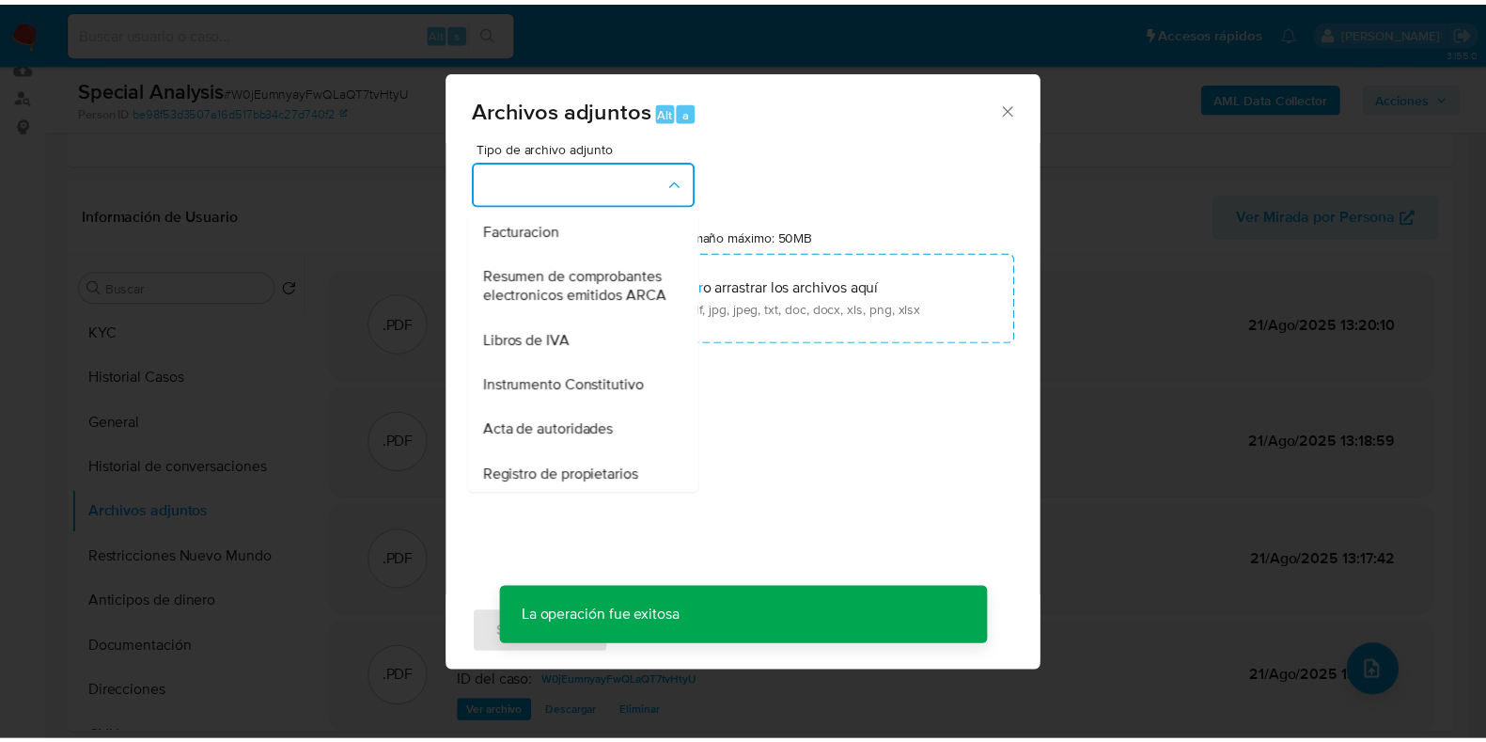
scroll to position [850, 0]
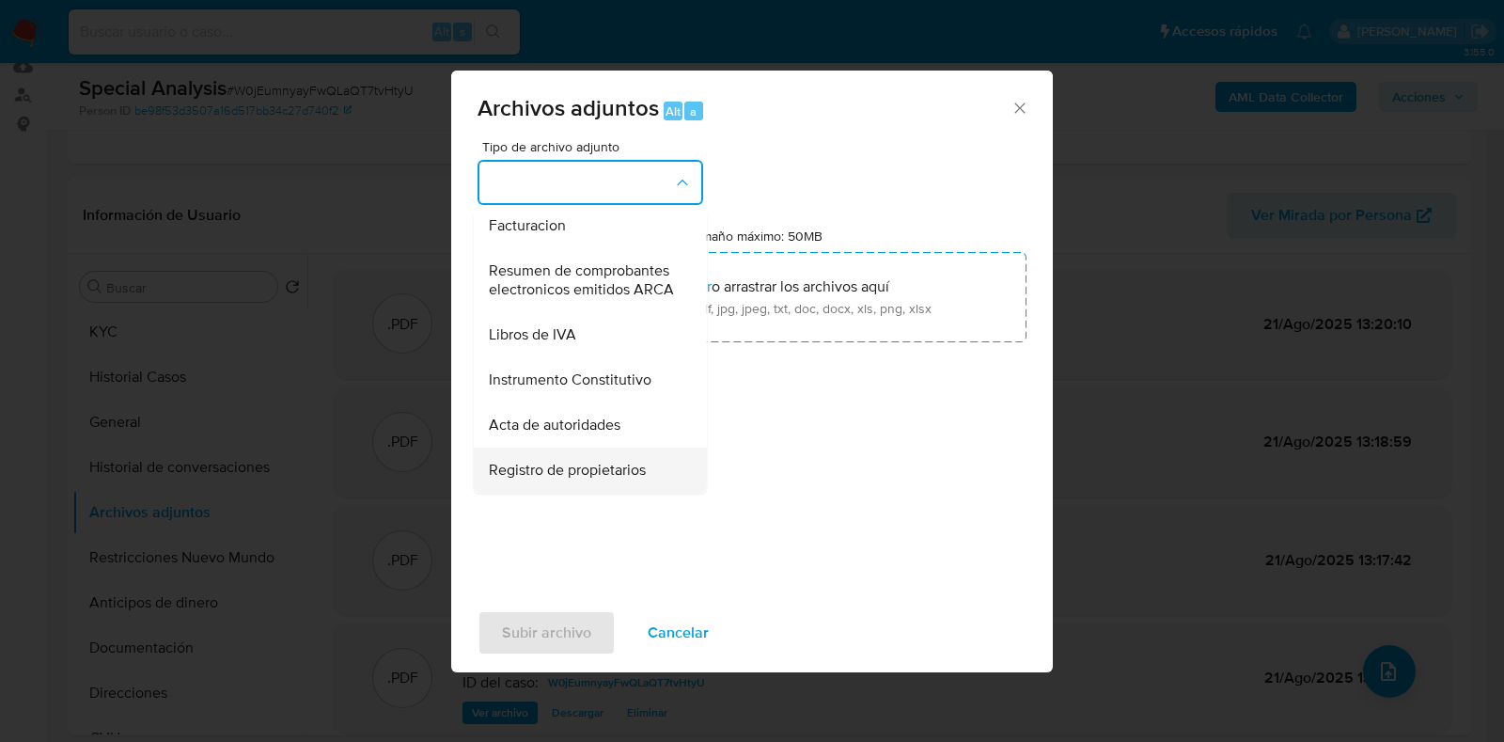
click at [591, 472] on span "Registro de propietarios" at bounding box center [567, 470] width 157 height 19
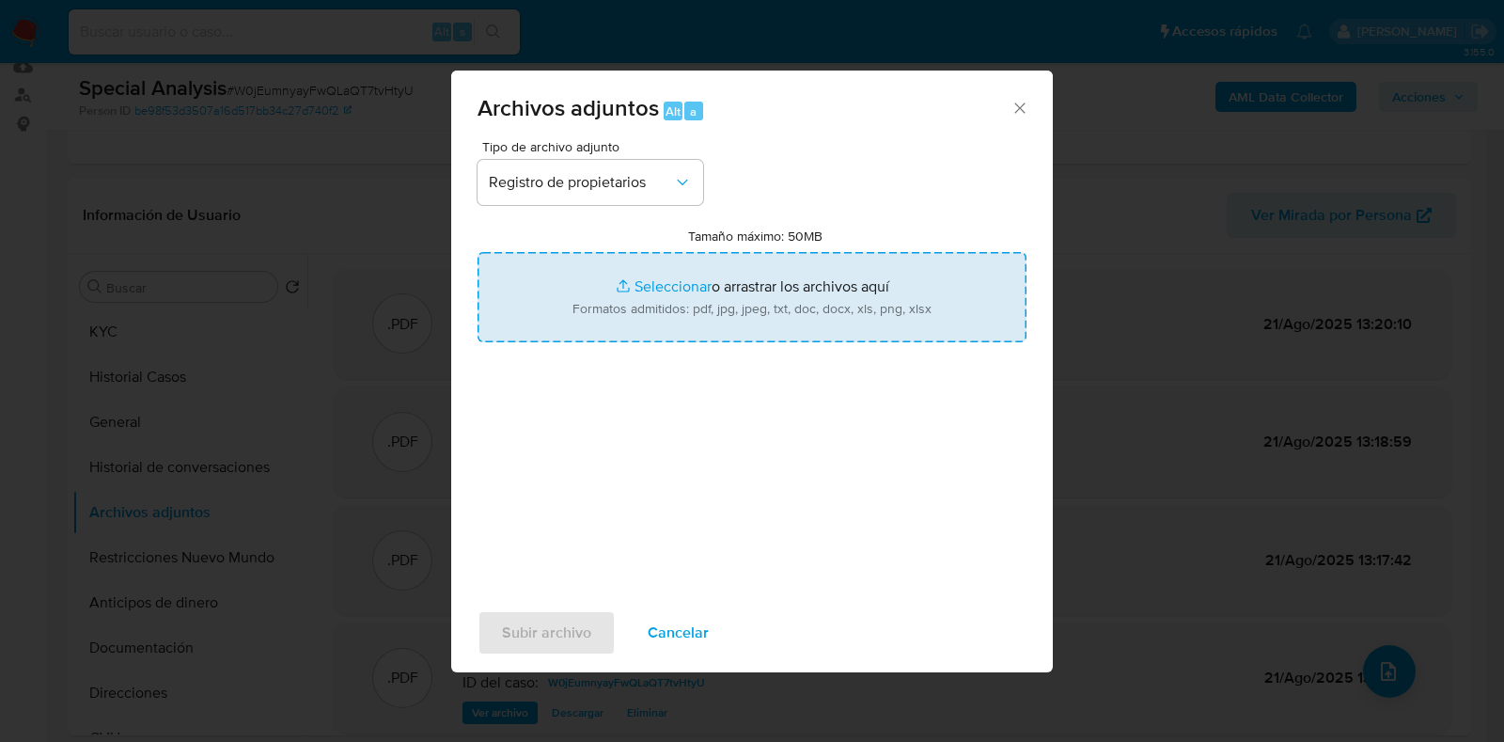
type input "C:\fakepath\Detalle de accionistas- Millan.xlsx"
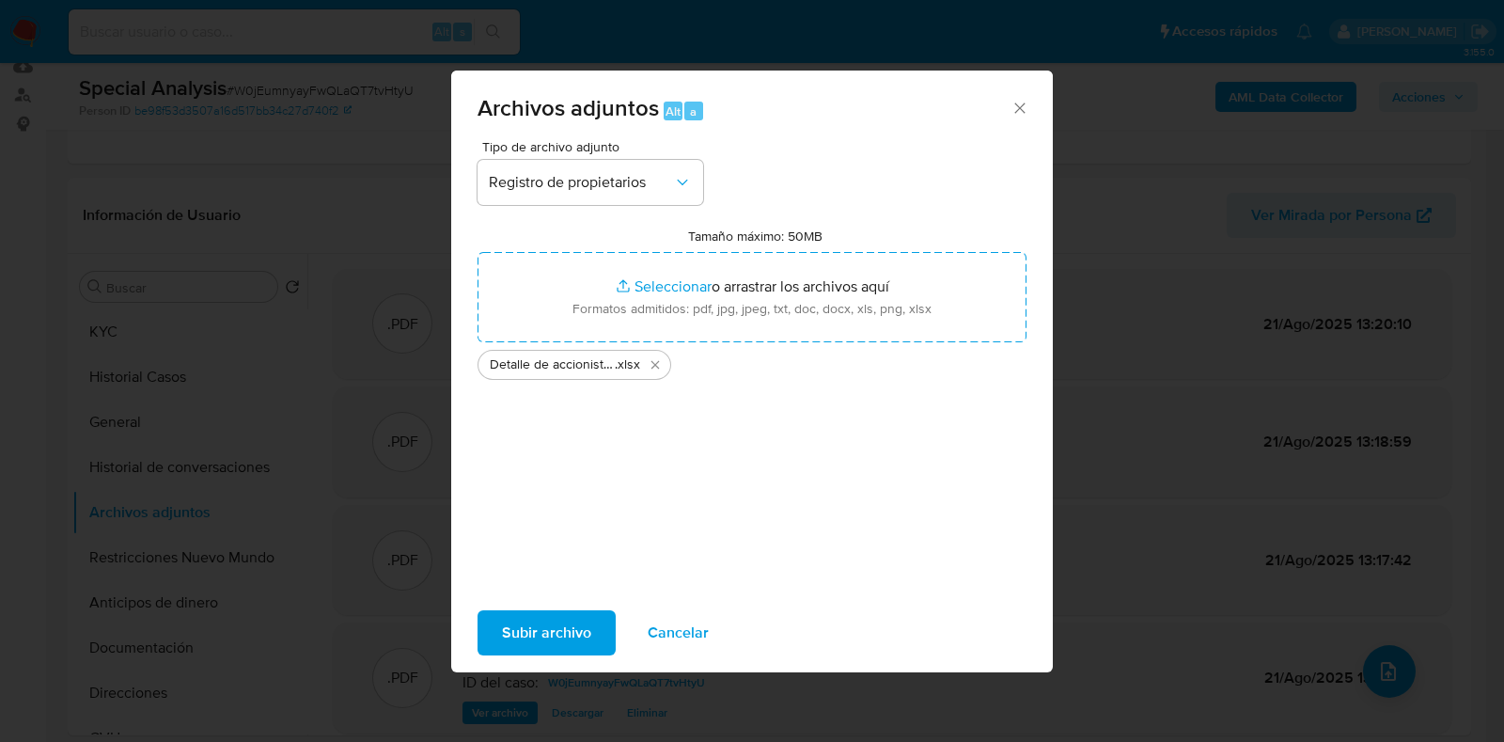
click at [532, 637] on span "Subir archivo" at bounding box center [546, 632] width 89 height 41
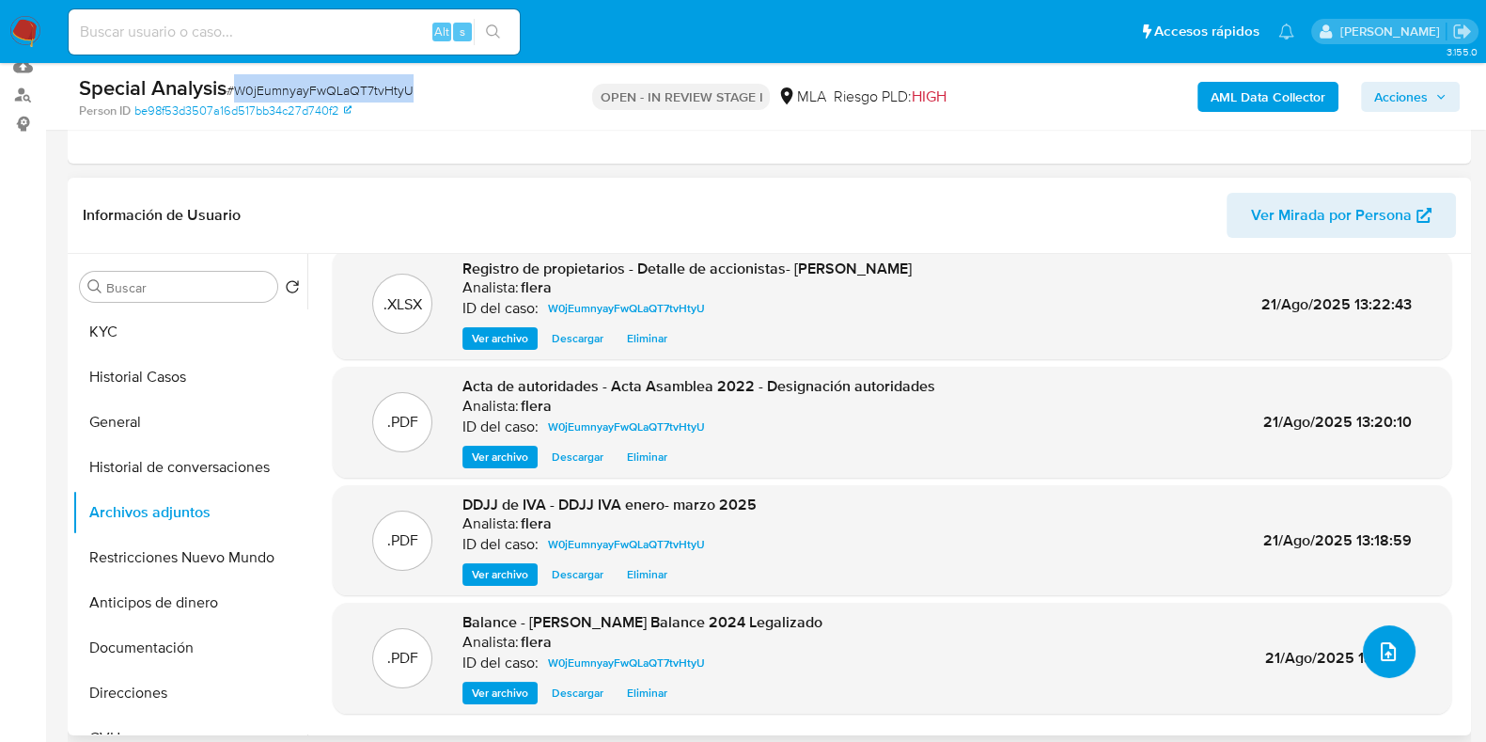
scroll to position [0, 0]
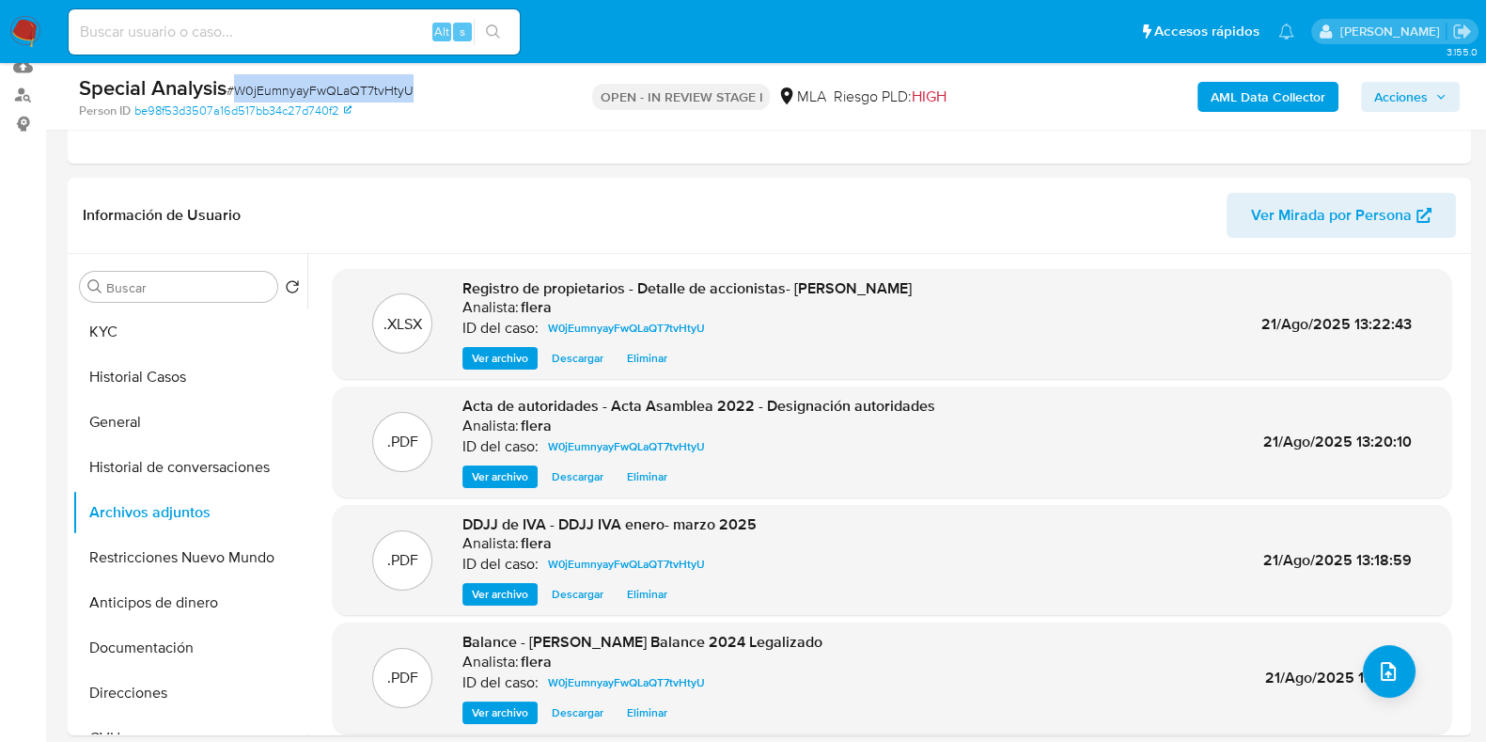
click at [1405, 85] on span "Acciones" at bounding box center [1401, 97] width 54 height 30
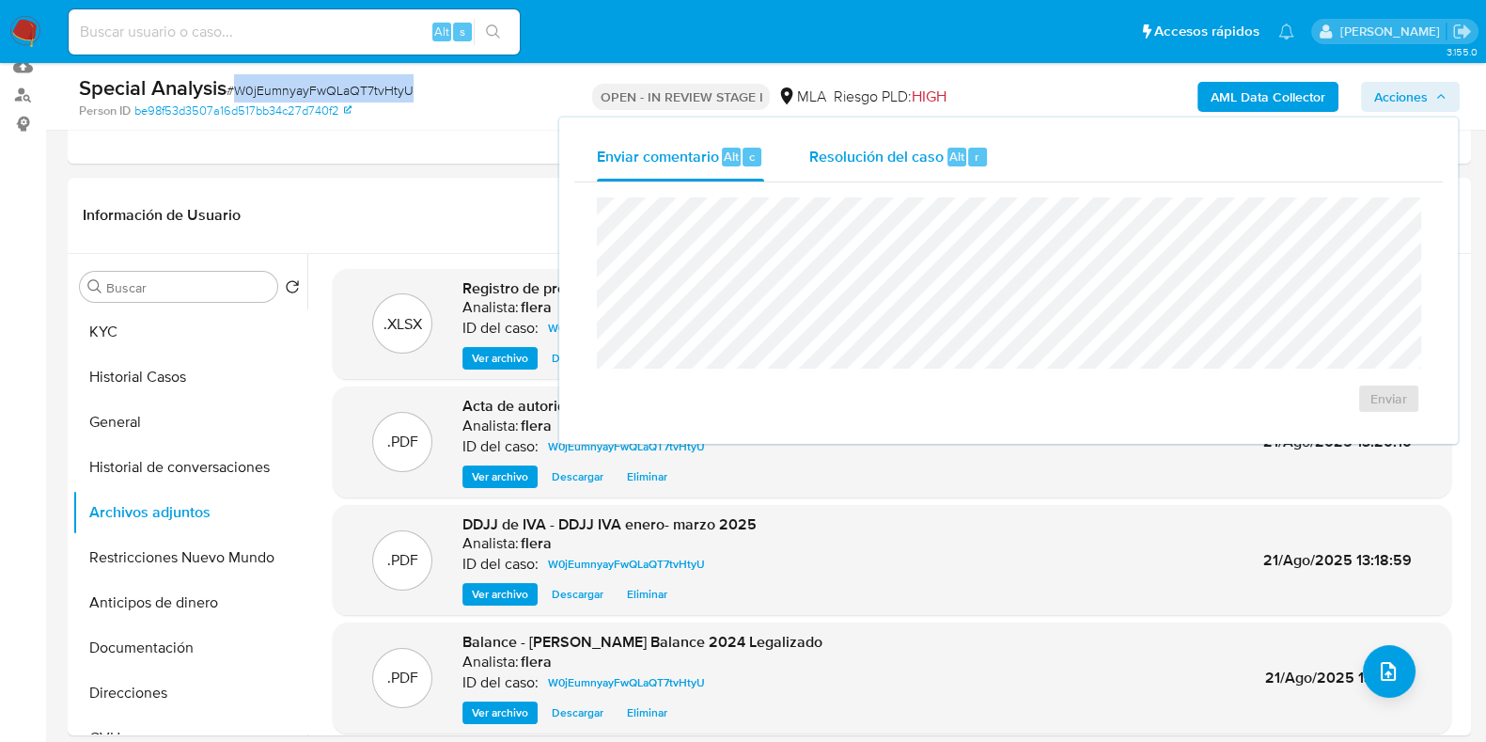
click at [968, 155] on div "r" at bounding box center [977, 157] width 19 height 19
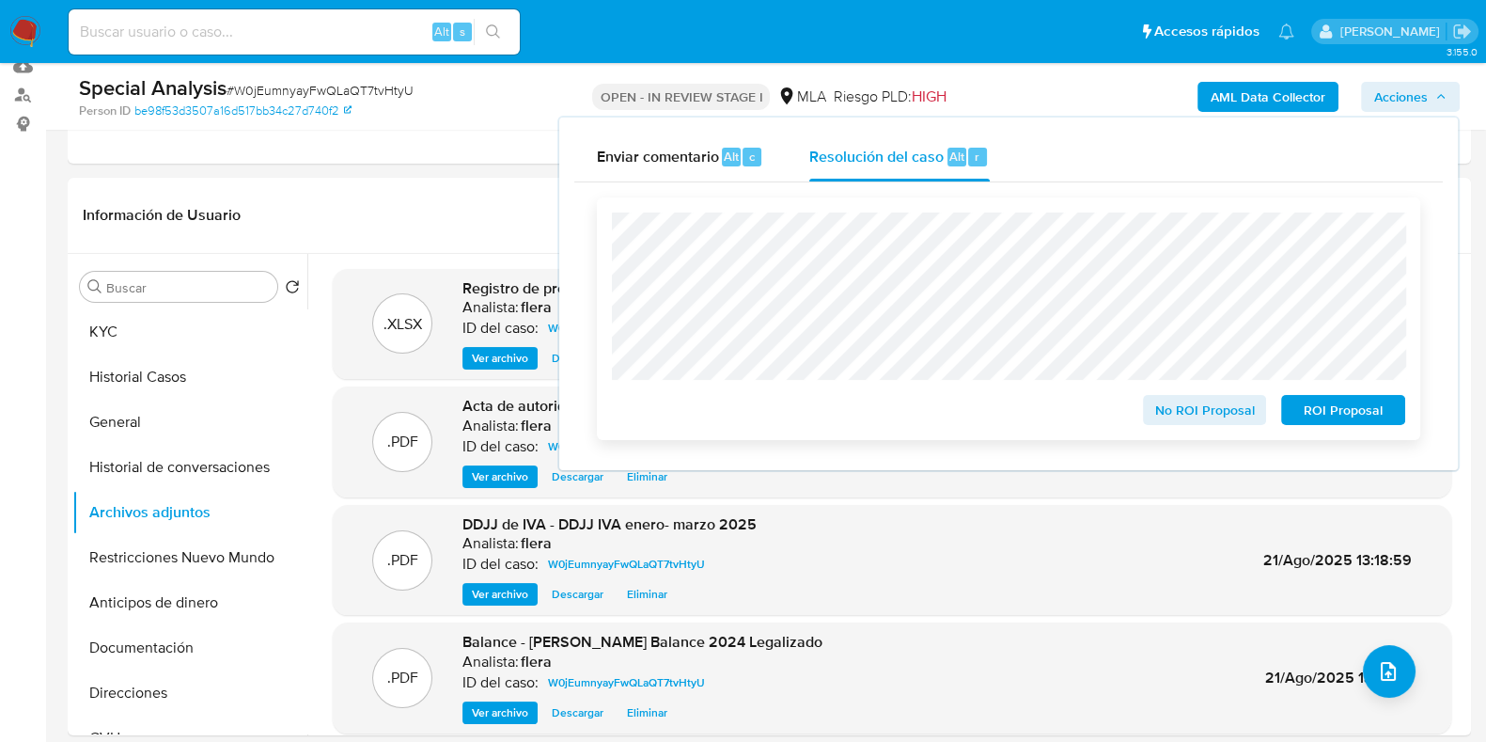
click at [1191, 414] on span "No ROI Proposal" at bounding box center [1205, 410] width 98 height 26
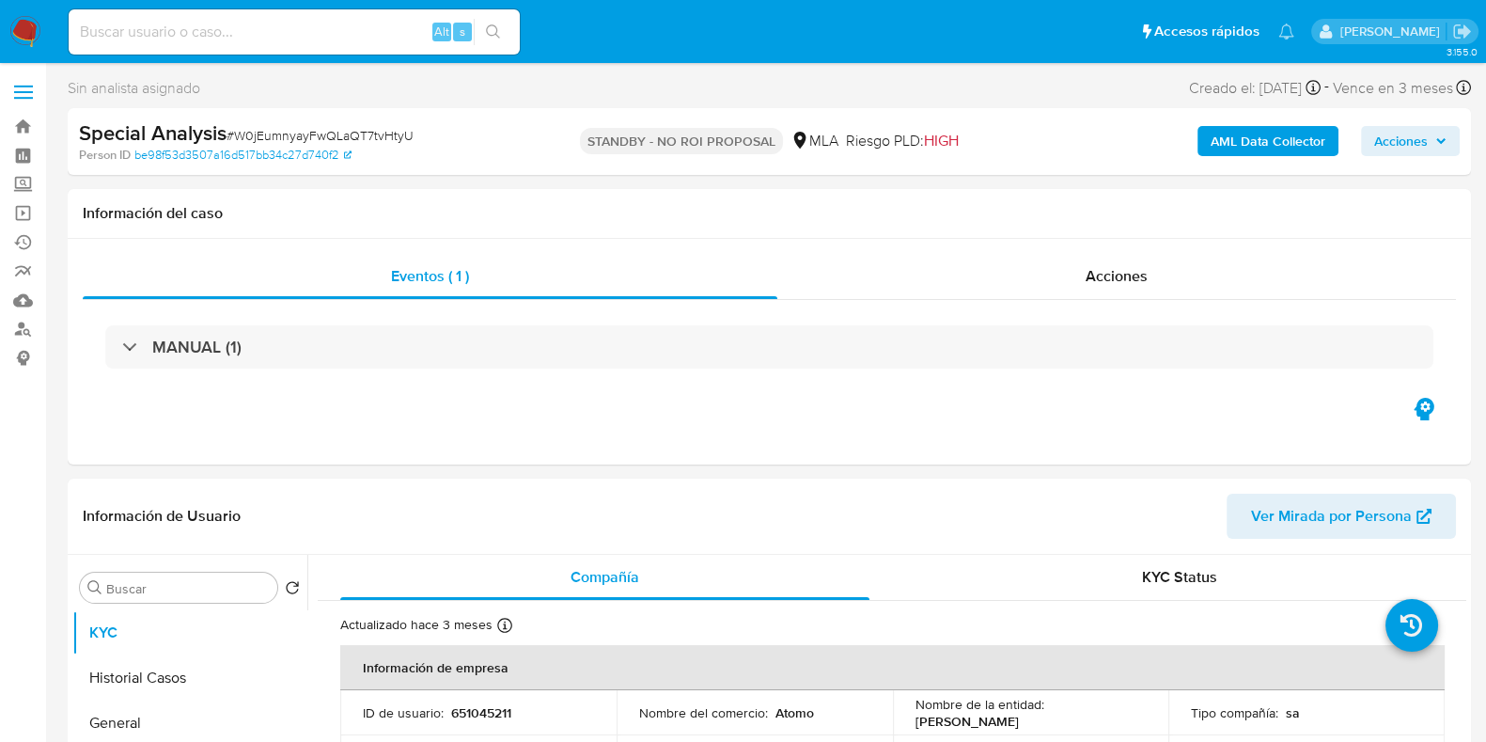
select select "10"
